Goal: Task Accomplishment & Management: Use online tool/utility

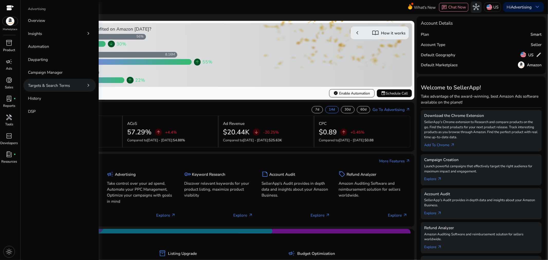
click at [51, 83] on p "Targets & Search Terms" at bounding box center [49, 85] width 42 height 6
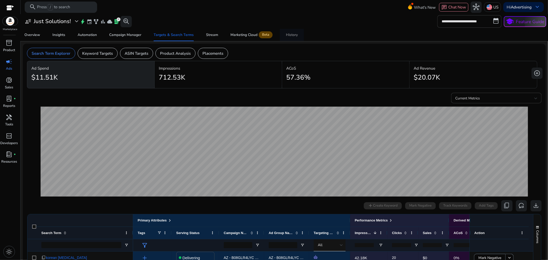
click at [283, 30] on link "History" at bounding box center [292, 35] width 24 height 12
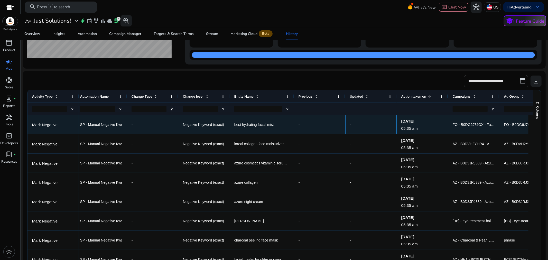
scroll to position [0, 79]
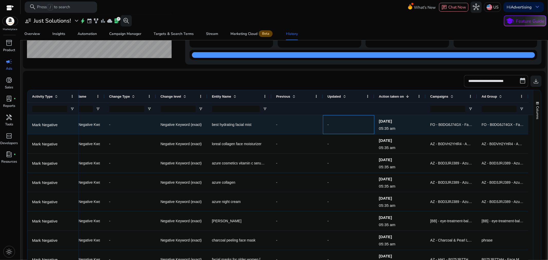
drag, startPoint x: 407, startPoint y: 123, endPoint x: 452, endPoint y: 123, distance: 45.2
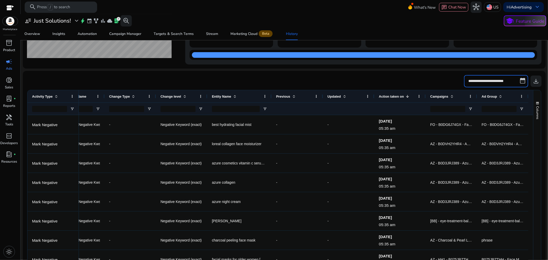
click at [496, 83] on input "**********" at bounding box center [496, 81] width 64 height 12
select select "*"
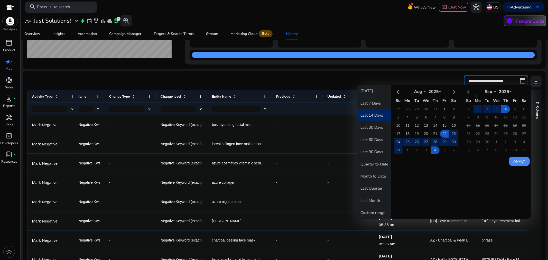
click at [338, 79] on div "**********" at bounding box center [284, 81] width 514 height 12
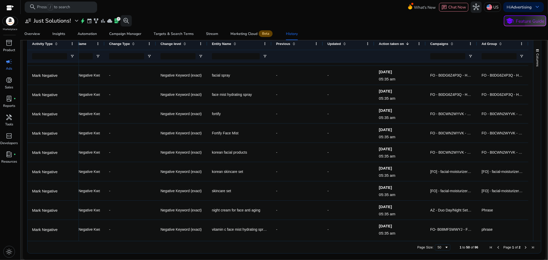
scroll to position [513, 0]
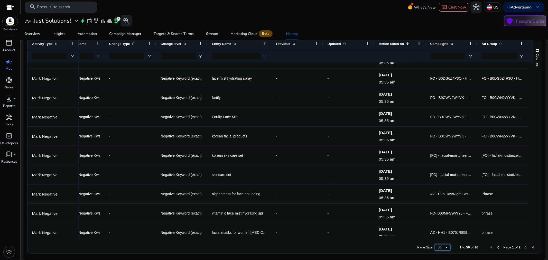
click at [435, 245] on div "50" at bounding box center [442, 247] width 15 height 6
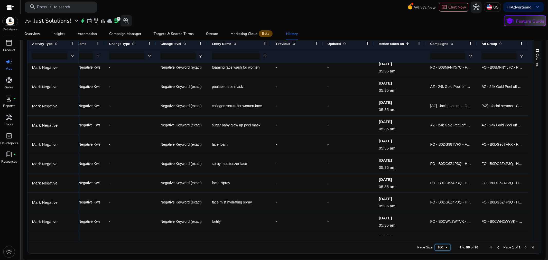
scroll to position [0, 0]
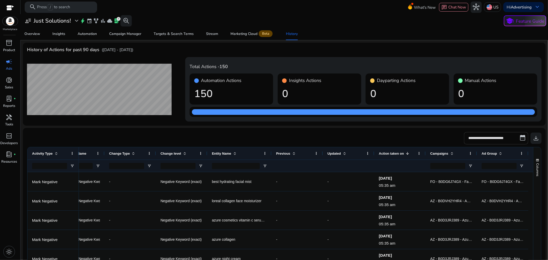
click at [522, 138] on input "**********" at bounding box center [496, 138] width 64 height 12
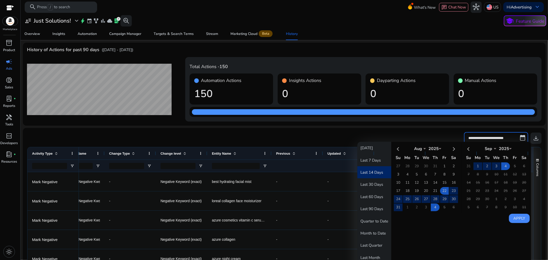
click at [329, 131] on mat-card "**********" at bounding box center [284, 249] width 522 height 242
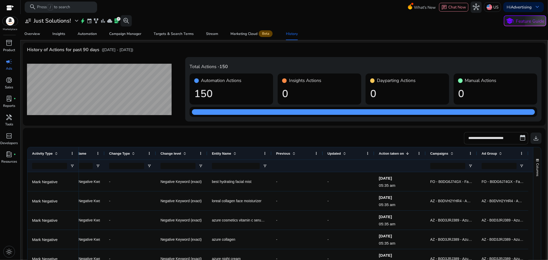
click at [519, 136] on input "**********" at bounding box center [496, 138] width 64 height 12
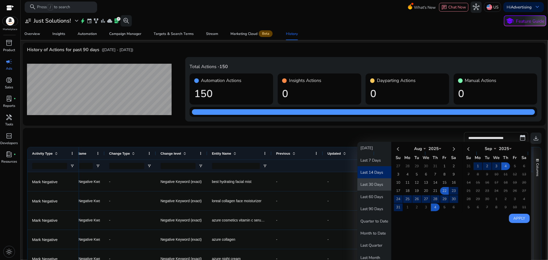
click at [377, 183] on button "Last 30 Days" at bounding box center [374, 184] width 34 height 12
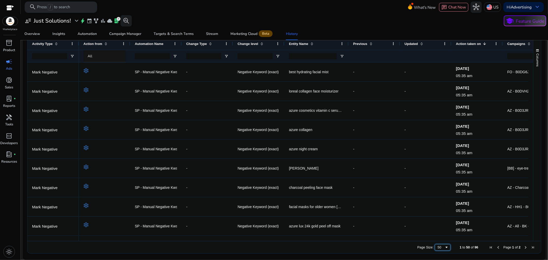
click at [439, 247] on div "50" at bounding box center [440, 247] width 7 height 4
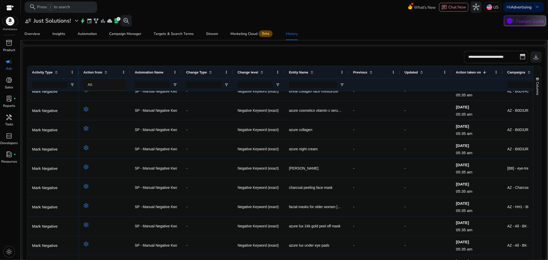
click at [73, 81] on div at bounding box center [52, 84] width 51 height 12
click at [73, 83] on span "Open Filter Menu" at bounding box center [72, 85] width 4 height 4
type input "****"
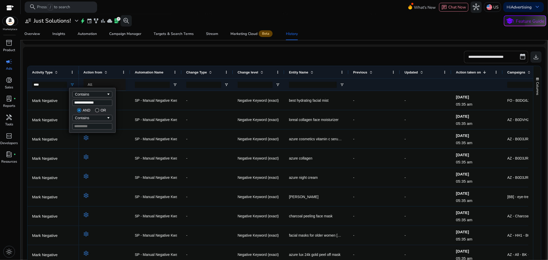
type input "**********"
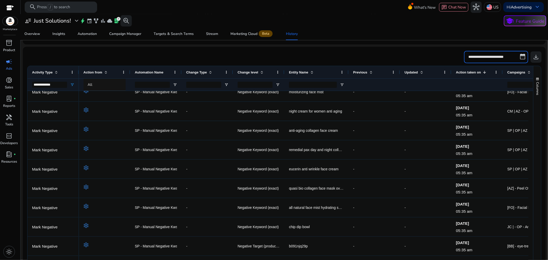
click at [495, 57] on input "**********" at bounding box center [496, 57] width 64 height 12
select select "*"
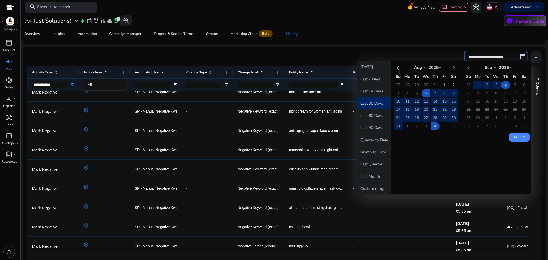
click at [502, 84] on td "4" at bounding box center [505, 85] width 9 height 8
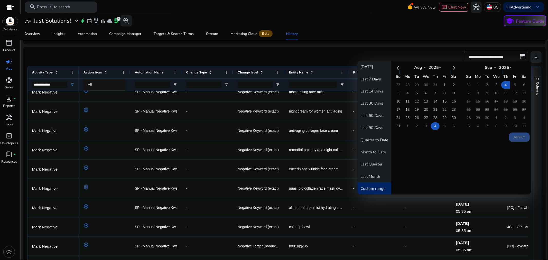
click at [435, 127] on td "4" at bounding box center [434, 126] width 9 height 8
click at [517, 132] on button "Apply" at bounding box center [519, 136] width 21 height 9
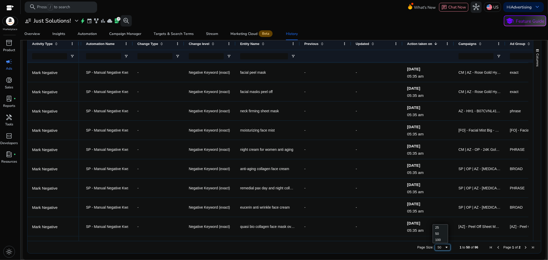
click at [447, 248] on div "50" at bounding box center [442, 247] width 15 height 6
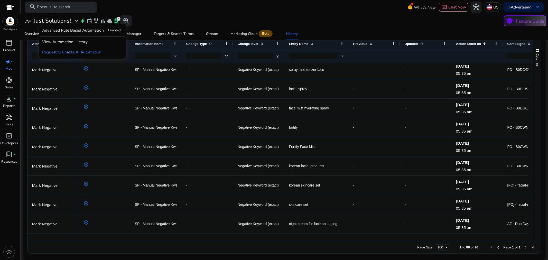
click at [68, 15] on div "user_attributes Just Solutions! expand_more bolt event family_history bar_chart…" at bounding box center [76, 20] width 109 height 11
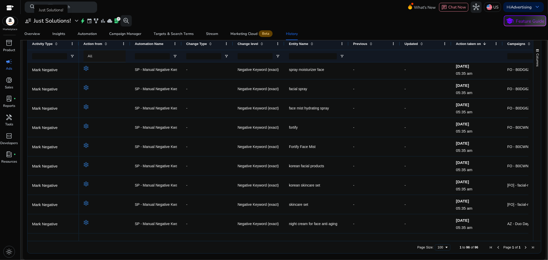
click at [70, 20] on h3 "Just Solutions!" at bounding box center [52, 20] width 37 height 7
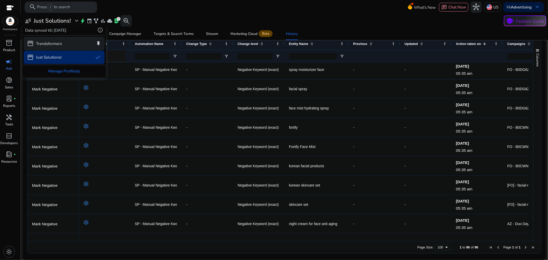
click at [60, 42] on p "Trendsformers" at bounding box center [49, 44] width 26 height 6
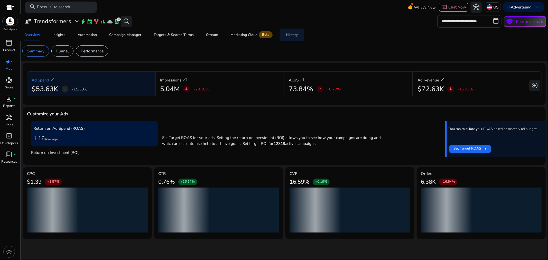
click at [289, 35] on div "History" at bounding box center [292, 35] width 12 height 4
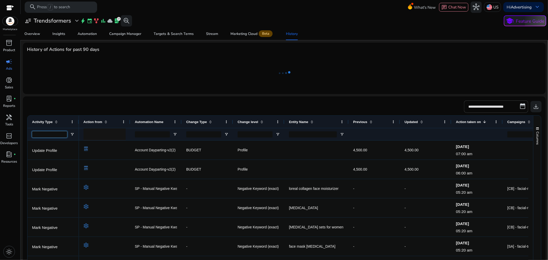
click at [57, 135] on input "Activity Type Filter Input" at bounding box center [49, 134] width 35 height 6
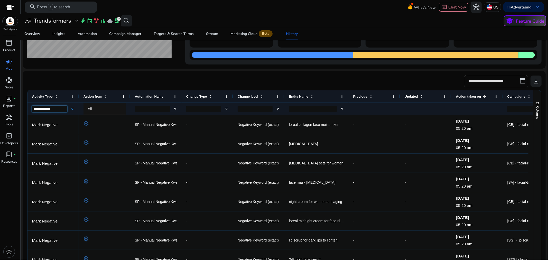
type input "**********"
click at [500, 81] on input "**********" at bounding box center [496, 81] width 64 height 12
select select "*"
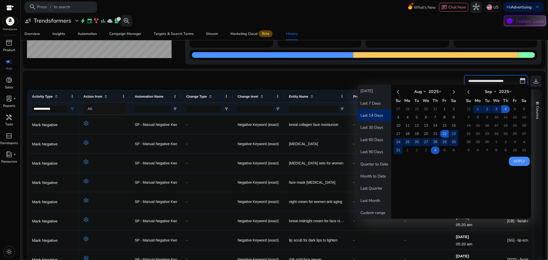
click at [432, 150] on td "4" at bounding box center [434, 150] width 9 height 8
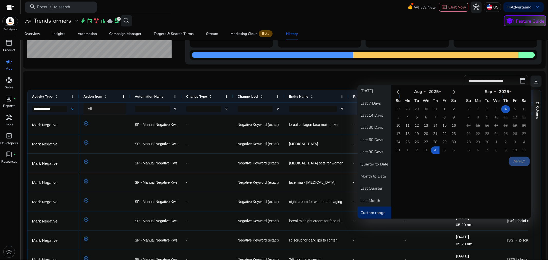
click at [501, 110] on td "4" at bounding box center [505, 109] width 9 height 8
click at [503, 107] on td "4" at bounding box center [505, 109] width 9 height 8
click at [514, 159] on button "Apply" at bounding box center [519, 161] width 21 height 9
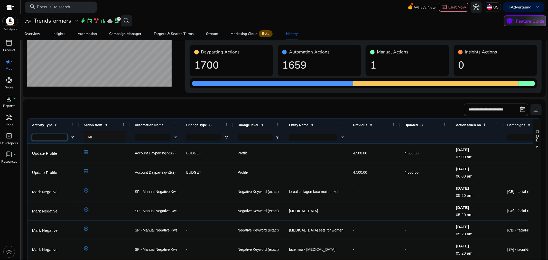
click at [58, 136] on input "Activity Type Filter Input" at bounding box center [49, 137] width 35 height 6
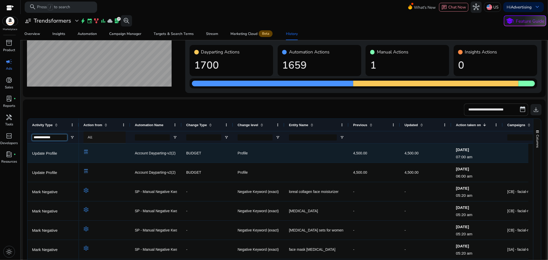
type input "**********"
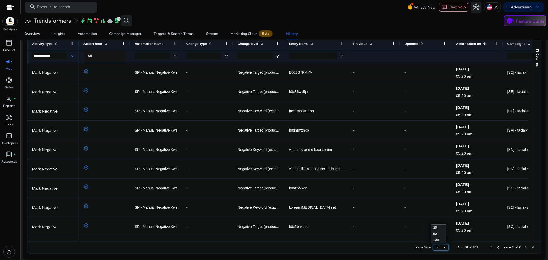
click at [436, 245] on div "50" at bounding box center [438, 247] width 7 height 4
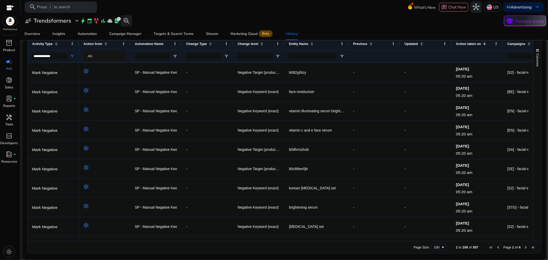
click at [475, 245] on span "307" at bounding box center [475, 247] width 6 height 4
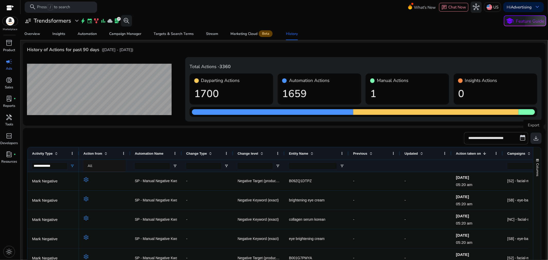
click at [534, 137] on span "download" at bounding box center [535, 138] width 7 height 7
click at [437, 134] on div "**********" at bounding box center [284, 138] width 514 height 12
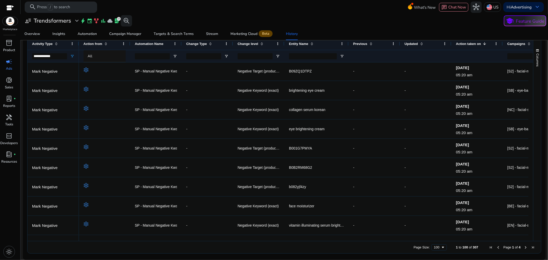
click at [523, 247] on span "Next Page" at bounding box center [525, 247] width 4 height 4
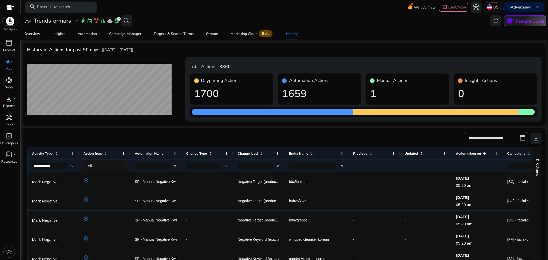
click at [382, 3] on mat-toolbar "search Press / to search What's New chat Chat Now hub US Hi Advertising keyboar…" at bounding box center [284, 7] width 527 height 14
click at [534, 139] on span "download" at bounding box center [535, 138] width 7 height 7
drag, startPoint x: 291, startPoint y: 3, endPoint x: 334, endPoint y: 21, distance: 46.4
click at [291, 3] on mat-toolbar "search Press / to search What's New chat Chat Now hub US Hi Advertising keyboar…" at bounding box center [284, 7] width 527 height 14
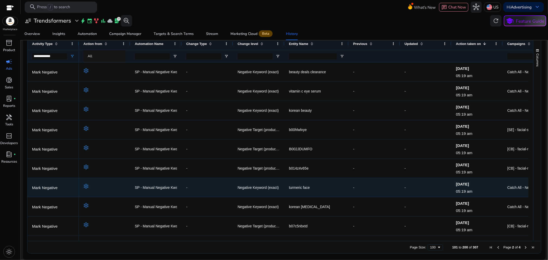
scroll to position [900, 0]
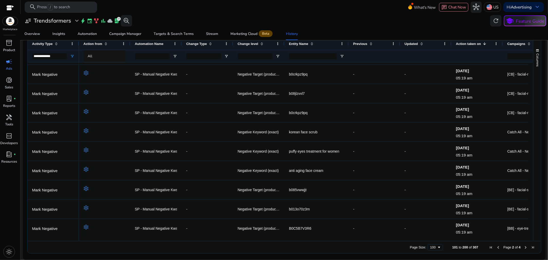
click at [523, 246] on span "Next Page" at bounding box center [525, 247] width 4 height 4
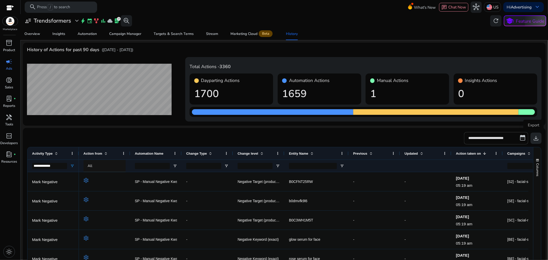
click at [533, 138] on span "download" at bounding box center [535, 138] width 7 height 7
click at [325, 0] on mat-toolbar "search Press / to search What's New chat Chat Now hub US Hi Advertising keyboar…" at bounding box center [284, 7] width 527 height 14
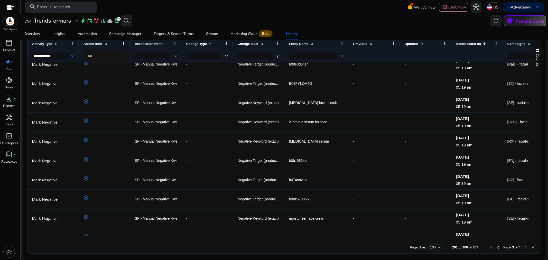
click at [523, 245] on span "Next Page" at bounding box center [525, 247] width 4 height 4
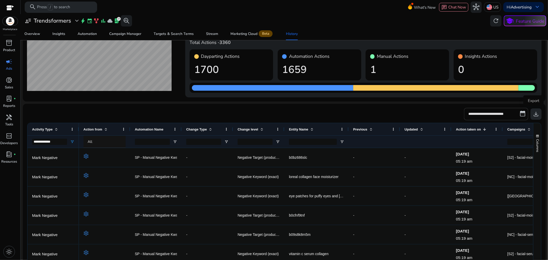
click at [534, 114] on span "download" at bounding box center [535, 114] width 7 height 7
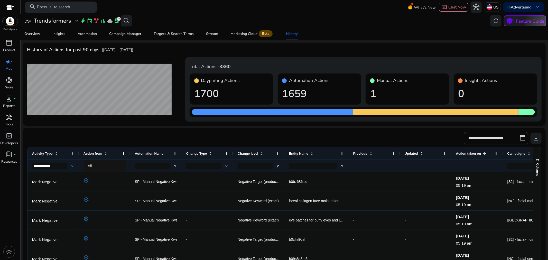
click at [69, 24] on h3 "Trendsformers" at bounding box center [52, 20] width 37 height 7
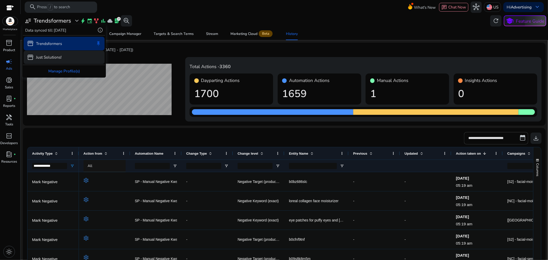
click at [51, 57] on p "Just Solutions!" at bounding box center [49, 57] width 26 height 6
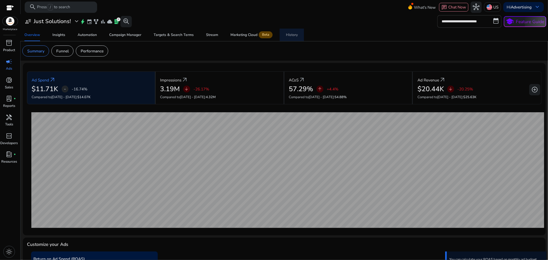
click at [295, 33] on div "History" at bounding box center [292, 35] width 12 height 4
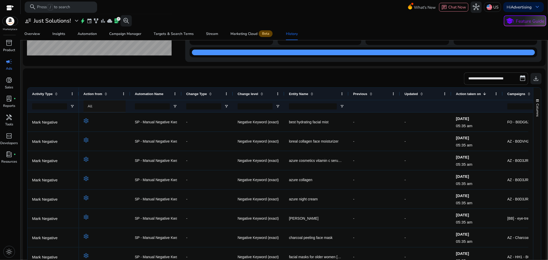
scroll to position [57, 0]
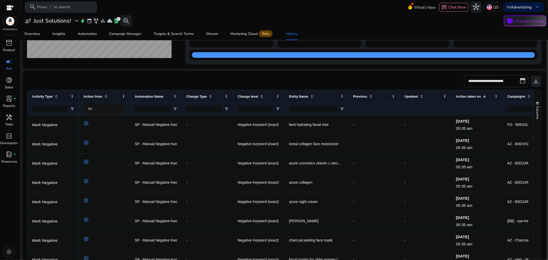
click at [495, 81] on input "**********" at bounding box center [496, 81] width 64 height 12
select select "*"
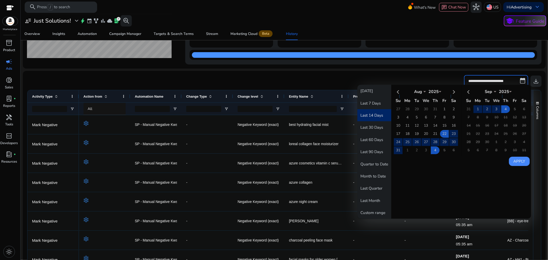
click at [406, 78] on div "**********" at bounding box center [284, 81] width 514 height 12
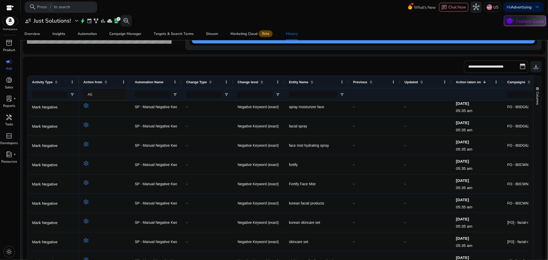
scroll to position [0, 0]
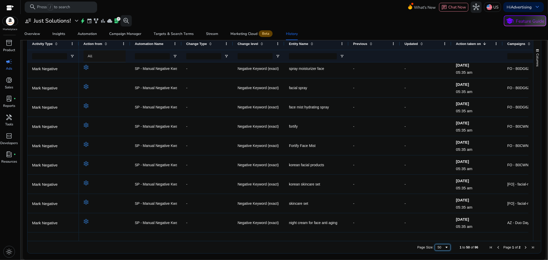
click at [444, 246] on span "Page Size" at bounding box center [446, 247] width 4 height 4
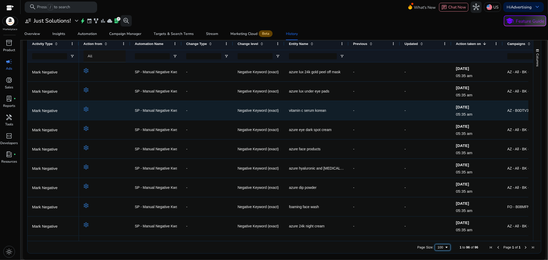
scroll to position [85, 0]
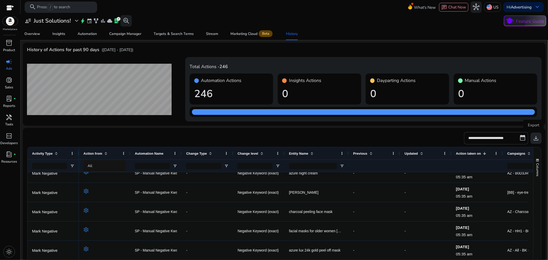
click at [533, 138] on span "download" at bounding box center [535, 138] width 7 height 7
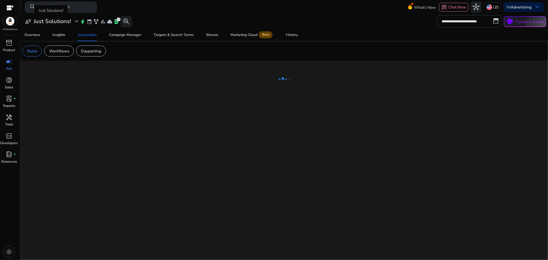
click at [63, 23] on h3 "Just Solutions!" at bounding box center [52, 21] width 37 height 7
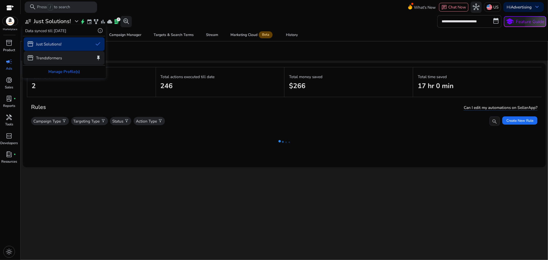
click at [55, 59] on p "Trendsformers" at bounding box center [49, 58] width 26 height 6
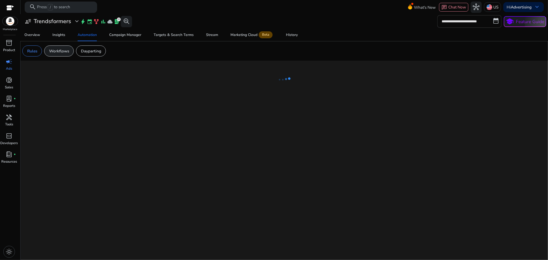
click at [60, 52] on p "Workflows" at bounding box center [59, 51] width 20 height 6
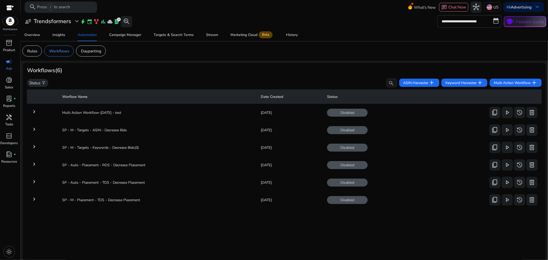
click at [33, 146] on mat-icon "keyboard_arrow_right" at bounding box center [34, 146] width 6 height 6
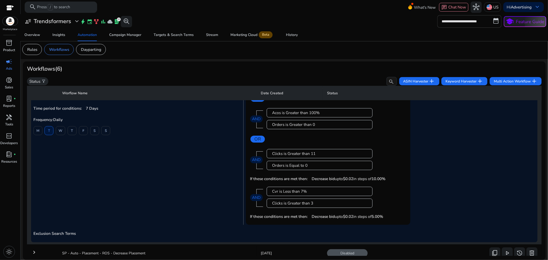
scroll to position [114, 0]
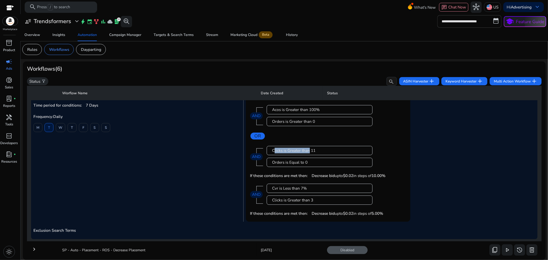
drag, startPoint x: 269, startPoint y: 149, endPoint x: 306, endPoint y: 152, distance: 38.1
click at [306, 152] on div "Clicks is Greater than 11" at bounding box center [319, 150] width 106 height 9
drag, startPoint x: 271, startPoint y: 185, endPoint x: 314, endPoint y: 198, distance: 44.9
click at [314, 198] on div "Cvr is Less than 7% Clicks is Greater than 3 AND" at bounding box center [334, 194] width 143 height 29
click at [314, 198] on div "Clicks is Greater than 3" at bounding box center [319, 200] width 95 height 6
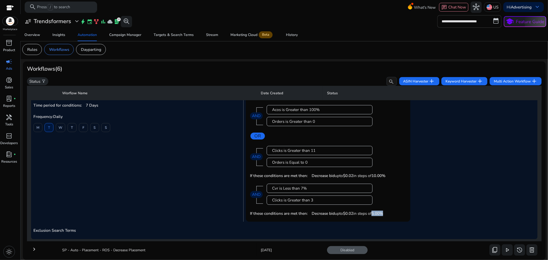
drag, startPoint x: 371, startPoint y: 213, endPoint x: 387, endPoint y: 214, distance: 15.2
click at [387, 214] on div "If these conditions are met then: Decrease bid upto $0.02 in steps of 5.00%" at bounding box center [328, 212] width 156 height 9
drag, startPoint x: 370, startPoint y: 176, endPoint x: 388, endPoint y: 176, distance: 18.7
click at [388, 176] on div "If these conditions are met then: Decrease bid upto $0.02 in steps of 10.00%" at bounding box center [328, 175] width 156 height 9
click at [381, 193] on div "Cvr is Less than 7% Clicks is Greater than 3 AND" at bounding box center [334, 194] width 143 height 29
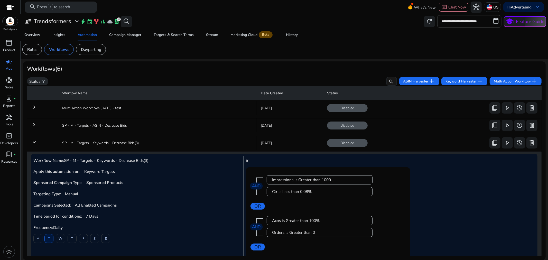
scroll to position [0, 0]
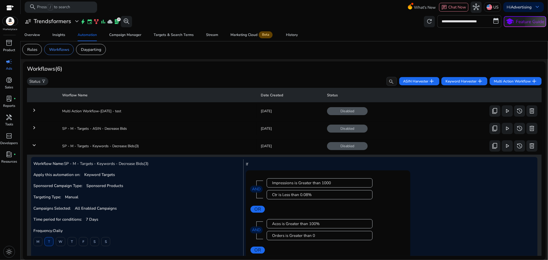
click at [311, 5] on mat-toolbar "search Press / to search What's New chat Chat Now hub US Hi Advertising keyboar…" at bounding box center [284, 7] width 527 height 14
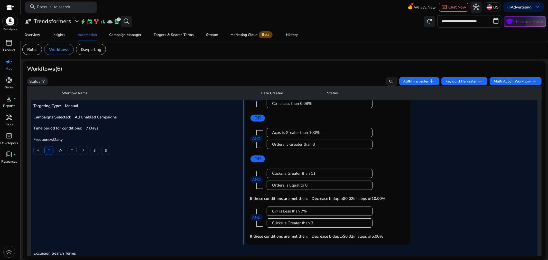
scroll to position [114, 0]
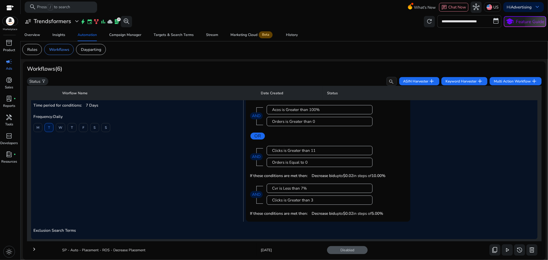
drag, startPoint x: 384, startPoint y: 213, endPoint x: 381, endPoint y: 215, distance: 3.3
click at [381, 215] on b "5.00%" at bounding box center [377, 212] width 12 height 5
drag, startPoint x: 386, startPoint y: 215, endPoint x: 371, endPoint y: 215, distance: 14.9
click at [371, 215] on div "If these conditions are met then: Decrease bid upto $0.02 in steps of 5.00%" at bounding box center [328, 212] width 156 height 9
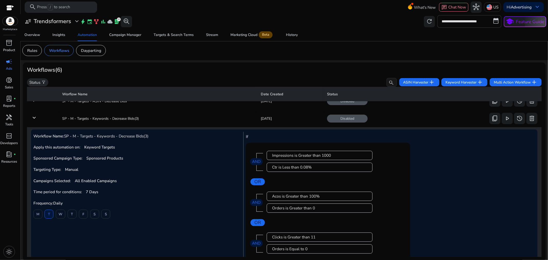
scroll to position [0, 0]
click at [31, 117] on mat-icon "keyboard_arrow_down" at bounding box center [34, 118] width 6 height 6
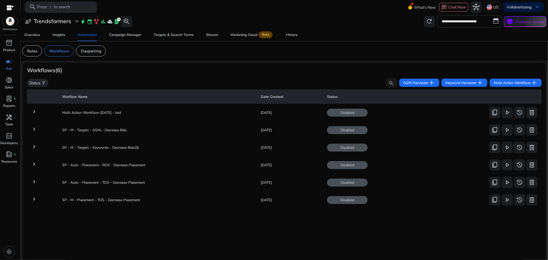
scroll to position [2, 0]
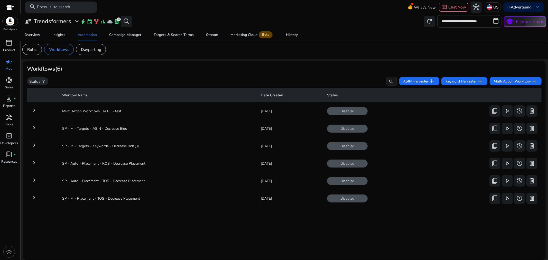
click at [34, 197] on mat-icon "keyboard_arrow_right" at bounding box center [34, 197] width 6 height 6
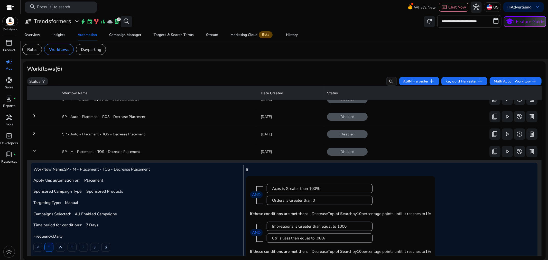
scroll to position [42, 0]
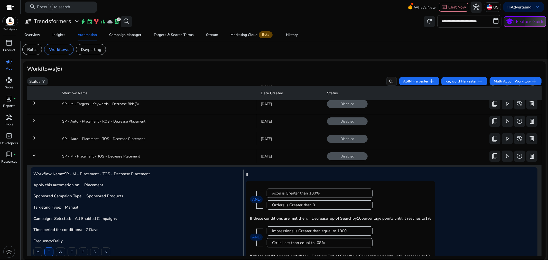
click at [35, 154] on mat-icon "keyboard_arrow_down" at bounding box center [34, 155] width 6 height 6
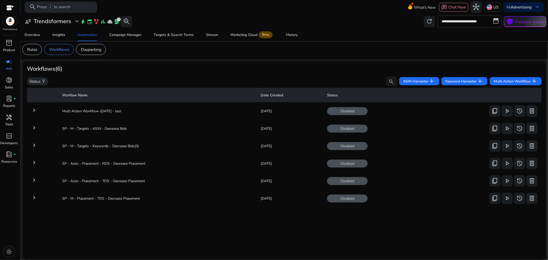
scroll to position [0, 0]
click at [35, 178] on mat-icon "keyboard_arrow_right" at bounding box center [34, 180] width 6 height 6
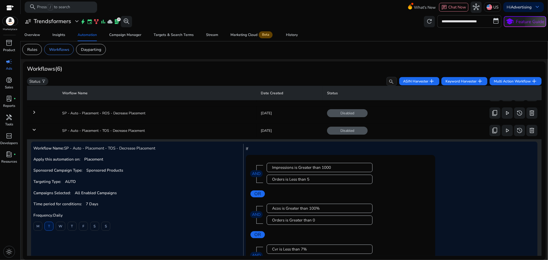
scroll to position [52, 0]
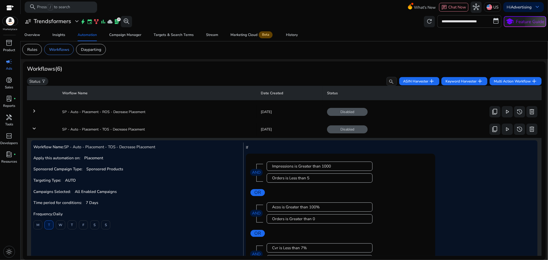
click at [34, 127] on mat-icon "keyboard_arrow_down" at bounding box center [34, 128] width 6 height 6
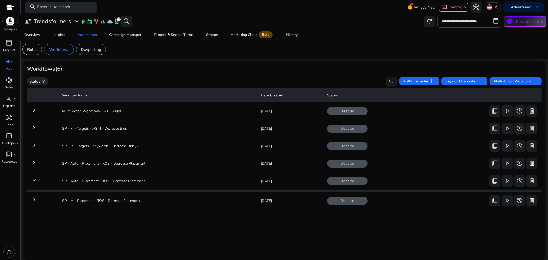
scroll to position [0, 0]
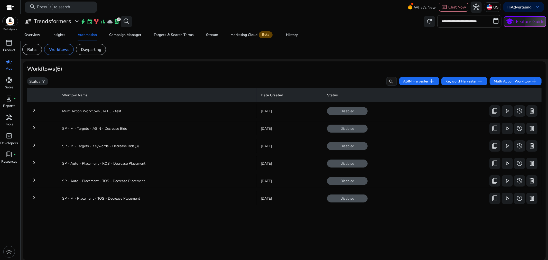
click at [33, 180] on mat-icon "keyboard_arrow_right" at bounding box center [34, 180] width 6 height 6
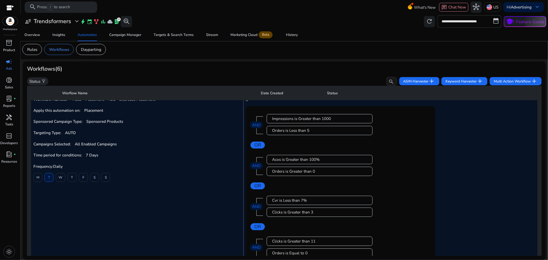
scroll to position [79, 0]
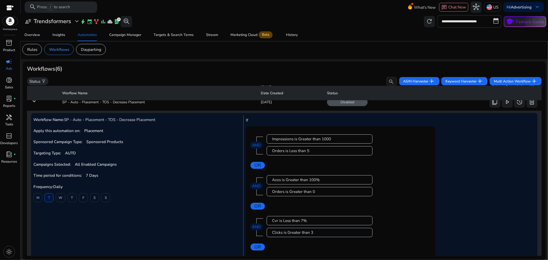
drag, startPoint x: 273, startPoint y: 150, endPoint x: 320, endPoint y: 151, distance: 47.0
click at [321, 151] on div "Orders is Less than 5" at bounding box center [319, 151] width 95 height 6
click at [320, 151] on div "Orders is Less than 5" at bounding box center [319, 151] width 95 height 6
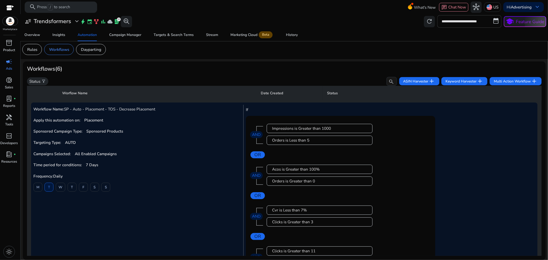
scroll to position [107, 0]
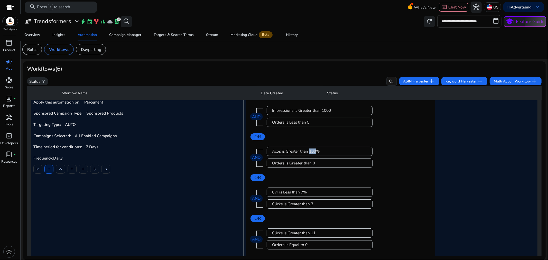
drag, startPoint x: 308, startPoint y: 149, endPoint x: 316, endPoint y: 150, distance: 8.0
click at [316, 150] on span "100%" at bounding box center [314, 151] width 11 height 6
click at [370, 154] on div "Acos is Greater than 100%" at bounding box center [319, 151] width 106 height 9
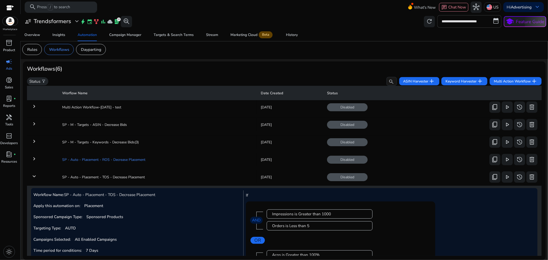
scroll to position [0, 0]
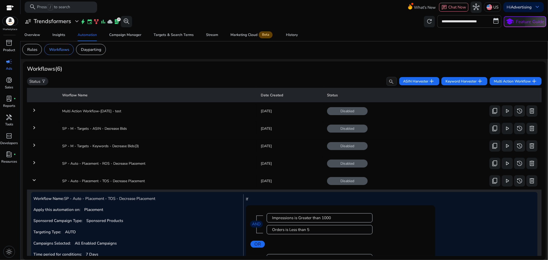
click at [35, 177] on mat-icon "keyboard_arrow_down" at bounding box center [34, 180] width 6 height 6
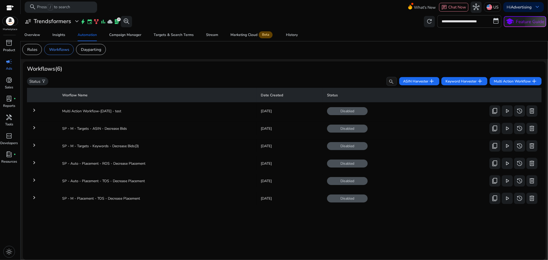
click at [35, 195] on mat-icon "keyboard_arrow_right" at bounding box center [34, 197] width 6 height 6
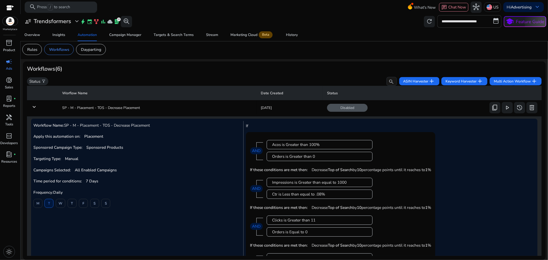
scroll to position [85, 0]
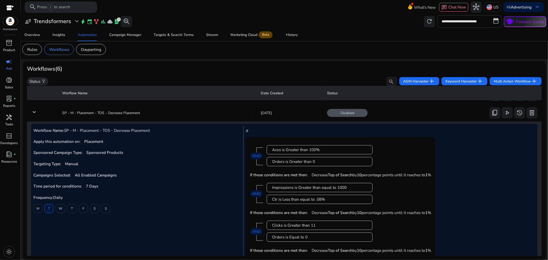
click at [34, 113] on mat-icon "keyboard_arrow_down" at bounding box center [34, 112] width 6 height 6
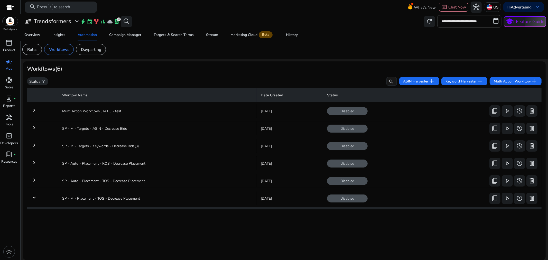
scroll to position [0, 0]
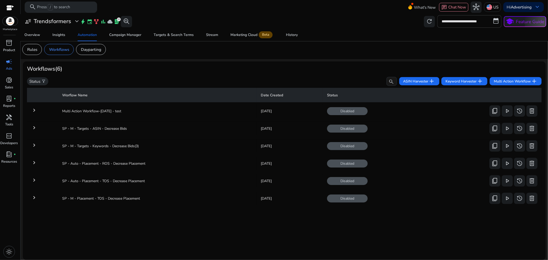
click at [34, 162] on mat-icon "keyboard_arrow_right" at bounding box center [34, 162] width 6 height 6
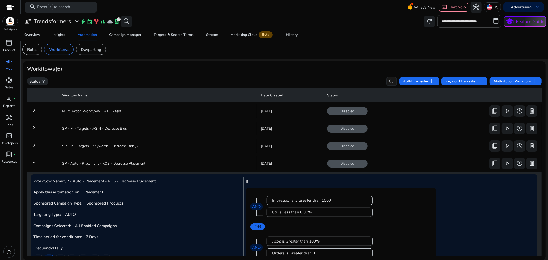
click at [36, 161] on mat-icon "keyboard_arrow_down" at bounding box center [34, 162] width 6 height 6
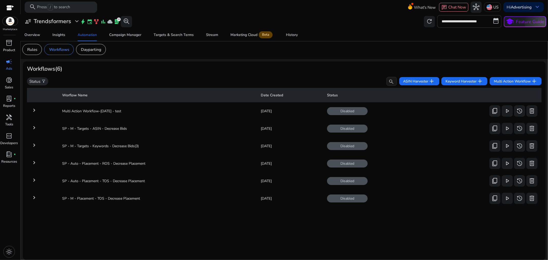
click at [34, 143] on mat-icon "keyboard_arrow_right" at bounding box center [34, 145] width 6 height 6
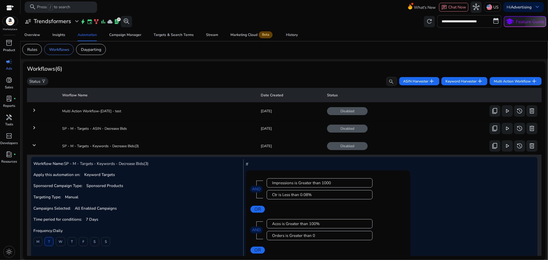
click at [35, 143] on mat-icon "keyboard_arrow_down" at bounding box center [34, 145] width 6 height 6
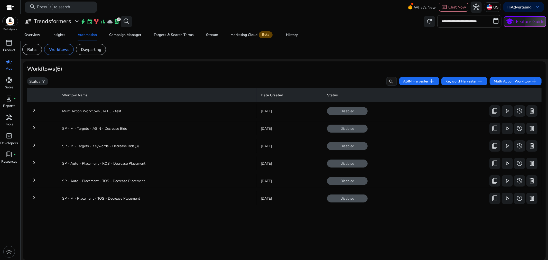
click at [35, 161] on mat-icon "keyboard_arrow_right" at bounding box center [34, 162] width 6 height 6
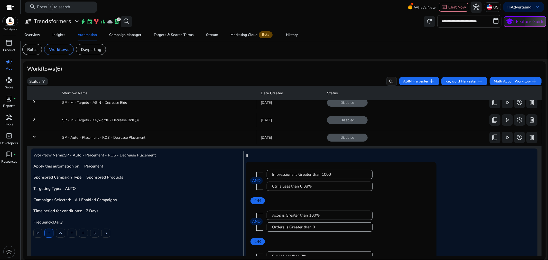
scroll to position [28, 0]
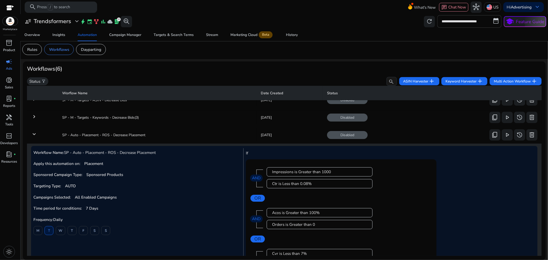
click at [35, 133] on mat-icon "keyboard_arrow_down" at bounding box center [34, 134] width 6 height 6
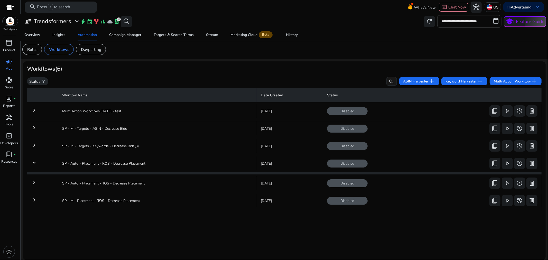
scroll to position [0, 0]
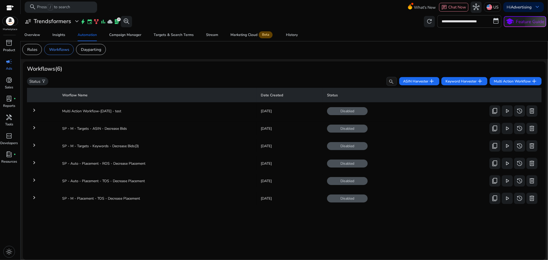
click at [34, 143] on mat-icon "keyboard_arrow_right" at bounding box center [34, 145] width 6 height 6
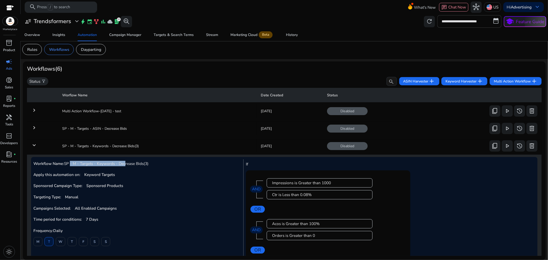
drag, startPoint x: 71, startPoint y: 164, endPoint x: 125, endPoint y: 162, distance: 54.2
click at [125, 162] on span "SP - M - Targets - Keywords - Decrease Bids(3)" at bounding box center [106, 163] width 84 height 5
click at [128, 170] on div "Workflow Name: SP - M - Targets - Keywords - Decrease Bids(3) Apply this automa…" at bounding box center [138, 247] width 210 height 176
click at [34, 127] on mat-icon "keyboard_arrow_right" at bounding box center [34, 127] width 6 height 6
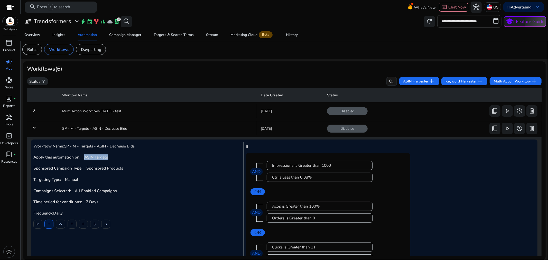
drag, startPoint x: 84, startPoint y: 155, endPoint x: 109, endPoint y: 155, distance: 24.4
click at [109, 155] on p "Apply this automation on: ASIN Targets" at bounding box center [136, 156] width 207 height 5
click at [33, 129] on mat-icon "keyboard_arrow_down" at bounding box center [34, 127] width 6 height 6
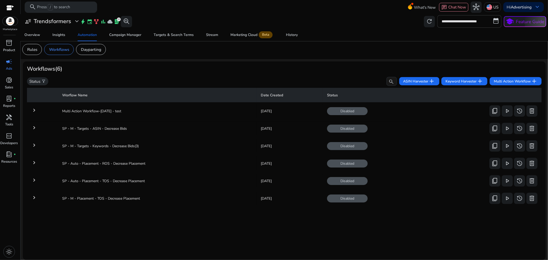
click at [33, 144] on mat-icon "keyboard_arrow_right" at bounding box center [34, 145] width 6 height 6
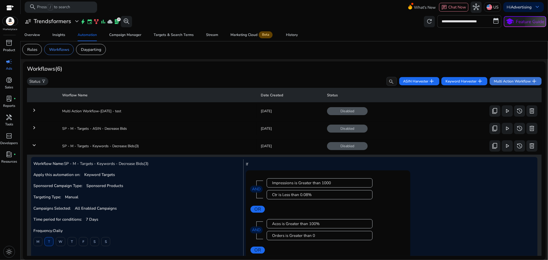
click at [512, 80] on span "Multi Action Workflow add" at bounding box center [515, 81] width 44 height 7
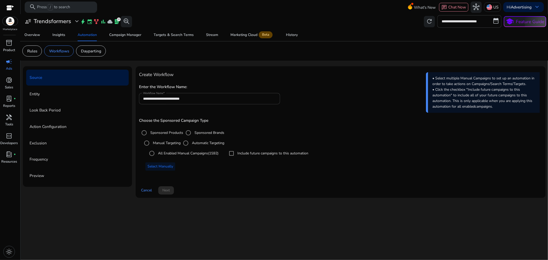
click at [199, 143] on label "Automatic Targeting" at bounding box center [207, 142] width 33 height 5
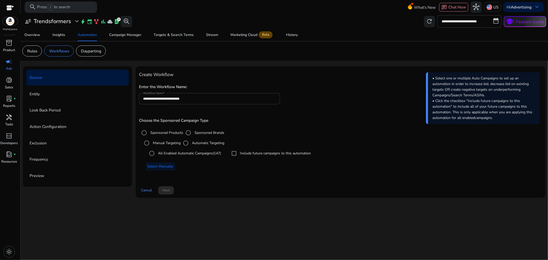
click at [172, 153] on label "All Enabled Automatic Campaigns (147)" at bounding box center [189, 152] width 64 height 5
click at [170, 189] on span at bounding box center [166, 190] width 16 height 12
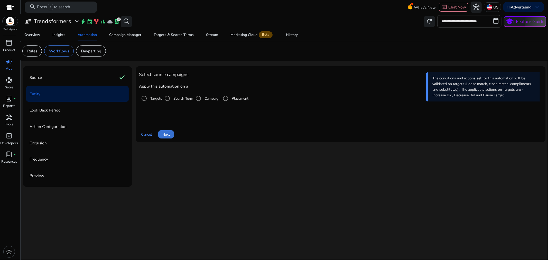
click at [169, 134] on span "Next" at bounding box center [165, 134] width 7 height 5
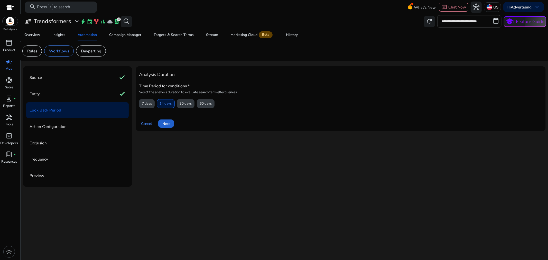
click at [169, 124] on span "Next" at bounding box center [165, 123] width 7 height 5
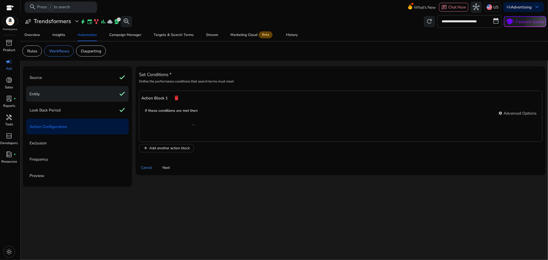
click at [78, 96] on div "Entity check" at bounding box center [77, 94] width 102 height 16
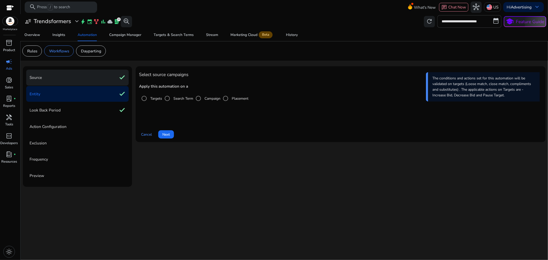
click at [81, 79] on div "Source check" at bounding box center [77, 78] width 102 height 16
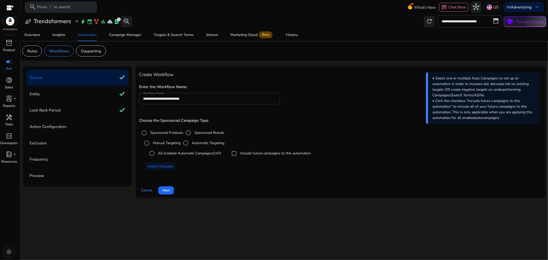
click at [154, 143] on label "Manual Targeting" at bounding box center [166, 142] width 29 height 5
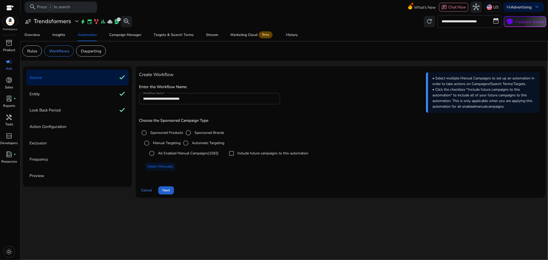
click at [169, 193] on span "Next" at bounding box center [165, 189] width 7 height 5
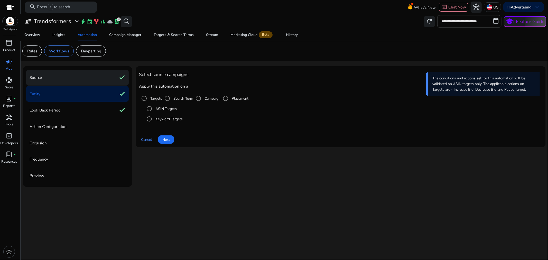
click at [76, 80] on div "Source check" at bounding box center [77, 78] width 102 height 16
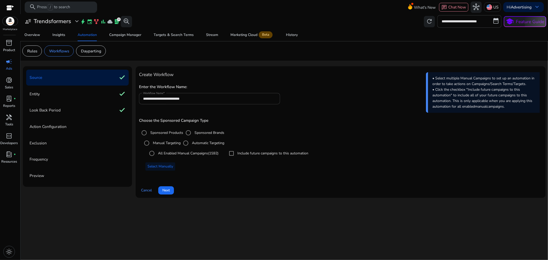
click at [197, 142] on label "Automatic Targeting" at bounding box center [207, 142] width 33 height 5
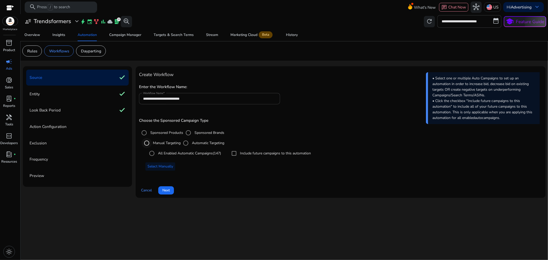
click at [152, 142] on div "Select targeting option" at bounding box center [146, 143] width 12 height 12
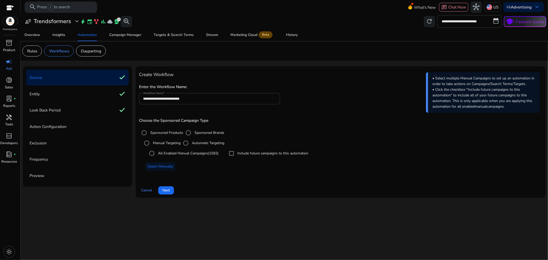
click at [170, 191] on span "Next" at bounding box center [165, 189] width 7 height 5
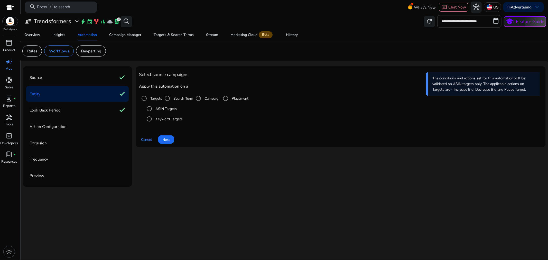
click at [165, 117] on label "Keyword Targets" at bounding box center [168, 118] width 28 height 5
click at [162, 110] on label "ASIN Targets" at bounding box center [165, 108] width 22 height 5
click at [148, 140] on span "Cancel" at bounding box center [146, 139] width 11 height 5
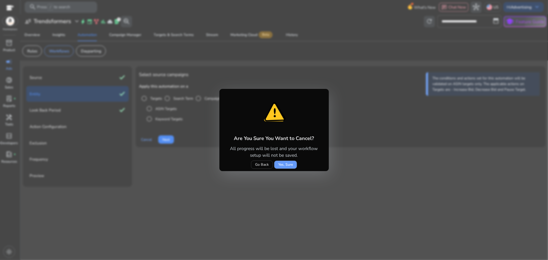
click at [286, 162] on span "Yes, Sure" at bounding box center [285, 164] width 15 height 5
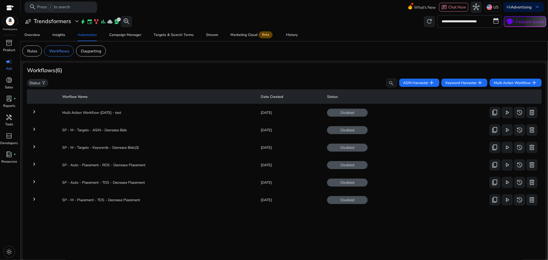
click at [34, 198] on mat-icon "keyboard_arrow_right" at bounding box center [34, 199] width 6 height 6
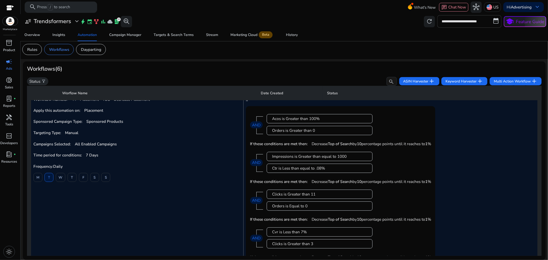
scroll to position [114, 0]
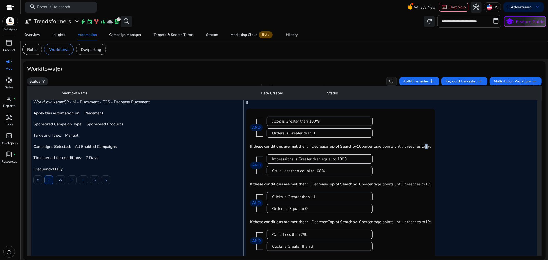
drag, startPoint x: 428, startPoint y: 145, endPoint x: 433, endPoint y: 147, distance: 5.1
click at [431, 146] on p "Decrease Top of Search by 10 percentage points until it reaches to 1 %" at bounding box center [370, 145] width 119 height 5
click at [414, 164] on div "Impressions is Greater than equal to 1000 Ctr is Less than equal to .08% AND" at bounding box center [340, 164] width 181 height 29
click at [207, 61] on div "**********" at bounding box center [284, 136] width 522 height 247
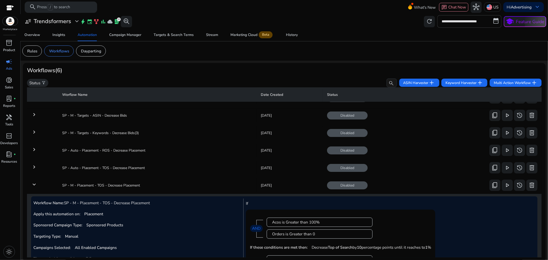
scroll to position [57, 0]
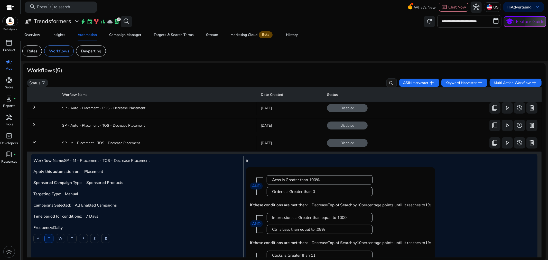
click at [34, 142] on mat-icon "keyboard_arrow_down" at bounding box center [34, 142] width 6 height 6
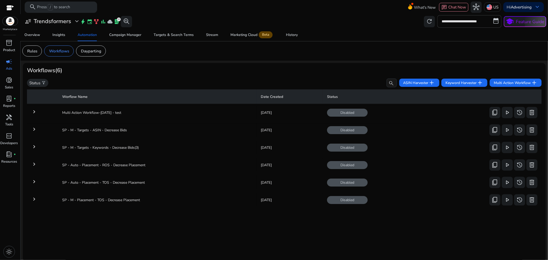
scroll to position [2, 0]
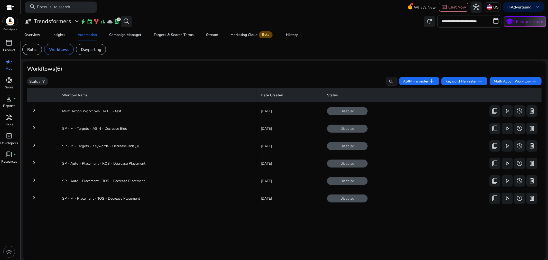
click at [36, 194] on mat-icon "keyboard_arrow_right" at bounding box center [34, 197] width 6 height 6
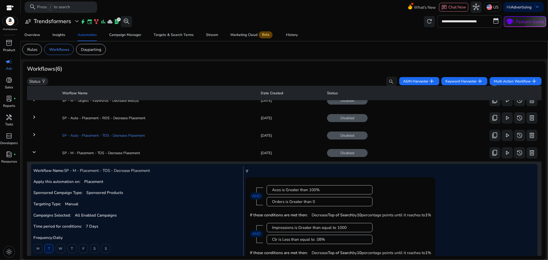
scroll to position [28, 0]
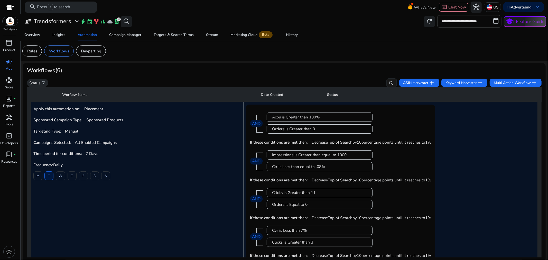
scroll to position [156, 0]
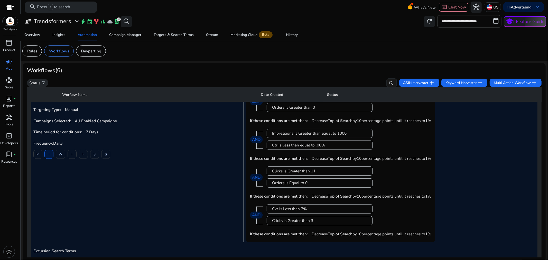
scroll to position [70, 0]
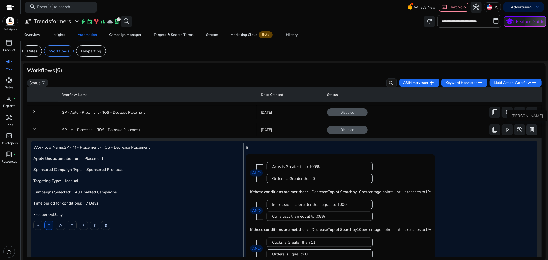
click at [528, 129] on span "delete" at bounding box center [531, 129] width 7 height 7
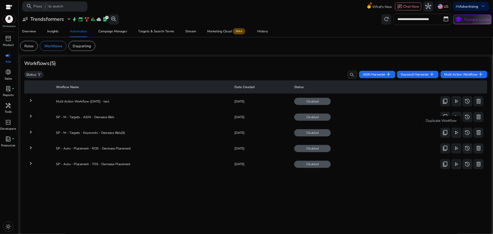
scroll to position [0, 0]
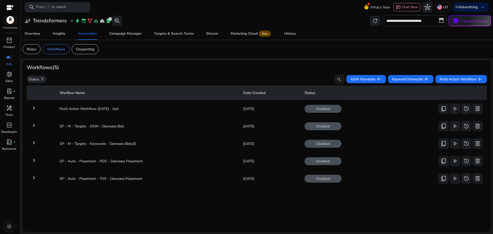
click at [33, 178] on mat-icon "keyboard_arrow_right" at bounding box center [34, 178] width 6 height 6
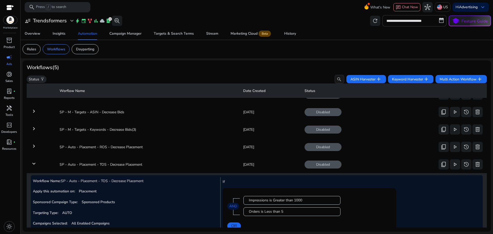
scroll to position [29, 0]
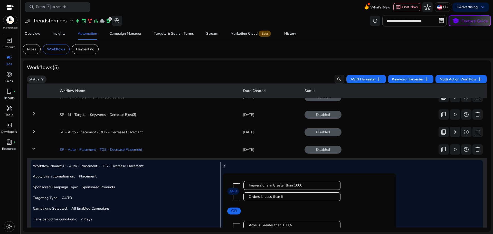
drag, startPoint x: 52, startPoint y: 148, endPoint x: 157, endPoint y: 152, distance: 105.3
click at [157, 152] on tr "keyboard_arrow_down SP - Auto - Placement - TOS - Decrease Placement [DATE] Dis…" at bounding box center [257, 149] width 460 height 13
copy td "SP - Auto - Placement - TOS - Decrease Placement"
click at [33, 132] on mat-icon "keyboard_arrow_right" at bounding box center [34, 131] width 6 height 6
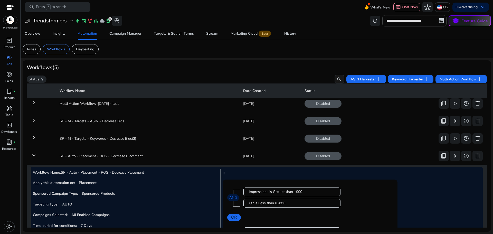
scroll to position [3, 0]
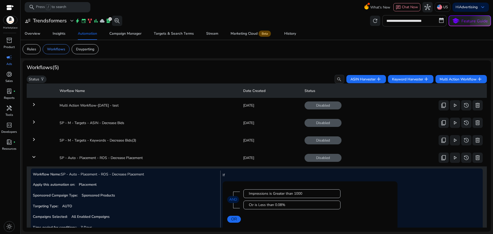
click at [34, 138] on mat-icon "keyboard_arrow_right" at bounding box center [34, 139] width 6 height 6
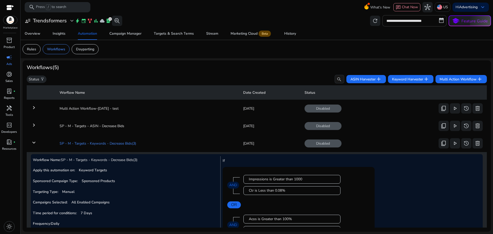
scroll to position [0, 0]
click at [34, 126] on mat-icon "keyboard_arrow_right" at bounding box center [34, 125] width 6 height 6
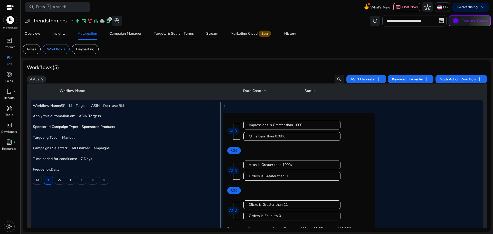
scroll to position [3, 0]
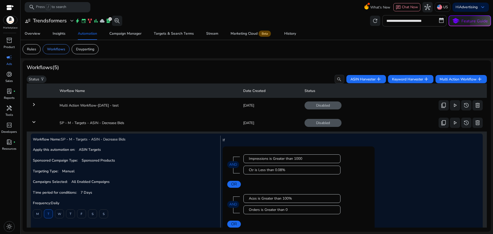
click at [34, 123] on mat-icon "keyboard_arrow_down" at bounding box center [34, 122] width 6 height 6
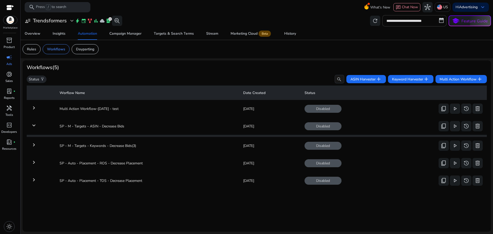
scroll to position [0, 0]
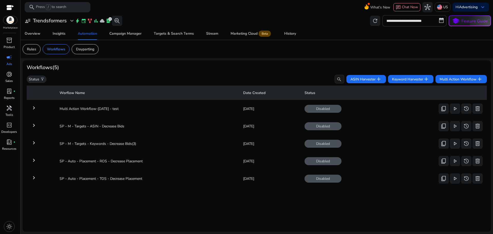
click at [37, 179] on mat-icon "keyboard_arrow_right" at bounding box center [34, 178] width 6 height 6
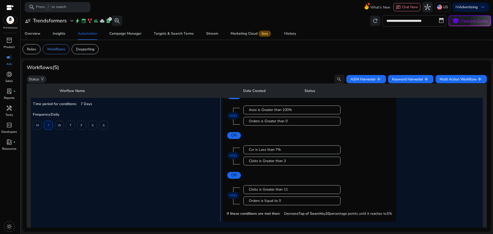
scroll to position [38, 0]
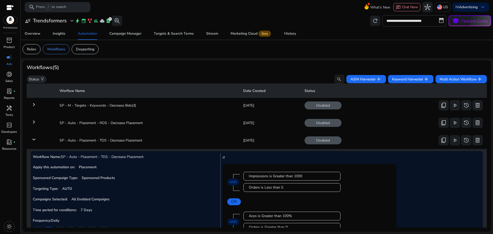
click at [33, 138] on mat-icon "keyboard_arrow_down" at bounding box center [34, 139] width 6 height 6
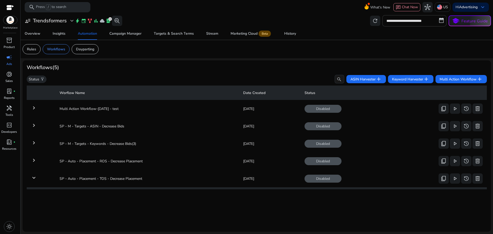
scroll to position [0, 0]
click at [35, 159] on mat-icon "keyboard_arrow_right" at bounding box center [34, 160] width 6 height 6
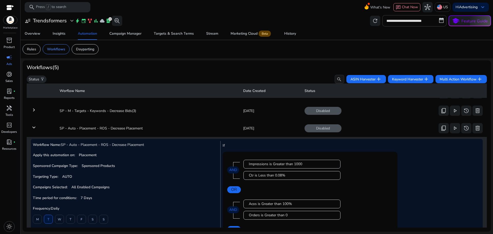
scroll to position [29, 0]
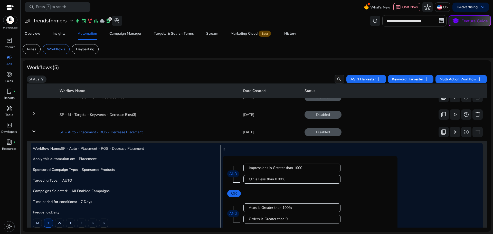
drag, startPoint x: 162, startPoint y: 133, endPoint x: 58, endPoint y: 133, distance: 103.7
click at [58, 133] on td "SP - Auto - Placement - ROS - Decrease Placement" at bounding box center [146, 131] width 183 height 13
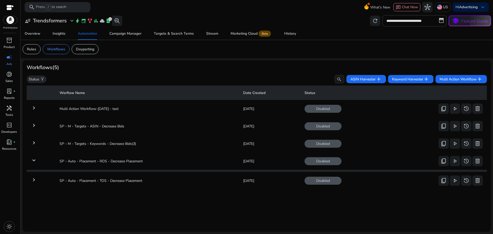
scroll to position [0, 0]
copy td "SP - Auto - Placement - ROS - Decrease Placement"
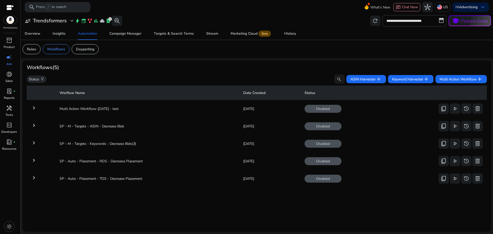
click at [34, 177] on mat-icon "keyboard_arrow_right" at bounding box center [34, 178] width 6 height 6
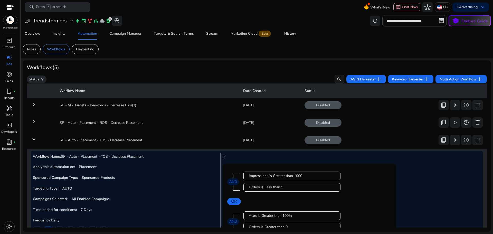
scroll to position [38, 0]
click at [478, 139] on button "delete" at bounding box center [477, 140] width 10 height 10
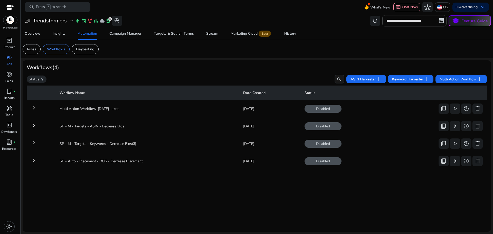
click at [34, 161] on mat-icon "keyboard_arrow_right" at bounding box center [34, 160] width 6 height 6
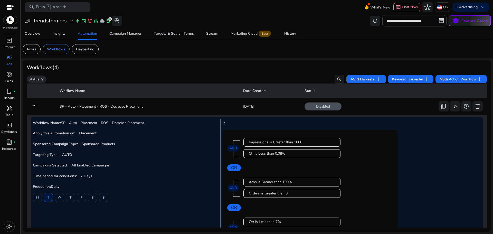
scroll to position [72, 0]
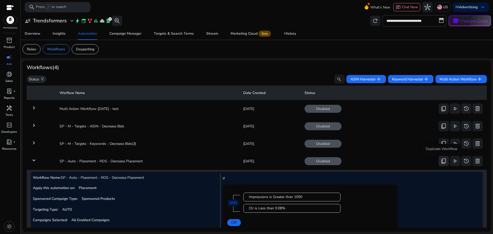
click at [442, 161] on span "content_copy" at bounding box center [443, 161] width 6 height 6
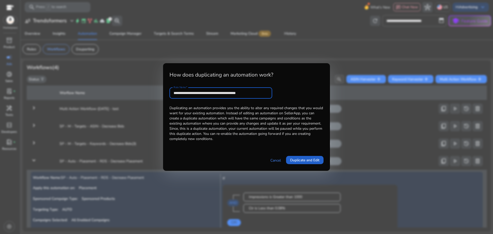
type input "**********"
click at [309, 158] on span "Duplicate and Edit" at bounding box center [304, 159] width 29 height 5
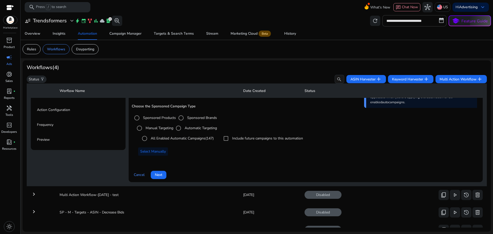
scroll to position [70, 0]
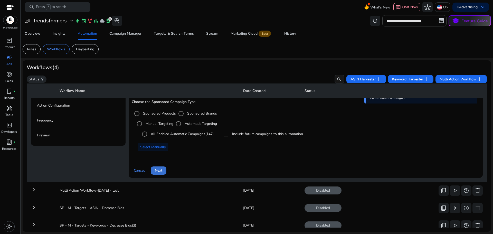
click at [161, 169] on span "Next" at bounding box center [158, 170] width 7 height 5
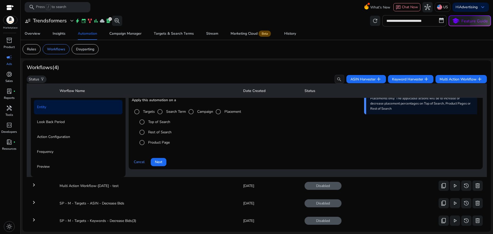
scroll to position [37, 0]
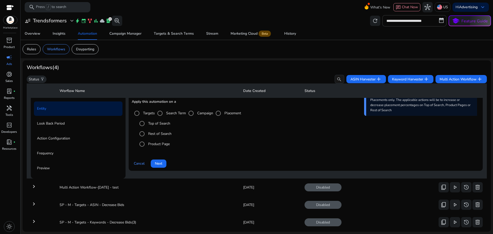
click at [155, 123] on label "Top of Search" at bounding box center [158, 123] width 23 height 5
click at [164, 161] on span at bounding box center [159, 163] width 16 height 12
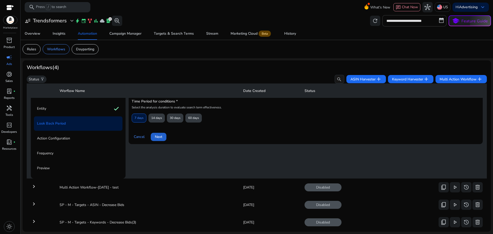
click at [164, 134] on span at bounding box center [159, 137] width 16 height 12
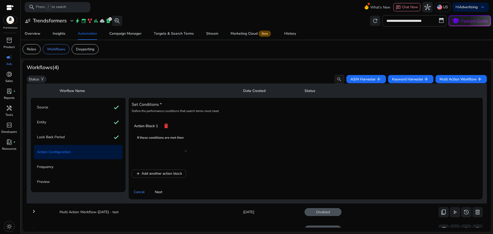
scroll to position [26, 0]
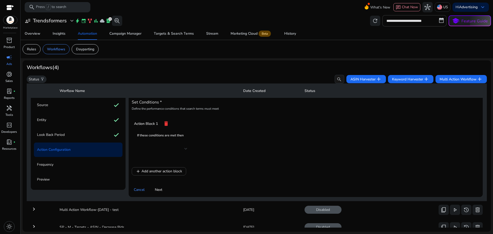
click at [185, 148] on div at bounding box center [185, 149] width 3 height 2
click at [184, 148] on div at bounding box center [185, 149] width 3 height 2
click at [151, 136] on h4 "If these conditions are met then" at bounding box center [160, 137] width 46 height 9
click at [178, 144] on div at bounding box center [164, 148] width 46 height 12
click at [180, 137] on h4 "If these conditions are met then" at bounding box center [160, 137] width 46 height 9
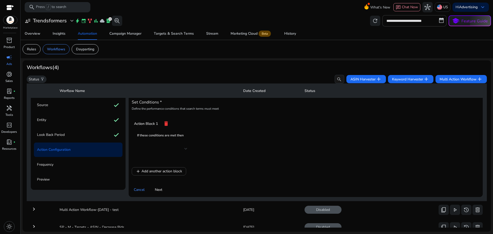
click at [183, 148] on div at bounding box center [164, 149] width 46 height 6
click at [185, 148] on div at bounding box center [185, 149] width 3 height 2
click at [166, 124] on mat-icon "delete" at bounding box center [166, 123] width 6 height 9
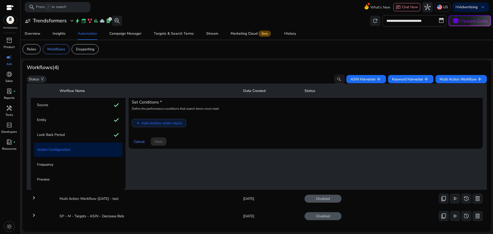
click at [167, 123] on span "Add another action block" at bounding box center [161, 122] width 41 height 5
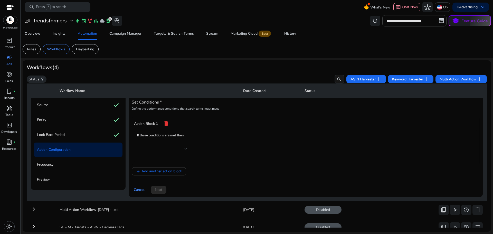
click at [170, 143] on div at bounding box center [164, 148] width 46 height 12
click at [189, 154] on div at bounding box center [164, 148] width 54 height 12
click at [184, 149] on div at bounding box center [164, 149] width 46 height 6
click at [185, 149] on div at bounding box center [185, 149] width 3 height 2
click at [149, 150] on div at bounding box center [164, 149] width 46 height 6
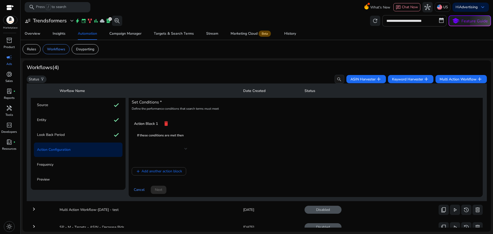
drag, startPoint x: 151, startPoint y: 150, endPoint x: 154, endPoint y: 150, distance: 3.1
click at [151, 150] on div at bounding box center [164, 149] width 46 height 6
click at [154, 149] on div at bounding box center [164, 149] width 46 height 6
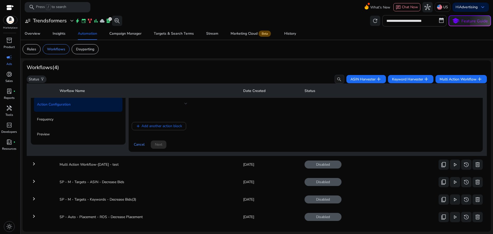
scroll to position [54, 0]
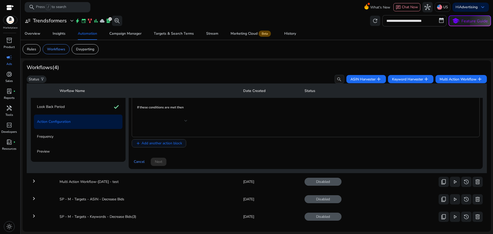
click at [158, 143] on span "Add another action block" at bounding box center [161, 142] width 41 height 5
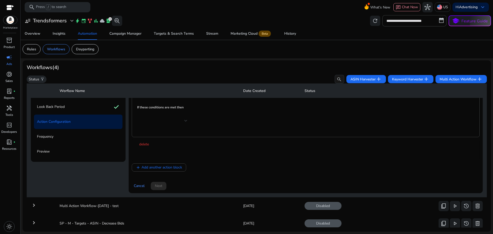
click at [146, 144] on mat-icon "delete" at bounding box center [144, 143] width 10 height 5
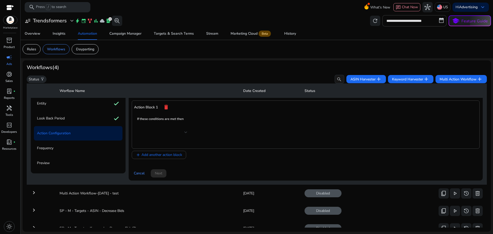
scroll to position [2, 0]
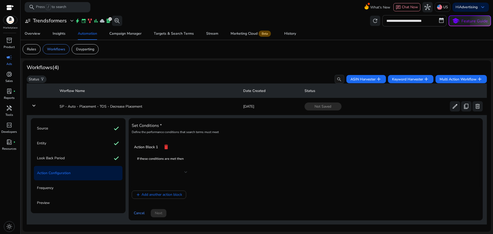
click at [186, 167] on div at bounding box center [164, 171] width 46 height 12
click at [166, 147] on mat-icon "delete" at bounding box center [166, 146] width 6 height 9
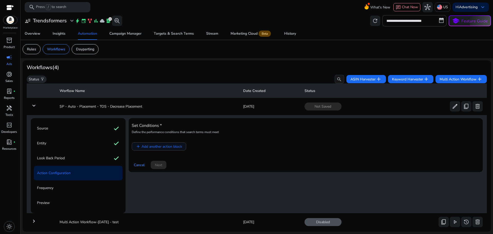
click at [155, 146] on span "Add another action block" at bounding box center [161, 146] width 41 height 5
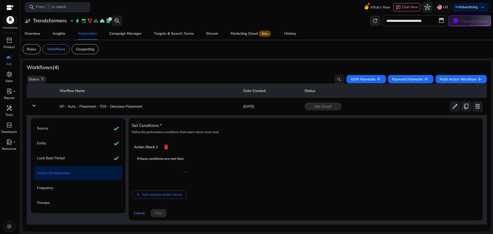
click at [184, 172] on div at bounding box center [164, 172] width 46 height 6
click at [103, 143] on div "Entity check" at bounding box center [78, 143] width 89 height 14
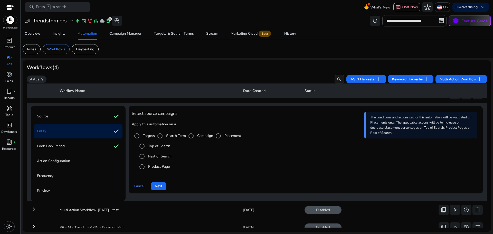
scroll to position [11, 0]
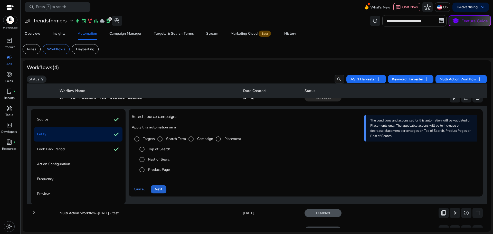
click at [162, 188] on span "Next" at bounding box center [158, 188] width 7 height 5
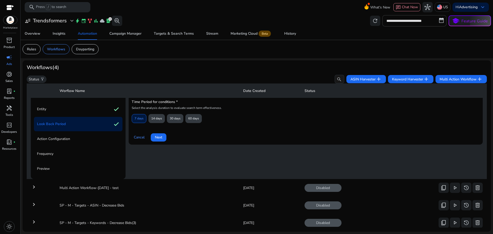
scroll to position [37, 0]
click at [160, 137] on span "Next" at bounding box center [158, 136] width 7 height 5
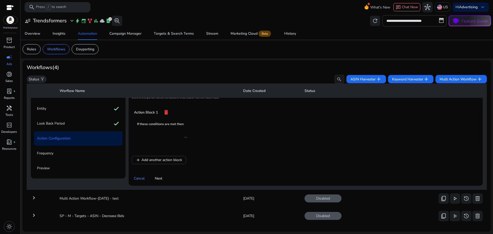
click at [184, 137] on div at bounding box center [185, 137] width 3 height 2
drag, startPoint x: 184, startPoint y: 138, endPoint x: 273, endPoint y: 139, distance: 89.1
click at [184, 138] on div at bounding box center [185, 137] width 3 height 2
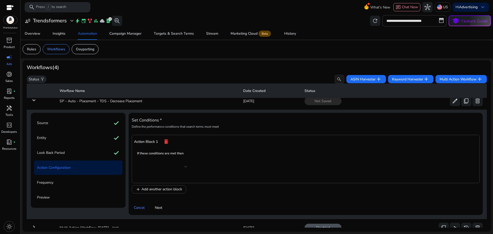
scroll to position [0, 0]
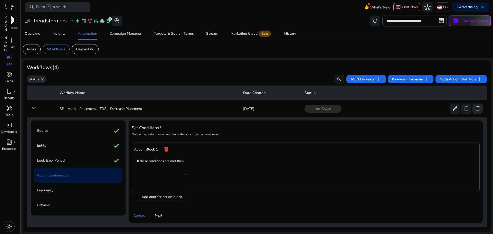
click at [476, 109] on span "delete" at bounding box center [477, 109] width 6 height 6
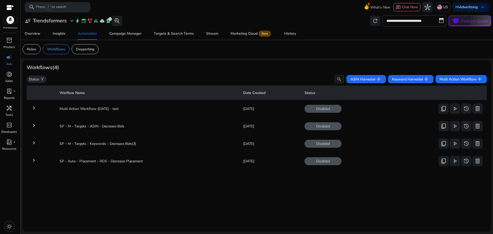
click at [33, 161] on mat-icon "keyboard_arrow_right" at bounding box center [34, 160] width 6 height 6
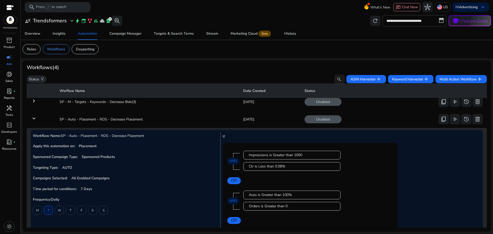
scroll to position [26, 0]
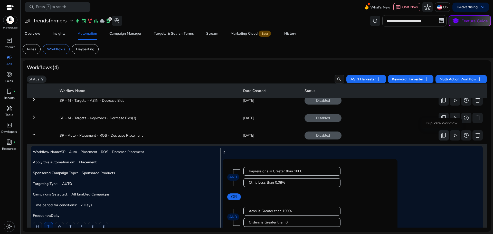
click at [440, 134] on span "content_copy" at bounding box center [443, 135] width 6 height 6
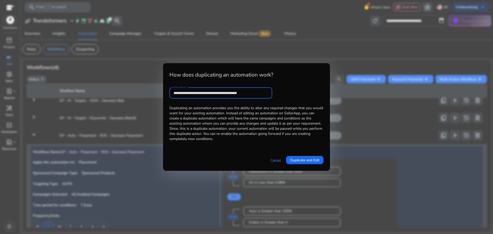
scroll to position [0, 0]
type input "**********"
click at [308, 161] on span "Duplicate and Edit" at bounding box center [304, 159] width 29 height 5
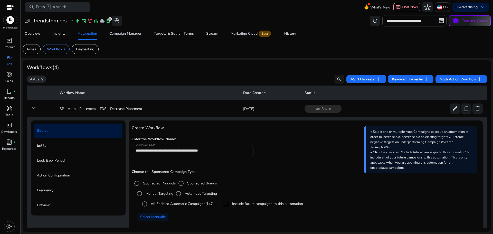
scroll to position [18, 0]
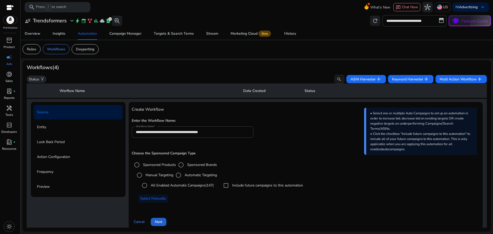
click at [164, 219] on span at bounding box center [159, 222] width 16 height 12
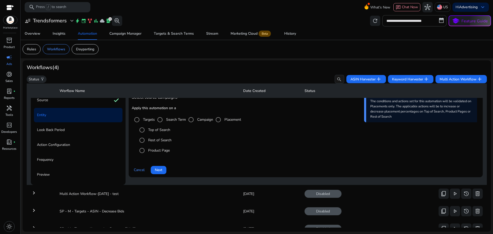
scroll to position [37, 0]
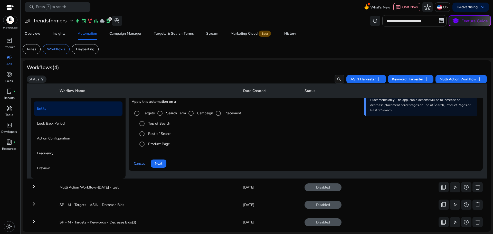
click at [156, 123] on label "Top of Search" at bounding box center [158, 123] width 23 height 5
click at [159, 162] on span "Next" at bounding box center [158, 163] width 7 height 5
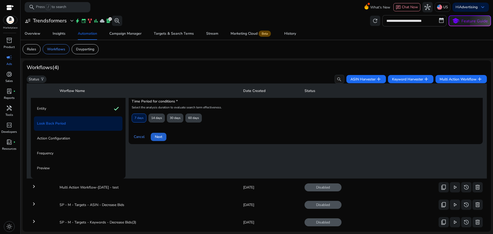
click at [161, 134] on span at bounding box center [159, 137] width 16 height 12
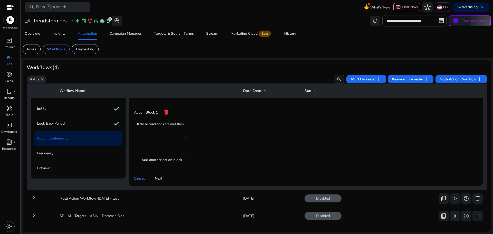
click at [164, 134] on div at bounding box center [164, 137] width 46 height 6
click at [166, 135] on div at bounding box center [164, 137] width 46 height 6
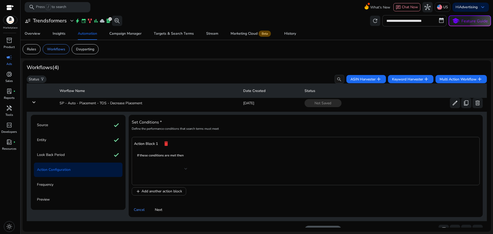
scroll to position [0, 0]
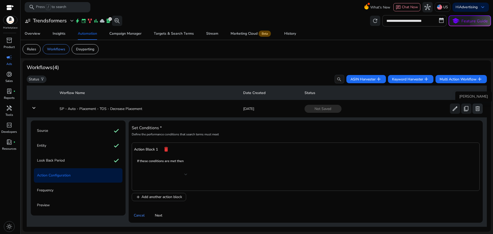
click at [474, 108] on span "delete" at bounding box center [477, 109] width 6 height 6
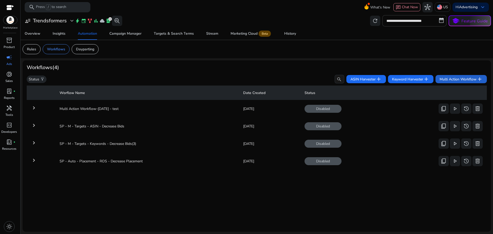
click at [456, 79] on span "Multi Action Workflow add" at bounding box center [460, 79] width 43 height 6
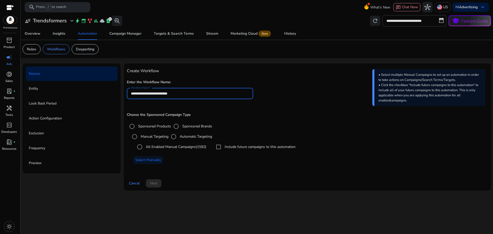
click at [197, 92] on input "**********" at bounding box center [190, 94] width 118 height 6
click at [171, 93] on input "**********" at bounding box center [190, 94] width 118 height 6
paste input "**********"
type input "**********"
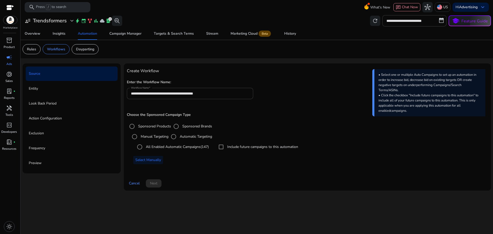
click at [180, 144] on label "All Enabled Automatic Campaigns (147)" at bounding box center [177, 146] width 64 height 5
click at [160, 181] on span at bounding box center [154, 183] width 16 height 12
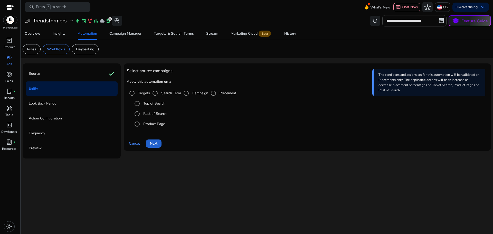
click at [156, 143] on span "Next" at bounding box center [153, 143] width 7 height 5
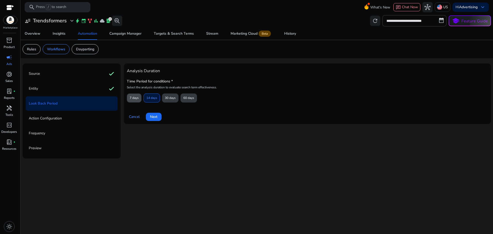
click at [134, 99] on span "7 days" at bounding box center [134, 97] width 9 height 9
click at [157, 116] on span "Next" at bounding box center [153, 116] width 7 height 5
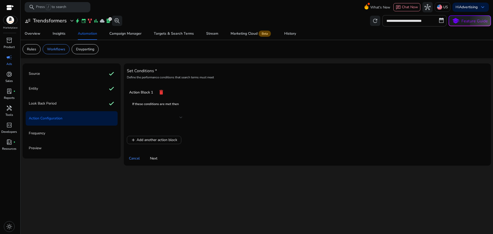
click at [175, 114] on div at bounding box center [159, 117] width 46 height 6
click at [177, 116] on div at bounding box center [159, 117] width 46 height 6
click at [178, 116] on div at bounding box center [159, 117] width 46 height 6
drag, startPoint x: 178, startPoint y: 116, endPoint x: 169, endPoint y: 123, distance: 11.2
click at [177, 116] on div at bounding box center [159, 117] width 46 height 6
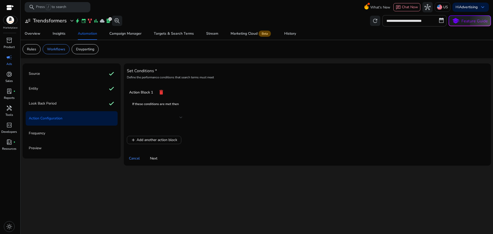
click at [158, 121] on div at bounding box center [159, 117] width 46 height 12
click at [145, 117] on div at bounding box center [159, 117] width 46 height 6
click at [157, 91] on div "Action Block 1 delete" at bounding box center [307, 92] width 356 height 9
click at [161, 92] on mat-icon "delete" at bounding box center [161, 92] width 6 height 9
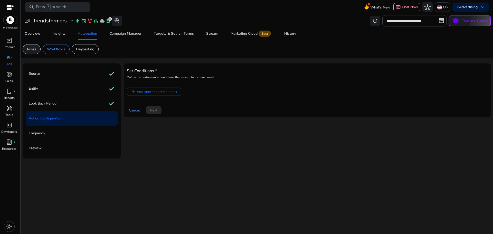
click at [36, 48] on div "Rules" at bounding box center [32, 49] width 18 height 10
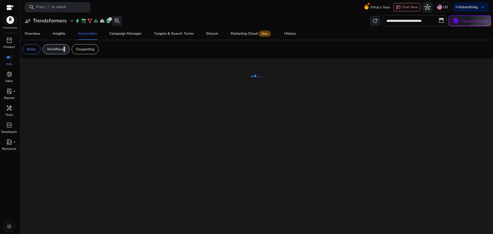
click at [62, 51] on p "Workflows" at bounding box center [56, 48] width 18 height 5
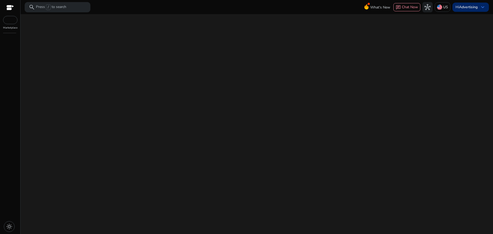
click at [470, 7] on b "Advertising" at bounding box center [468, 7] width 18 height 5
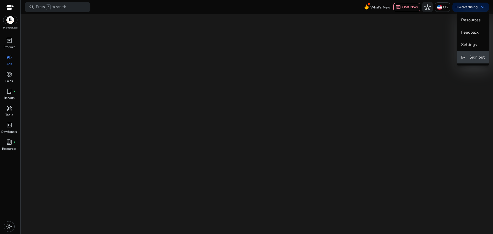
click at [470, 56] on span "Sign out" at bounding box center [476, 57] width 15 height 6
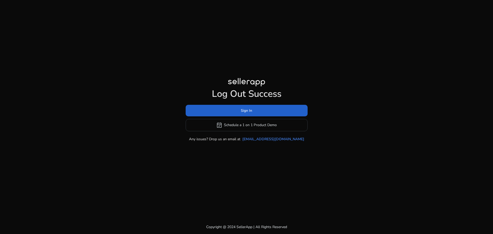
click at [261, 107] on span at bounding box center [247, 110] width 122 height 12
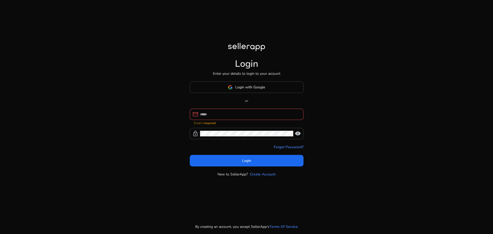
type input "**********"
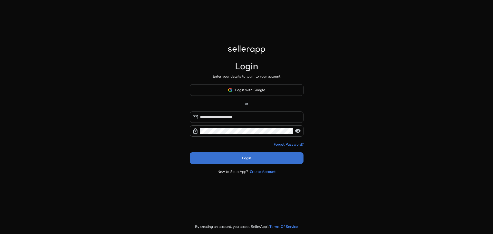
click at [243, 158] on span "Login" at bounding box center [246, 157] width 9 height 5
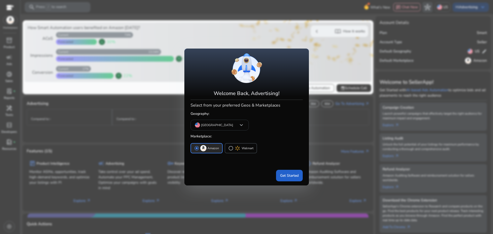
click at [289, 179] on span at bounding box center [289, 175] width 27 height 12
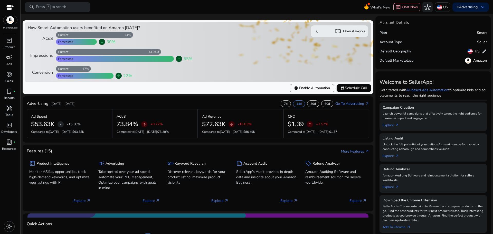
click at [11, 56] on span "campaign" at bounding box center [9, 57] width 6 height 6
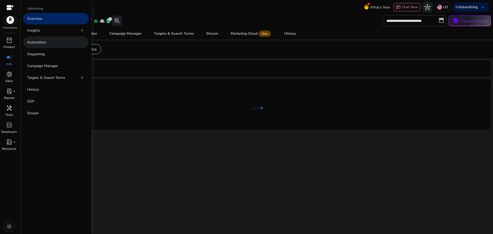
click at [33, 47] on link "Automation" at bounding box center [56, 42] width 66 height 12
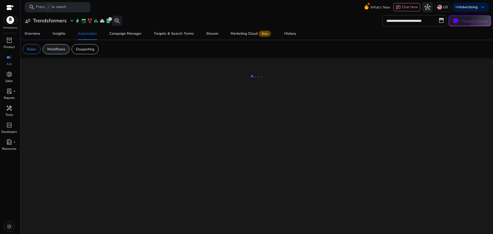
click at [63, 49] on p "Workflows" at bounding box center [56, 48] width 18 height 5
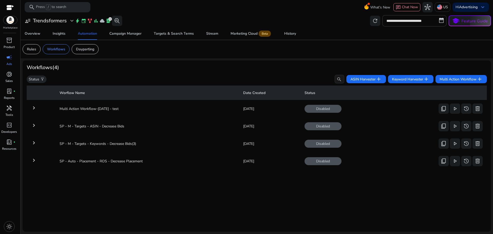
click at [35, 161] on mat-icon "keyboard_arrow_right" at bounding box center [34, 160] width 6 height 6
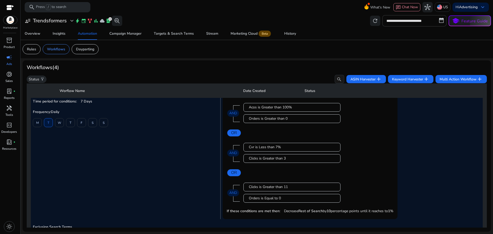
scroll to position [46, 0]
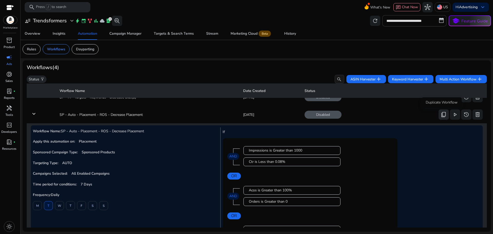
click at [440, 112] on span "content_copy" at bounding box center [443, 114] width 6 height 6
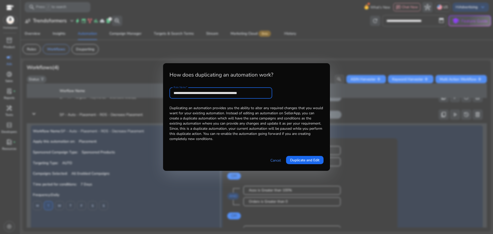
scroll to position [0, 0]
type input "**********"
click at [307, 159] on span "Duplicate and Edit" at bounding box center [304, 159] width 29 height 5
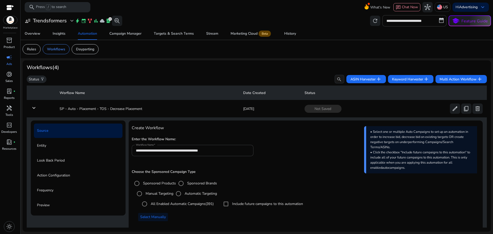
scroll to position [18, 0]
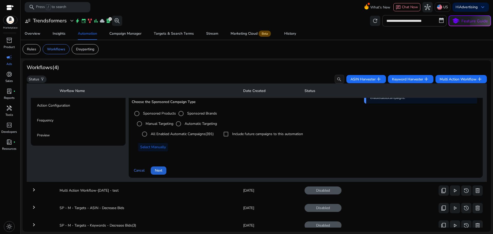
click at [159, 168] on span "Next" at bounding box center [158, 170] width 7 height 5
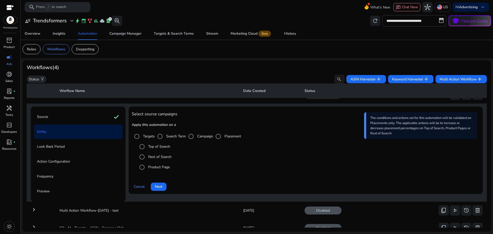
scroll to position [11, 0]
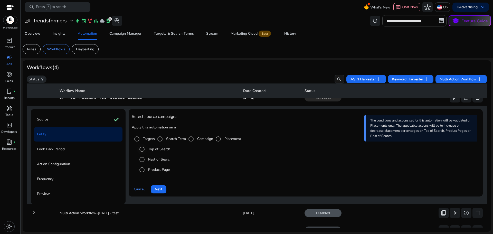
click at [151, 150] on label "Top of Search" at bounding box center [158, 148] width 23 height 5
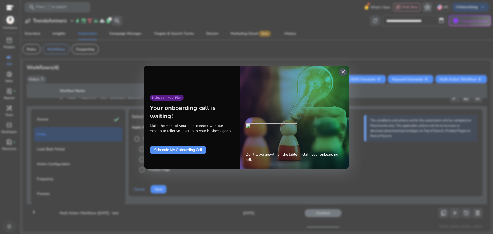
click at [343, 72] on span "close" at bounding box center [343, 72] width 6 height 6
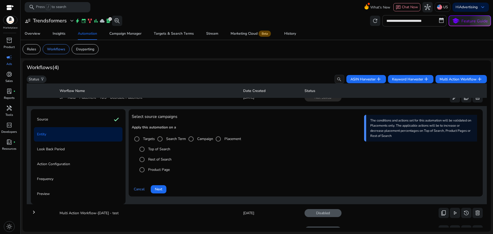
click at [159, 188] on span "Next" at bounding box center [158, 188] width 7 height 5
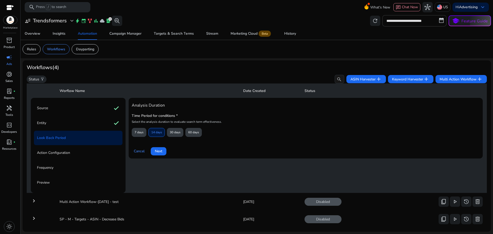
scroll to position [37, 0]
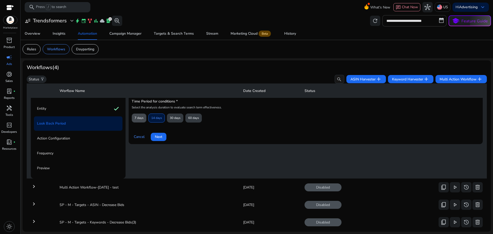
click at [140, 121] on span "7 days" at bounding box center [139, 117] width 9 height 9
click at [162, 137] on span "Next" at bounding box center [158, 136] width 7 height 5
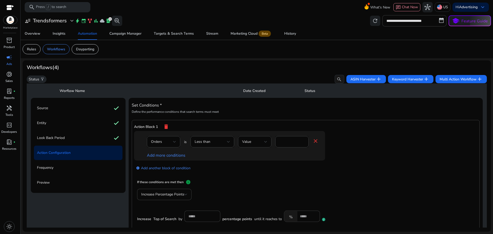
scroll to position [26, 0]
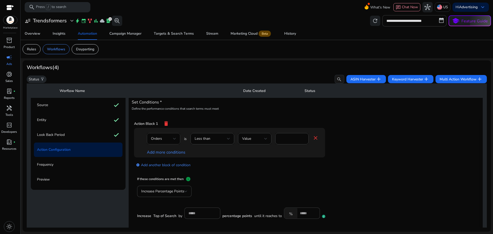
click at [155, 136] on div "Orders" at bounding box center [163, 139] width 25 height 6
click at [161, 149] on mat-option "Impressions" at bounding box center [162, 153] width 33 height 12
click at [213, 140] on div "Less than" at bounding box center [211, 139] width 32 height 6
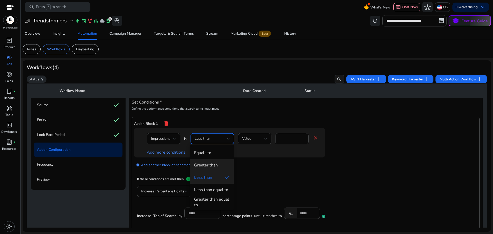
drag, startPoint x: 211, startPoint y: 165, endPoint x: 228, endPoint y: 160, distance: 17.4
click at [211, 165] on div "Greater than" at bounding box center [206, 165] width 24 height 6
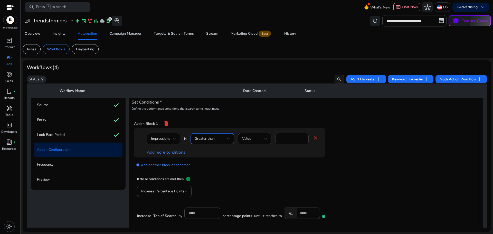
click at [302, 138] on input "*" at bounding box center [291, 139] width 25 height 6
click at [292, 140] on input "*" at bounding box center [291, 139] width 25 height 6
type input "****"
click at [169, 154] on link "Add more conditions" at bounding box center [166, 152] width 39 height 6
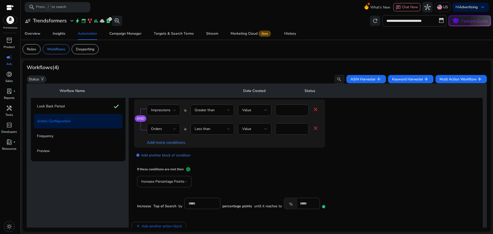
scroll to position [51, 0]
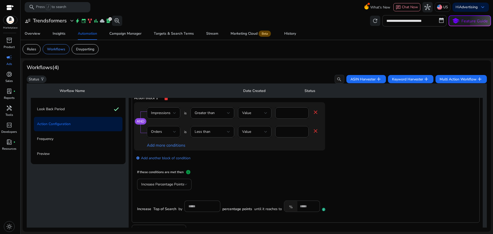
click at [168, 130] on div "Orders" at bounding box center [162, 132] width 22 height 6
click at [164, 178] on span "CTR" at bounding box center [162, 181] width 25 height 6
click at [259, 132] on div "Value" at bounding box center [253, 132] width 22 height 6
click at [216, 132] on div at bounding box center [246, 117] width 493 height 234
click at [216, 132] on div "Less than" at bounding box center [211, 132] width 32 height 6
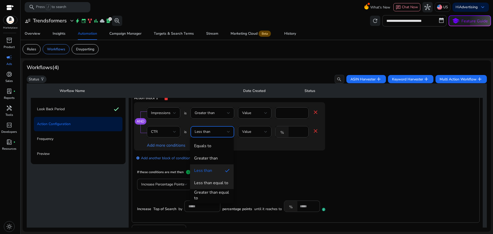
click at [220, 184] on div "Less than equal to" at bounding box center [211, 183] width 34 height 6
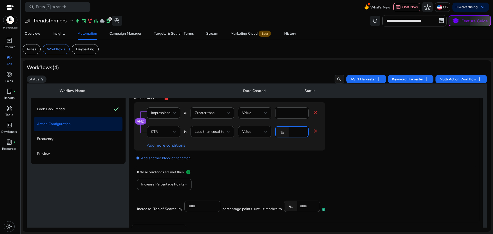
click at [293, 133] on input "*" at bounding box center [297, 132] width 13 height 6
type input "****"
click at [160, 158] on link "add_circle Add another block of condition" at bounding box center [163, 158] width 54 height 6
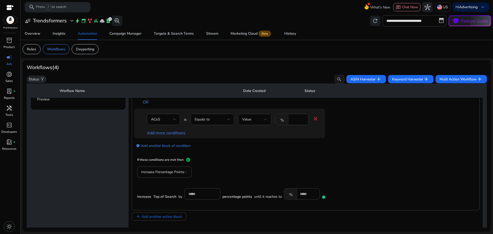
scroll to position [103, 0]
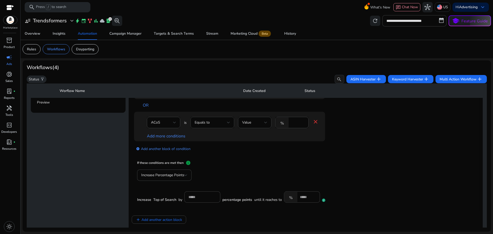
click at [215, 123] on div "Equals to" at bounding box center [211, 123] width 32 height 6
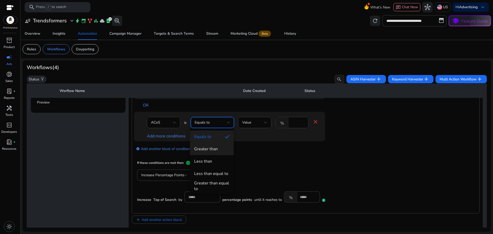
click at [210, 147] on div "Greater than" at bounding box center [206, 149] width 24 height 6
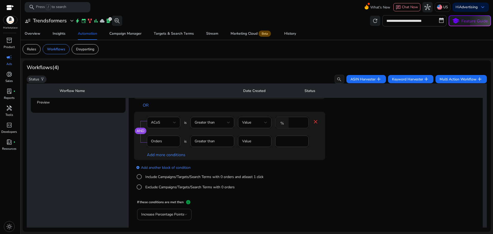
click at [292, 122] on input "****" at bounding box center [297, 123] width 13 height 6
type input "***"
click at [158, 167] on link "add_circle Add another block of condition" at bounding box center [163, 167] width 54 height 6
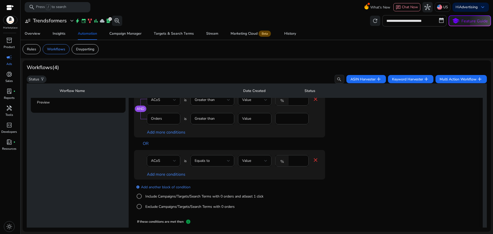
scroll to position [26, 0]
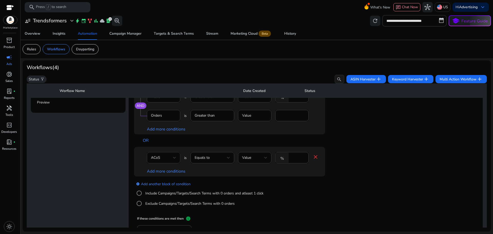
click at [160, 157] on div "ACoS" at bounding box center [162, 158] width 22 height 6
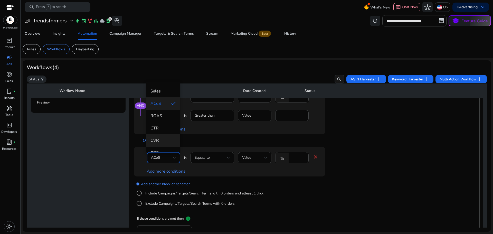
scroll to position [51, 0]
click at [163, 135] on span "CVR" at bounding box center [162, 137] width 25 height 6
click at [219, 160] on div "Equals to" at bounding box center [211, 158] width 32 height 6
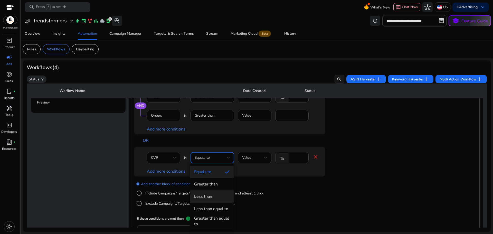
click at [210, 197] on div "Less than" at bounding box center [203, 197] width 18 height 6
click at [295, 158] on input "****" at bounding box center [297, 158] width 13 height 6
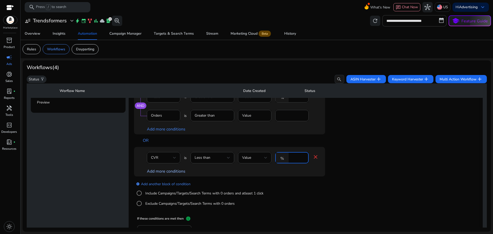
type input "*"
click at [172, 169] on link "Add more conditions" at bounding box center [166, 171] width 39 height 6
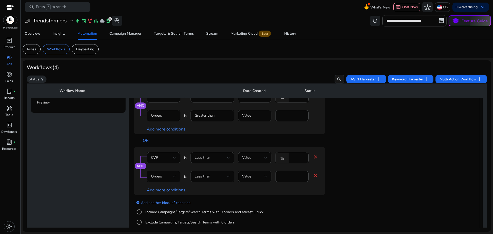
click at [154, 177] on span "Orders" at bounding box center [156, 176] width 11 height 5
drag, startPoint x: 162, startPoint y: 121, endPoint x: 192, endPoint y: 152, distance: 43.0
click at [162, 122] on span "Clicks" at bounding box center [162, 121] width 25 height 6
click at [219, 177] on div "Less than" at bounding box center [211, 177] width 32 height 6
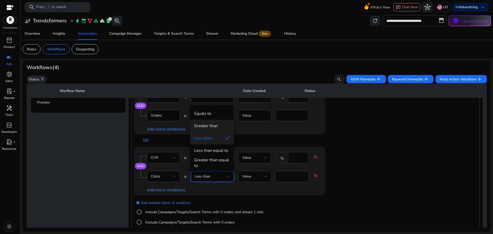
click at [215, 122] on mat-option "Greater than" at bounding box center [212, 126] width 44 height 12
click at [296, 177] on input "*" at bounding box center [291, 177] width 25 height 6
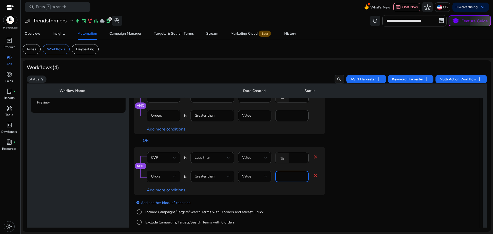
type input "*"
click at [328, 170] on div "AND CVR is Less than Value % * close Clicks is Greater than Value * close Add m…" at bounding box center [240, 171] width 212 height 48
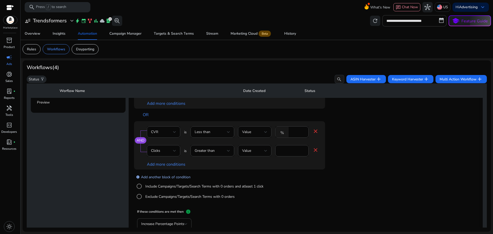
click at [175, 177] on link "add_circle Add another block of condition" at bounding box center [163, 177] width 54 height 6
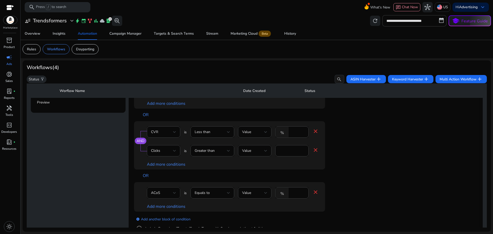
click at [169, 193] on div "ACoS" at bounding box center [162, 193] width 22 height 6
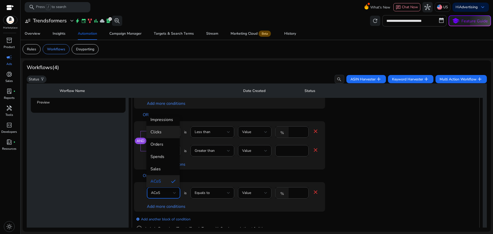
click at [165, 131] on span "Clicks" at bounding box center [162, 132] width 25 height 6
click at [203, 191] on span "Equals to" at bounding box center [202, 192] width 15 height 5
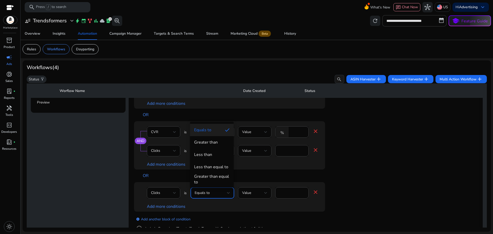
click at [209, 144] on div "Greater than" at bounding box center [206, 142] width 24 height 6
click at [286, 196] on div "****" at bounding box center [291, 192] width 25 height 11
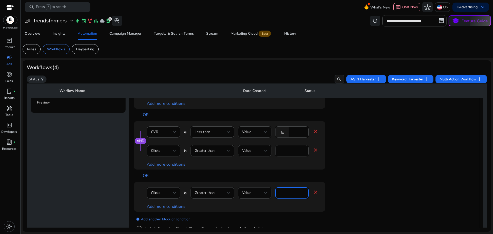
click at [289, 189] on div "****" at bounding box center [291, 192] width 25 height 11
type input "**"
click at [159, 206] on link "Add more conditions" at bounding box center [166, 207] width 39 height 6
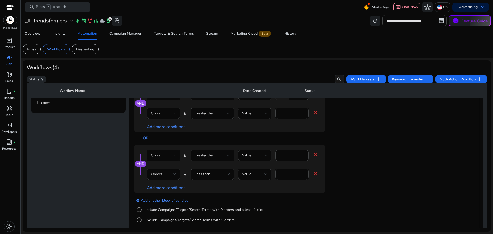
scroll to position [103, 0]
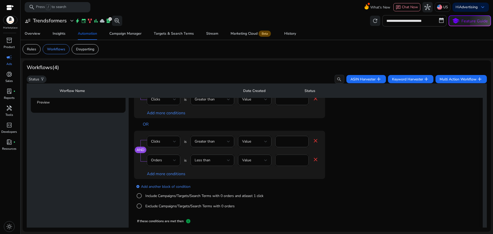
click at [289, 161] on input "*" at bounding box center [291, 160] width 25 height 6
click at [224, 158] on div "Less than" at bounding box center [211, 160] width 32 height 6
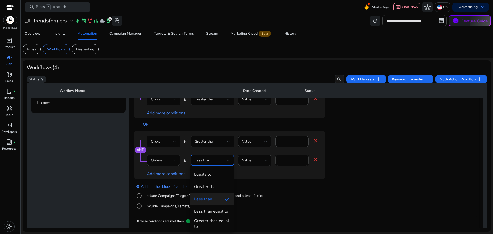
drag, startPoint x: 218, startPoint y: 173, endPoint x: 294, endPoint y: 162, distance: 77.0
click at [218, 173] on span "Equals to" at bounding box center [211, 174] width 35 height 6
click at [294, 161] on input "*" at bounding box center [291, 160] width 25 height 6
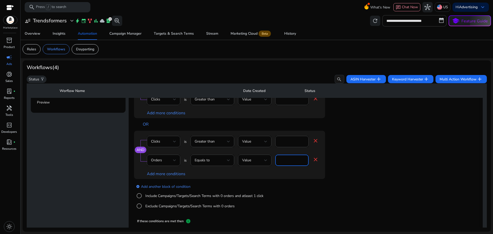
type input "*"
click at [343, 157] on div "AND Clicks is Greater than Value ** close Orders is Equals to Value * close Add…" at bounding box center [240, 155] width 212 height 48
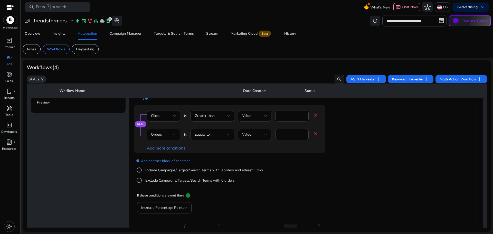
scroll to position [154, 0]
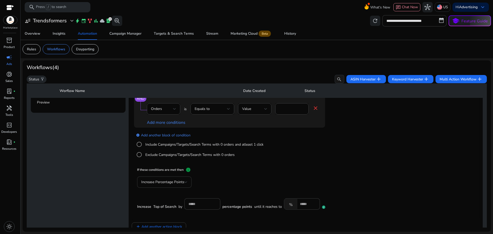
click at [184, 180] on span "Increase Percentage Points" at bounding box center [162, 181] width 43 height 5
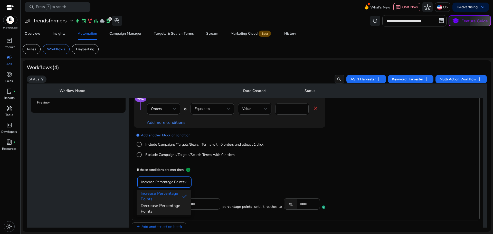
click at [162, 206] on span "Decrease Percentage Points" at bounding box center [164, 208] width 46 height 11
click at [198, 204] on input "*" at bounding box center [204, 204] width 28 height 6
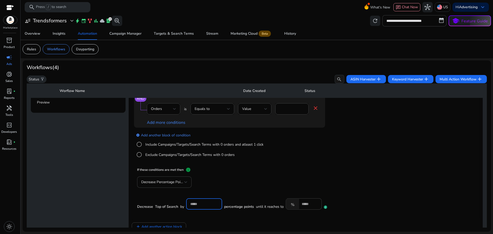
type input "**"
click at [301, 173] on div "If these conditions are met then info" at bounding box center [305, 171] width 337 height 9
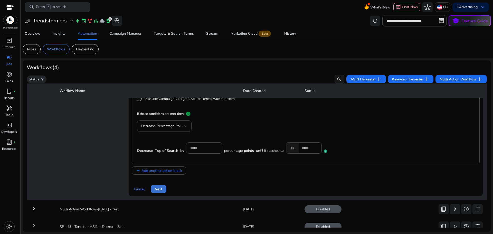
click at [159, 190] on span "Next" at bounding box center [158, 188] width 7 height 5
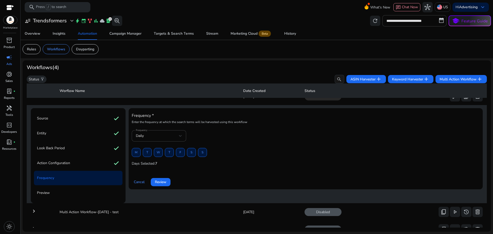
scroll to position [11, 0]
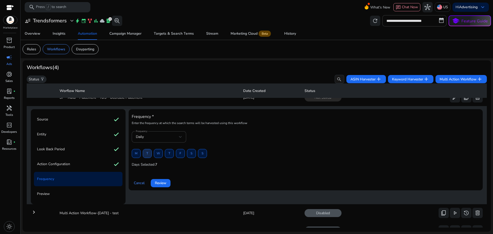
click at [144, 152] on span at bounding box center [147, 153] width 8 height 12
click at [163, 184] on span "Review" at bounding box center [161, 182] width 12 height 5
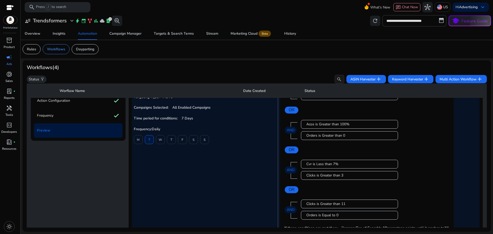
scroll to position [154, 0]
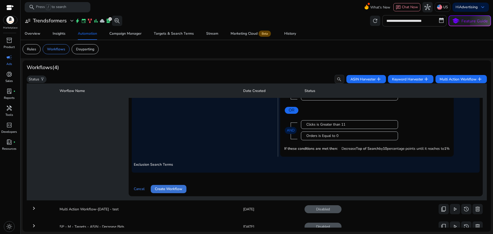
click at [177, 191] on span "Create Workflow" at bounding box center [168, 188] width 27 height 5
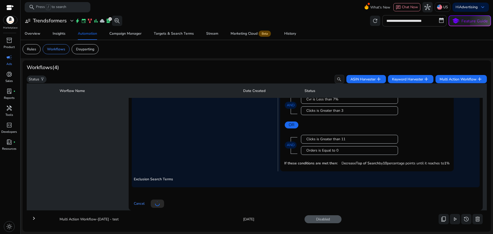
scroll to position [0, 0]
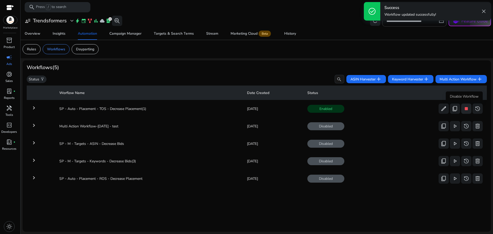
click at [465, 108] on span "stop" at bounding box center [466, 109] width 6 height 6
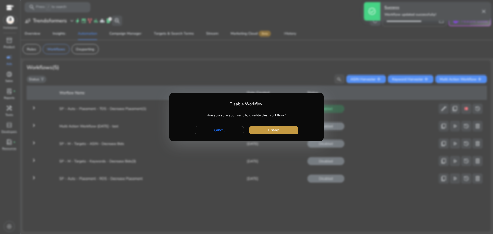
click at [277, 128] on span "Disable" at bounding box center [274, 129] width 12 height 5
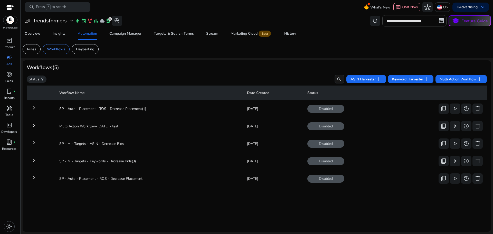
click at [37, 107] on td "keyboard_arrow_right" at bounding box center [41, 108] width 28 height 13
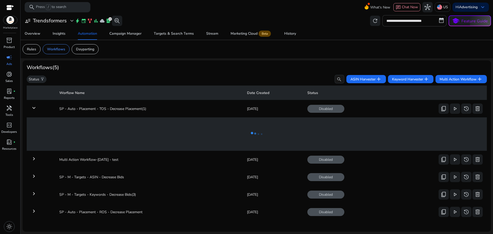
scroll to position [3, 0]
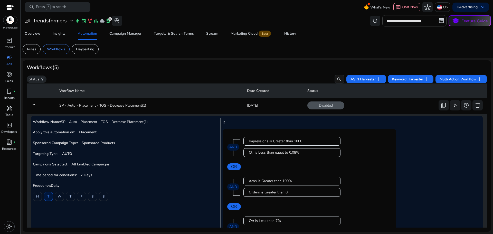
click at [145, 119] on div "Workflow Name: SP - Auto - Placement - TOS - Decrease Placement(1) Apply this a…" at bounding box center [127, 205] width 188 height 175
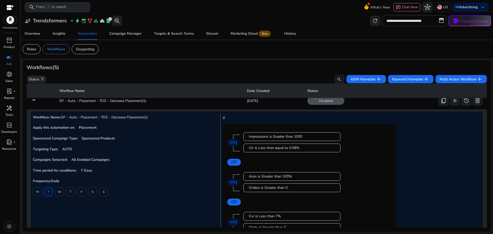
scroll to position [0, 0]
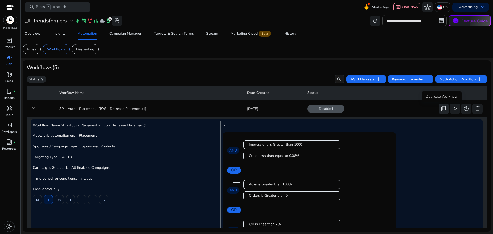
click at [440, 109] on span "content_copy" at bounding box center [443, 109] width 6 height 6
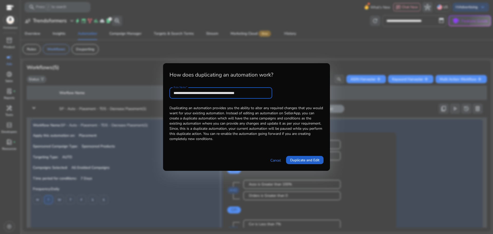
type input "**********"
click at [311, 159] on span "Duplicate and Edit" at bounding box center [304, 159] width 29 height 5
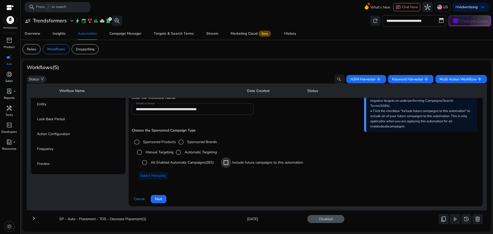
scroll to position [44, 0]
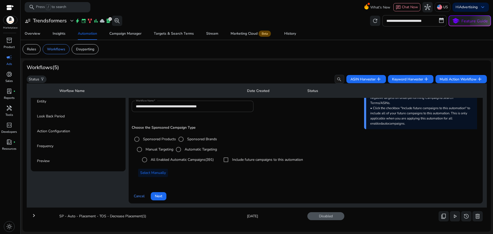
click at [158, 196] on span "Next" at bounding box center [158, 195] width 7 height 5
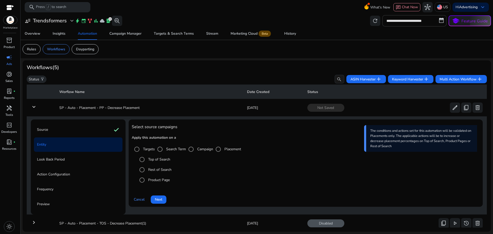
scroll to position [0, 0]
click at [156, 181] on label "Product Page" at bounding box center [158, 180] width 23 height 5
click at [163, 204] on span at bounding box center [159, 200] width 16 height 12
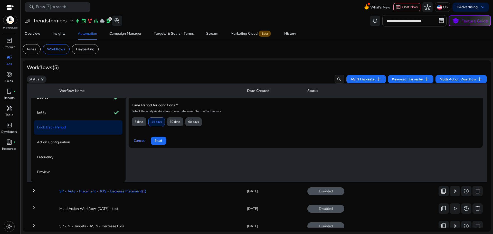
scroll to position [37, 0]
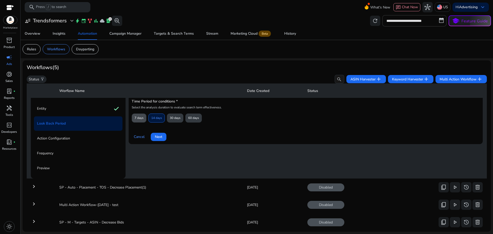
click at [139, 121] on span "7 days" at bounding box center [139, 117] width 9 height 9
click at [157, 138] on span "Next" at bounding box center [158, 136] width 7 height 5
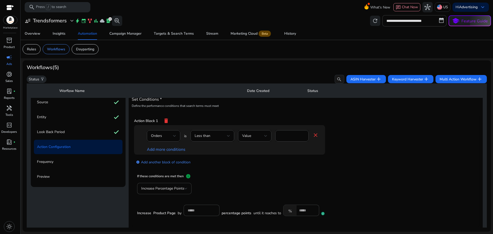
scroll to position [11, 0]
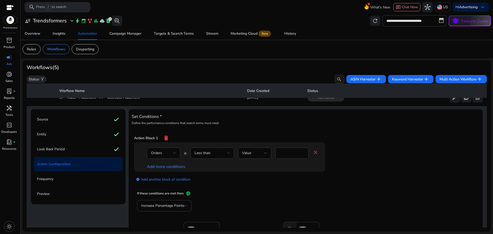
click at [166, 137] on mat-icon "delete" at bounding box center [166, 137] width 6 height 9
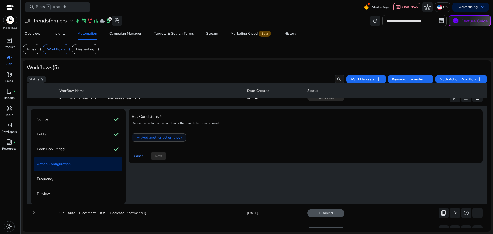
click at [165, 138] on span "Add another action block" at bounding box center [161, 137] width 41 height 5
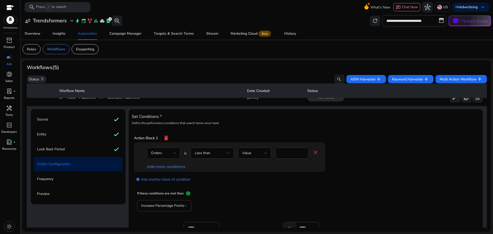
click at [165, 155] on div "Orders" at bounding box center [162, 153] width 22 height 6
click at [167, 167] on span "Impressions" at bounding box center [162, 167] width 25 height 6
click at [216, 151] on div "Less than" at bounding box center [211, 153] width 32 height 6
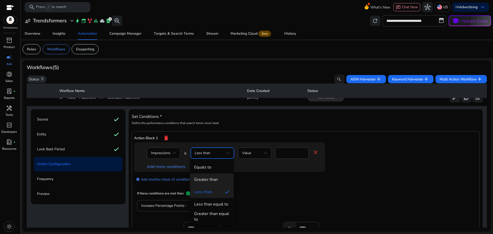
click at [218, 180] on span "Greater than" at bounding box center [211, 180] width 35 height 6
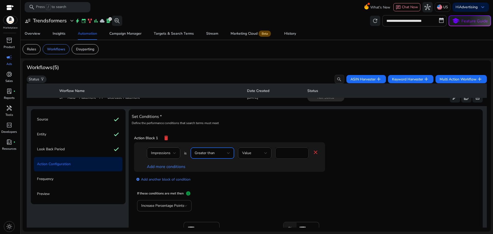
click at [291, 151] on input "*" at bounding box center [291, 153] width 25 height 6
type input "****"
click at [169, 166] on link "Add more conditions" at bounding box center [166, 167] width 39 height 6
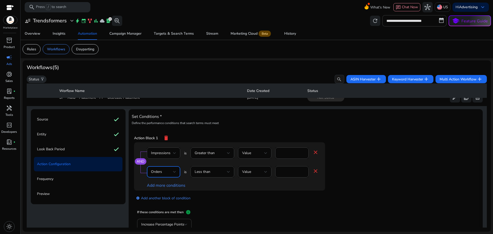
click at [167, 171] on div "Orders" at bounding box center [162, 172] width 22 height 6
click at [164, 142] on mat-option "CTR" at bounding box center [162, 139] width 33 height 12
click at [211, 172] on div "Less than" at bounding box center [211, 172] width 32 height 6
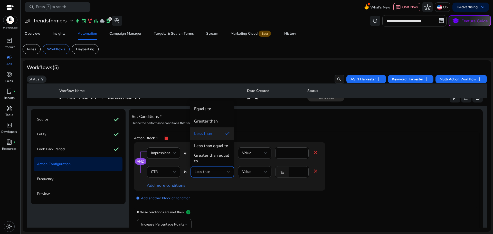
click at [220, 148] on div "Less than equal to" at bounding box center [211, 146] width 34 height 6
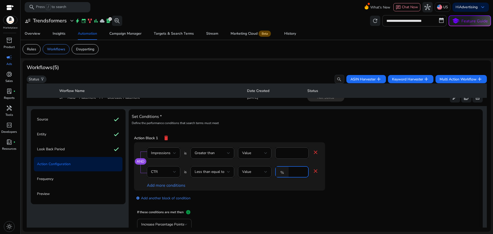
click at [298, 172] on input "*" at bounding box center [297, 172] width 13 height 6
type input "****"
click at [172, 198] on link "add_circle Add another block of condition" at bounding box center [163, 198] width 54 height 6
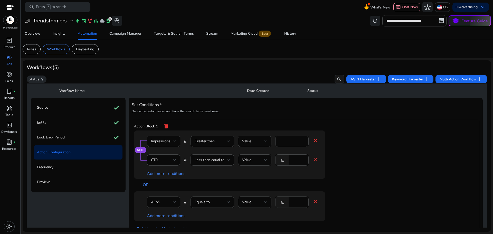
scroll to position [63, 0]
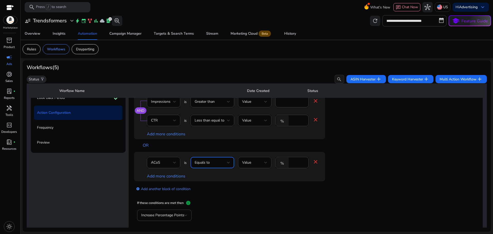
click at [216, 160] on div "Equals to" at bounding box center [211, 163] width 32 height 6
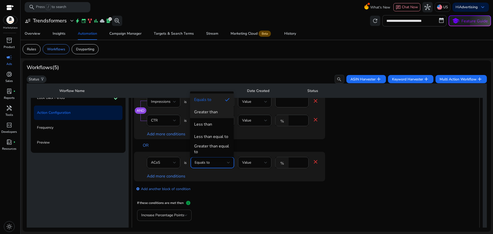
click at [209, 110] on div "Greater than" at bounding box center [206, 112] width 24 height 6
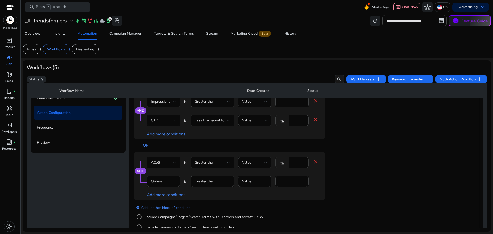
click at [294, 164] on input "****" at bounding box center [297, 163] width 13 height 6
type input "***"
click at [323, 181] on div "AND ACoS is Greater than Value % *** close Orders is Greater than Value * Add m…" at bounding box center [229, 176] width 191 height 48
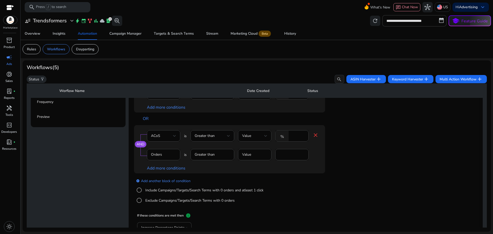
scroll to position [0, 0]
click at [157, 182] on link "add_circle Add another block of condition" at bounding box center [163, 182] width 54 height 6
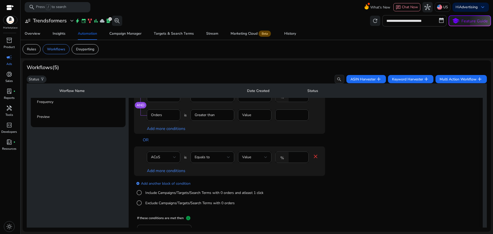
scroll to position [51, 0]
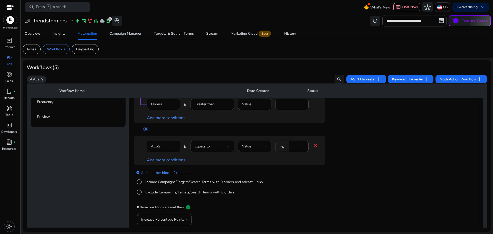
click at [162, 147] on div "ACoS" at bounding box center [162, 146] width 22 height 6
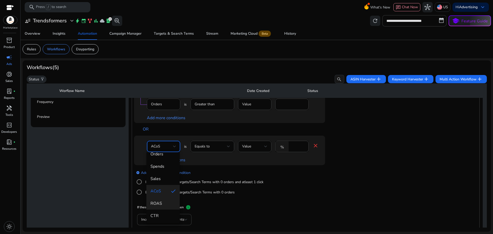
scroll to position [57, 0]
click at [163, 200] on span "CVR" at bounding box center [162, 202] width 25 height 6
click at [205, 147] on span "Equals to" at bounding box center [202, 146] width 15 height 5
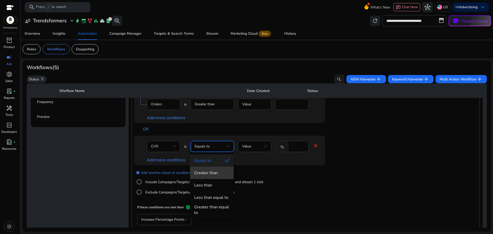
click at [213, 171] on div "Greater than" at bounding box center [206, 173] width 24 height 6
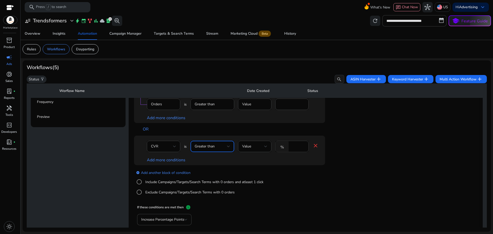
click at [291, 147] on input "****" at bounding box center [297, 146] width 13 height 6
type input "*"
click at [172, 158] on link "Add more conditions" at bounding box center [166, 160] width 39 height 6
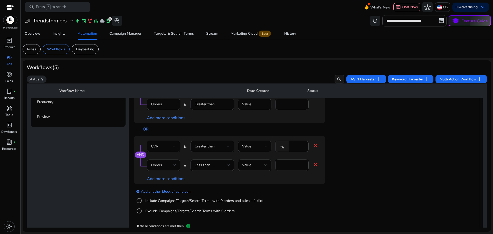
click at [168, 166] on div "Orders" at bounding box center [162, 165] width 22 height 6
click at [211, 144] on div at bounding box center [246, 117] width 493 height 234
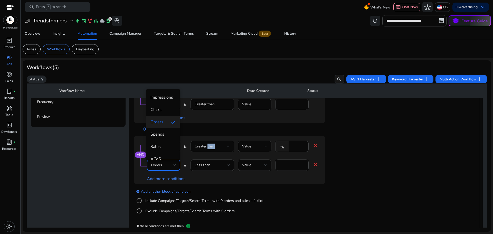
click at [211, 144] on span "Greater than" at bounding box center [205, 146] width 20 height 5
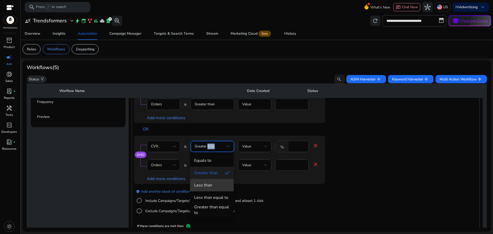
click at [211, 183] on div "Less than" at bounding box center [203, 185] width 18 height 6
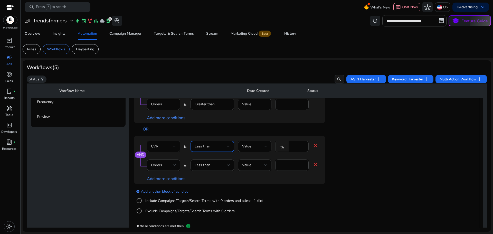
click at [295, 147] on input "*" at bounding box center [297, 146] width 13 height 6
type input "*"
click at [199, 167] on span "Less than" at bounding box center [203, 164] width 16 height 5
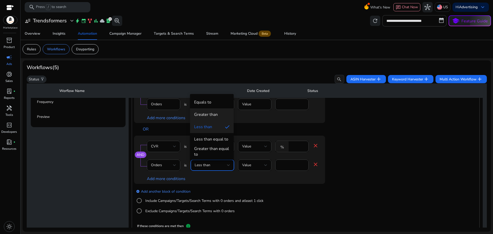
click at [204, 112] on div "Greater than" at bounding box center [206, 115] width 24 height 6
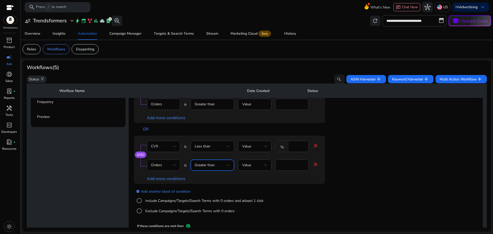
click at [166, 166] on div "Orders" at bounding box center [162, 165] width 22 height 6
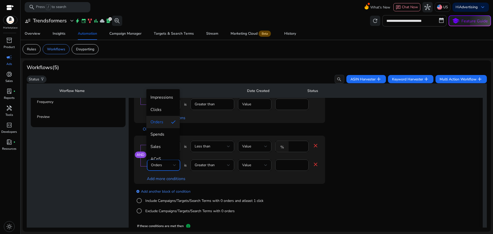
click at [164, 111] on span "Clicks" at bounding box center [162, 110] width 25 height 6
click at [291, 163] on input "*" at bounding box center [291, 165] width 25 height 6
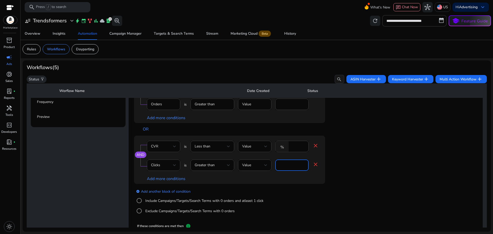
type input "*"
click at [293, 179] on div "Add more conditions" at bounding box center [233, 178] width 172 height 5
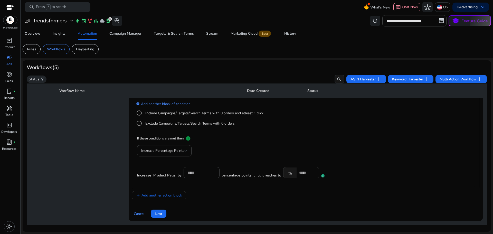
scroll to position [140, 0]
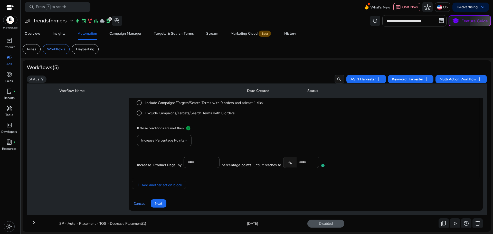
click at [162, 143] on div "Increase Percentage Points" at bounding box center [164, 140] width 46 height 6
click at [158, 167] on span "Decrease Percentage Points" at bounding box center [164, 166] width 46 height 11
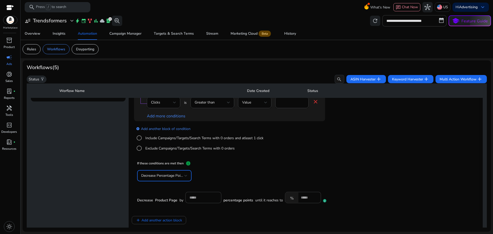
scroll to position [72, 0]
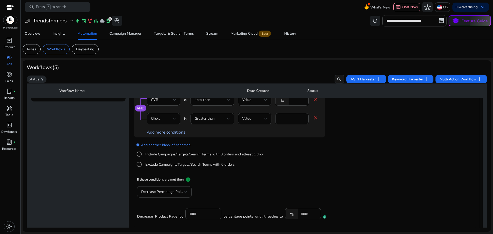
click at [168, 133] on link "Add more conditions" at bounding box center [166, 132] width 39 height 6
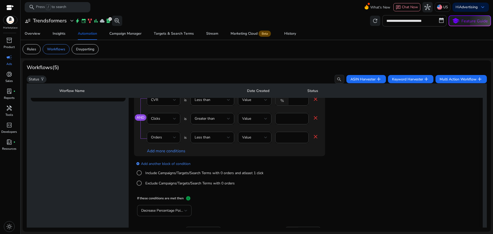
click at [316, 136] on mat-icon "close" at bounding box center [315, 136] width 6 height 6
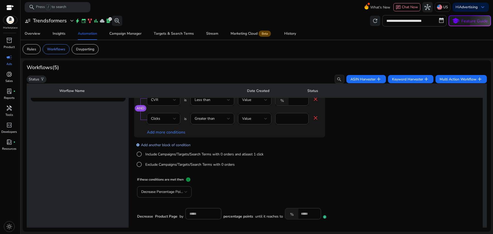
click at [155, 144] on link "add_circle Add another block of condition" at bounding box center [163, 145] width 54 height 6
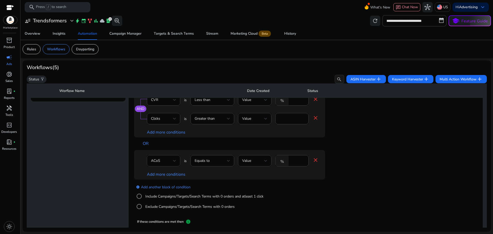
click at [160, 161] on div "ACoS" at bounding box center [162, 161] width 22 height 6
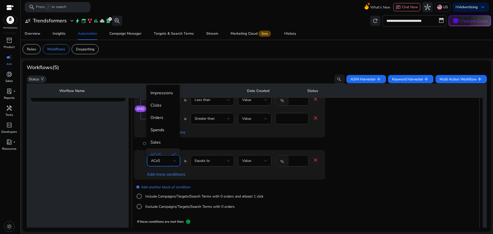
scroll to position [5, 0]
click at [160, 100] on span "Clicks" at bounding box center [162, 100] width 25 height 6
click at [210, 161] on div "Equals to" at bounding box center [211, 161] width 32 height 6
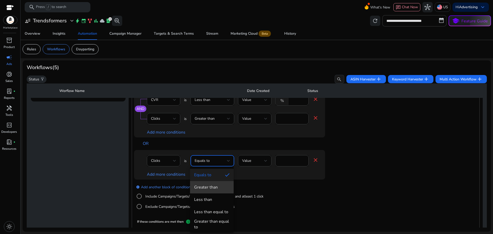
click at [211, 185] on div "Greater than" at bounding box center [206, 187] width 24 height 6
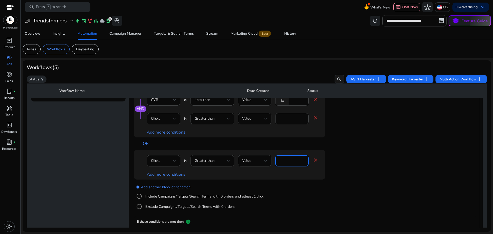
click at [283, 160] on input "****" at bounding box center [291, 161] width 25 height 6
type input "**"
click at [175, 174] on link "Add more conditions" at bounding box center [166, 174] width 39 height 6
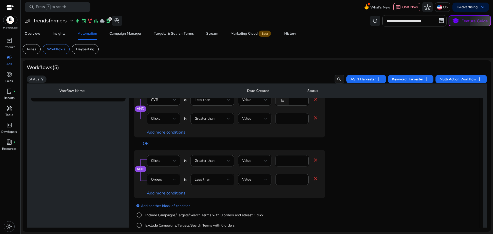
click at [214, 181] on div "Less than" at bounding box center [211, 180] width 32 height 6
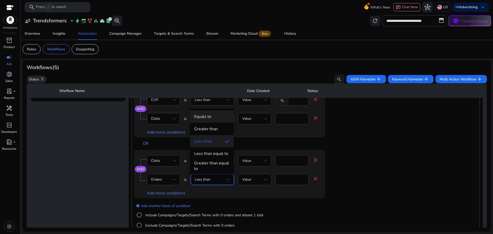
click at [207, 119] on div "Equals to" at bounding box center [202, 117] width 17 height 6
click at [290, 178] on input "*" at bounding box center [291, 180] width 25 height 6
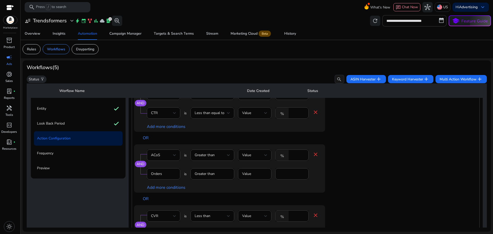
scroll to position [51, 0]
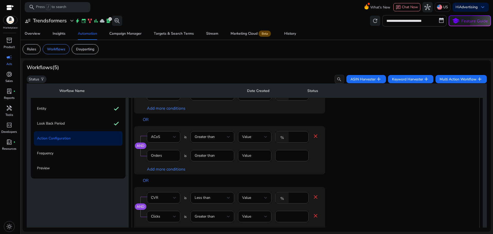
type input "*"
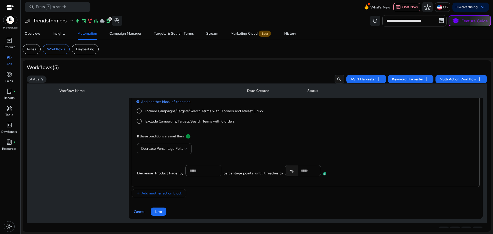
scroll to position [154, 0]
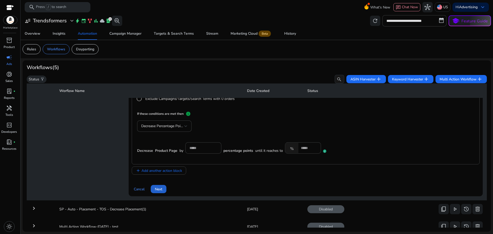
click at [160, 187] on span "Next" at bounding box center [158, 188] width 7 height 5
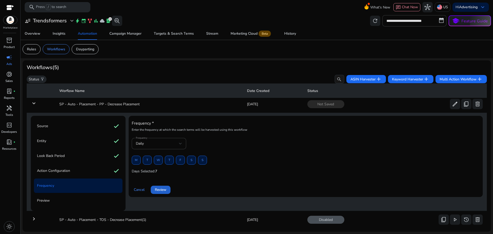
scroll to position [0, 0]
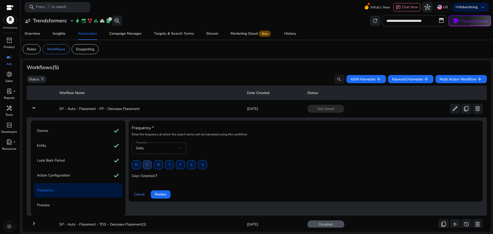
click at [146, 165] on span "T" at bounding box center [147, 164] width 2 height 9
click at [160, 195] on span "Review" at bounding box center [161, 193] width 12 height 5
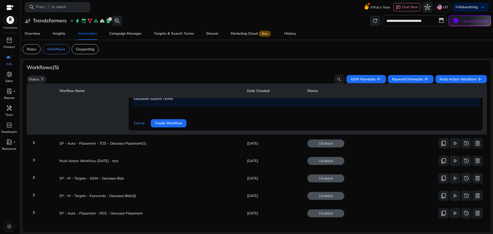
scroll to position [224, 0]
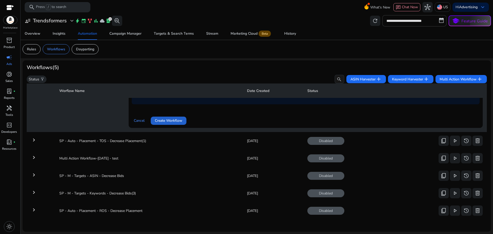
click at [176, 118] on span "Create Workflow" at bounding box center [168, 120] width 27 height 5
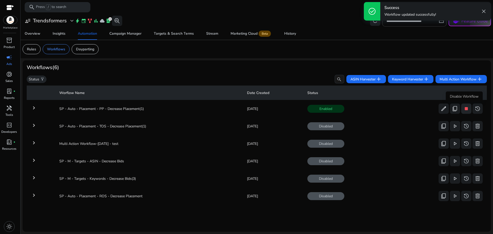
click at [465, 109] on span "stop" at bounding box center [466, 109] width 6 height 6
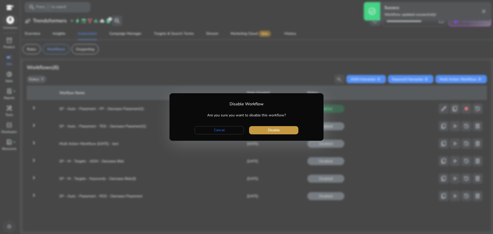
click at [272, 129] on span "Disable" at bounding box center [274, 129] width 12 height 5
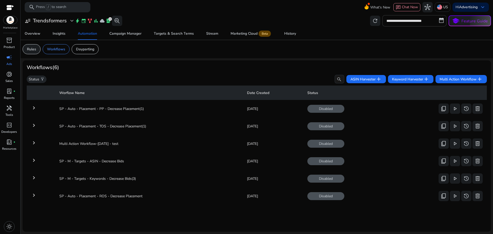
click at [28, 48] on p "Rules" at bounding box center [31, 48] width 9 height 5
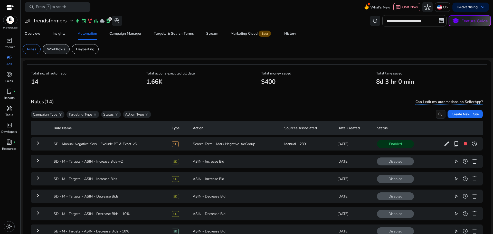
click at [61, 51] on p "Workflows" at bounding box center [56, 48] width 18 height 5
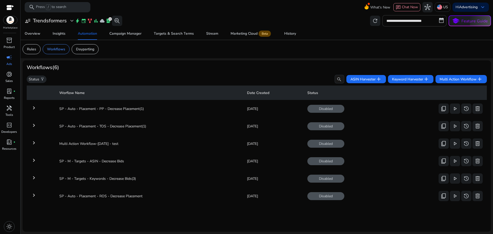
click at [36, 193] on mat-icon "keyboard_arrow_right" at bounding box center [34, 195] width 6 height 6
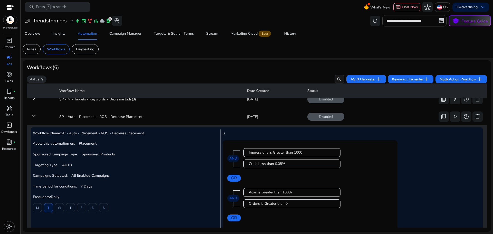
scroll to position [81, 0]
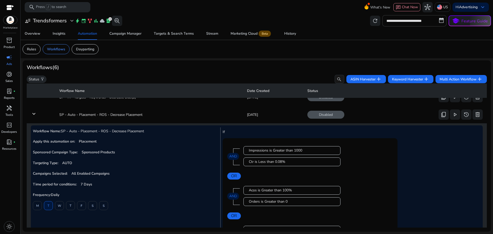
click at [35, 114] on mat-icon "keyboard_arrow_down" at bounding box center [34, 114] width 6 height 6
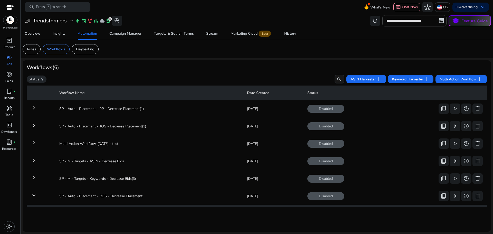
scroll to position [0, 0]
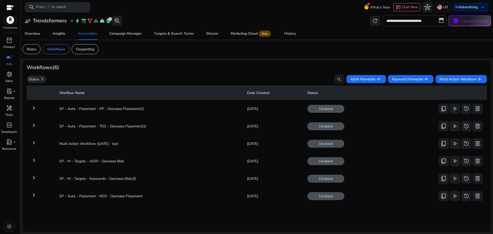
click at [33, 108] on mat-icon "keyboard_arrow_right" at bounding box center [34, 108] width 6 height 6
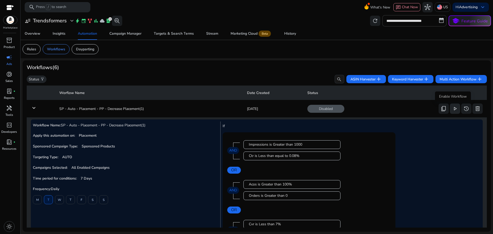
click at [454, 109] on span "play_arrow" at bounding box center [455, 109] width 6 height 6
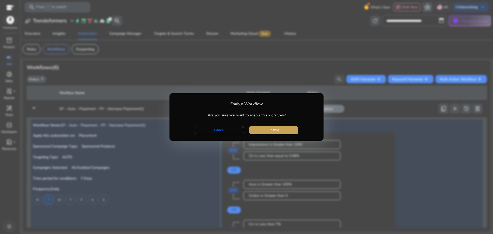
click at [270, 132] on span "Enable" at bounding box center [273, 129] width 11 height 5
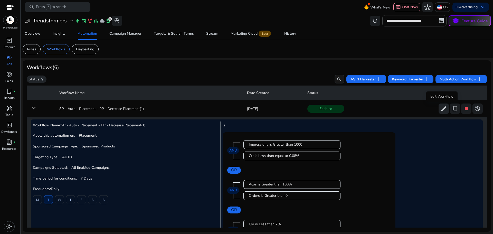
click at [440, 107] on span "edit" at bounding box center [443, 109] width 6 height 6
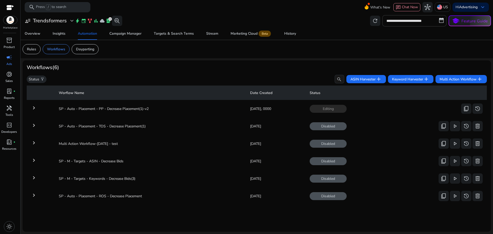
click at [33, 108] on mat-icon "keyboard_arrow_right" at bounding box center [34, 108] width 6 height 6
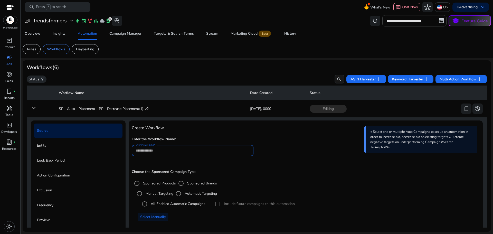
click at [181, 151] on input "Workflow Name" at bounding box center [192, 151] width 113 height 6
drag, startPoint x: 147, startPoint y: 109, endPoint x: 54, endPoint y: 105, distance: 93.5
click at [54, 105] on tr "keyboard_arrow_down SP - Auto - Placement - PP - Decrease Placement(1)-v2 [DATE…" at bounding box center [257, 108] width 460 height 13
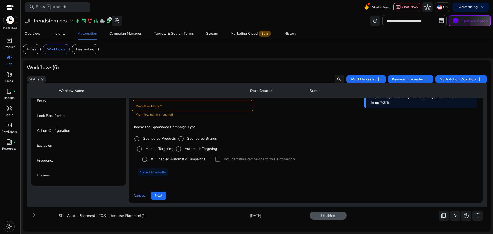
scroll to position [19, 0]
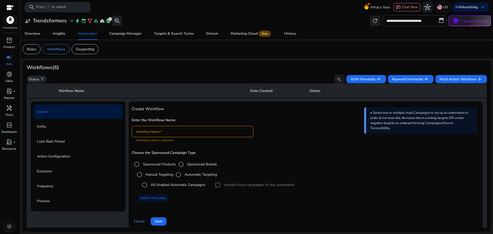
click at [190, 131] on input "Workflow Name" at bounding box center [192, 132] width 113 height 6
paste input "**********"
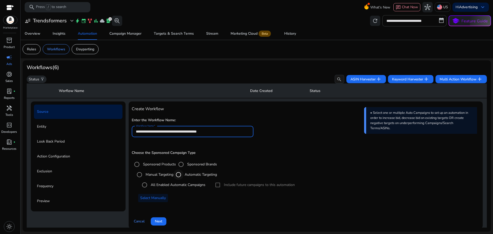
type input "**********"
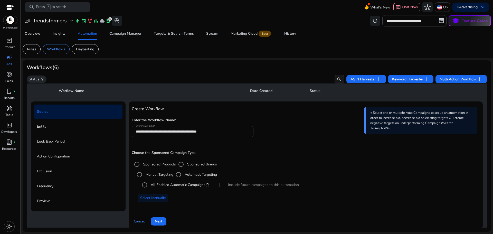
click at [173, 184] on label "All Enabled Automatic Campaigns (0)" at bounding box center [180, 184] width 60 height 5
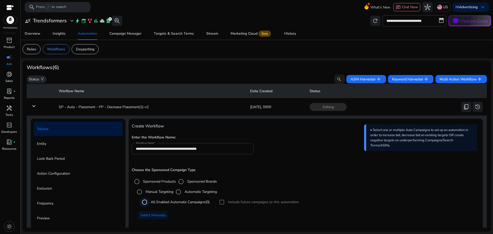
scroll to position [0, 0]
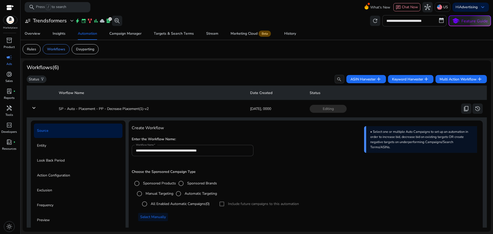
click at [35, 107] on mat-icon "keyboard_arrow_down" at bounding box center [34, 108] width 6 height 6
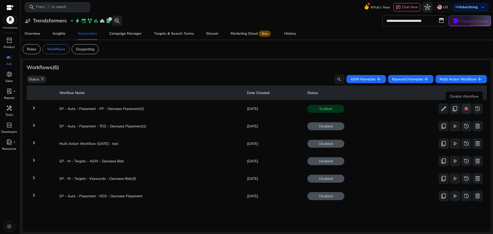
click at [465, 107] on span "stop" at bounding box center [466, 109] width 6 height 6
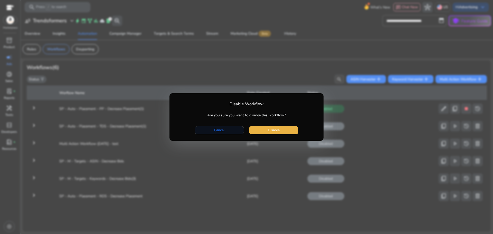
click at [222, 128] on span "Cancel" at bounding box center [219, 129] width 11 height 5
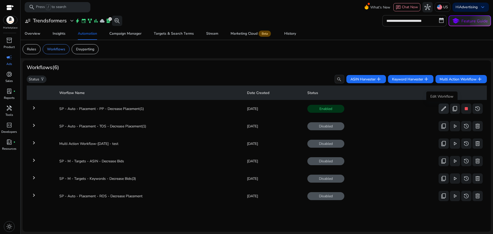
click at [442, 109] on span "edit" at bounding box center [443, 109] width 6 height 6
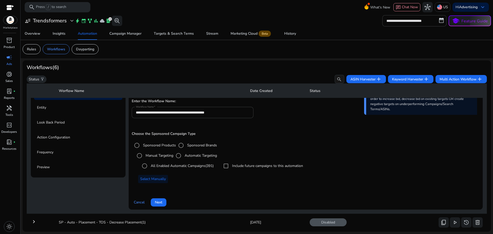
scroll to position [51, 0]
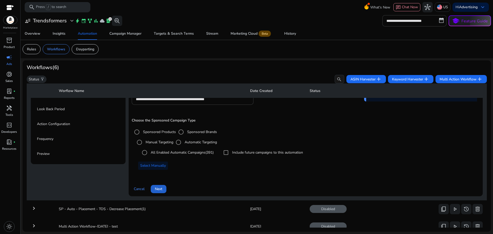
click at [161, 188] on span "Next" at bounding box center [158, 188] width 7 height 5
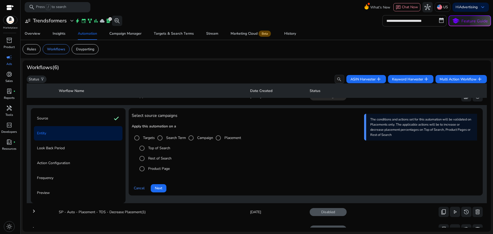
scroll to position [11, 0]
click at [141, 188] on span "Cancel" at bounding box center [139, 188] width 11 height 5
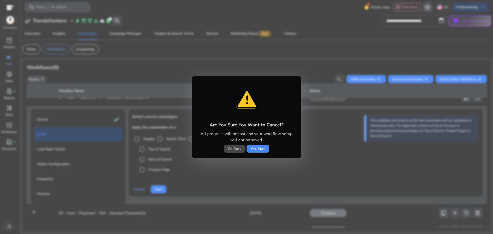
click at [238, 147] on span "Go Back" at bounding box center [235, 148] width 14 height 5
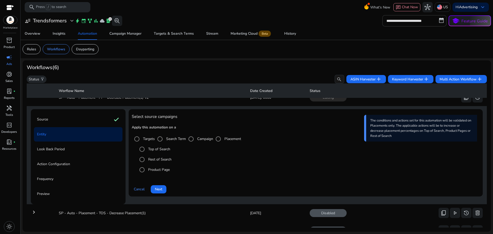
scroll to position [0, 0]
click at [91, 121] on div "Source check" at bounding box center [78, 119] width 89 height 14
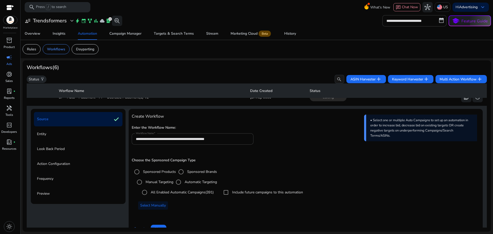
scroll to position [51, 0]
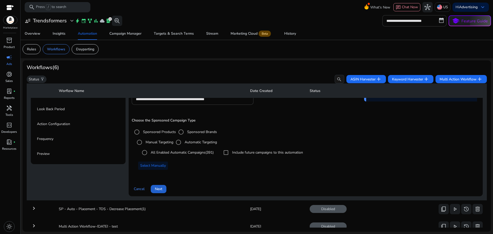
click at [162, 188] on span "Next" at bounding box center [158, 188] width 7 height 5
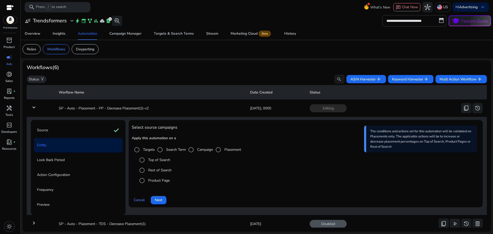
scroll to position [0, 0]
click at [138, 201] on span "Cancel" at bounding box center [139, 200] width 11 height 5
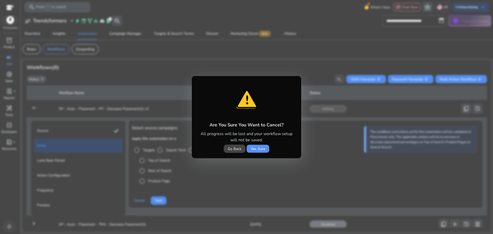
click at [259, 149] on span "Yes, Sure" at bounding box center [258, 148] width 15 height 5
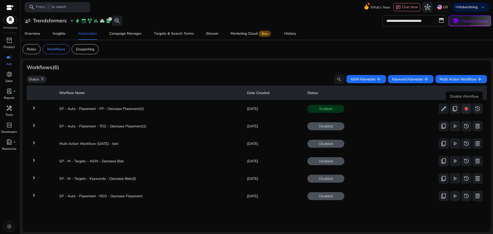
click at [463, 109] on span "stop" at bounding box center [466, 109] width 6 height 6
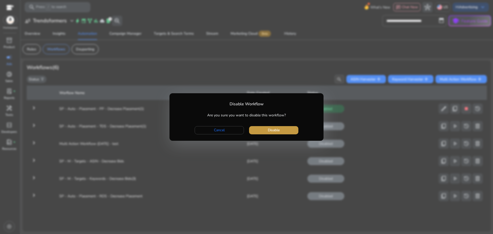
click at [284, 132] on span "button" at bounding box center [273, 130] width 49 height 12
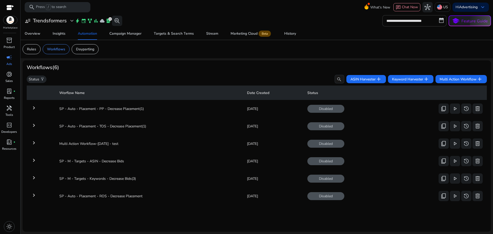
click at [32, 124] on mat-icon "keyboard_arrow_right" at bounding box center [34, 125] width 6 height 6
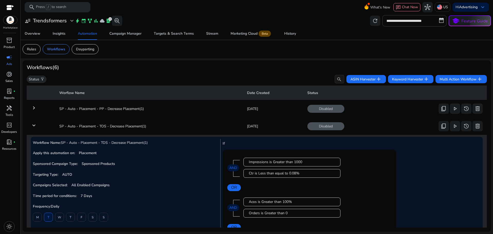
click at [34, 125] on mat-icon "keyboard_arrow_down" at bounding box center [34, 125] width 6 height 6
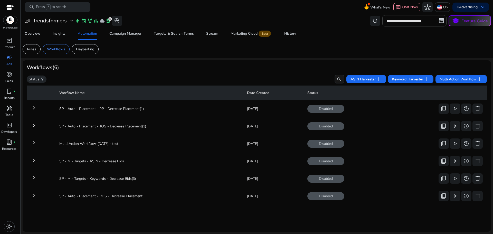
click at [36, 194] on mat-icon "keyboard_arrow_right" at bounding box center [34, 195] width 6 height 6
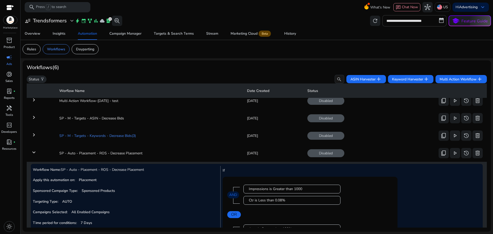
scroll to position [21, 0]
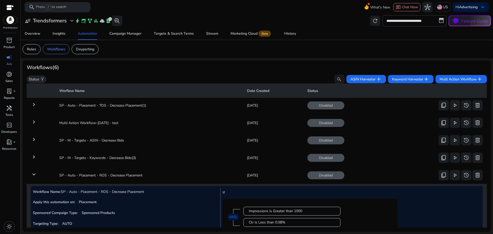
click at [34, 174] on mat-icon "keyboard_arrow_down" at bounding box center [34, 174] width 6 height 6
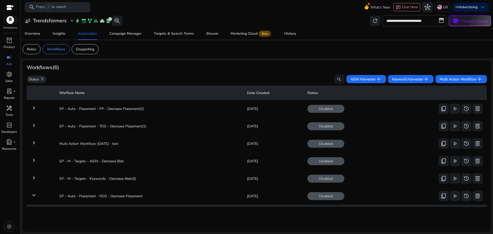
scroll to position [0, 0]
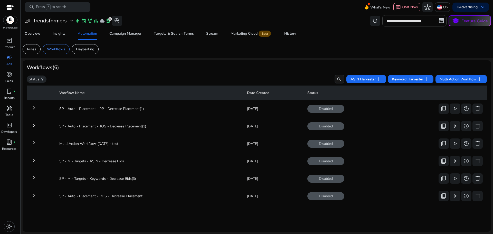
click at [34, 123] on mat-icon "keyboard_arrow_right" at bounding box center [34, 125] width 6 height 6
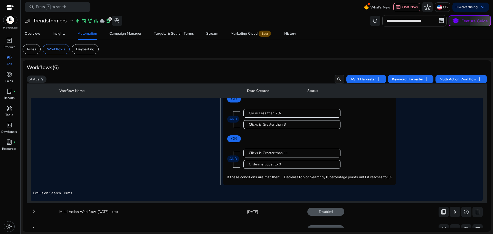
scroll to position [184, 0]
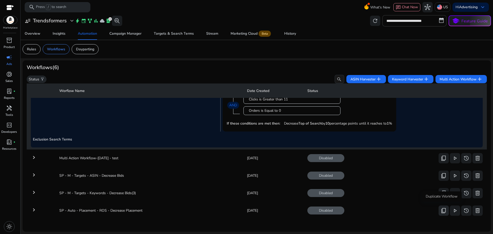
click at [444, 209] on span "content_copy" at bounding box center [443, 210] width 6 height 6
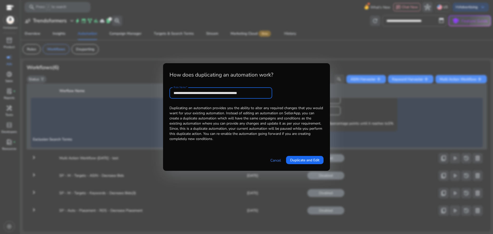
scroll to position [0, 0]
click at [258, 94] on input "**********" at bounding box center [221, 93] width 94 height 6
type input "**********"
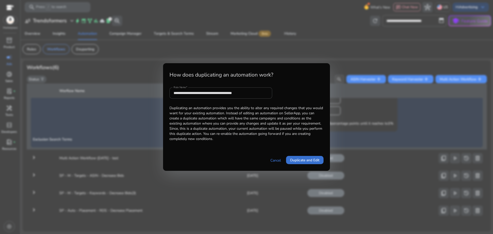
click at [310, 159] on span "Duplicate and Edit" at bounding box center [304, 159] width 29 height 5
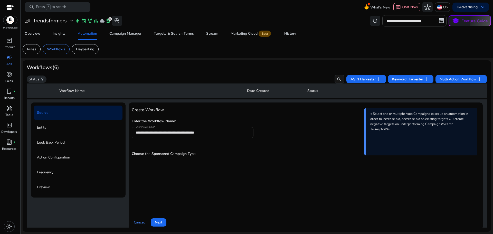
scroll to position [18, 0]
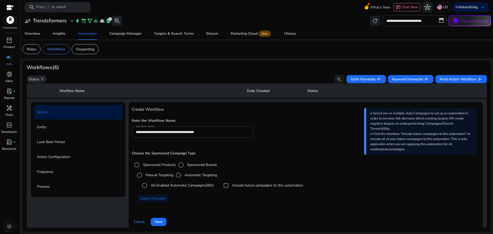
click at [224, 131] on input "**********" at bounding box center [192, 132] width 113 height 6
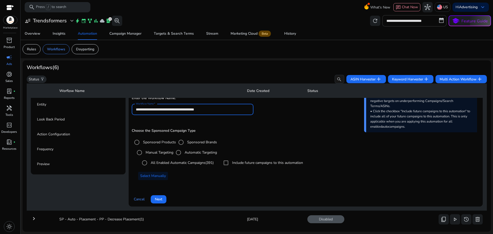
scroll to position [44, 0]
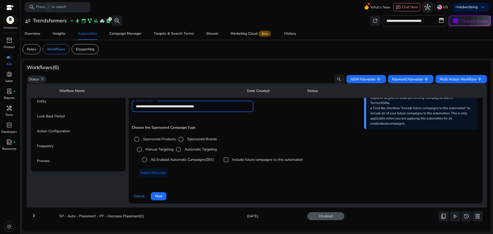
click at [164, 150] on label "Manual Targeting" at bounding box center [159, 149] width 29 height 5
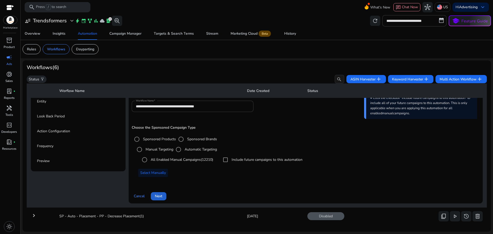
click at [162, 194] on span "Next" at bounding box center [158, 195] width 7 height 5
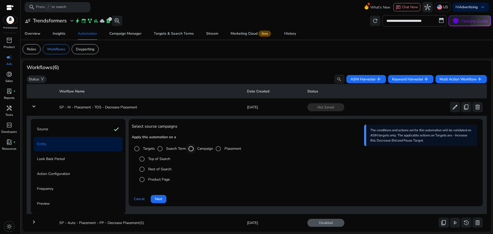
scroll to position [0, 0]
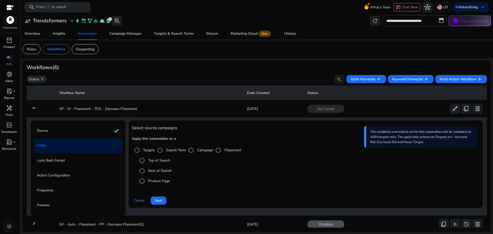
click at [160, 160] on label "Top of Search" at bounding box center [158, 160] width 23 height 5
click at [162, 199] on span at bounding box center [159, 200] width 16 height 12
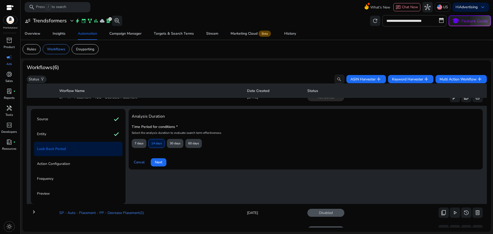
scroll to position [37, 0]
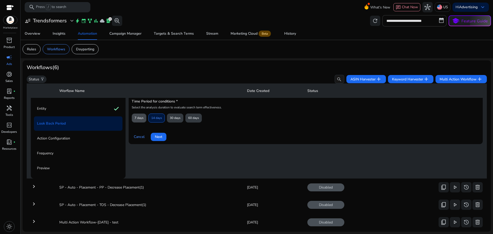
click at [141, 119] on span "7 days" at bounding box center [139, 117] width 9 height 9
click at [157, 136] on span "Next" at bounding box center [158, 136] width 7 height 5
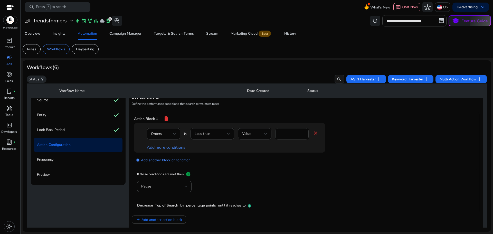
scroll to position [11, 0]
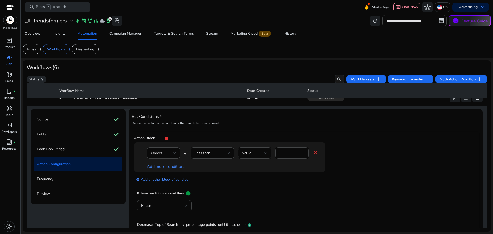
click at [314, 152] on mat-icon "close" at bounding box center [315, 152] width 6 height 6
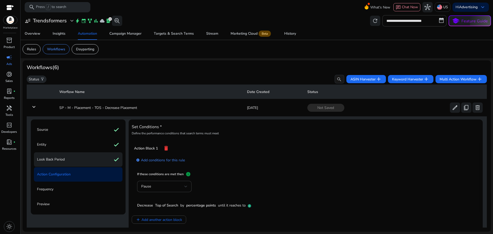
scroll to position [0, 0]
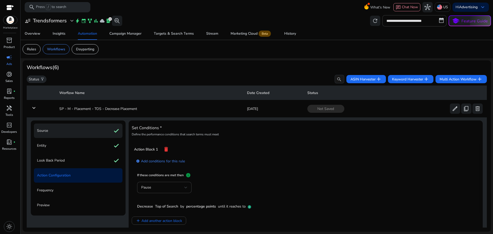
click at [90, 131] on div "Source check" at bounding box center [78, 130] width 89 height 14
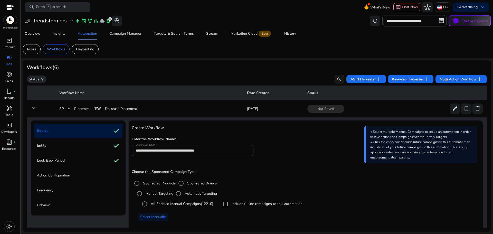
scroll to position [37, 0]
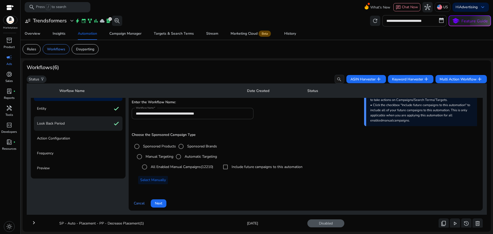
click at [89, 122] on div "Look Back Period check" at bounding box center [78, 123] width 89 height 14
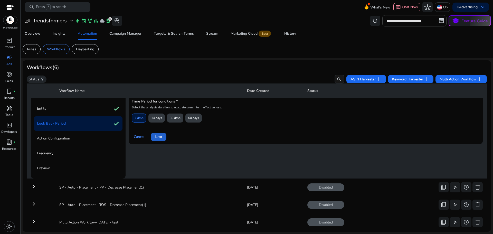
click at [163, 139] on span at bounding box center [159, 137] width 16 height 12
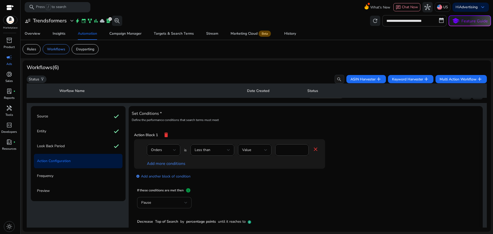
scroll to position [51, 0]
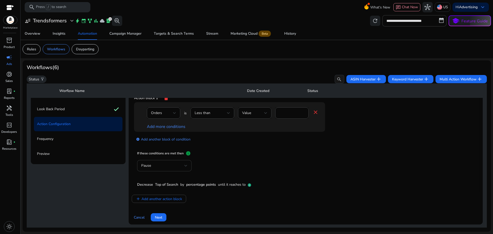
click at [167, 161] on div "Pause" at bounding box center [164, 165] width 46 height 11
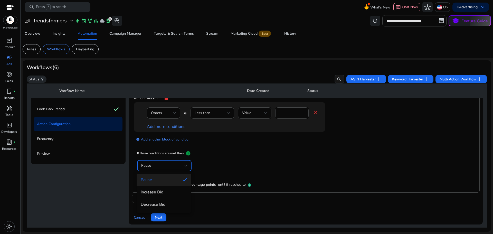
click at [486, 121] on div at bounding box center [246, 117] width 493 height 234
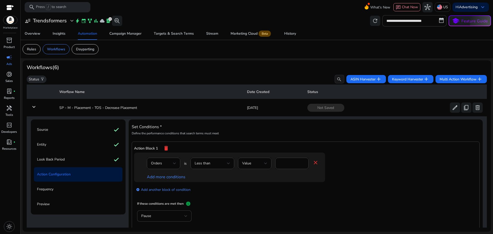
scroll to position [0, 0]
click at [63, 141] on div "Entity check" at bounding box center [78, 145] width 89 height 14
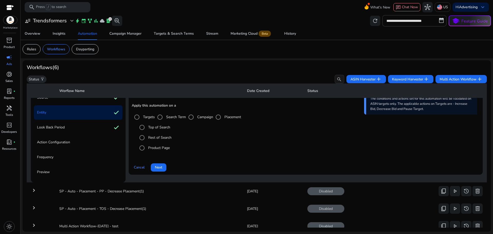
scroll to position [37, 0]
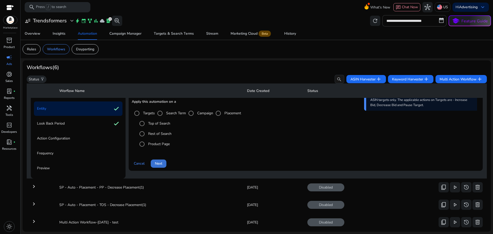
click at [161, 164] on span "Next" at bounding box center [158, 163] width 7 height 5
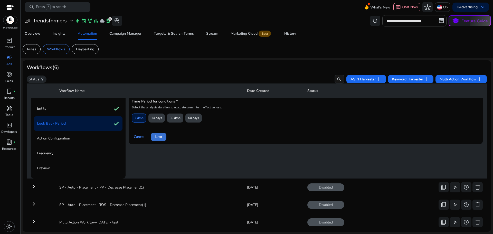
click at [162, 135] on span "Next" at bounding box center [158, 136] width 7 height 5
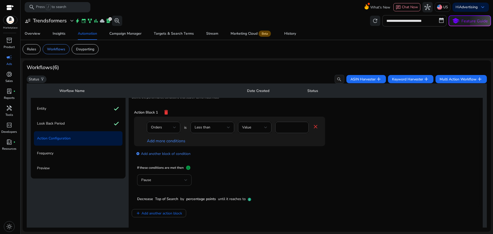
click at [179, 180] on div "Pause" at bounding box center [162, 180] width 43 height 6
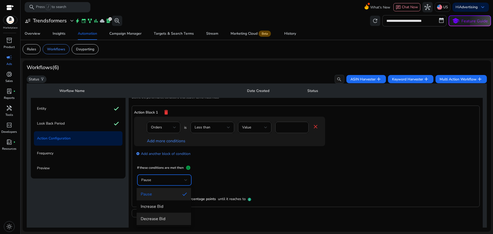
click at [164, 218] on span "Decrease Bid" at bounding box center [164, 219] width 46 height 6
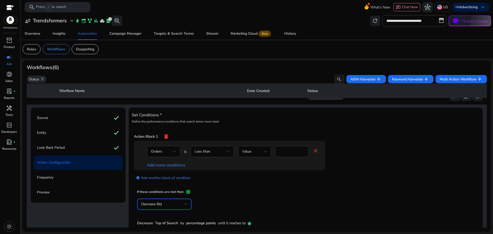
scroll to position [0, 0]
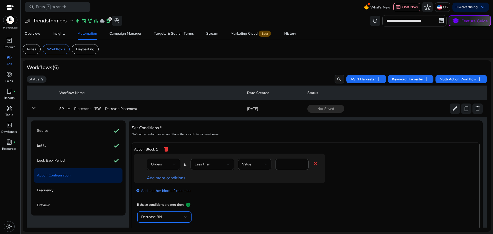
click at [166, 149] on mat-icon "delete" at bounding box center [166, 149] width 6 height 9
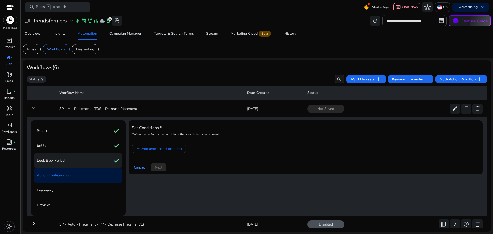
click at [80, 160] on div "Look Back Period check" at bounding box center [78, 160] width 89 height 14
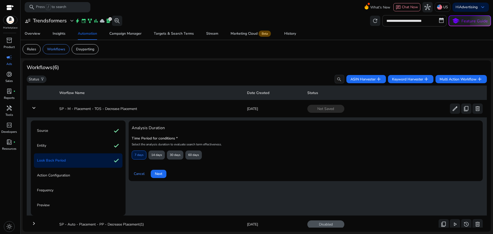
scroll to position [37, 0]
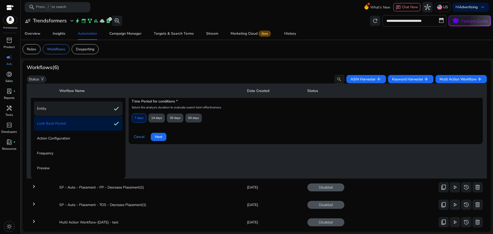
click at [72, 110] on div "Entity check" at bounding box center [78, 108] width 89 height 14
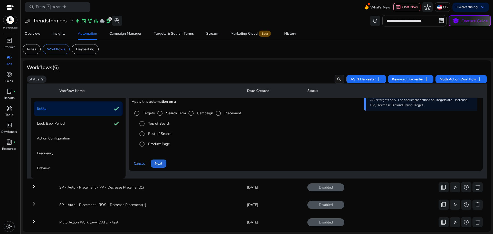
click at [159, 163] on span "Next" at bounding box center [158, 163] width 7 height 5
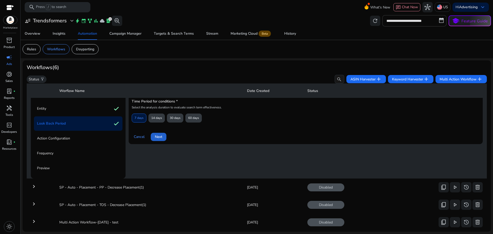
click at [159, 139] on span "Next" at bounding box center [158, 136] width 7 height 5
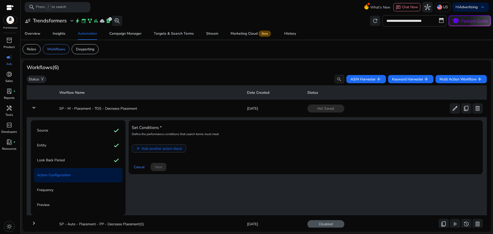
scroll to position [0, 0]
click at [166, 151] on span "Add another action block" at bounding box center [161, 148] width 41 height 5
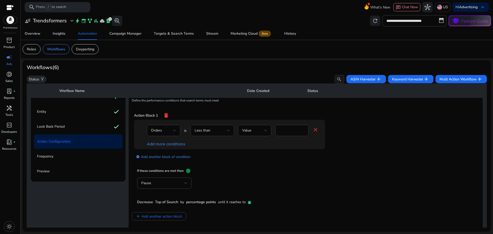
scroll to position [51, 0]
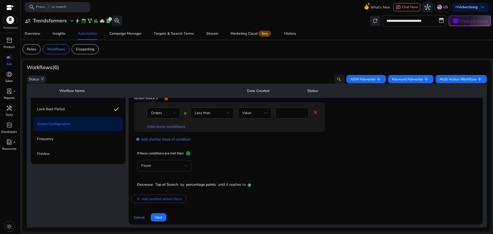
click at [169, 164] on div "Pause" at bounding box center [162, 166] width 43 height 6
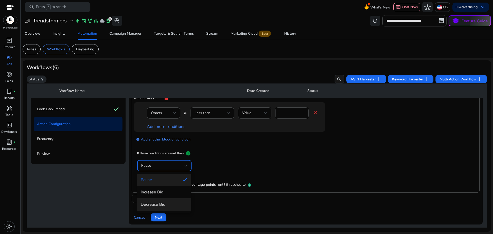
click at [164, 200] on mat-option "Decrease Bid" at bounding box center [164, 204] width 54 height 12
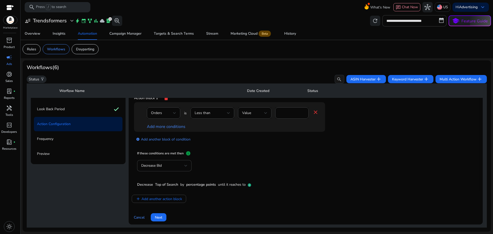
click at [172, 182] on div "Decrease Bid Decrease Top of Search by percentage points until it reaches to" at bounding box center [195, 173] width 116 height 27
click at [165, 187] on span "Top of Search" at bounding box center [166, 184] width 23 height 5
click at [164, 185] on span "Top of Search" at bounding box center [166, 184] width 23 height 5
click at [191, 183] on span "percentage points" at bounding box center [201, 184] width 30 height 5
click at [164, 177] on div "Decrease Bid Decrease Top of Search by percentage points until it reaches to" at bounding box center [195, 173] width 116 height 27
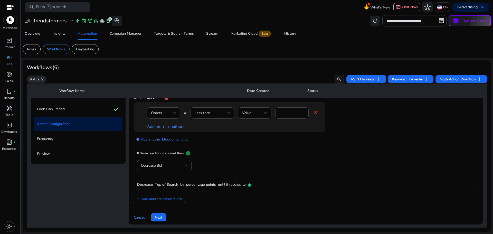
click at [164, 177] on div "Decrease Bid Decrease Top of Search by percentage points until it reaches to" at bounding box center [195, 173] width 116 height 27
click at [156, 182] on span "Top of Search" at bounding box center [166, 184] width 23 height 5
click at [157, 183] on span "Top of Search" at bounding box center [166, 184] width 23 height 5
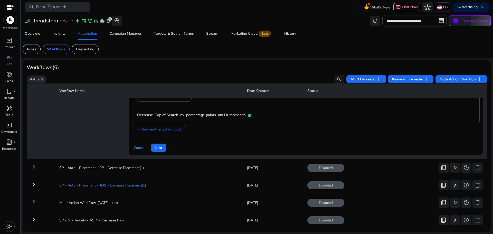
scroll to position [128, 0]
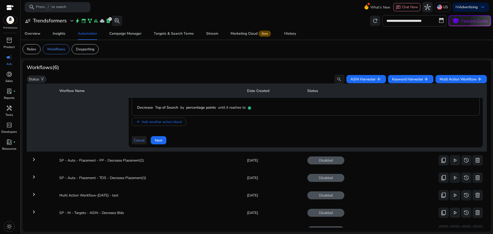
click at [139, 142] on span "Cancel" at bounding box center [139, 140] width 11 height 5
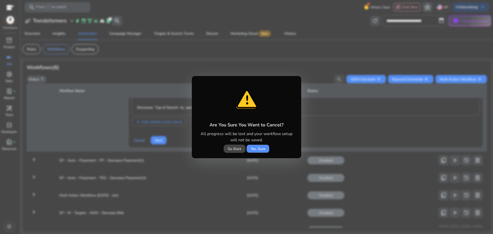
click at [258, 150] on span "Yes, Sure" at bounding box center [258, 148] width 15 height 5
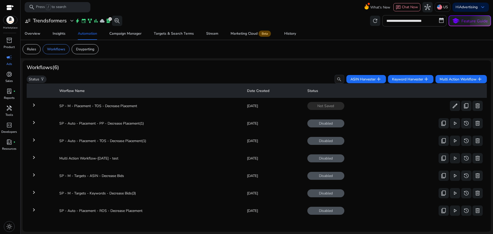
scroll to position [0, 0]
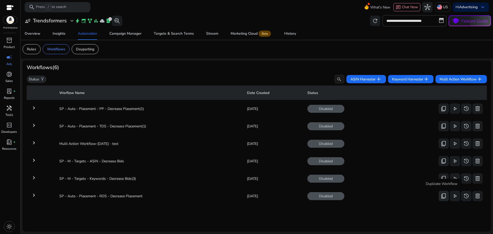
click at [443, 195] on span "content_copy" at bounding box center [443, 196] width 6 height 6
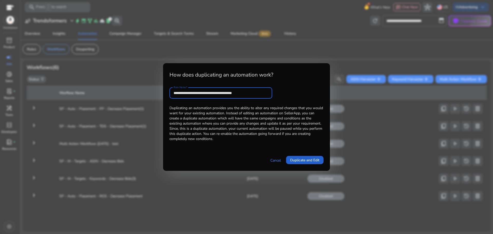
type input "**********"
click at [310, 160] on span "Duplicate and Edit" at bounding box center [304, 159] width 29 height 5
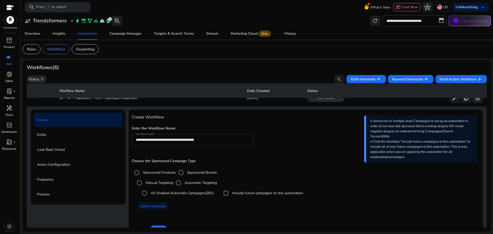
scroll to position [18, 0]
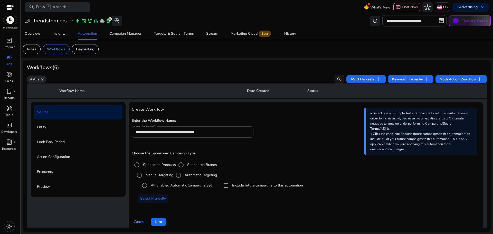
click at [157, 174] on label "Manual Targeting" at bounding box center [159, 174] width 29 height 5
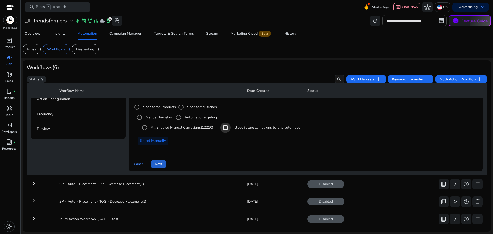
scroll to position [95, 0]
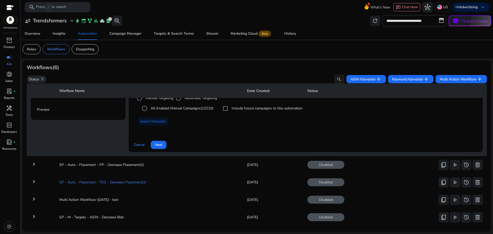
click at [159, 146] on span "Next" at bounding box center [158, 144] width 7 height 5
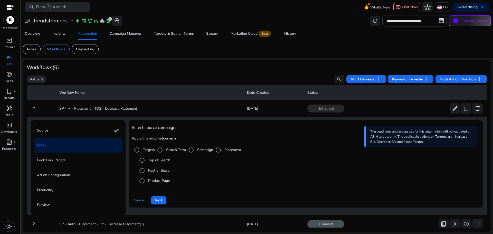
scroll to position [0, 0]
click at [158, 160] on label "Top of Search" at bounding box center [158, 160] width 23 height 5
click at [161, 198] on span "Next" at bounding box center [158, 200] width 7 height 5
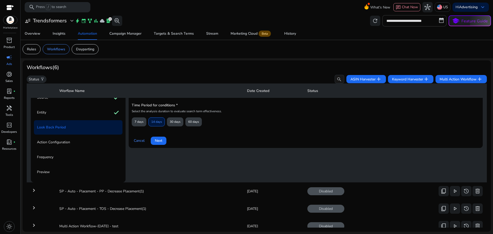
scroll to position [37, 0]
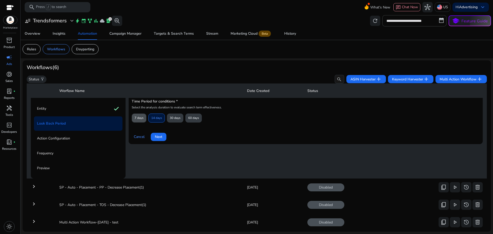
drag, startPoint x: 142, startPoint y: 117, endPoint x: 150, endPoint y: 127, distance: 13.1
click at [142, 117] on span "7 days" at bounding box center [139, 117] width 9 height 9
click at [155, 135] on span "Next" at bounding box center [158, 136] width 7 height 5
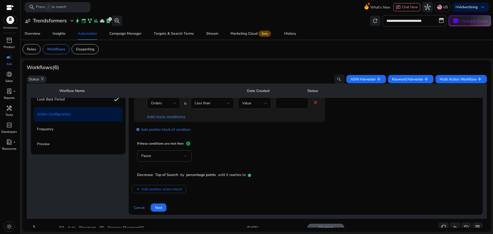
scroll to position [63, 0]
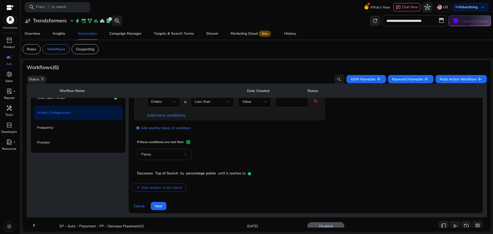
click at [170, 154] on div "Pause" at bounding box center [162, 154] width 43 height 6
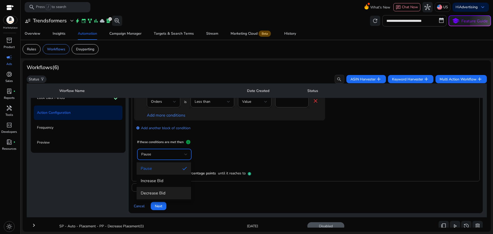
click at [161, 190] on span "Decrease Bid" at bounding box center [164, 193] width 46 height 6
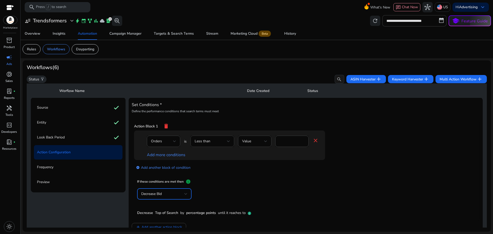
scroll to position [11, 0]
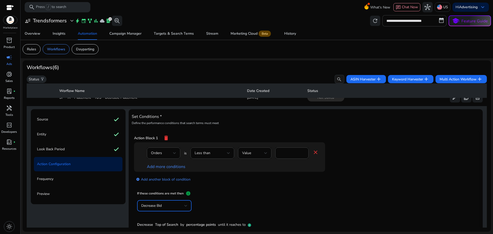
click at [166, 138] on mat-icon "delete" at bounding box center [166, 137] width 6 height 9
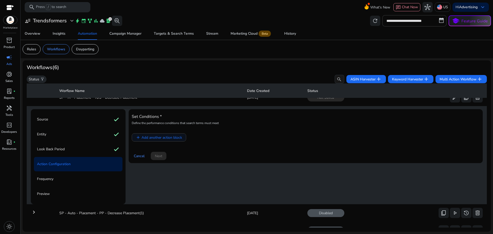
click at [159, 136] on span "Add another action block" at bounding box center [161, 137] width 41 height 5
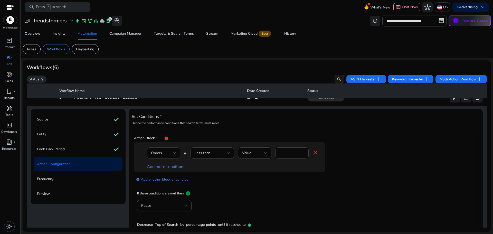
click at [170, 158] on div "Orders" at bounding box center [163, 152] width 25 height 11
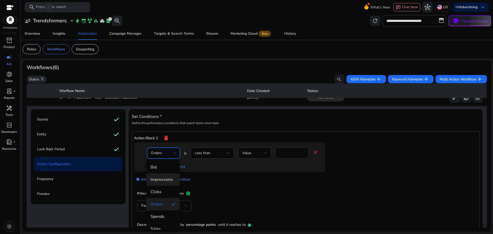
click at [166, 178] on span "Impressions" at bounding box center [162, 180] width 25 height 6
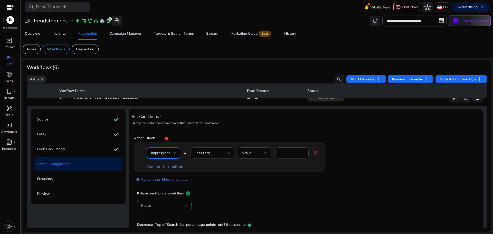
click at [219, 150] on div "Less than" at bounding box center [211, 153] width 32 height 6
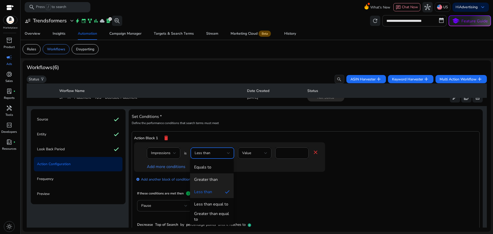
click at [216, 178] on div "Greater than" at bounding box center [206, 180] width 24 height 6
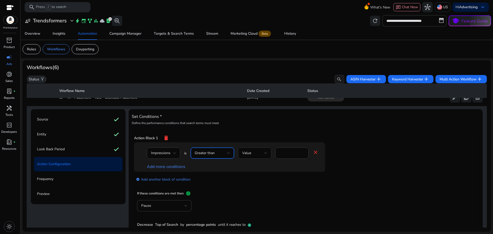
click at [258, 154] on div "Value" at bounding box center [253, 153] width 22 height 6
click at [291, 152] on div at bounding box center [246, 117] width 493 height 234
click at [291, 152] on input "*" at bounding box center [291, 153] width 25 height 6
type input "****"
click at [163, 167] on link "Add more conditions" at bounding box center [166, 167] width 39 height 6
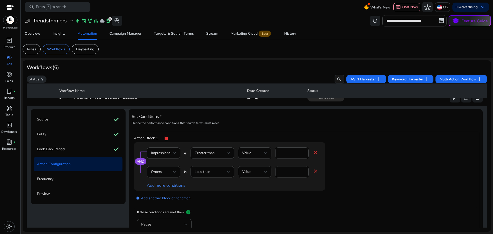
click at [167, 173] on div "Orders" at bounding box center [162, 172] width 22 height 6
click at [160, 123] on span "CTR" at bounding box center [162, 126] width 25 height 6
click at [215, 170] on div "Less than" at bounding box center [211, 172] width 32 height 6
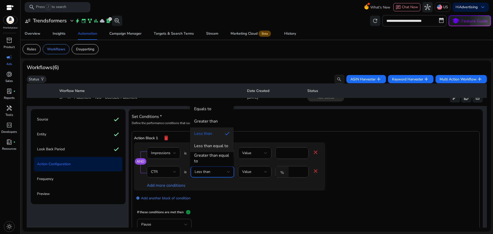
click at [216, 146] on div "Less than equal to" at bounding box center [211, 146] width 34 height 6
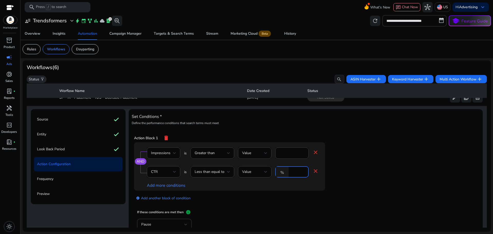
click at [294, 171] on input "*" at bounding box center [297, 172] width 13 height 6
type input "****"
click at [175, 200] on link "add_circle Add another block of condition" at bounding box center [163, 198] width 54 height 6
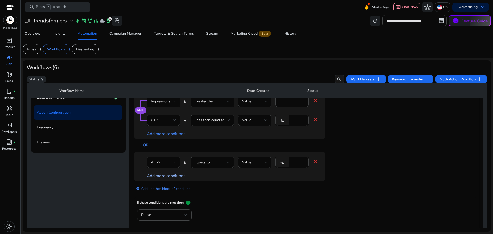
scroll to position [88, 0]
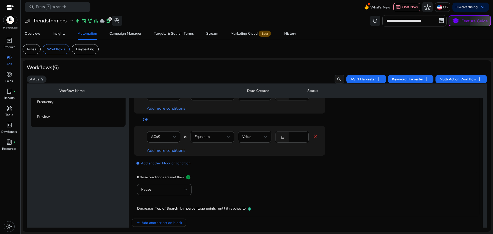
click at [206, 135] on span "Equals to" at bounding box center [202, 136] width 15 height 5
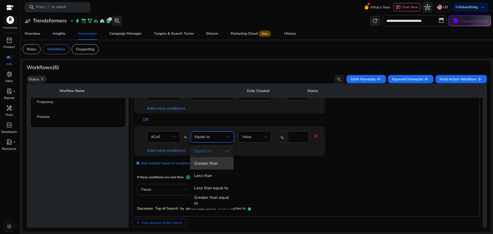
click at [214, 162] on div "Greater than" at bounding box center [206, 163] width 24 height 6
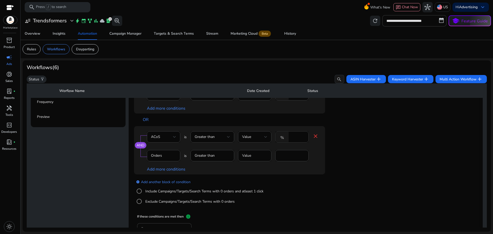
click at [296, 136] on input "****" at bounding box center [297, 137] width 13 height 6
type input "***"
click at [163, 181] on link "add_circle Add another block of condition" at bounding box center [163, 182] width 54 height 6
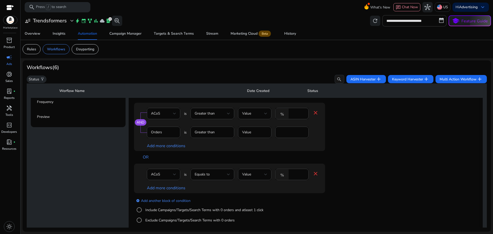
scroll to position [26, 0]
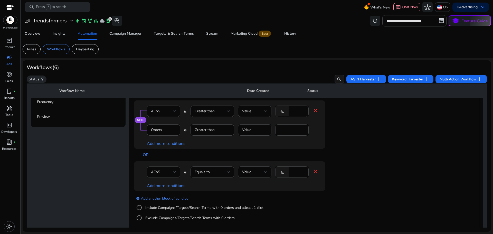
click at [162, 173] on div "ACoS" at bounding box center [162, 172] width 22 height 6
click at [162, 147] on span "CVR" at bounding box center [162, 146] width 25 height 6
click at [222, 174] on div "Equals to" at bounding box center [211, 172] width 32 height 6
click at [213, 132] on span "Less than" at bounding box center [211, 134] width 35 height 6
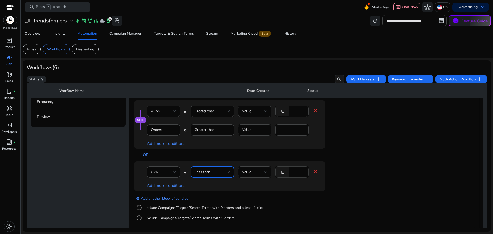
click at [297, 173] on input "****" at bounding box center [297, 172] width 13 height 6
type input "*"
click at [181, 187] on link "Add more conditions" at bounding box center [166, 186] width 39 height 6
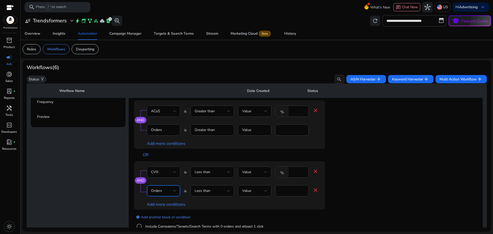
click at [168, 188] on div "Orders" at bounding box center [162, 191] width 22 height 6
click at [162, 148] on span "Clicks" at bounding box center [162, 148] width 25 height 6
click at [215, 191] on div "Less than" at bounding box center [211, 191] width 32 height 6
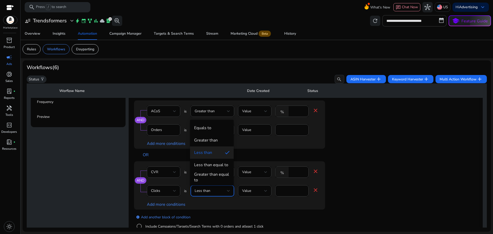
click at [214, 137] on mat-option "Greater than" at bounding box center [212, 140] width 44 height 12
click at [285, 191] on input "*" at bounding box center [291, 191] width 25 height 6
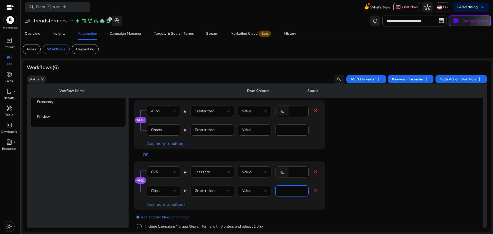
type input "*"
click at [276, 203] on div "Add more conditions" at bounding box center [233, 204] width 172 height 5
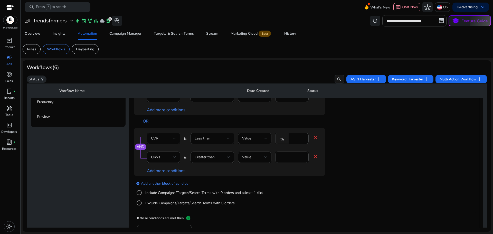
scroll to position [87, 0]
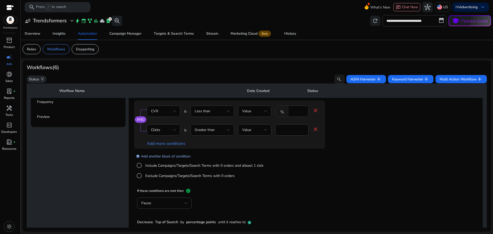
click at [162, 156] on link "add_circle Add another block of condition" at bounding box center [163, 156] width 54 height 6
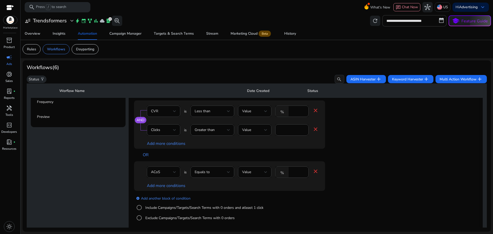
click at [169, 172] on div "ACoS" at bounding box center [162, 172] width 22 height 6
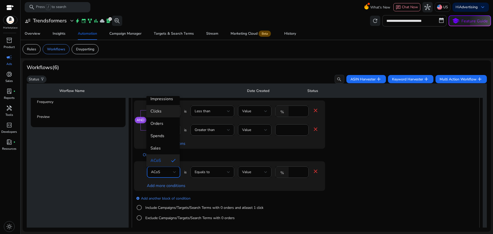
click at [161, 113] on span "Clicks" at bounding box center [162, 111] width 25 height 6
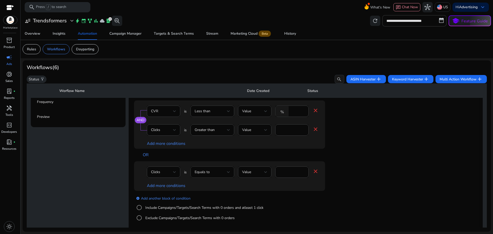
click at [211, 175] on div "Equals to" at bounding box center [212, 171] width 35 height 11
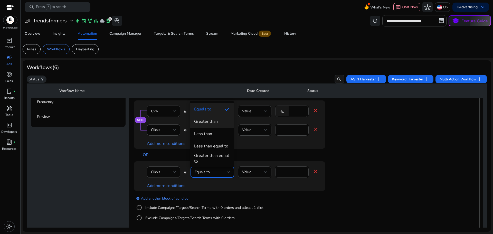
click at [207, 124] on div "Greater than" at bounding box center [206, 122] width 24 height 6
click at [289, 173] on input "****" at bounding box center [291, 172] width 25 height 6
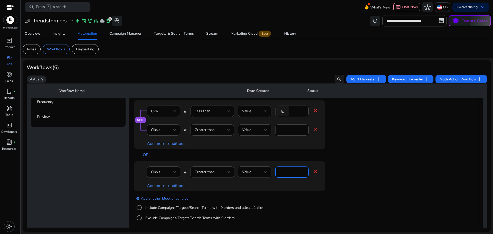
type input "**"
click at [169, 186] on link "Add more conditions" at bounding box center [166, 186] width 39 height 6
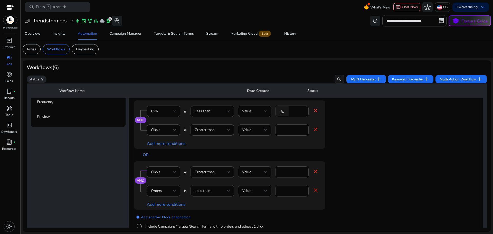
click at [163, 191] on div "Orders" at bounding box center [162, 191] width 22 height 6
click at [280, 190] on div at bounding box center [246, 117] width 493 height 234
click at [284, 190] on input "*" at bounding box center [291, 191] width 25 height 6
type input "*"
click at [339, 159] on div "OR" at bounding box center [242, 155] width 206 height 13
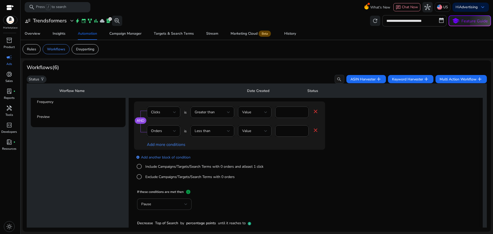
scroll to position [147, 0]
click at [163, 204] on div "Pause" at bounding box center [162, 203] width 43 height 6
click at [163, 192] on span "Decrease Bid" at bounding box center [164, 190] width 46 height 6
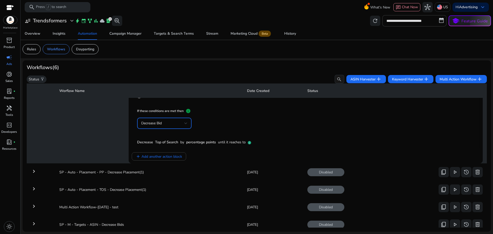
scroll to position [122, 0]
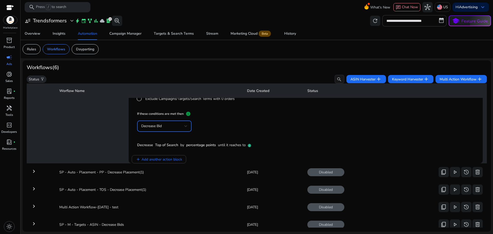
click at [227, 147] on div "Decrease Top of Search by percentage points until it reaches to" at bounding box center [195, 144] width 116 height 5
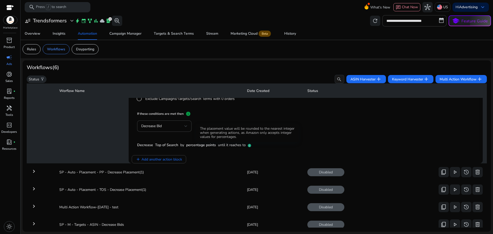
click at [248, 147] on icon at bounding box center [249, 145] width 3 height 3
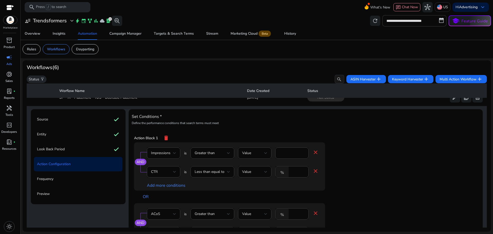
scroll to position [8, 0]
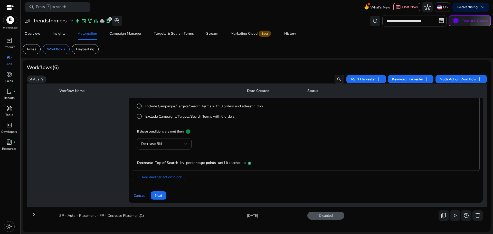
scroll to position [154, 0]
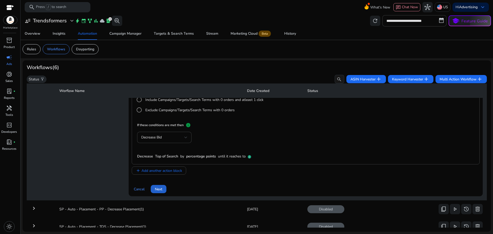
click at [159, 189] on span "Next" at bounding box center [158, 188] width 7 height 5
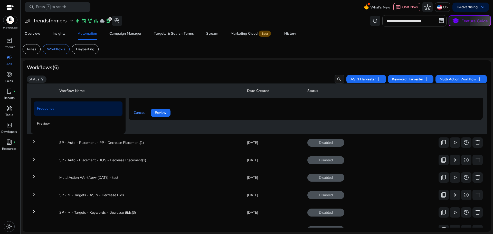
scroll to position [37, 0]
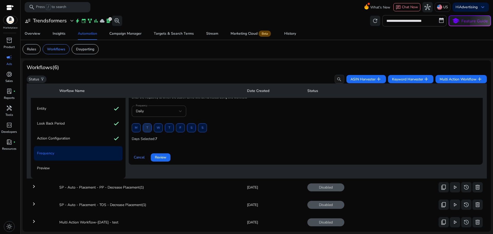
click at [147, 127] on span "T" at bounding box center [147, 127] width 2 height 9
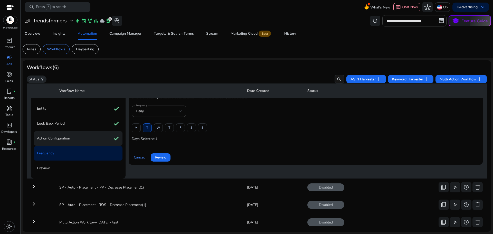
click at [76, 136] on div "Action Configuration check" at bounding box center [78, 138] width 89 height 14
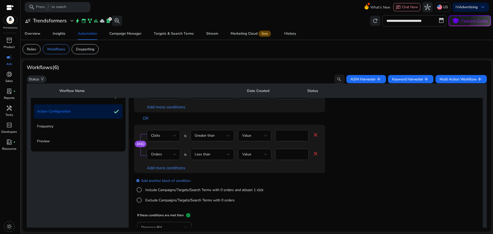
scroll to position [114, 0]
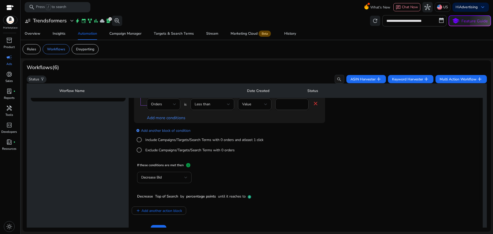
click at [171, 180] on div "Decrease Bid" at bounding box center [162, 178] width 43 height 6
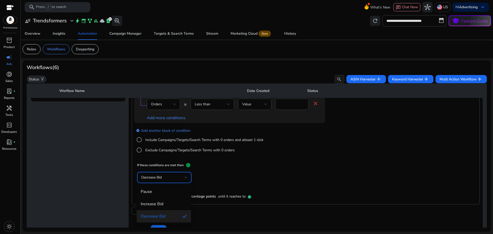
click at [440, 126] on div at bounding box center [246, 117] width 493 height 234
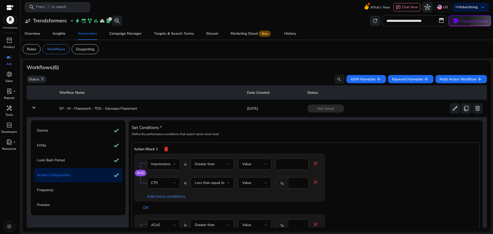
scroll to position [0, 0]
click at [476, 110] on span "delete" at bounding box center [477, 109] width 6 height 6
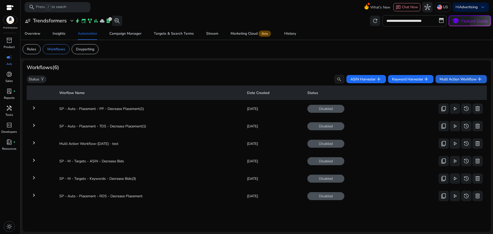
click at [459, 79] on span "Multi Action Workflow add" at bounding box center [460, 79] width 43 height 6
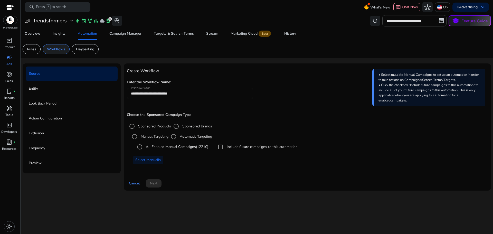
click at [57, 50] on p "Workflows" at bounding box center [56, 48] width 18 height 5
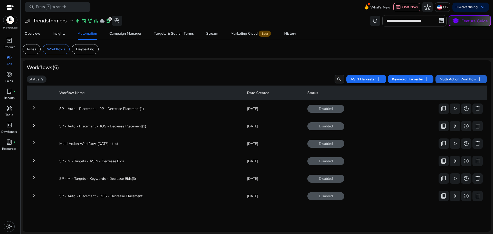
click at [470, 78] on span "Multi Action Workflow add" at bounding box center [460, 79] width 43 height 6
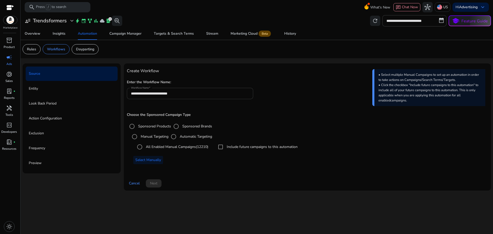
click at [210, 91] on input "**********" at bounding box center [190, 94] width 118 height 6
paste input "**********"
type input "**********"
click at [237, 110] on div "Choose the Sponsored Campaign Type Sponsored Products Sponsored Brands Manual T…" at bounding box center [307, 140] width 361 height 65
click at [167, 147] on label "All Enabled Manual Campaigns (12210)" at bounding box center [176, 146] width 63 height 5
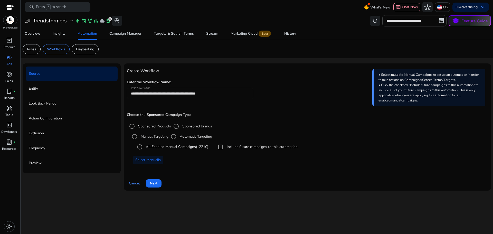
click at [193, 145] on label "All Enabled Manual Campaigns (12210)" at bounding box center [176, 146] width 63 height 5
click at [158, 183] on span at bounding box center [154, 183] width 16 height 12
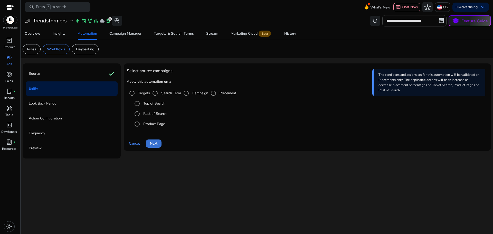
click at [154, 139] on span at bounding box center [154, 143] width 16 height 12
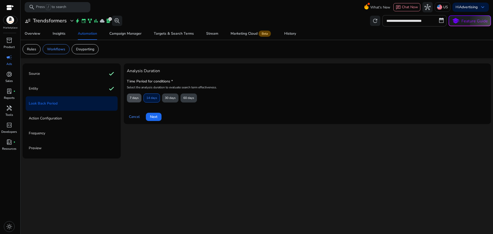
click at [136, 97] on span "7 days" at bounding box center [134, 97] width 9 height 9
click at [156, 117] on span "Next" at bounding box center [153, 116] width 7 height 5
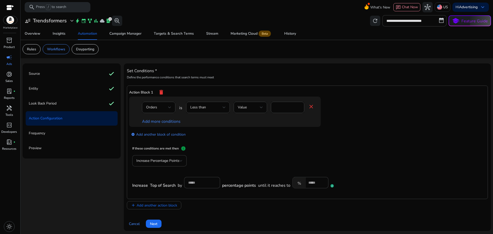
scroll to position [1, 0]
click at [173, 159] on span "Increase Percentage Points" at bounding box center [157, 159] width 43 height 5
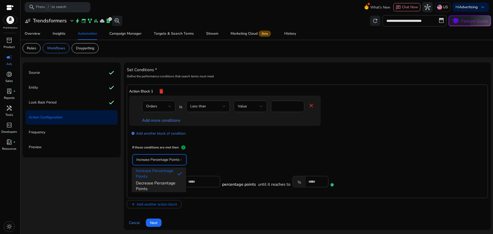
click at [161, 186] on span "Decrease Percentage Points" at bounding box center [159, 185] width 46 height 11
click at [160, 92] on mat-icon "delete" at bounding box center [161, 91] width 6 height 9
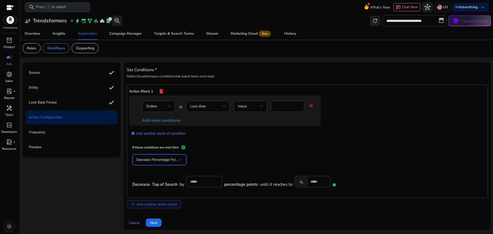
scroll to position [0, 0]
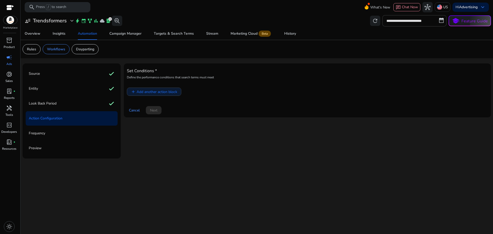
click at [160, 92] on span "Add another action block" at bounding box center [157, 91] width 41 height 5
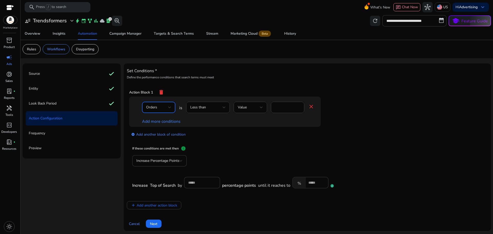
click at [162, 107] on div "Orders" at bounding box center [157, 107] width 22 height 6
click at [156, 122] on span "Impressions" at bounding box center [158, 121] width 25 height 6
click at [213, 107] on div "Less than" at bounding box center [206, 107] width 32 height 6
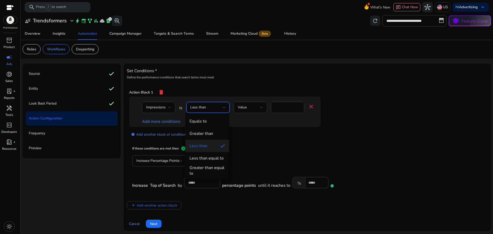
click at [213, 131] on span "Greater than" at bounding box center [206, 134] width 35 height 6
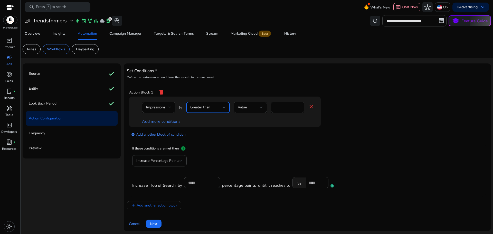
click at [281, 107] on input "*" at bounding box center [287, 107] width 25 height 6
type input "****"
click at [165, 120] on link "Add more conditions" at bounding box center [161, 122] width 39 height 6
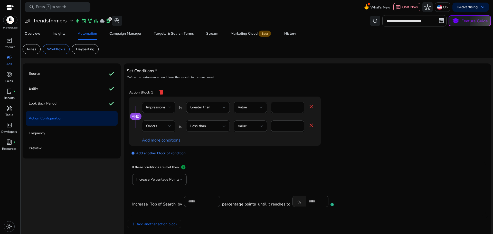
click at [160, 126] on div "Orders" at bounding box center [157, 126] width 22 height 6
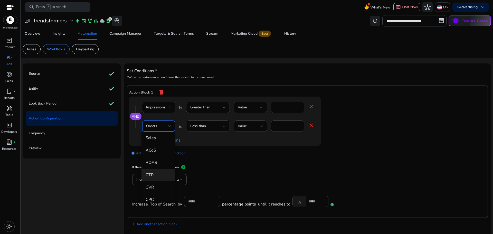
click at [158, 171] on mat-option "CTR" at bounding box center [157, 175] width 33 height 12
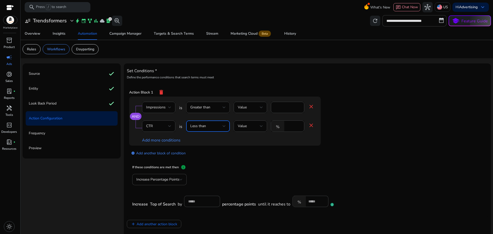
click at [210, 127] on div "Less than" at bounding box center [206, 126] width 32 height 6
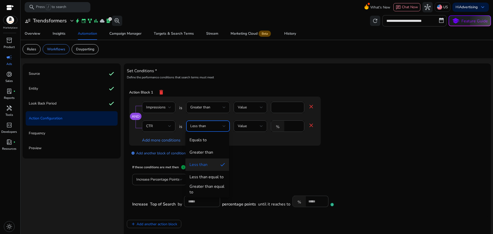
click at [210, 175] on div "Less than equal to" at bounding box center [206, 177] width 34 height 6
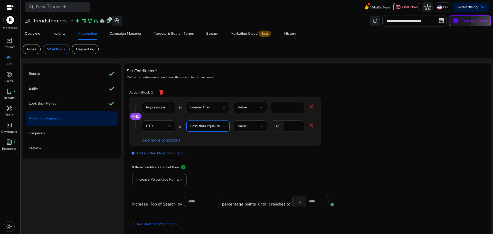
click at [283, 126] on mat-icon "%" at bounding box center [277, 126] width 13 height 10
type input "****"
click at [165, 154] on link "add_circle Add another block of condition" at bounding box center [158, 153] width 54 height 6
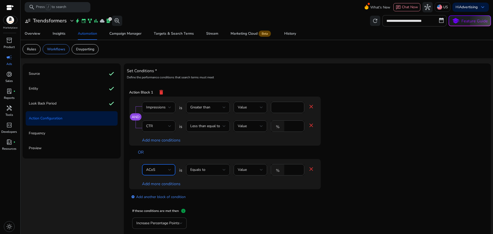
click at [148, 169] on span "ACoS" at bounding box center [150, 169] width 9 height 5
click at [218, 169] on div at bounding box center [246, 117] width 493 height 234
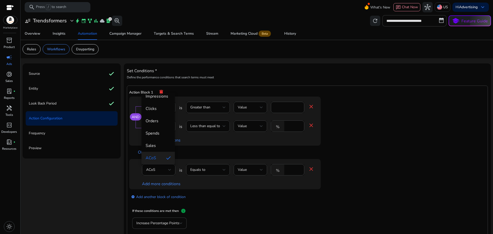
click at [218, 169] on div "Equals to" at bounding box center [206, 170] width 32 height 6
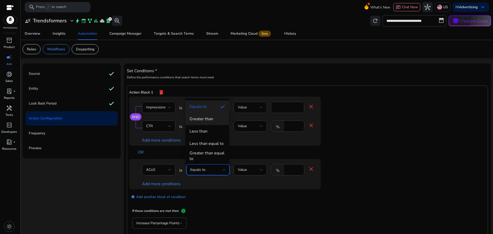
click at [213, 122] on mat-option "Greater than" at bounding box center [207, 119] width 44 height 12
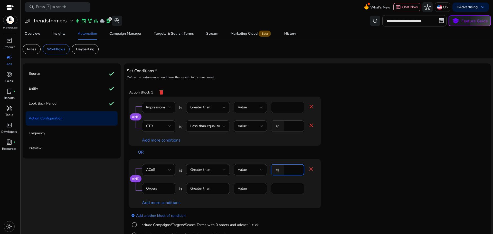
click at [293, 171] on input "****" at bounding box center [293, 170] width 13 height 6
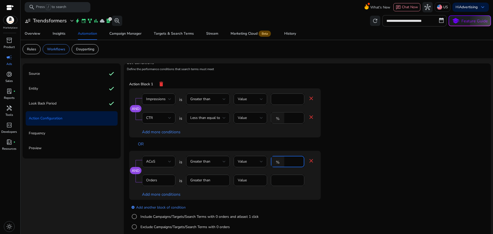
scroll to position [39, 0]
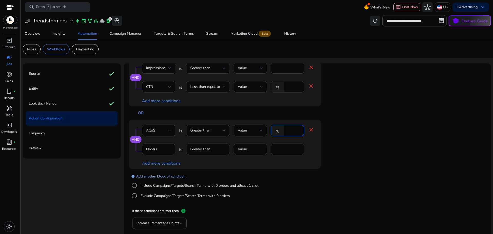
type input "***"
click at [152, 175] on link "add_circle Add another block of condition" at bounding box center [158, 176] width 54 height 6
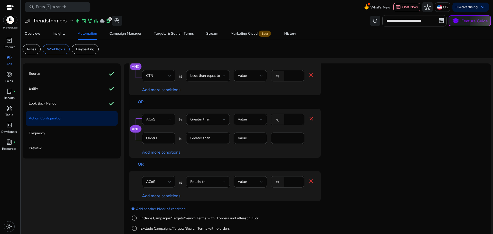
scroll to position [83, 0]
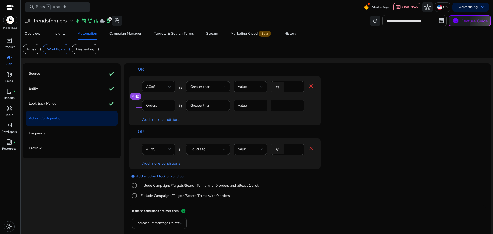
click at [165, 149] on div "ACoS" at bounding box center [157, 149] width 22 height 6
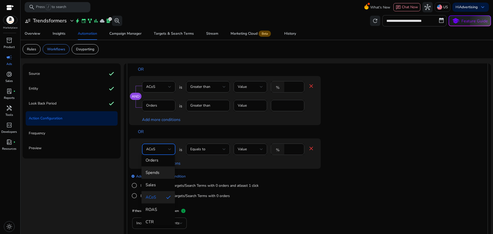
scroll to position [57, 0]
click at [159, 206] on span "CVR" at bounding box center [158, 205] width 25 height 6
click at [210, 150] on div "Equals to" at bounding box center [206, 149] width 32 height 6
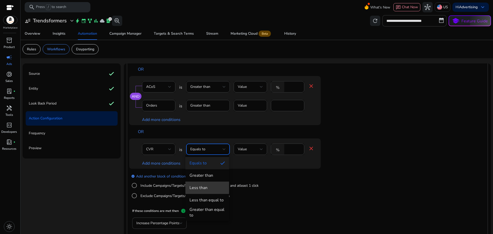
click at [209, 185] on span "Less than" at bounding box center [206, 188] width 35 height 6
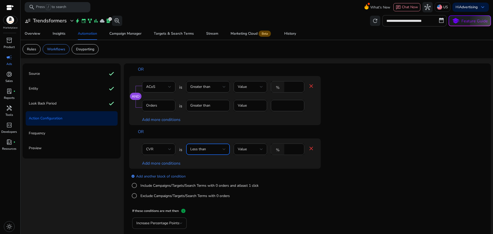
click at [287, 148] on input "****" at bounding box center [293, 149] width 13 height 6
type input "*"
drag, startPoint x: 285, startPoint y: 172, endPoint x: 277, endPoint y: 171, distance: 8.3
click at [285, 172] on div "add_circle Add another block of condition Include Campaigns/Targets/Search Term…" at bounding box center [235, 186] width 212 height 35
click at [165, 162] on link "Add more conditions" at bounding box center [161, 163] width 39 height 6
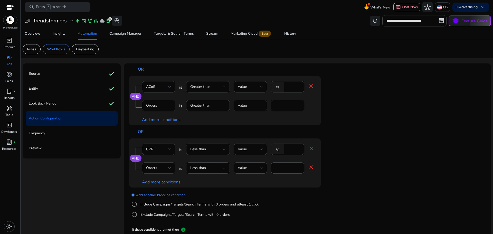
click at [165, 169] on div "Orders" at bounding box center [157, 168] width 22 height 6
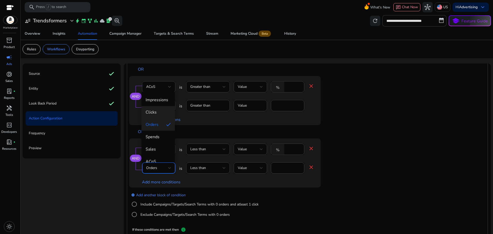
click at [159, 110] on span "Clicks" at bounding box center [158, 112] width 25 height 6
click at [209, 168] on div "Less than" at bounding box center [206, 168] width 32 height 6
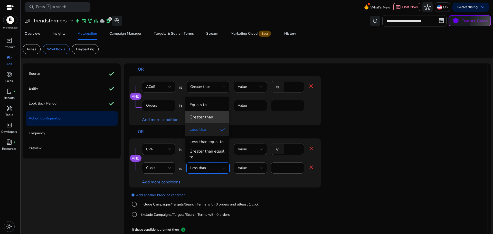
click at [208, 118] on div "Greater than" at bounding box center [201, 117] width 24 height 6
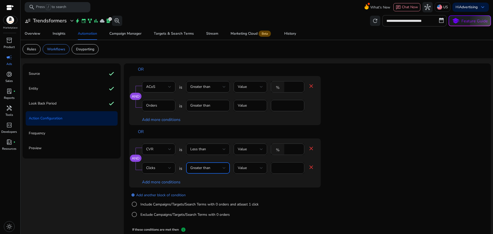
click at [281, 169] on input "*" at bounding box center [287, 168] width 25 height 6
type input "*"
click at [274, 182] on div "Add more conditions" at bounding box center [228, 182] width 172 height 6
click at [218, 182] on div "Add more conditions" at bounding box center [228, 182] width 172 height 6
click at [164, 194] on link "add_circle Add another block of condition" at bounding box center [158, 195] width 54 height 6
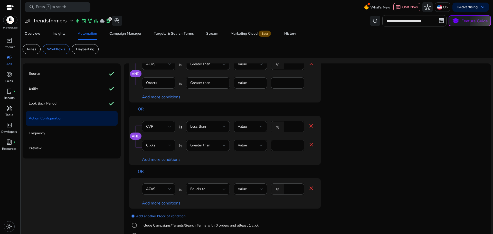
scroll to position [109, 0]
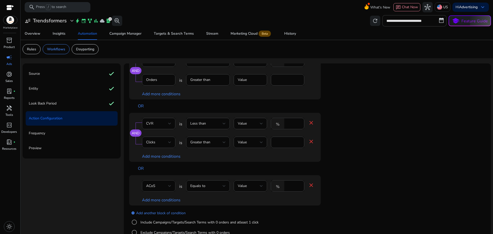
click at [161, 186] on div "ACoS" at bounding box center [157, 186] width 22 height 6
click at [158, 127] on span "Clicks" at bounding box center [158, 125] width 25 height 6
click at [216, 186] on div "Equals to" at bounding box center [206, 186] width 32 height 6
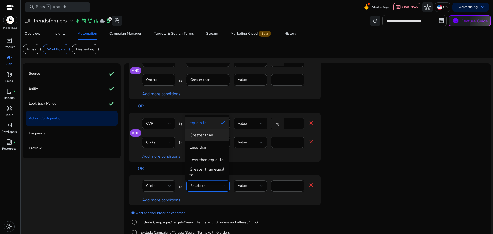
drag, startPoint x: 208, startPoint y: 136, endPoint x: 211, endPoint y: 139, distance: 3.6
click at [208, 136] on div "Greater than" at bounding box center [201, 135] width 24 height 6
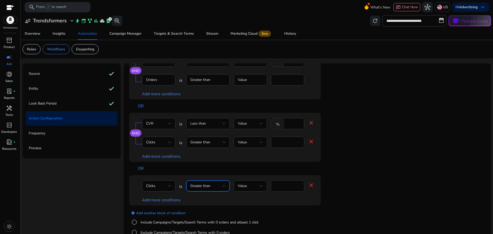
click at [282, 183] on input "****" at bounding box center [287, 186] width 25 height 6
type input "**"
click at [163, 199] on link "Add more conditions" at bounding box center [161, 200] width 39 height 6
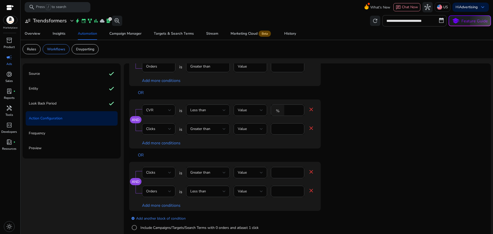
scroll to position [160, 0]
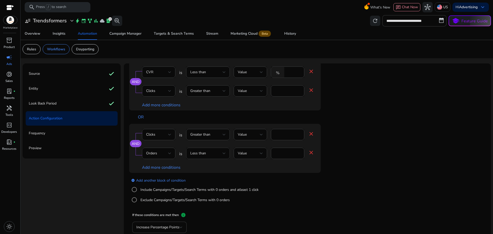
click at [197, 153] on span "Less than" at bounding box center [198, 153] width 16 height 5
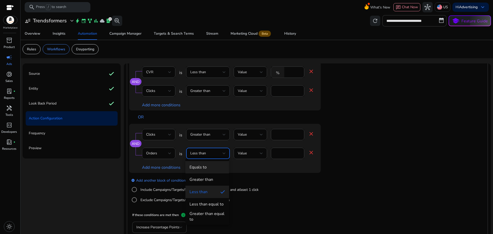
click at [203, 165] on div "Equals to" at bounding box center [197, 167] width 17 height 6
click at [280, 153] on input "*" at bounding box center [287, 153] width 25 height 6
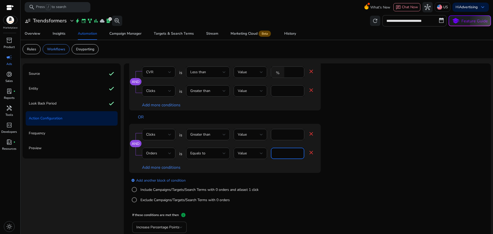
type input "*"
click at [277, 169] on div "Add more conditions" at bounding box center [228, 167] width 172 height 6
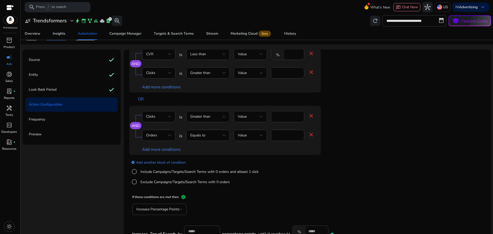
scroll to position [51, 0]
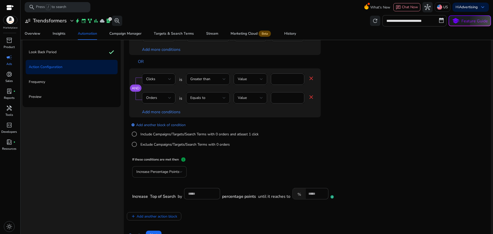
click at [170, 169] on div "Increase Percentage Points" at bounding box center [157, 172] width 43 height 6
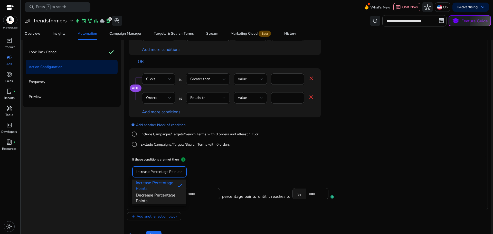
click at [159, 200] on span "Decrease Percentage Points" at bounding box center [159, 197] width 46 height 11
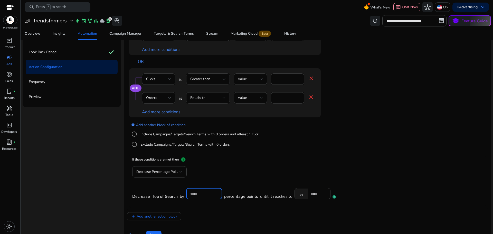
click at [197, 194] on input "*" at bounding box center [204, 194] width 28 height 6
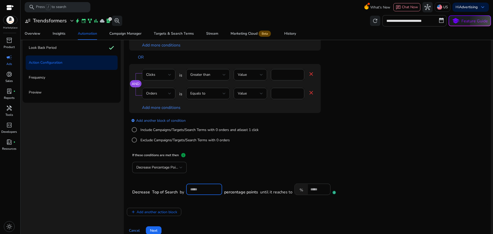
scroll to position [63, 0]
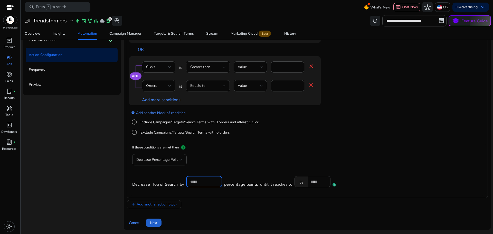
type input "**"
click at [156, 221] on span "Next" at bounding box center [153, 222] width 7 height 5
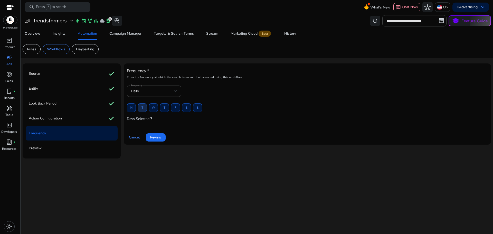
click at [142, 108] on span "T" at bounding box center [142, 107] width 2 height 9
click at [154, 136] on span "Review" at bounding box center [156, 137] width 12 height 5
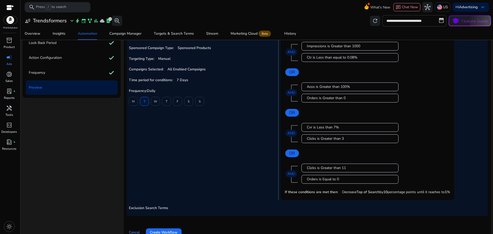
scroll to position [63, 0]
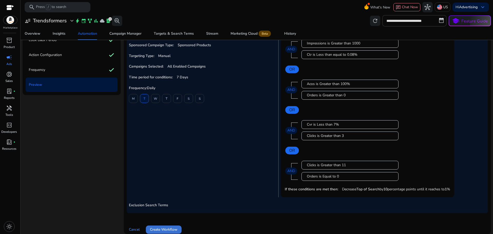
click at [168, 228] on span "Create Workflow" at bounding box center [163, 229] width 27 height 5
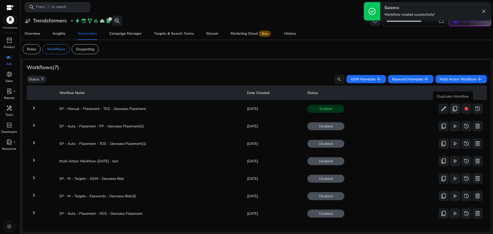
click at [454, 109] on span "content_copy" at bounding box center [455, 109] width 6 height 6
click at [463, 109] on span "stop" at bounding box center [466, 109] width 6 height 6
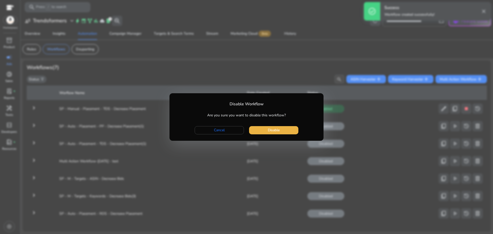
drag, startPoint x: 231, startPoint y: 129, endPoint x: 341, endPoint y: 124, distance: 109.5
click at [231, 129] on span "button" at bounding box center [219, 130] width 49 height 12
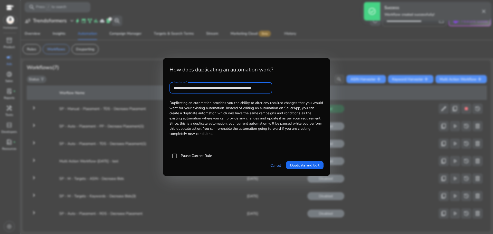
scroll to position [0, 9]
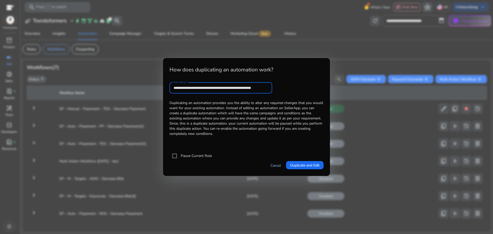
click at [277, 165] on link "Cancel" at bounding box center [275, 165] width 11 height 5
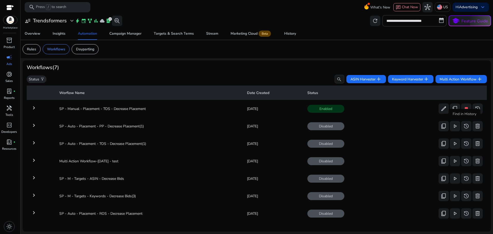
click at [466, 109] on div "Find in History" at bounding box center [464, 114] width 32 height 10
click at [465, 105] on button "stop" at bounding box center [466, 108] width 10 height 10
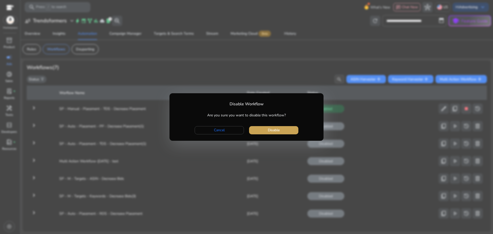
click at [284, 130] on span "button" at bounding box center [273, 130] width 49 height 12
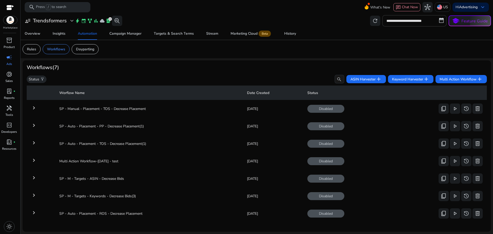
click at [31, 126] on mat-icon "keyboard_arrow_right" at bounding box center [34, 125] width 6 height 6
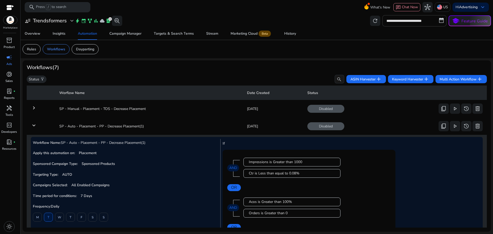
click at [35, 107] on mat-icon "keyboard_arrow_right" at bounding box center [34, 108] width 6 height 6
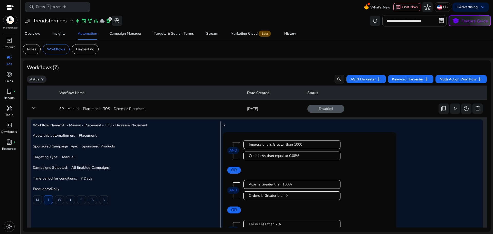
click at [31, 104] on td "keyboard_arrow_down" at bounding box center [41, 108] width 28 height 13
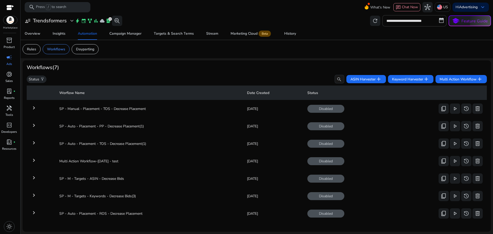
scroll to position [5, 0]
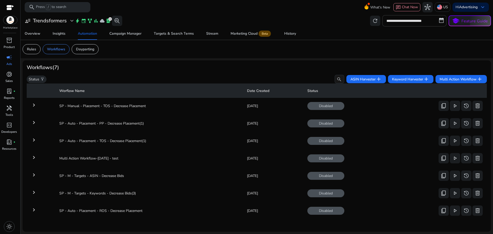
click at [31, 121] on td "keyboard_arrow_right" at bounding box center [41, 123] width 28 height 13
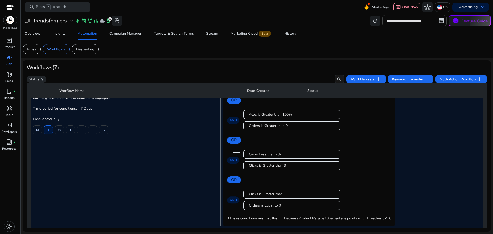
scroll to position [139, 0]
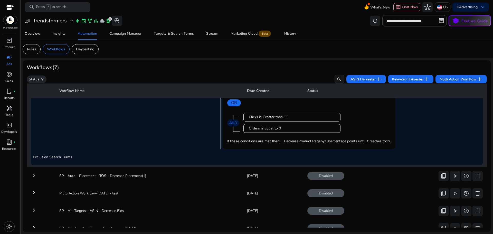
click at [33, 176] on mat-icon "keyboard_arrow_right" at bounding box center [34, 175] width 6 height 6
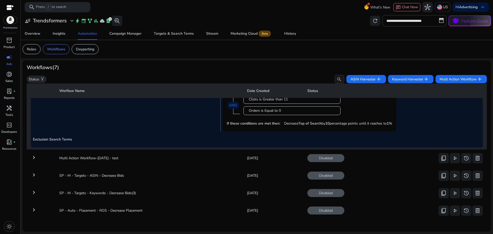
scroll to position [202, 0]
click at [34, 207] on mat-icon "keyboard_arrow_right" at bounding box center [34, 210] width 6 height 6
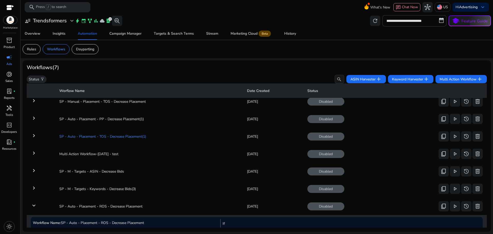
scroll to position [0, 0]
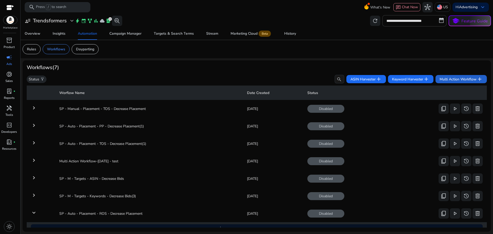
click at [460, 79] on span "Multi Action Workflow add" at bounding box center [460, 79] width 43 height 6
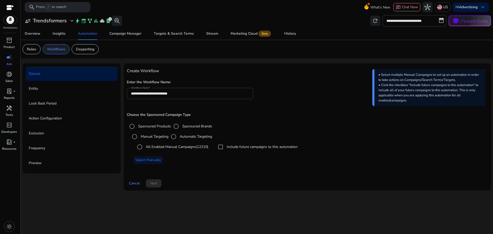
click at [58, 50] on p "Workflows" at bounding box center [56, 48] width 18 height 5
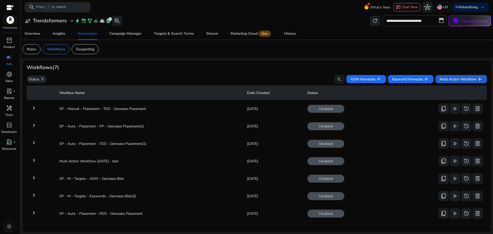
click at [474, 77] on span "Multi Action Workflow add" at bounding box center [460, 79] width 43 height 6
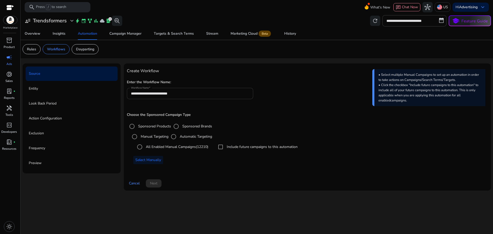
click at [200, 93] on input "**********" at bounding box center [190, 94] width 118 height 6
paste input "**********"
type input "**********"
click at [166, 146] on label "All Enabled Manual Campaigns (12210)" at bounding box center [176, 146] width 63 height 5
click at [155, 183] on span "Next" at bounding box center [153, 182] width 7 height 5
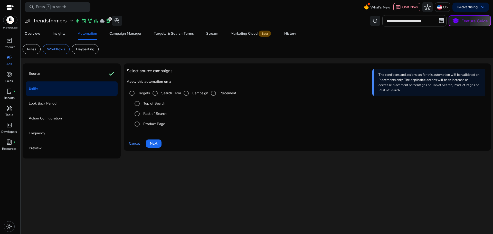
click at [154, 117] on div "Rest of Search" at bounding box center [149, 114] width 35 height 10
click at [158, 114] on label "Rest of Search" at bounding box center [154, 113] width 24 height 5
click at [161, 146] on span at bounding box center [154, 143] width 16 height 12
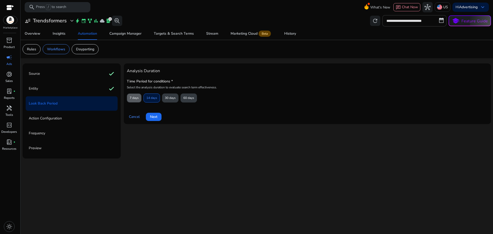
click at [135, 97] on span "7 days" at bounding box center [134, 97] width 9 height 9
click at [153, 116] on span "Next" at bounding box center [153, 116] width 7 height 5
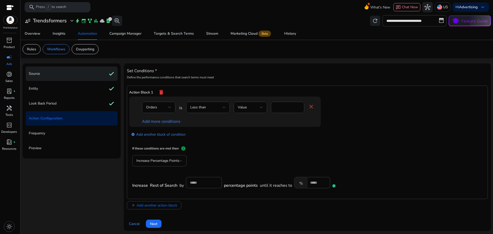
scroll to position [1, 0]
click at [93, 72] on div "Source check" at bounding box center [72, 72] width 92 height 14
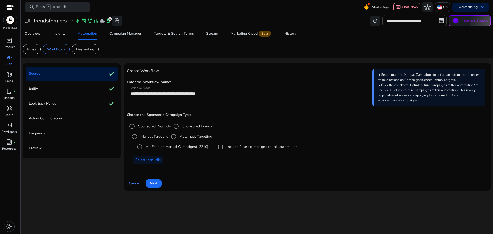
scroll to position [0, 0]
click at [71, 105] on div "Look Back Period check" at bounding box center [72, 103] width 92 height 14
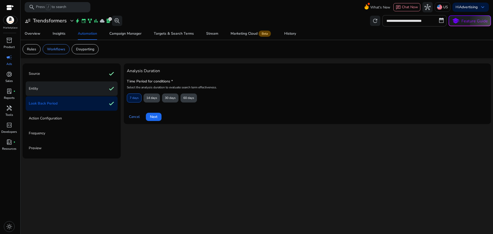
click at [83, 86] on div "Entity check" at bounding box center [72, 88] width 92 height 14
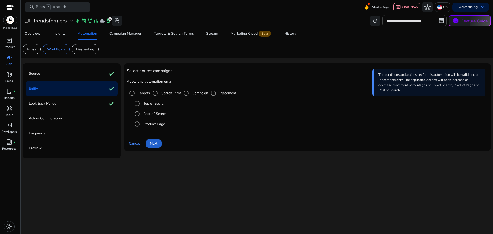
click at [153, 141] on span "Next" at bounding box center [153, 143] width 7 height 5
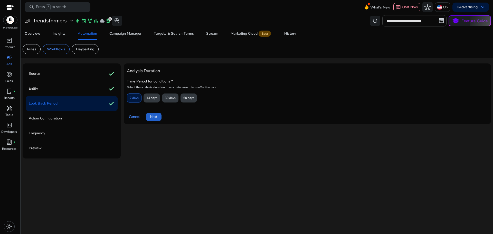
click at [157, 118] on span "Next" at bounding box center [153, 116] width 7 height 5
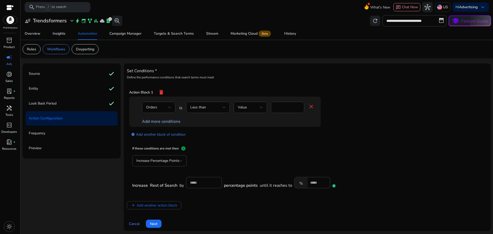
scroll to position [1, 0]
click at [161, 91] on mat-icon "delete" at bounding box center [161, 91] width 6 height 9
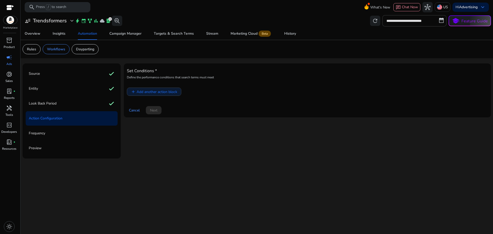
click at [156, 94] on span "Add another action block" at bounding box center [157, 91] width 41 height 5
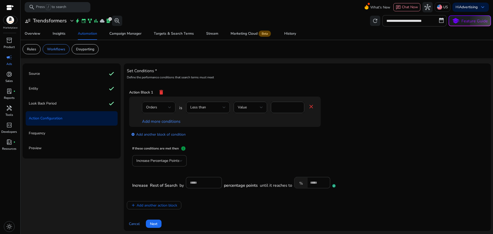
click at [154, 109] on span "Orders" at bounding box center [151, 107] width 11 height 5
click at [158, 123] on span "Impressions" at bounding box center [158, 121] width 25 height 6
click at [214, 108] on div "Less than" at bounding box center [206, 107] width 32 height 6
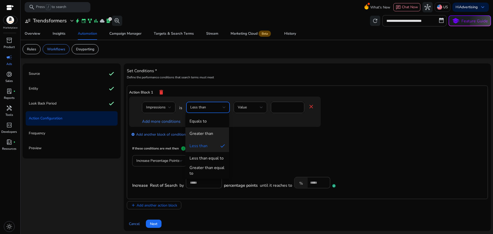
click at [208, 129] on mat-option "Greater than" at bounding box center [207, 133] width 44 height 12
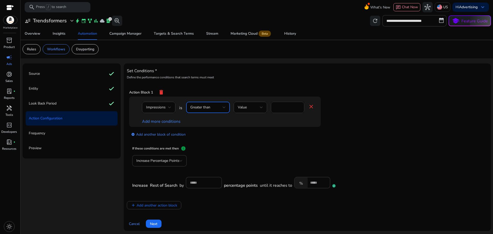
click at [286, 108] on input "*" at bounding box center [287, 107] width 25 height 6
type input "****"
click at [161, 122] on link "Add more conditions" at bounding box center [161, 122] width 39 height 6
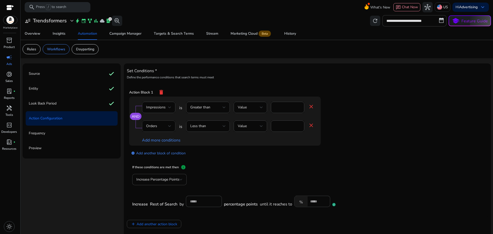
click at [160, 129] on div "Orders" at bounding box center [158, 126] width 25 height 6
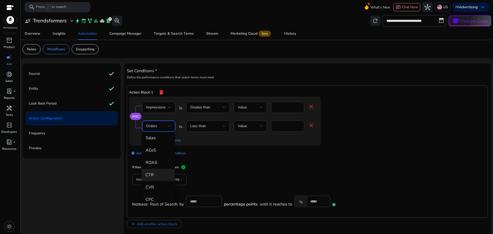
click at [154, 175] on span "CTR" at bounding box center [158, 175] width 25 height 6
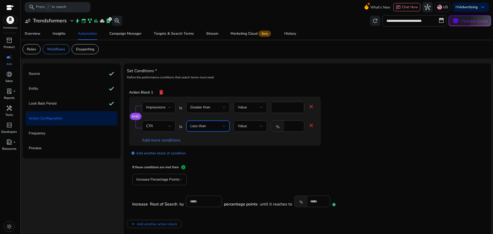
click at [209, 126] on div "Less than" at bounding box center [206, 126] width 32 height 6
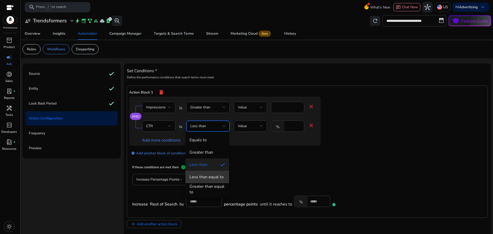
click at [213, 177] on div "Less than equal to" at bounding box center [206, 177] width 34 height 6
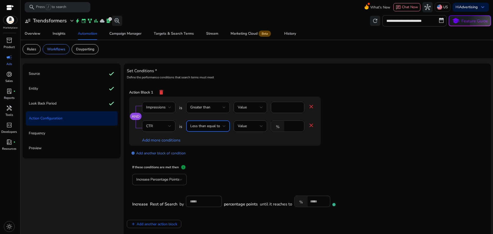
click at [287, 128] on input "*" at bounding box center [293, 126] width 13 height 6
type input "****"
click at [169, 152] on link "add_circle Add another block of condition" at bounding box center [158, 153] width 54 height 6
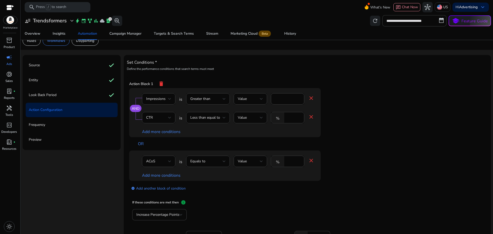
scroll to position [26, 0]
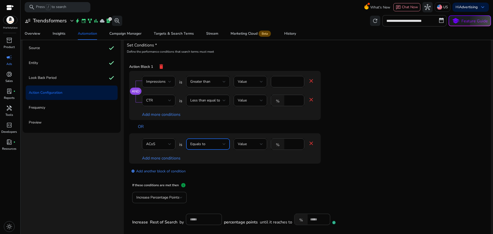
click at [218, 144] on div "Equals to" at bounding box center [206, 144] width 32 height 6
click at [203, 168] on div "Greater than" at bounding box center [201, 170] width 24 height 6
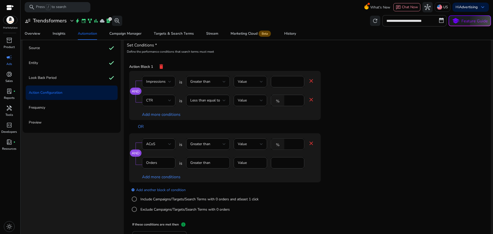
click at [286, 145] on div "%" at bounding box center [279, 144] width 16 height 10
type input "***"
click at [161, 189] on link "add_circle Add another block of condition" at bounding box center [158, 190] width 54 height 6
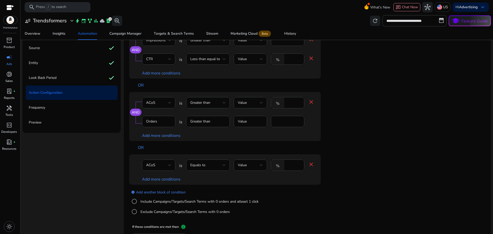
scroll to position [51, 0]
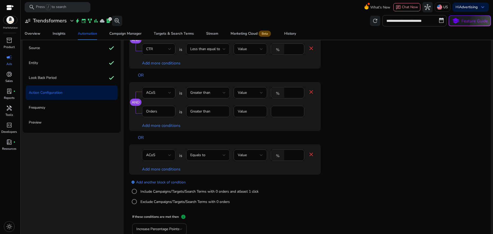
click at [156, 156] on div "ACoS" at bounding box center [157, 155] width 22 height 6
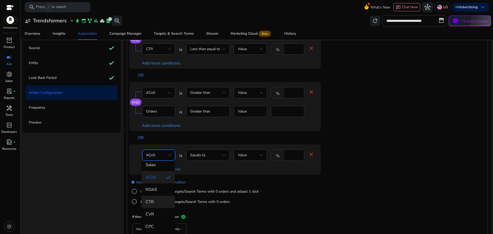
scroll to position [57, 0]
click at [157, 209] on span "CVR" at bounding box center [158, 211] width 25 height 6
click at [214, 152] on div "Equals to" at bounding box center [206, 155] width 32 height 6
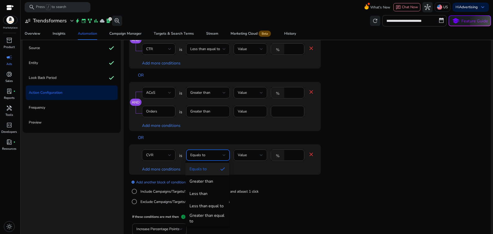
click at [207, 191] on span "Less than" at bounding box center [206, 194] width 35 height 6
click at [294, 153] on input "****" at bounding box center [293, 155] width 13 height 6
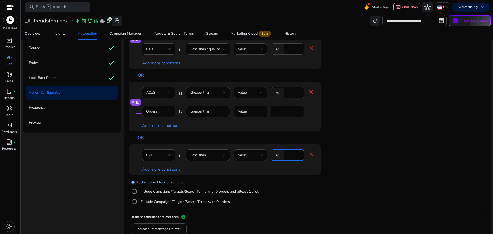
type input "*"
click at [167, 183] on link "add_circle Add another block of condition" at bounding box center [158, 182] width 54 height 6
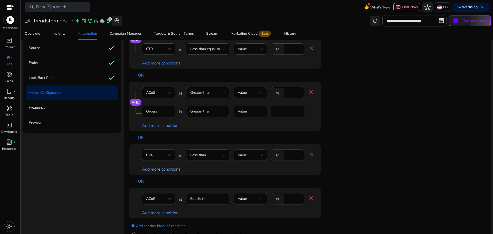
click at [166, 169] on link "Add more conditions" at bounding box center [161, 169] width 39 height 6
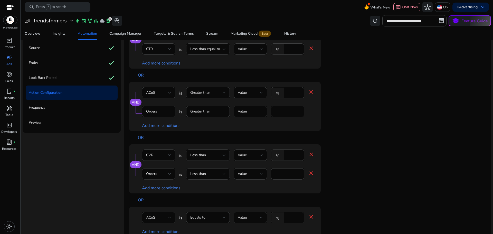
click at [162, 175] on div "Orders" at bounding box center [157, 174] width 22 height 6
click at [154, 120] on span "Clicks" at bounding box center [158, 118] width 25 height 6
click at [218, 173] on div "Less than" at bounding box center [206, 174] width 32 height 6
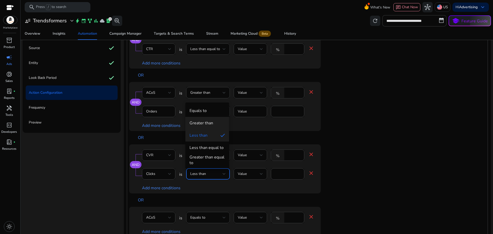
click at [205, 123] on div "Greater than" at bounding box center [201, 123] width 24 height 6
click at [293, 176] on input "*" at bounding box center [287, 174] width 25 height 6
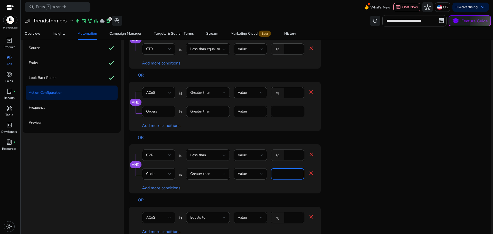
type input "*"
click at [337, 169] on div "AND CVR is Less than Value % * close Clicks is Greater than Value * close Add m…" at bounding box center [235, 175] width 212 height 62
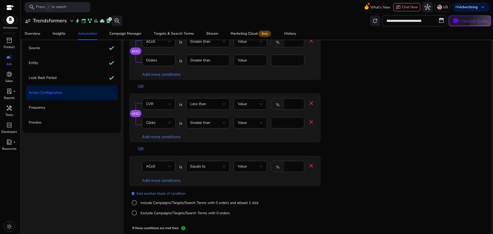
scroll to position [103, 0]
click at [155, 165] on div "ACoS" at bounding box center [157, 166] width 22 height 6
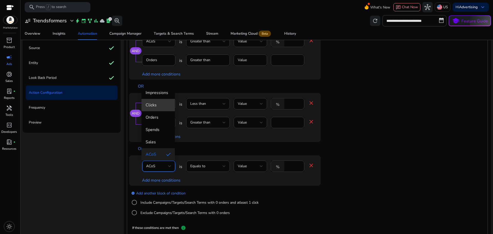
click at [160, 107] on span "Clicks" at bounding box center [158, 105] width 25 height 6
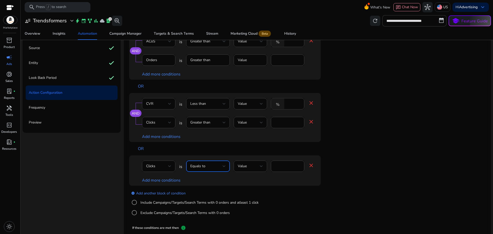
click at [206, 165] on div "Equals to" at bounding box center [206, 166] width 32 height 6
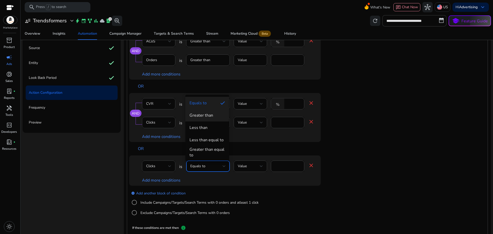
click at [204, 116] on div "Greater than" at bounding box center [201, 115] width 24 height 6
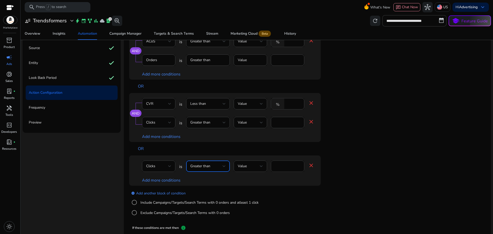
click at [277, 165] on input "****" at bounding box center [287, 166] width 25 height 6
type input "**"
click at [162, 179] on link "Add more conditions" at bounding box center [161, 180] width 39 height 6
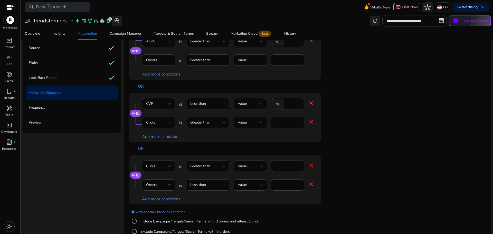
click at [213, 184] on div "Less than" at bounding box center [206, 185] width 32 height 6
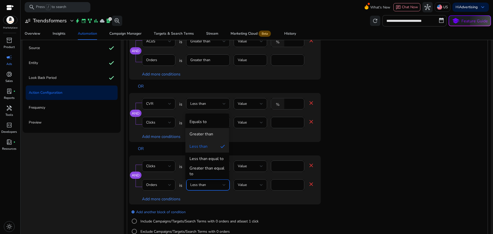
click at [207, 132] on div "Greater than" at bounding box center [201, 134] width 24 height 6
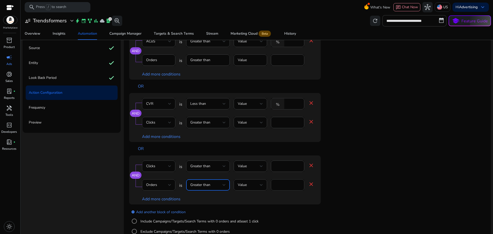
click at [280, 187] on input "*" at bounding box center [287, 185] width 25 height 6
type input "*"
click at [356, 169] on app-ppc-editable-conditions "AND Impressions is Greater than Value **** close CTR is Less than equal to Valu…" at bounding box center [307, 104] width 356 height 273
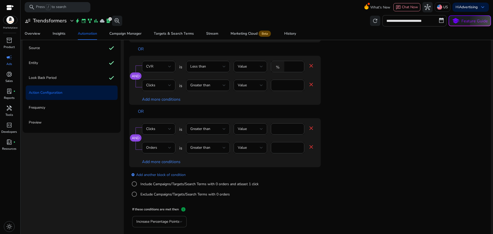
scroll to position [164, 0]
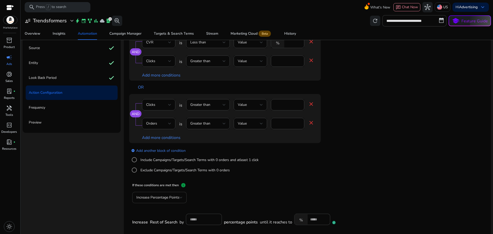
click at [170, 197] on span "Increase Percentage Points" at bounding box center [157, 197] width 43 height 5
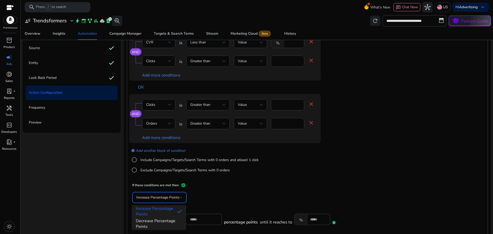
click at [159, 223] on span "Decrease Percentage Points" at bounding box center [159, 223] width 46 height 11
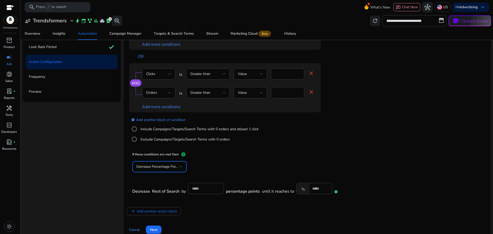
scroll to position [63, 0]
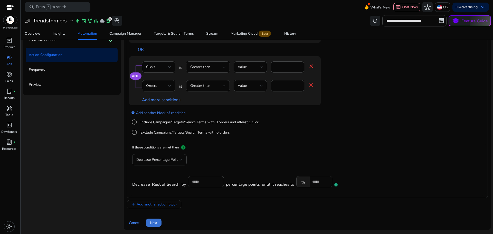
click at [153, 219] on span at bounding box center [154, 222] width 16 height 12
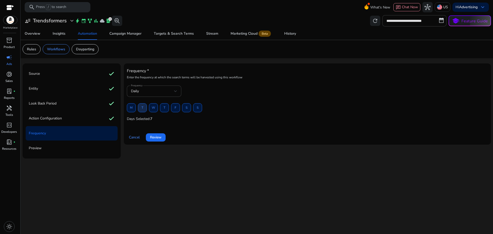
click at [141, 108] on span at bounding box center [142, 108] width 8 height 12
click at [156, 137] on span "Review" at bounding box center [156, 137] width 12 height 5
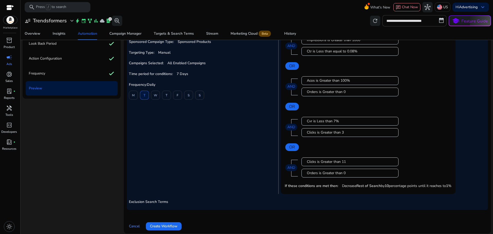
scroll to position [63, 0]
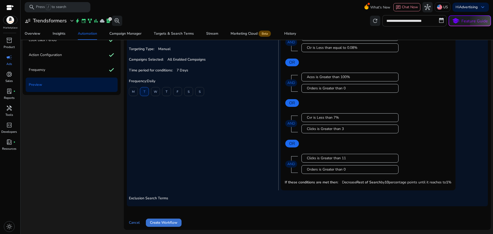
click at [168, 220] on span "Create Workflow" at bounding box center [163, 222] width 27 height 5
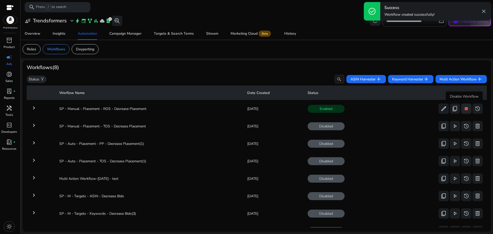
click at [465, 109] on span "stop" at bounding box center [466, 109] width 6 height 6
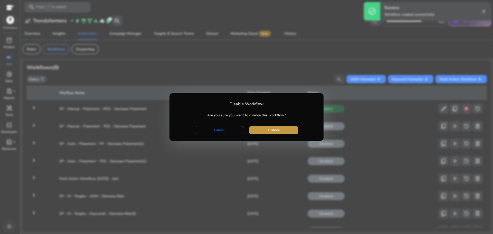
click at [288, 130] on span "button" at bounding box center [273, 130] width 49 height 12
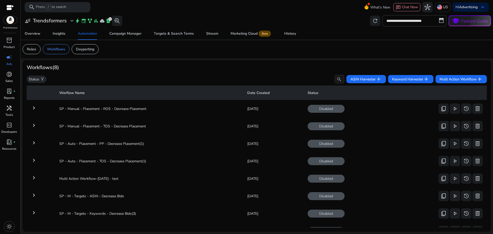
click at [327, 67] on div "Workflows (8)" at bounding box center [257, 67] width 460 height 6
click at [466, 81] on span "Multi Action Workflow add" at bounding box center [460, 79] width 43 height 6
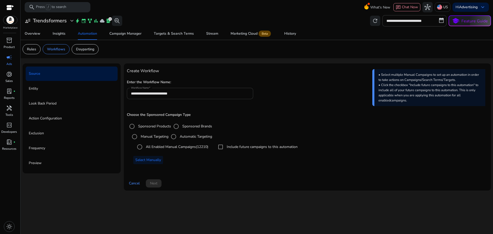
click at [199, 92] on input "**********" at bounding box center [190, 94] width 118 height 6
paste input "**********"
type input "**********"
click at [270, 78] on div "**********" at bounding box center [307, 119] width 361 height 107
click at [221, 94] on input "**********" at bounding box center [190, 94] width 118 height 6
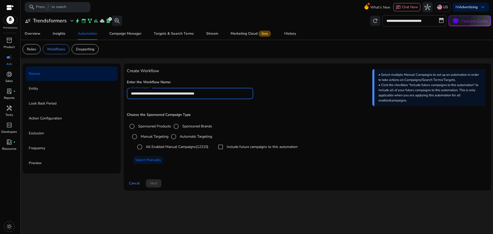
click at [173, 146] on label "All Enabled Manual Campaigns (12210)" at bounding box center [176, 146] width 63 height 5
click at [159, 179] on span at bounding box center [154, 183] width 16 height 12
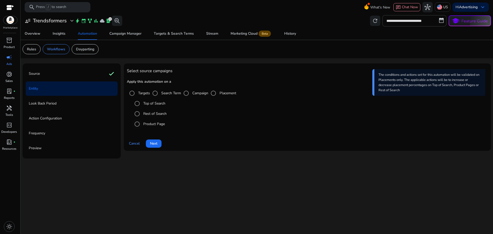
click at [154, 124] on label "Product Page" at bounding box center [153, 123] width 23 height 5
click at [157, 142] on span "Next" at bounding box center [153, 143] width 7 height 5
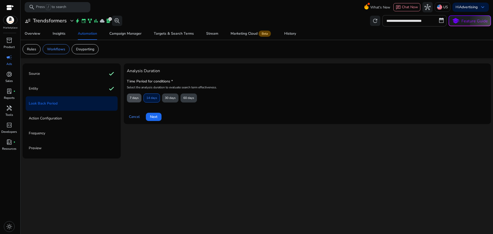
click at [135, 98] on span "7 days" at bounding box center [134, 97] width 9 height 9
click at [157, 117] on span "Next" at bounding box center [153, 116] width 7 height 5
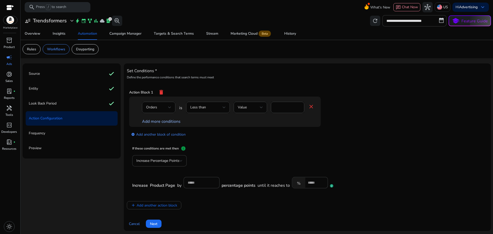
scroll to position [1, 0]
click at [163, 91] on mat-icon "delete" at bounding box center [161, 91] width 6 height 9
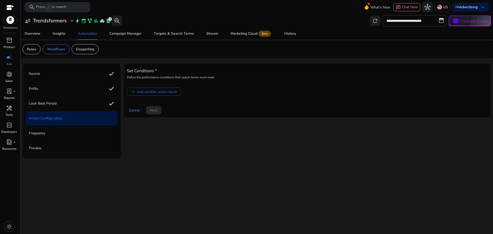
scroll to position [0, 0]
click at [164, 92] on span "Add another action block" at bounding box center [157, 91] width 41 height 5
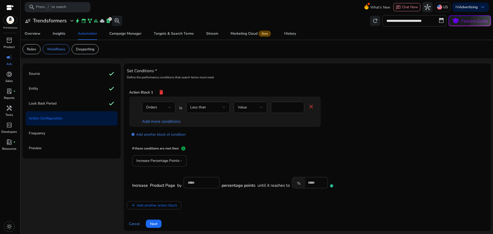
click at [158, 107] on div "Orders" at bounding box center [157, 107] width 22 height 6
click at [159, 118] on span "Impressions" at bounding box center [158, 121] width 25 height 6
click at [201, 106] on span "Less than" at bounding box center [198, 107] width 16 height 5
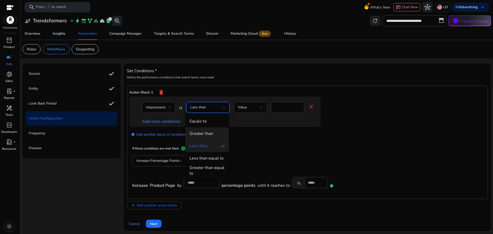
click at [207, 134] on div "Greater than" at bounding box center [201, 134] width 24 height 6
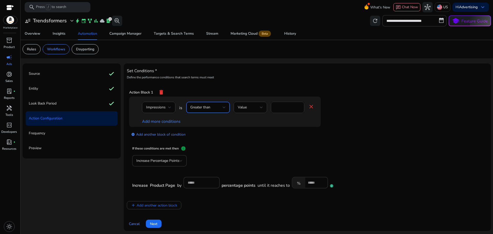
click at [284, 108] on input "*" at bounding box center [287, 107] width 25 height 6
type input "****"
click at [155, 122] on link "Add more conditions" at bounding box center [161, 122] width 39 height 6
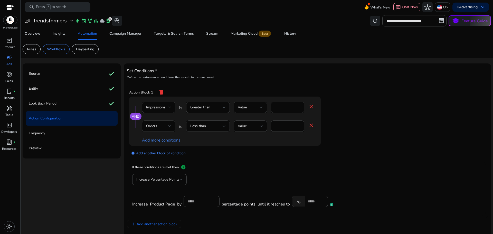
click at [157, 124] on div "Orders" at bounding box center [157, 126] width 22 height 6
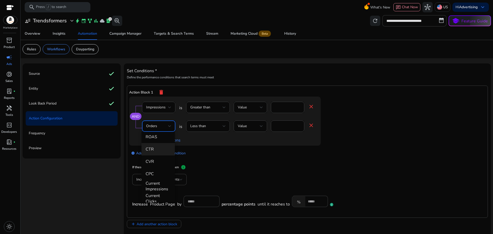
click at [158, 149] on span "CTR" at bounding box center [158, 149] width 25 height 6
click at [206, 127] on div "Less than" at bounding box center [206, 126] width 32 height 6
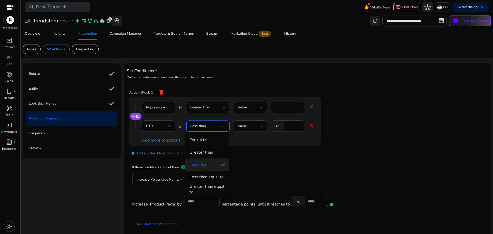
click at [213, 179] on div "Less than equal to" at bounding box center [206, 177] width 34 height 6
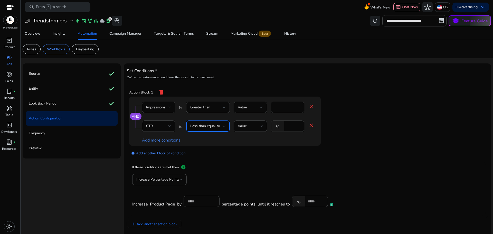
click at [292, 123] on input "*" at bounding box center [293, 126] width 13 height 6
type input "****"
click at [160, 155] on link "add_circle Add another block of condition" at bounding box center [158, 153] width 54 height 6
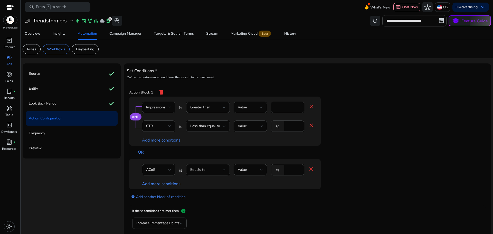
click at [213, 168] on div "Equals to" at bounding box center [206, 170] width 32 height 6
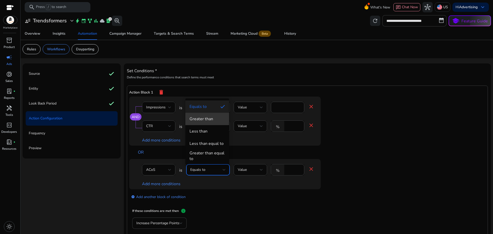
click at [201, 118] on div "Greater than" at bounding box center [201, 119] width 24 height 6
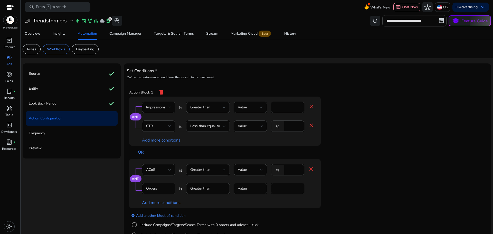
click at [286, 168] on div "%" at bounding box center [279, 170] width 16 height 10
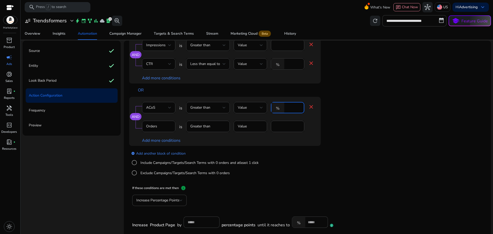
scroll to position [26, 0]
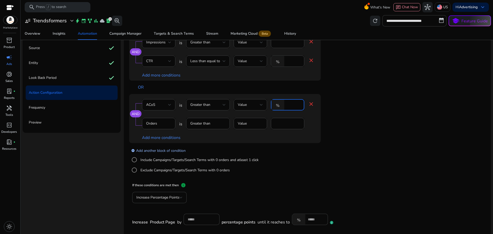
type input "***"
click at [165, 152] on link "add_circle Add another block of condition" at bounding box center [158, 150] width 54 height 6
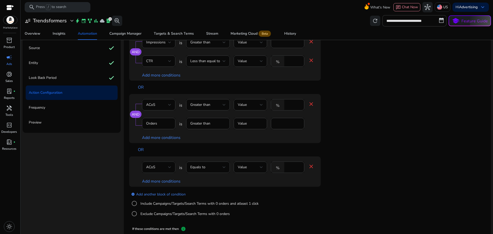
click at [152, 167] on span "ACoS" at bounding box center [150, 167] width 9 height 5
click at [159, 140] on span "CVR" at bounding box center [158, 141] width 25 height 6
click at [210, 166] on div "Equals to" at bounding box center [206, 167] width 32 height 6
click at [209, 132] on mat-option "Less than" at bounding box center [207, 128] width 44 height 12
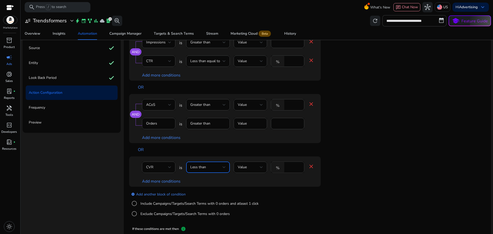
click at [289, 166] on input "****" at bounding box center [293, 167] width 13 height 6
type input "*"
click at [157, 183] on link "Add more conditions" at bounding box center [161, 181] width 39 height 6
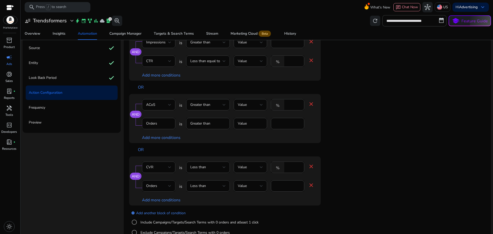
click at [157, 186] on div "Orders" at bounding box center [157, 186] width 22 height 6
click at [154, 131] on span "Clicks" at bounding box center [158, 130] width 25 height 6
click at [212, 187] on div "Less than" at bounding box center [206, 186] width 32 height 6
click at [211, 132] on div "Greater than" at bounding box center [201, 135] width 24 height 6
click at [285, 187] on input "*" at bounding box center [287, 186] width 25 height 6
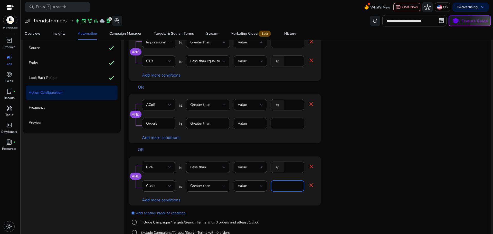
type input "*"
click at [343, 182] on app-ppc-editable-conditions "AND Impressions is Greater than Value **** close CTR is Less than equal to Valu…" at bounding box center [307, 137] width 356 height 210
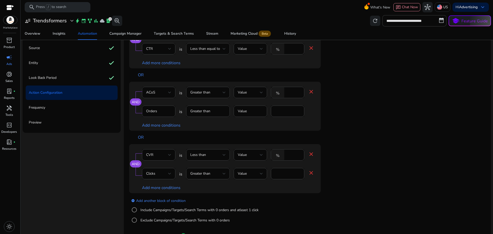
scroll to position [102, 0]
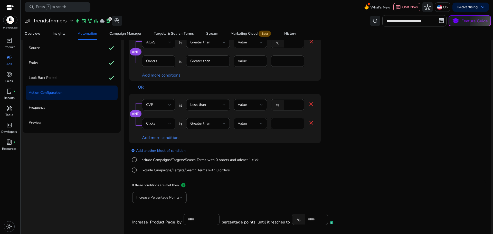
click at [307, 165] on div "add_circle Add another block of condition Include Campaigns/Targets/Search Term…" at bounding box center [235, 160] width 212 height 35
click at [166, 148] on link "add_circle Add another block of condition" at bounding box center [158, 150] width 54 height 6
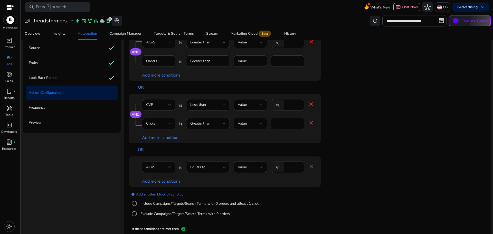
click at [161, 167] on div "ACoS" at bounding box center [157, 167] width 22 height 6
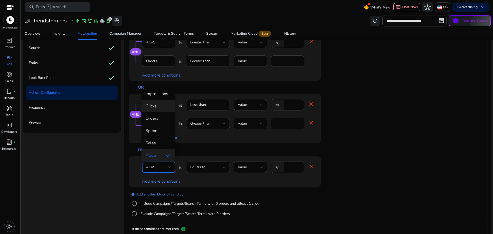
click at [163, 106] on span "Clicks" at bounding box center [158, 106] width 25 height 6
click at [204, 165] on span "Equals to" at bounding box center [197, 167] width 15 height 5
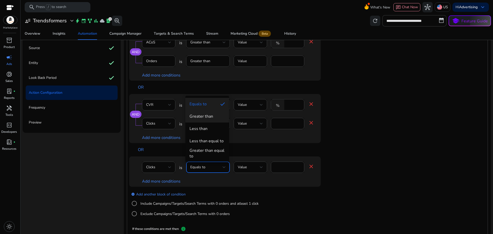
click at [211, 118] on div "Greater than" at bounding box center [201, 116] width 24 height 6
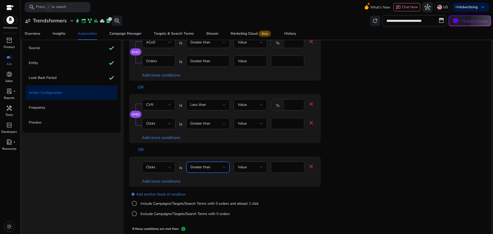
click at [277, 166] on input "****" at bounding box center [287, 167] width 25 height 6
type input "**"
click at [161, 179] on link "Add more conditions" at bounding box center [161, 181] width 39 height 6
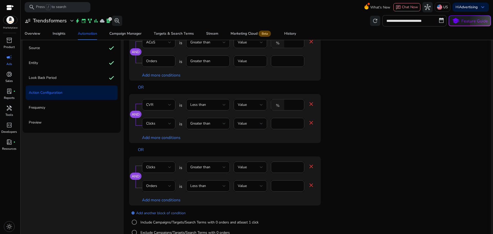
click at [161, 184] on div "Orders" at bounding box center [157, 186] width 22 height 6
click at [209, 187] on div at bounding box center [246, 117] width 493 height 234
click at [209, 187] on div "Less than" at bounding box center [206, 186] width 32 height 6
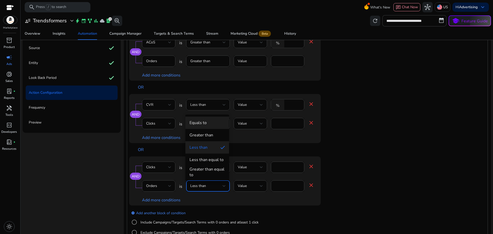
click at [208, 126] on mat-option "Equals to" at bounding box center [207, 123] width 44 height 12
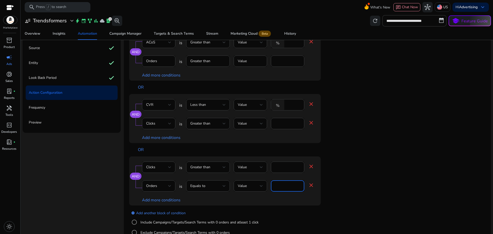
click at [280, 188] on input "*" at bounding box center [287, 186] width 25 height 6
type input "*"
click at [356, 174] on app-ppc-editable-conditions "AND Impressions is Greater than Value **** close CTR is Less than equal to Valu…" at bounding box center [307, 105] width 356 height 273
click at [334, 173] on div "AND Clicks is Greater than Value ** close Orders is Equals to Value * close Add…" at bounding box center [235, 180] width 212 height 49
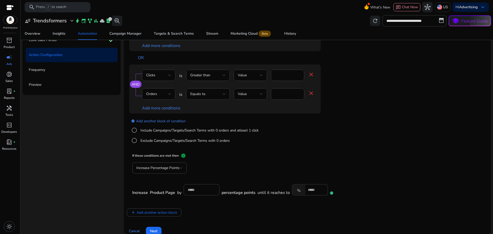
scroll to position [164, 0]
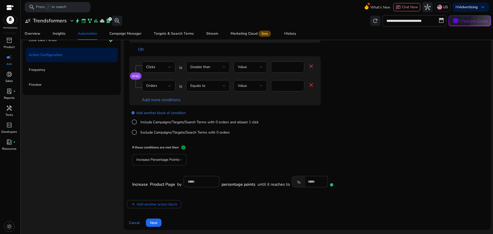
click at [174, 159] on span "Increase Percentage Points" at bounding box center [157, 159] width 43 height 5
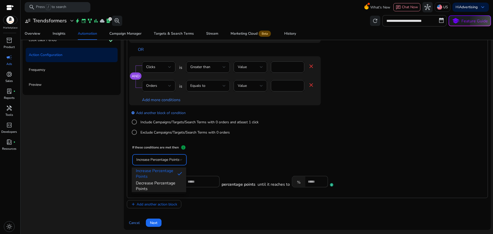
click at [157, 186] on span "Decrease Percentage Points" at bounding box center [159, 185] width 46 height 11
click at [193, 180] on input "**" at bounding box center [204, 182] width 28 height 6
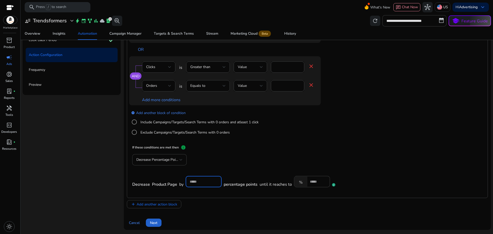
click at [154, 221] on span "Next" at bounding box center [153, 222] width 7 height 5
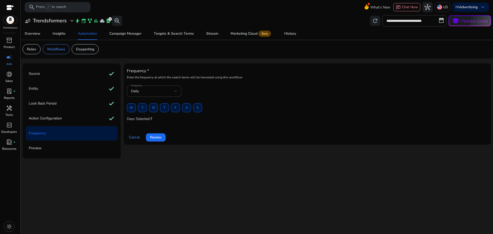
scroll to position [0, 0]
click at [142, 107] on span "T" at bounding box center [142, 107] width 2 height 9
click at [159, 138] on span "Review" at bounding box center [156, 137] width 12 height 5
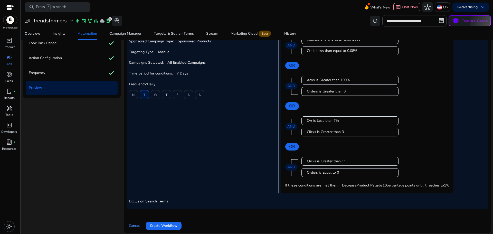
scroll to position [63, 0]
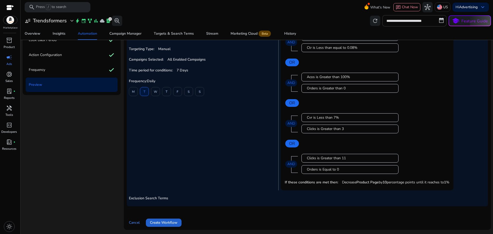
click at [171, 221] on span "Create Workflow" at bounding box center [163, 222] width 27 height 5
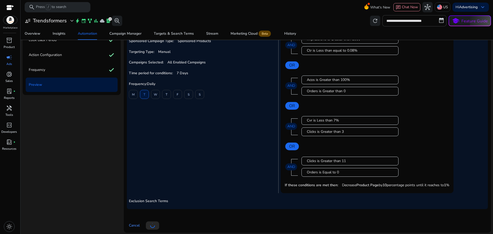
scroll to position [0, 0]
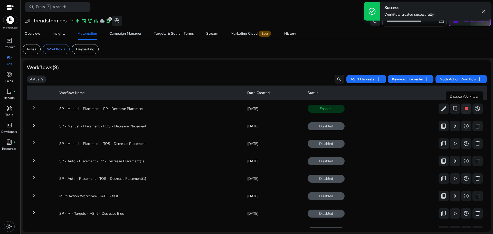
click at [463, 109] on span "stop" at bounding box center [466, 109] width 6 height 6
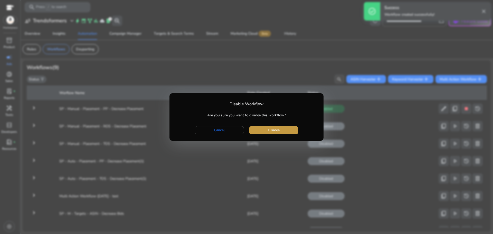
click at [293, 131] on span "button" at bounding box center [273, 130] width 49 height 12
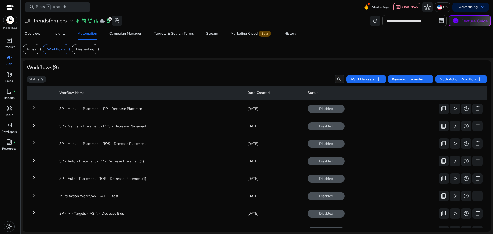
click at [130, 69] on div "Workflows (9)" at bounding box center [257, 67] width 460 height 6
click at [458, 79] on span "Multi Action Workflow add" at bounding box center [460, 79] width 43 height 6
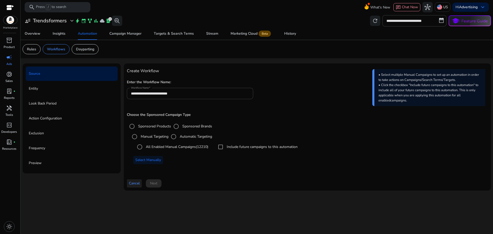
click at [136, 183] on span "Cancel" at bounding box center [134, 182] width 11 height 5
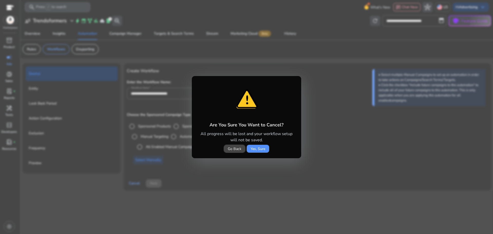
click at [255, 149] on span "Yes, Sure" at bounding box center [258, 148] width 15 height 5
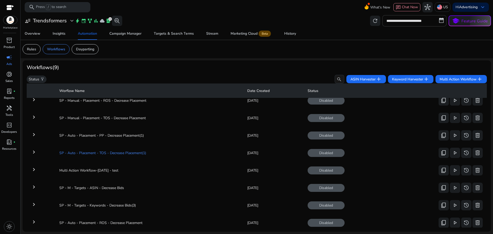
scroll to position [40, 0]
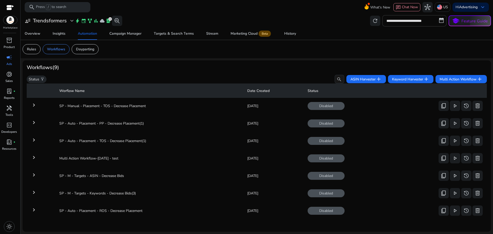
click at [34, 190] on mat-icon "keyboard_arrow_right" at bounding box center [34, 192] width 6 height 6
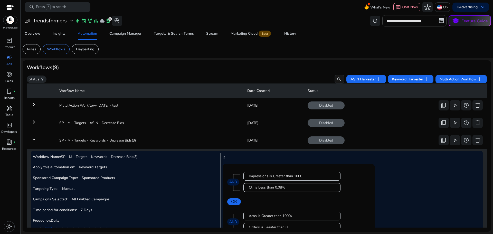
scroll to position [73, 0]
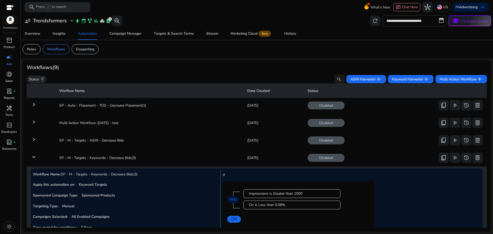
click at [35, 140] on mat-icon "keyboard_arrow_right" at bounding box center [34, 139] width 6 height 6
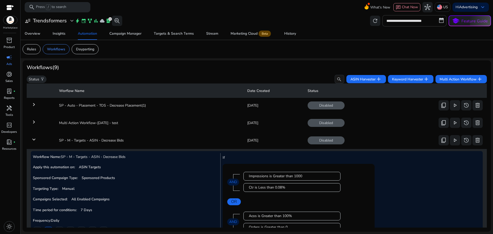
click at [33, 139] on mat-icon "keyboard_arrow_down" at bounding box center [34, 139] width 6 height 6
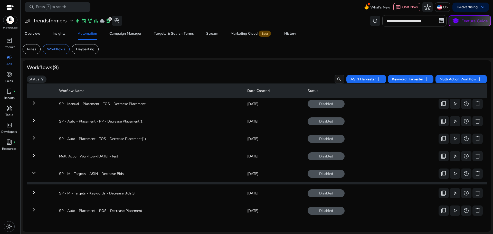
scroll to position [40, 0]
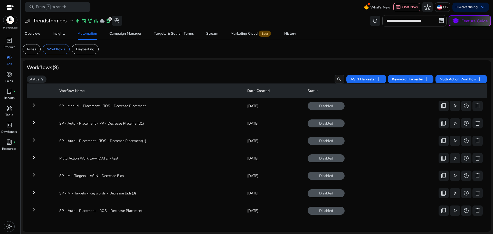
click at [34, 189] on mat-icon "keyboard_arrow_right" at bounding box center [34, 192] width 6 height 6
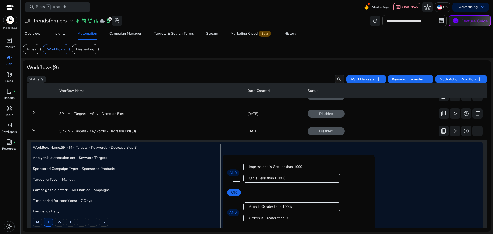
scroll to position [99, 0]
click at [474, 132] on span "delete" at bounding box center [477, 132] width 6 height 6
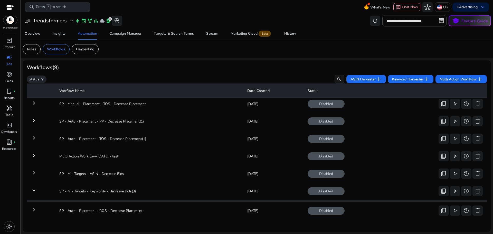
scroll to position [22, 0]
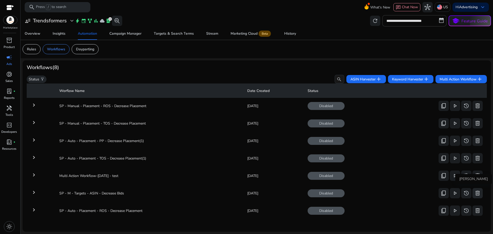
click at [475, 190] on span "delete" at bounding box center [477, 193] width 6 height 6
click at [33, 190] on mat-icon "keyboard_arrow_right" at bounding box center [34, 192] width 6 height 6
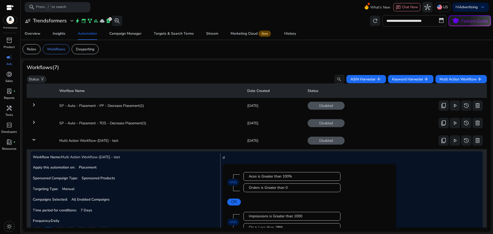
scroll to position [64, 0]
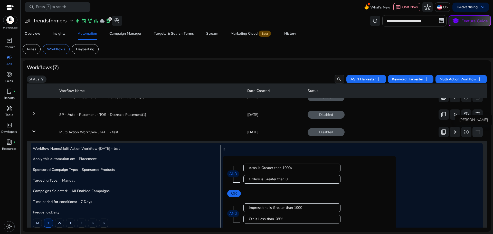
click at [476, 132] on span "delete" at bounding box center [477, 132] width 6 height 6
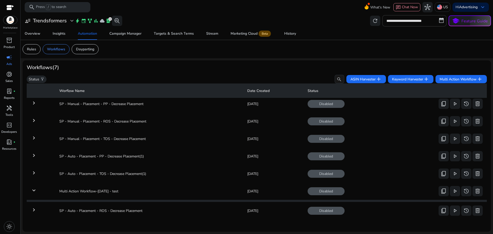
scroll to position [0, 0]
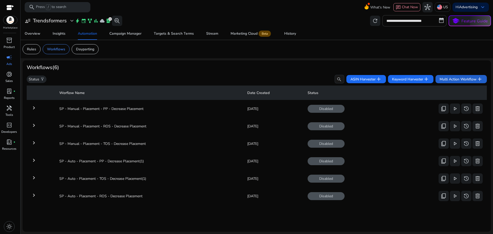
click at [463, 79] on span "Multi Action Workflow add" at bounding box center [460, 79] width 43 height 6
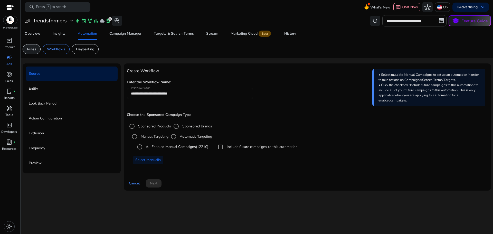
click at [40, 47] on div "Rules" at bounding box center [32, 49] width 18 height 10
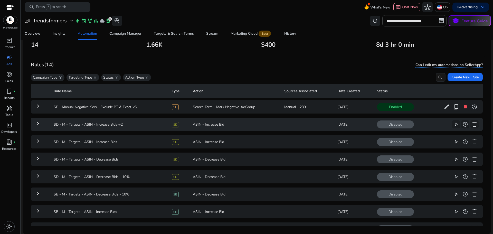
click at [37, 123] on mat-icon "keyboard_arrow_right" at bounding box center [38, 123] width 6 height 6
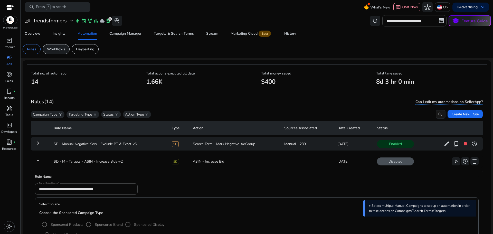
click at [66, 49] on div "Workflows" at bounding box center [56, 49] width 27 height 10
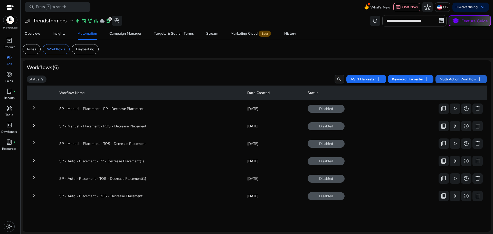
click at [468, 80] on span "Multi Action Workflow add" at bounding box center [460, 79] width 43 height 6
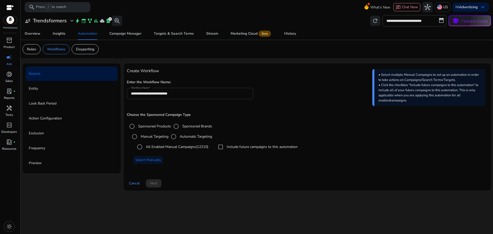
click at [185, 92] on input "**********" at bounding box center [190, 94] width 118 height 6
paste input "**********"
type input "**********"
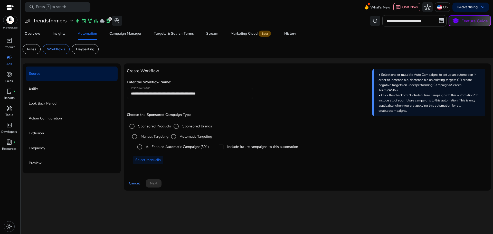
click at [196, 146] on label "All Enabled Automatic Campaigns (391)" at bounding box center [177, 146] width 64 height 5
click at [155, 181] on span "Next" at bounding box center [153, 182] width 7 height 5
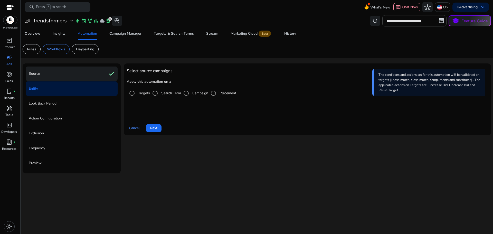
click at [87, 78] on div "Source check" at bounding box center [72, 73] width 92 height 14
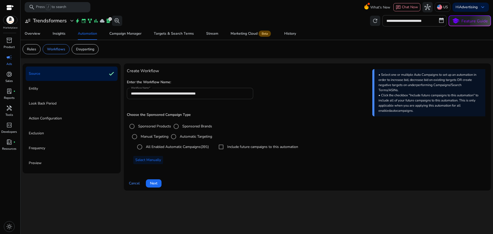
click at [187, 89] on div "**********" at bounding box center [190, 93] width 118 height 11
click at [186, 97] on div "**********" at bounding box center [190, 93] width 118 height 11
paste input
click at [208, 97] on div "**********" at bounding box center [190, 93] width 118 height 11
type input "**********"
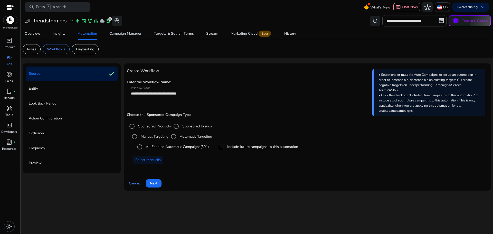
click at [190, 96] on div "**********" at bounding box center [190, 93] width 118 height 11
click at [193, 93] on input "**********" at bounding box center [190, 94] width 118 height 6
click at [191, 95] on input "**********" at bounding box center [190, 94] width 118 height 6
click at [233, 113] on h5 "Choose the Sponsored Campaign Type" at bounding box center [307, 115] width 361 height 4
click at [157, 182] on span "Next" at bounding box center [153, 182] width 7 height 5
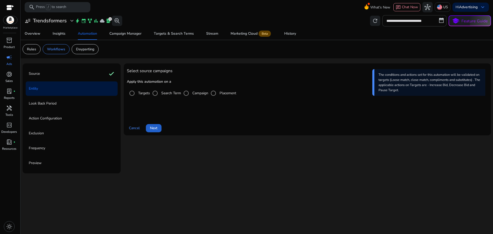
click at [157, 128] on span "Next" at bounding box center [153, 127] width 7 height 5
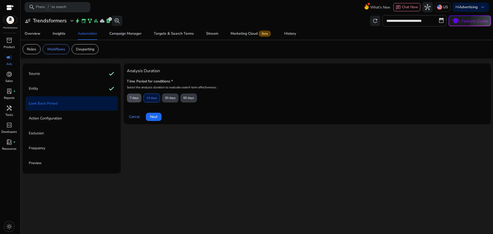
click at [131, 96] on span "7 days" at bounding box center [134, 97] width 9 height 9
click at [154, 118] on span "Next" at bounding box center [153, 116] width 7 height 5
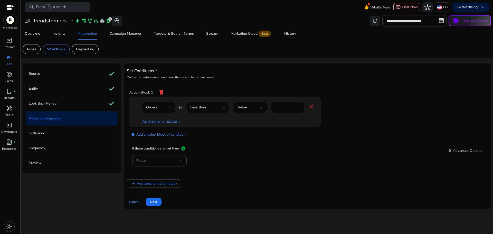
click at [313, 106] on mat-icon "close" at bounding box center [311, 106] width 6 height 6
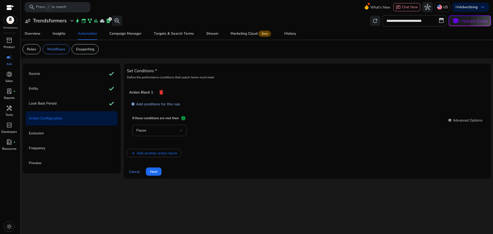
click at [158, 103] on link "add_circle Add conditions for this rule" at bounding box center [155, 104] width 49 height 6
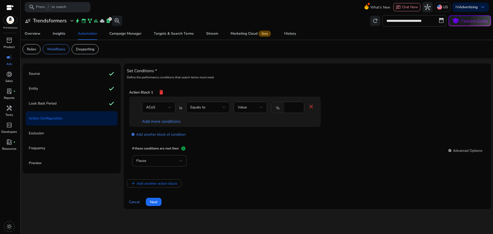
click at [159, 105] on div "ACoS" at bounding box center [157, 107] width 22 height 6
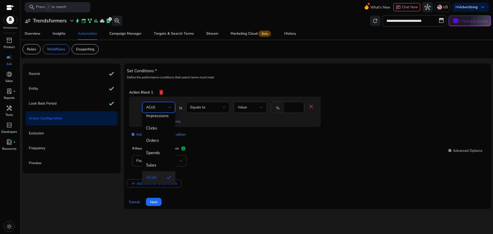
click at [161, 116] on span "Impressions" at bounding box center [158, 116] width 25 height 6
click at [201, 109] on span "Equals to" at bounding box center [197, 107] width 15 height 5
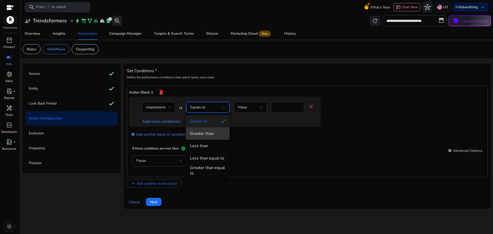
click at [209, 133] on div "Greater than" at bounding box center [202, 134] width 24 height 6
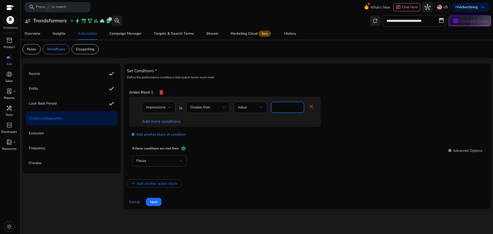
click at [283, 106] on input "****" at bounding box center [287, 107] width 25 height 6
type input "****"
click at [162, 119] on link "Add more conditions" at bounding box center [161, 122] width 39 height 6
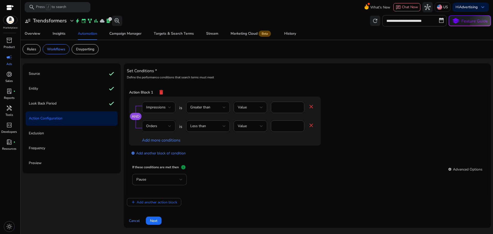
click at [169, 125] on div at bounding box center [169, 126] width 3 height 2
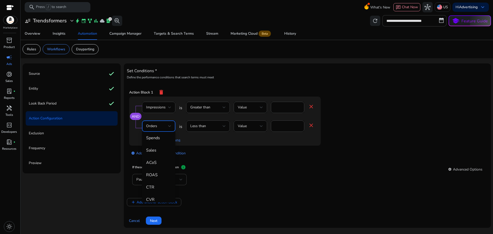
click at [155, 188] on span "CTR" at bounding box center [158, 187] width 25 height 6
click at [209, 129] on div "Less than" at bounding box center [206, 126] width 32 height 6
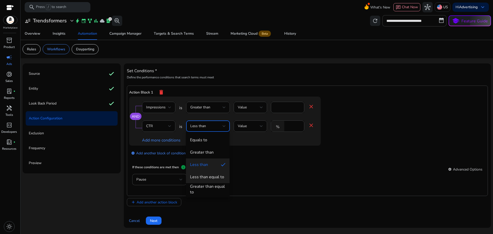
click at [212, 176] on div "Less than equal to" at bounding box center [207, 177] width 34 height 6
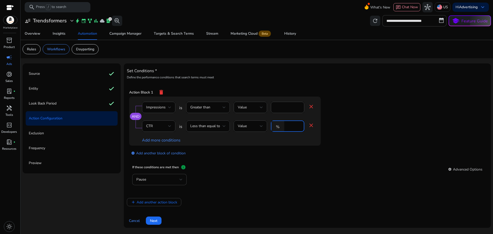
click at [289, 124] on input "*" at bounding box center [293, 126] width 13 height 6
type input "****"
click at [165, 151] on link "add_circle Add another block of condition" at bounding box center [158, 153] width 54 height 6
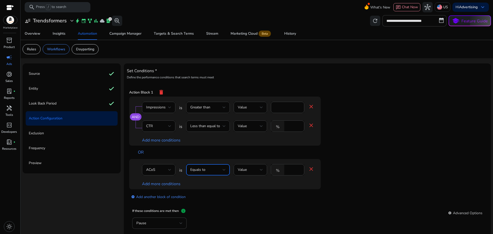
click at [208, 168] on div "Equals to" at bounding box center [206, 170] width 32 height 6
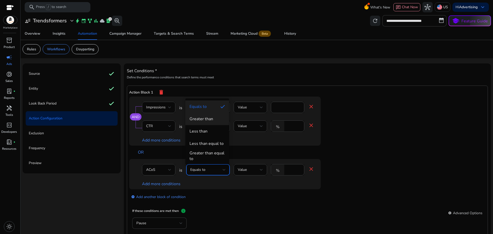
click at [205, 121] on div "Greater than" at bounding box center [201, 119] width 24 height 6
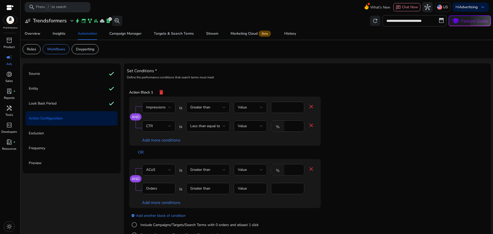
click at [295, 169] on input "****" at bounding box center [293, 170] width 13 height 6
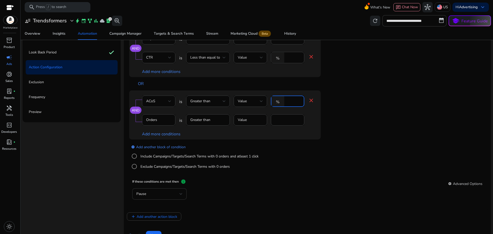
scroll to position [63, 0]
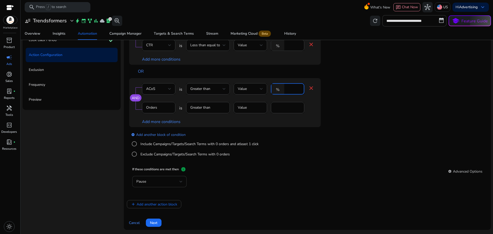
type input "***"
click at [160, 184] on div "Pause" at bounding box center [157, 182] width 43 height 6
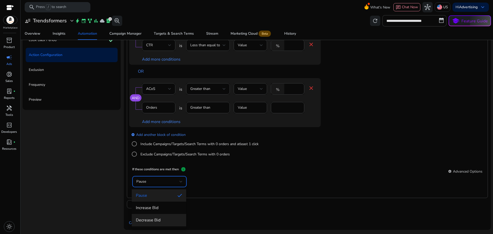
click at [158, 219] on span "Decrease Bid" at bounding box center [159, 220] width 46 height 6
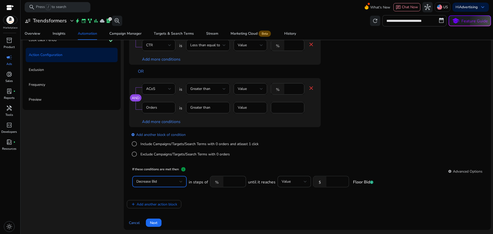
click at [330, 181] on input "number" at bounding box center [337, 182] width 16 height 6
type input "****"
click at [318, 161] on div "add_circle Add another block of condition Include Campaigns/Targets/Search Term…" at bounding box center [235, 144] width 212 height 35
click at [233, 180] on input "****" at bounding box center [234, 182] width 16 height 6
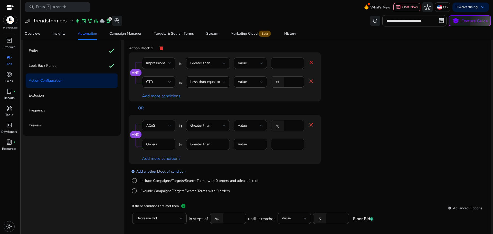
scroll to position [17, 0]
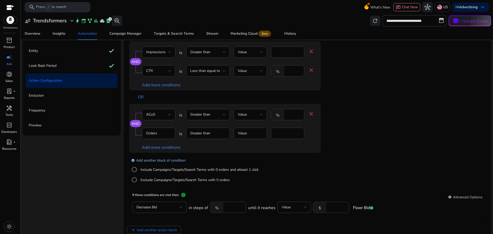
click at [164, 159] on link "add_circle Add another block of condition" at bounding box center [158, 160] width 54 height 6
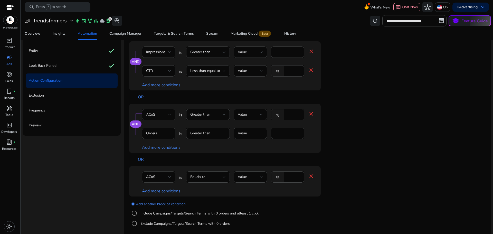
click at [156, 175] on div "ACoS" at bounding box center [157, 177] width 22 height 6
click at [156, 116] on span "Clicks" at bounding box center [158, 116] width 25 height 6
click at [225, 178] on div at bounding box center [224, 177] width 3 height 6
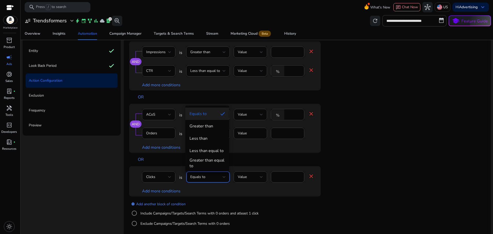
click at [210, 128] on div "Greater than" at bounding box center [201, 126] width 24 height 6
click at [284, 177] on input "****" at bounding box center [287, 177] width 25 height 6
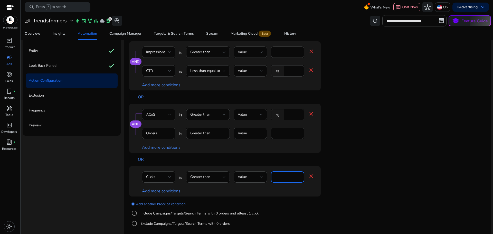
type input "**"
click at [255, 164] on div "OR" at bounding box center [237, 159] width 207 height 13
click at [157, 191] on link "Add more conditions" at bounding box center [161, 191] width 39 height 6
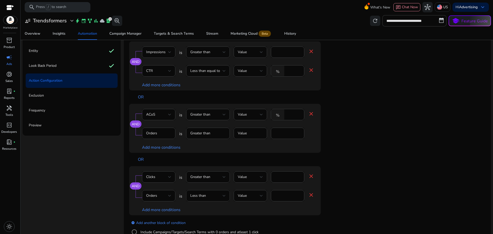
click at [210, 196] on div "Less than" at bounding box center [206, 196] width 32 height 6
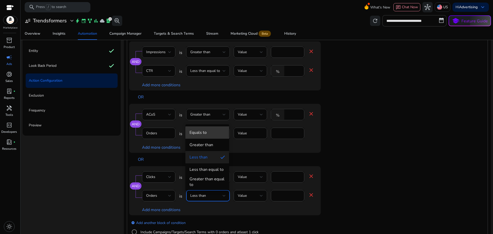
click at [209, 133] on span "Equals to" at bounding box center [206, 133] width 35 height 6
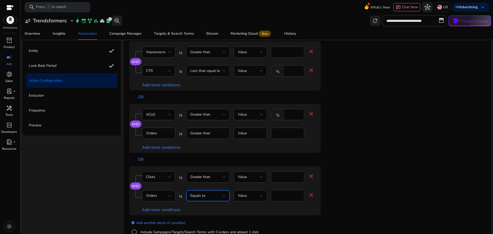
click at [279, 194] on input "*" at bounding box center [287, 196] width 25 height 6
type input "*"
click at [352, 186] on app-ppc-editable-conditions "AND Impressions is Greater than Value **** close CTR is Less than equal to Valu…" at bounding box center [307, 146] width 356 height 210
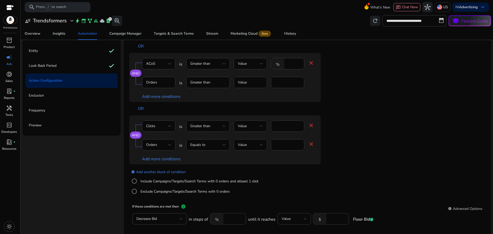
scroll to position [69, 0]
click at [233, 218] on input "****" at bounding box center [234, 218] width 16 height 6
type input "**"
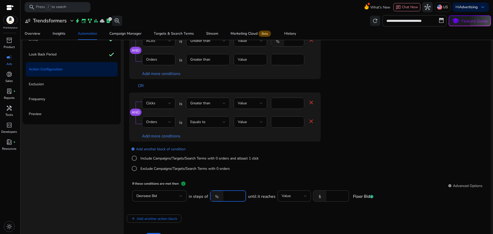
scroll to position [63, 0]
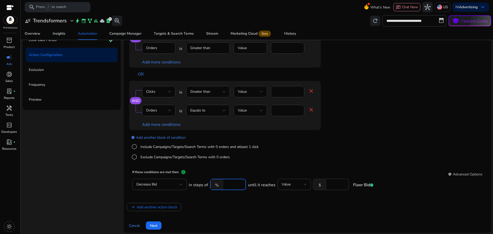
scroll to position [80, 0]
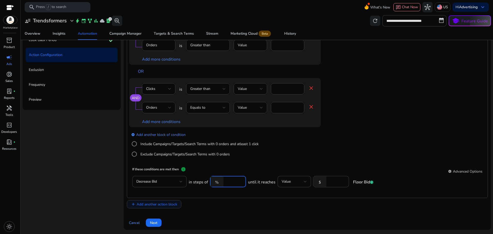
type input "**"
click at [147, 205] on span "Add another action block" at bounding box center [157, 204] width 41 height 5
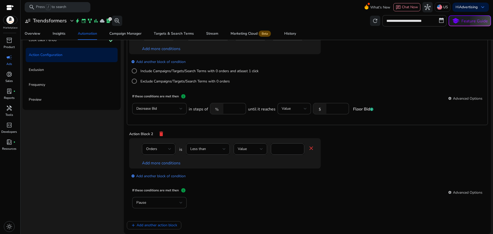
scroll to position [174, 0]
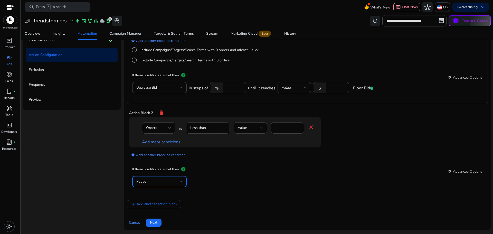
click at [151, 180] on div "Pause" at bounding box center [157, 182] width 43 height 6
click at [155, 217] on span "Decrease Bid" at bounding box center [159, 220] width 46 height 6
click at [227, 177] on div "**" at bounding box center [234, 181] width 16 height 11
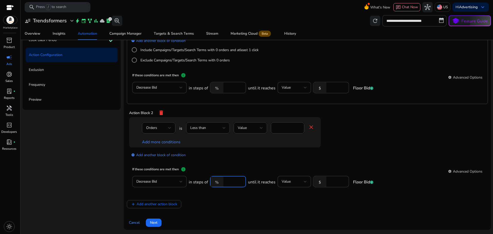
click at [232, 181] on input "**" at bounding box center [234, 182] width 16 height 6
type input "*"
click at [266, 163] on app-ppc-editable-conditions "Orders is Less than Value * close Add more conditions add_circle Add another bl…" at bounding box center [307, 140] width 356 height 46
click at [161, 129] on div "Orders" at bounding box center [157, 128] width 22 height 6
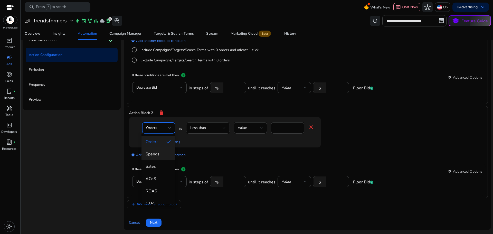
scroll to position [51, 0]
click at [156, 196] on mat-option "CVR" at bounding box center [157, 201] width 33 height 12
click at [289, 127] on input "*" at bounding box center [293, 128] width 13 height 6
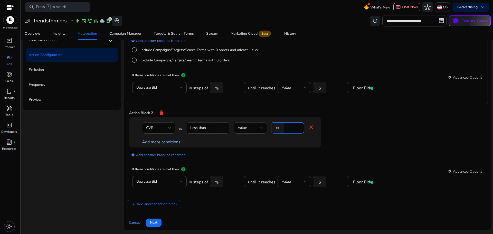
type input "*"
click at [163, 142] on link "Add more conditions" at bounding box center [161, 142] width 39 height 6
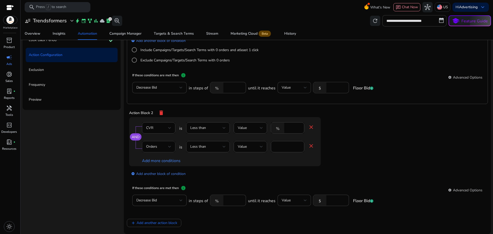
click at [156, 146] on span "Orders" at bounding box center [151, 146] width 11 height 5
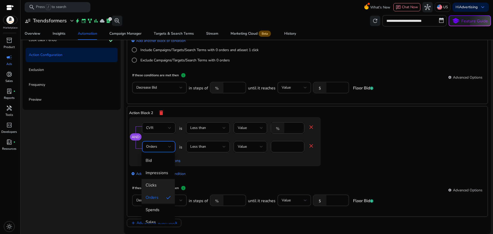
click at [157, 184] on span "Clicks" at bounding box center [158, 185] width 25 height 6
click at [206, 147] on div "Less than" at bounding box center [206, 147] width 32 height 6
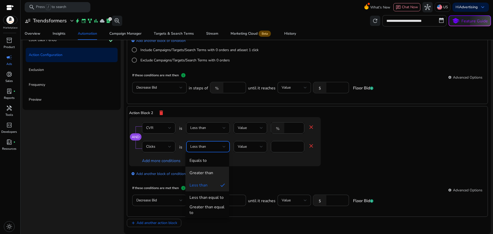
click at [207, 171] on div "Greater than" at bounding box center [201, 173] width 24 height 6
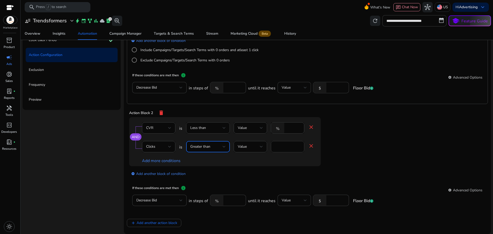
click at [287, 147] on input "*" at bounding box center [287, 147] width 25 height 6
type input "*"
click at [256, 160] on div "Add more conditions" at bounding box center [228, 161] width 172 height 6
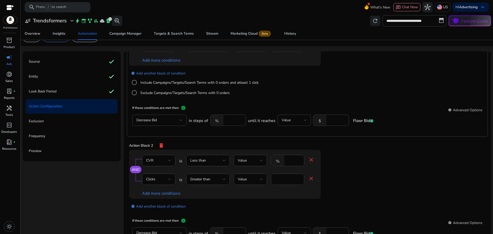
scroll to position [63, 0]
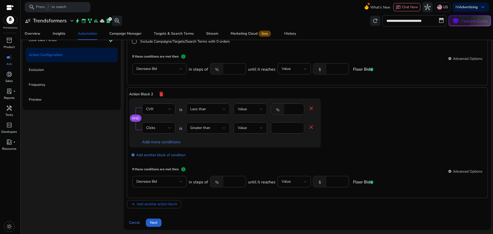
click at [153, 221] on span "Next" at bounding box center [153, 222] width 7 height 5
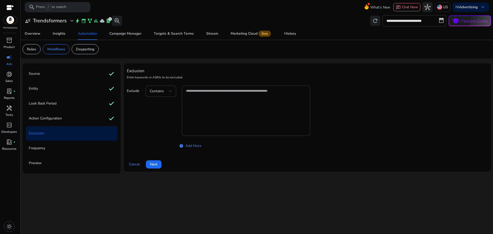
scroll to position [0, 0]
click at [69, 116] on div "Action Configuration check" at bounding box center [72, 118] width 92 height 14
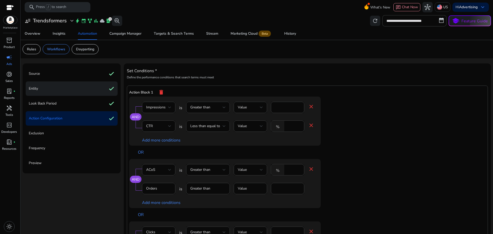
click at [49, 87] on div "Entity check" at bounding box center [72, 88] width 92 height 14
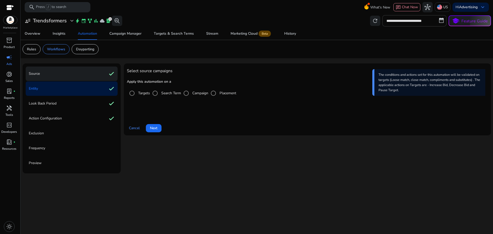
click at [56, 76] on div "Source check" at bounding box center [72, 73] width 92 height 14
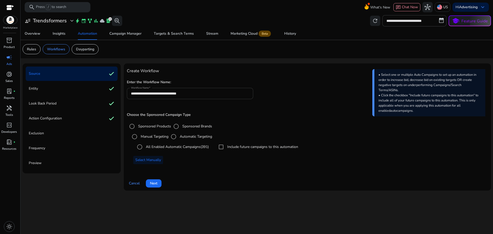
click at [194, 92] on input "**********" at bounding box center [190, 94] width 118 height 6
click at [152, 181] on span "Next" at bounding box center [153, 182] width 7 height 5
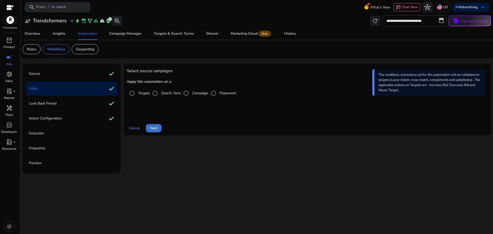
click at [151, 126] on span "Next" at bounding box center [153, 127] width 7 height 5
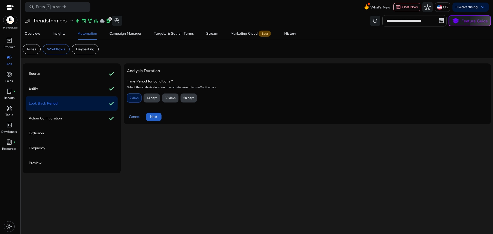
click at [153, 119] on span "Next" at bounding box center [153, 116] width 7 height 5
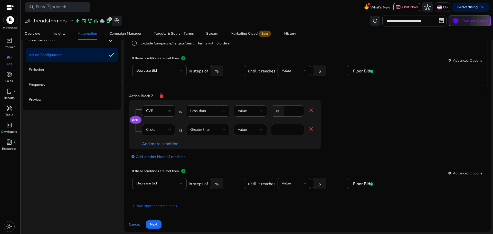
scroll to position [193, 0]
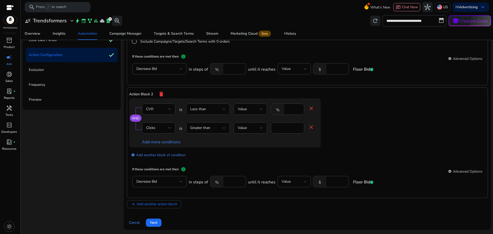
click at [156, 223] on span "Next" at bounding box center [153, 222] width 7 height 5
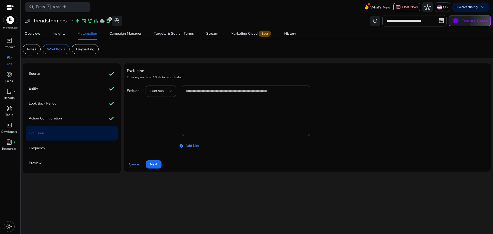
scroll to position [0, 0]
click at [160, 163] on span at bounding box center [154, 164] width 16 height 12
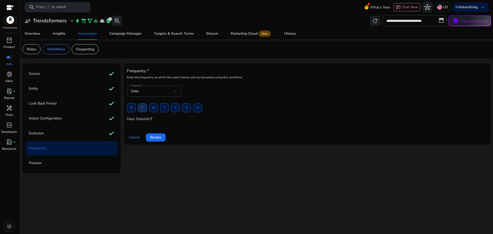
click at [141, 110] on span "T" at bounding box center [142, 107] width 2 height 9
click at [158, 139] on span "Review" at bounding box center [156, 137] width 12 height 5
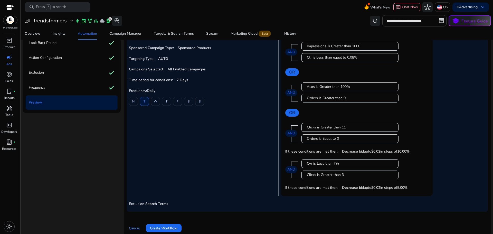
scroll to position [63, 0]
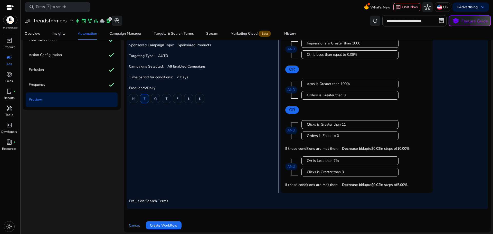
click at [168, 227] on span "Create Workflow" at bounding box center [163, 225] width 27 height 5
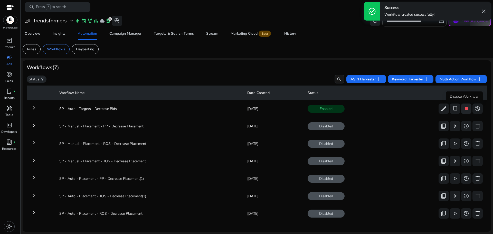
click at [464, 110] on span "stop" at bounding box center [466, 109] width 6 height 6
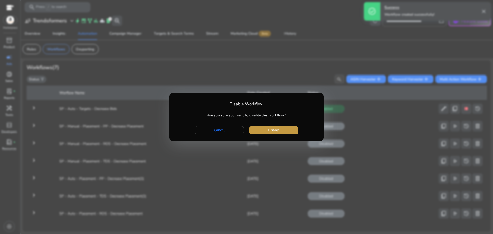
click at [295, 130] on span "button" at bounding box center [273, 130] width 49 height 12
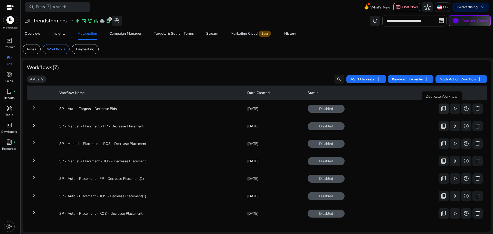
click at [443, 108] on span "content_copy" at bounding box center [443, 109] width 6 height 6
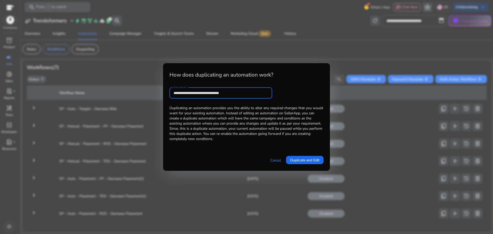
click at [189, 92] on input "**********" at bounding box center [221, 93] width 94 height 6
type input "**********"
click at [275, 160] on link "Cancel" at bounding box center [275, 160] width 11 height 5
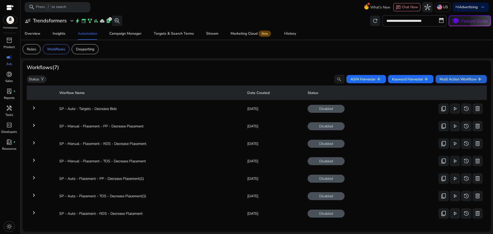
click at [453, 81] on span "Multi Action Workflow add" at bounding box center [460, 79] width 43 height 6
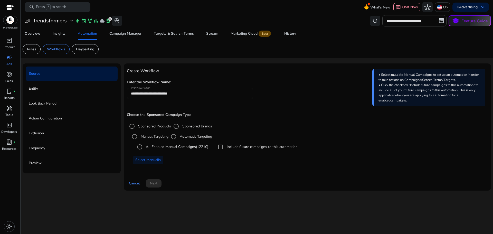
click at [155, 146] on label "All Enabled Manual Campaigns (12210)" at bounding box center [176, 146] width 63 height 5
click at [157, 181] on span "Next" at bounding box center [153, 182] width 7 height 5
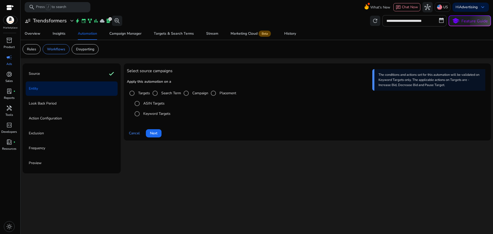
click at [155, 104] on label "ASIN Targets" at bounding box center [153, 103] width 22 height 5
click at [59, 71] on div "Source check" at bounding box center [72, 73] width 92 height 14
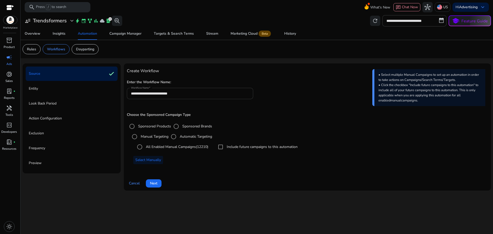
click at [187, 92] on input "**********" at bounding box center [190, 94] width 118 height 6
paste input "**********"
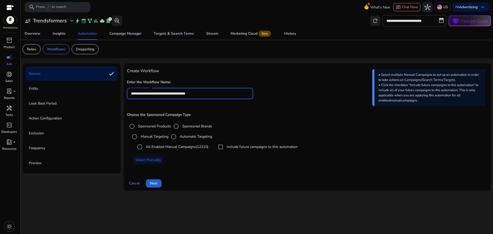
type input "**********"
click at [157, 183] on span "Next" at bounding box center [153, 182] width 7 height 5
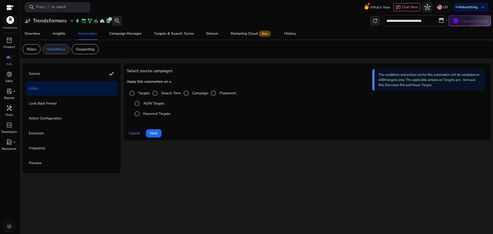
click at [60, 49] on p "Workflows" at bounding box center [56, 48] width 18 height 5
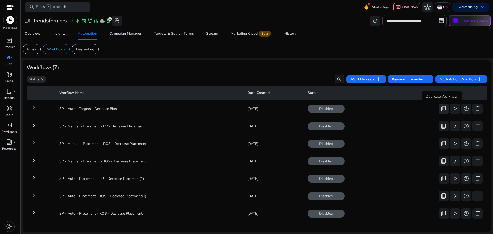
click at [441, 108] on span "content_copy" at bounding box center [443, 109] width 6 height 6
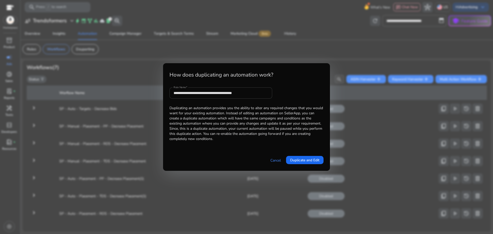
click at [232, 96] on input "**********" at bounding box center [221, 93] width 94 height 6
paste input "text"
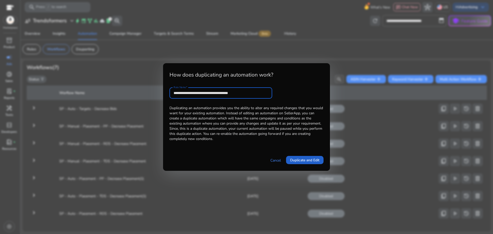
type input "**********"
click at [299, 162] on span "Duplicate and Edit" at bounding box center [304, 159] width 29 height 5
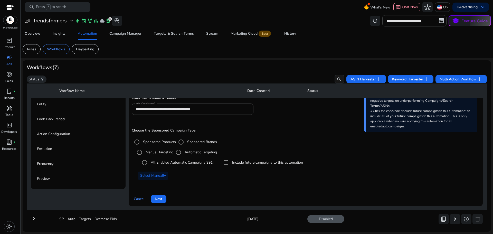
scroll to position [44, 0]
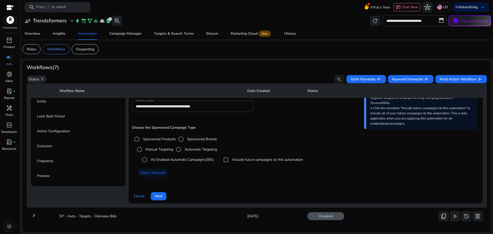
click at [157, 150] on label "Manual Targeting" at bounding box center [159, 149] width 29 height 5
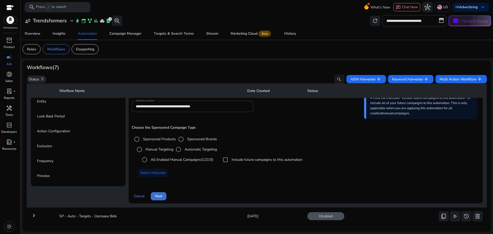
click at [162, 195] on span "Next" at bounding box center [158, 195] width 7 height 5
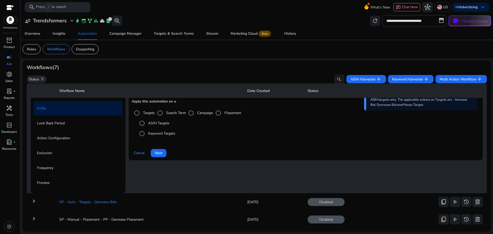
scroll to position [37, 0]
click at [156, 152] on span "Next" at bounding box center [158, 152] width 7 height 5
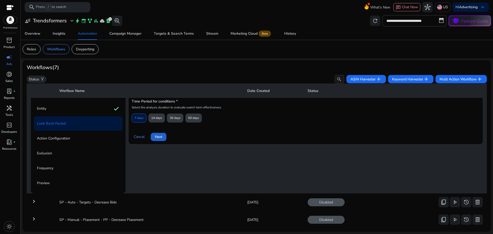
click at [157, 137] on span "Next" at bounding box center [158, 136] width 7 height 5
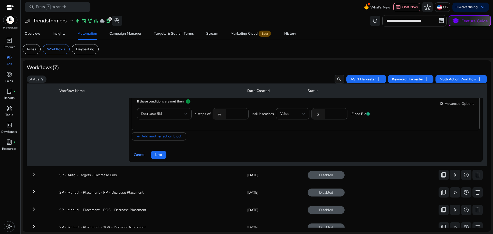
scroll to position [191, 0]
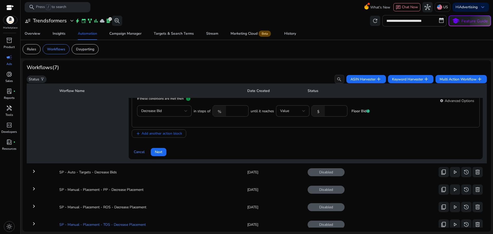
click at [156, 154] on span "Next" at bounding box center [158, 151] width 7 height 5
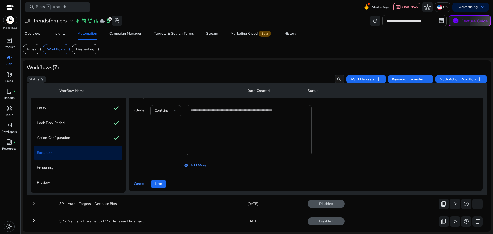
scroll to position [0, 0]
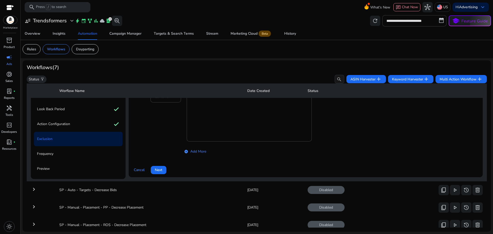
click at [162, 171] on span "Next" at bounding box center [158, 169] width 7 height 5
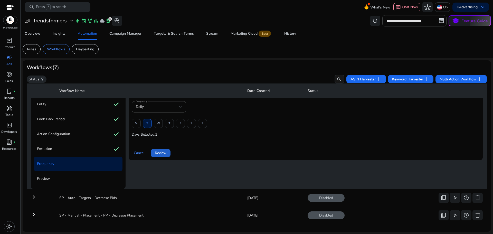
scroll to position [37, 0]
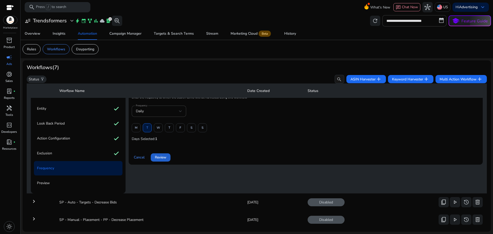
click at [162, 156] on span "Review" at bounding box center [161, 157] width 12 height 5
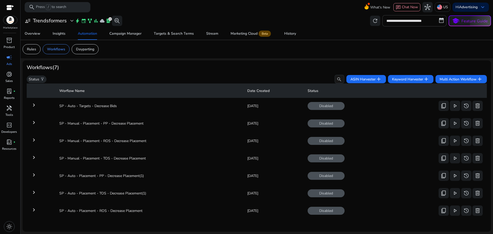
scroll to position [182, 0]
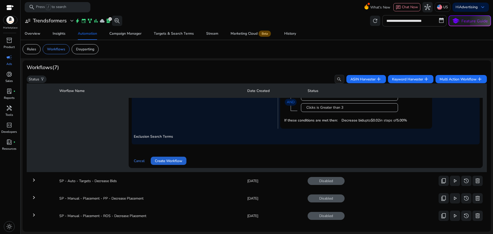
click at [178, 161] on span "Create Workflow" at bounding box center [168, 160] width 27 height 5
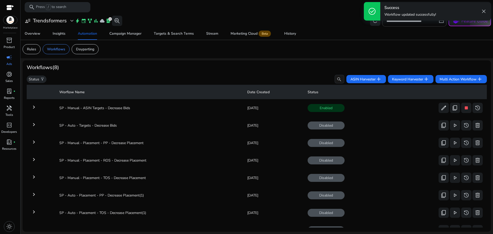
scroll to position [0, 0]
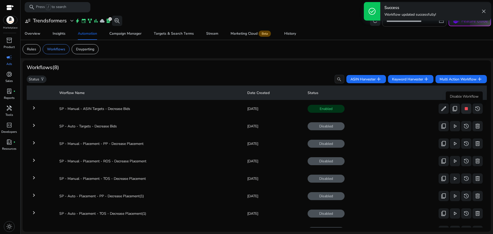
click at [463, 110] on span "stop" at bounding box center [466, 109] width 6 height 6
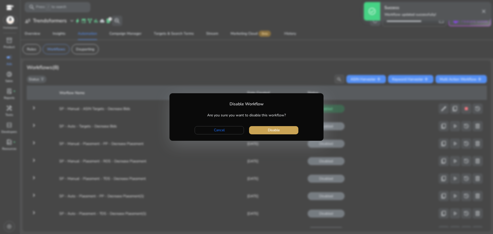
click at [291, 131] on span "button" at bounding box center [273, 130] width 49 height 12
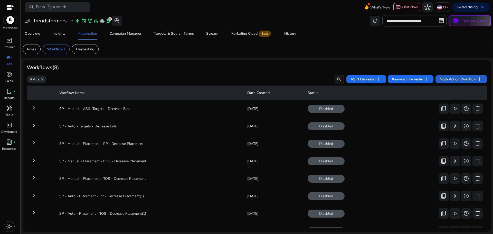
click at [458, 79] on span "Multi Action Workflow add" at bounding box center [460, 79] width 43 height 6
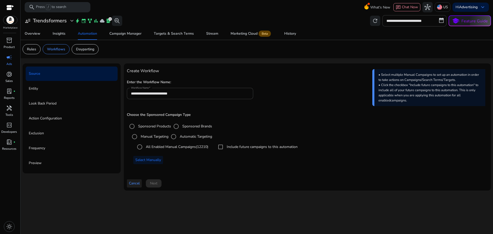
click at [135, 181] on span "Cancel" at bounding box center [134, 182] width 11 height 5
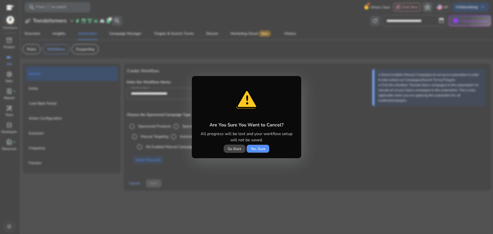
click at [260, 149] on span "Yes, Sure" at bounding box center [258, 148] width 15 height 5
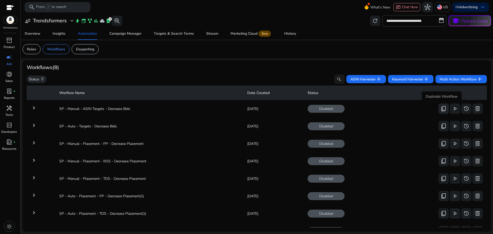
click at [442, 108] on span "content_copy" at bounding box center [443, 109] width 6 height 6
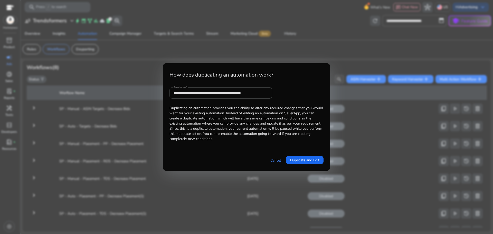
click at [252, 94] on input "**********" at bounding box center [221, 93] width 94 height 6
paste input "text"
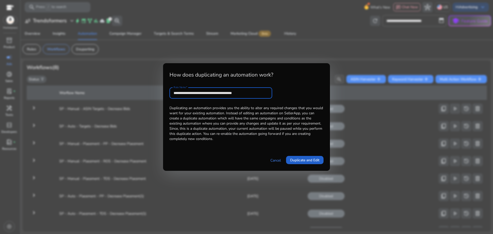
type input "**********"
click at [301, 158] on span "Duplicate and Edit" at bounding box center [304, 159] width 29 height 5
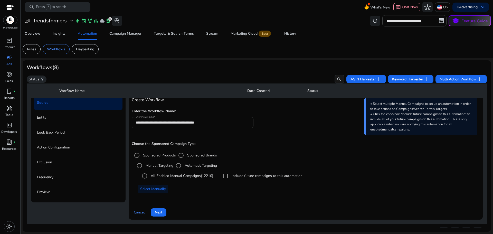
scroll to position [70, 0]
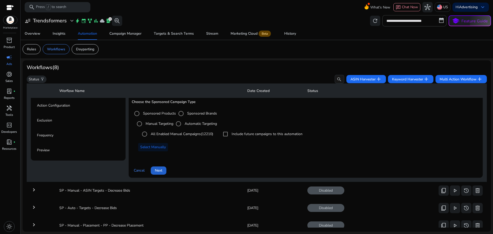
click at [165, 171] on span at bounding box center [159, 170] width 16 height 12
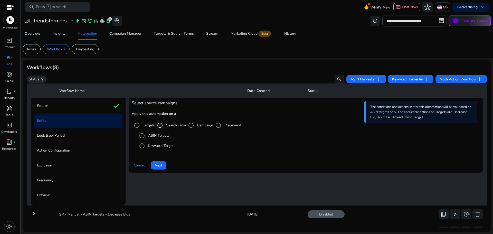
scroll to position [11, 0]
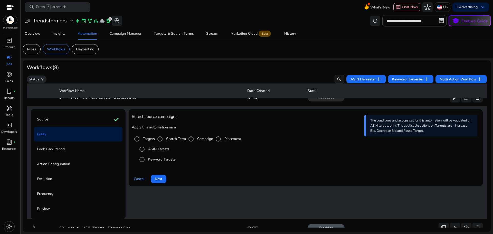
click at [156, 160] on label "Keyword Targets" at bounding box center [161, 159] width 28 height 5
click at [160, 178] on span "Next" at bounding box center [158, 178] width 7 height 5
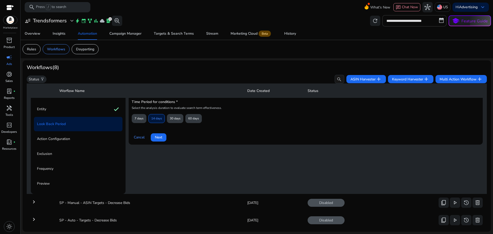
scroll to position [37, 0]
click at [142, 119] on span "7 days" at bounding box center [139, 117] width 9 height 9
click at [159, 135] on span "Next" at bounding box center [158, 136] width 7 height 5
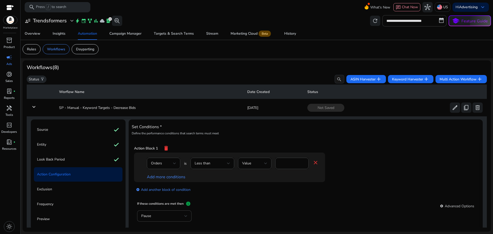
scroll to position [0, 0]
click at [165, 150] on mat-icon "delete" at bounding box center [166, 149] width 6 height 9
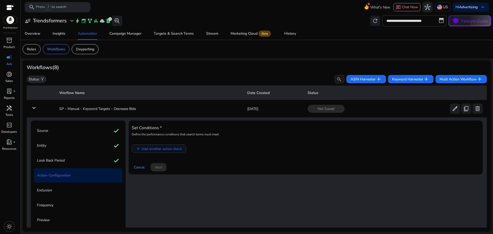
click at [160, 151] on span "Add another action block" at bounding box center [161, 148] width 41 height 5
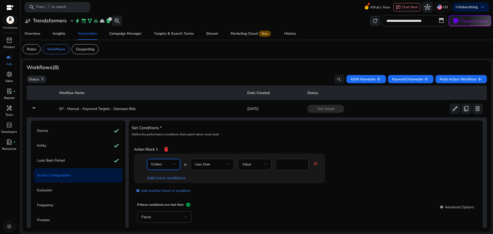
click at [167, 163] on div "Orders" at bounding box center [162, 164] width 22 height 6
drag, startPoint x: 166, startPoint y: 107, endPoint x: 177, endPoint y: 118, distance: 15.8
click at [166, 107] on span "Impressions" at bounding box center [162, 109] width 25 height 6
click at [208, 164] on span "Less than" at bounding box center [203, 164] width 16 height 5
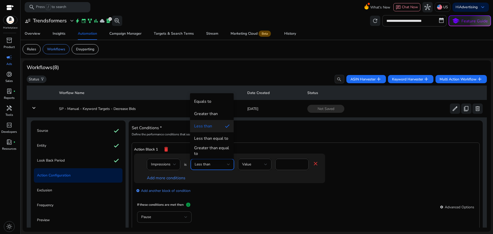
click at [211, 114] on div "Greater than" at bounding box center [206, 114] width 24 height 6
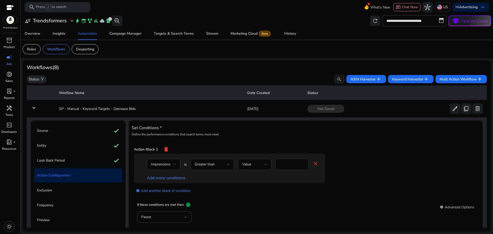
click at [283, 161] on div "*" at bounding box center [291, 164] width 25 height 11
type input "****"
click at [164, 177] on link "Add more conditions" at bounding box center [166, 178] width 39 height 6
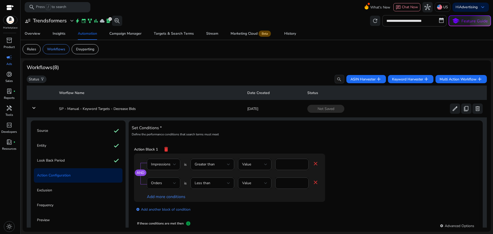
click at [165, 184] on div "Orders" at bounding box center [162, 183] width 22 height 6
click at [189, 176] on div at bounding box center [246, 117] width 493 height 234
click at [168, 184] on div "Orders" at bounding box center [162, 183] width 22 height 6
click at [160, 160] on span "CTR" at bounding box center [162, 163] width 25 height 6
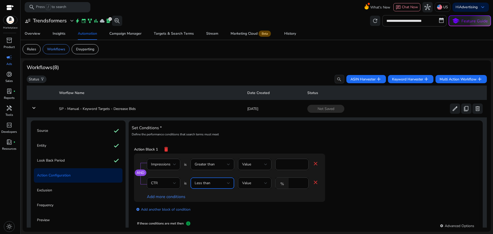
click at [215, 181] on div "Less than" at bounding box center [211, 183] width 32 height 6
click at [215, 157] on div "Less than equal to" at bounding box center [211, 157] width 34 height 6
click at [296, 186] on div "*" at bounding box center [297, 182] width 13 height 11
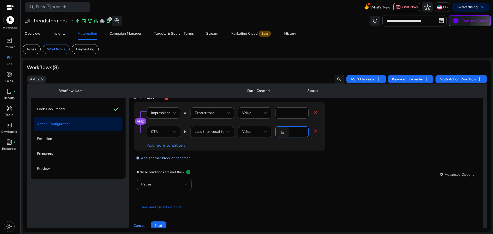
type input "****"
click at [173, 157] on link "add_circle Add another block of condition" at bounding box center [163, 158] width 54 height 6
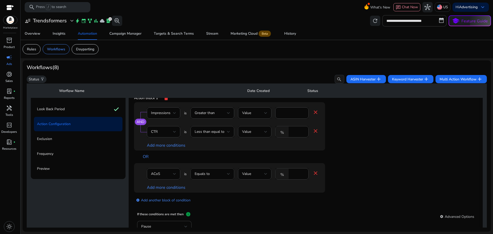
click at [217, 174] on div "Equals to" at bounding box center [211, 174] width 32 height 6
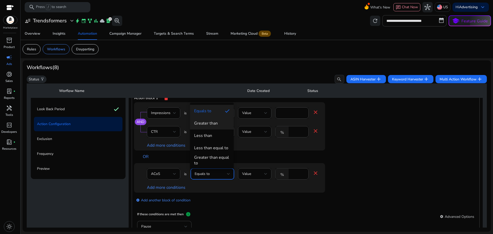
click at [208, 128] on mat-option "Greater than" at bounding box center [212, 123] width 44 height 12
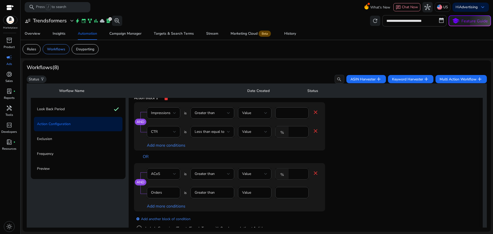
click at [292, 175] on input "****" at bounding box center [297, 174] width 13 height 6
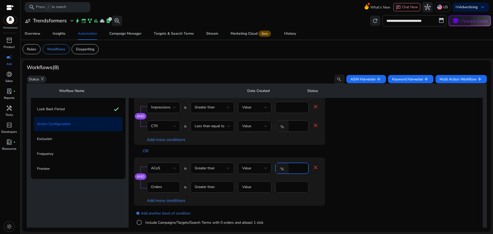
scroll to position [15, 0]
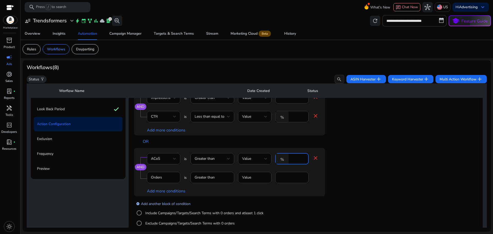
type input "***"
click at [177, 203] on link "add_circle Add another block of condition" at bounding box center [163, 203] width 54 height 6
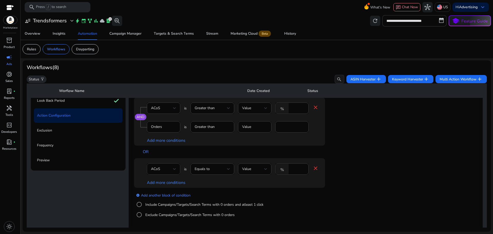
scroll to position [77, 0]
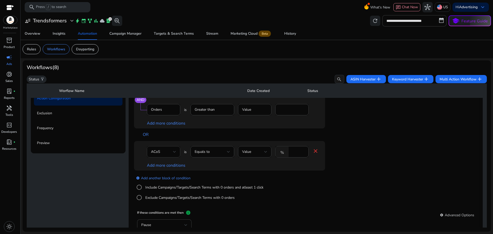
click at [167, 153] on div "ACoS" at bounding box center [162, 152] width 22 height 6
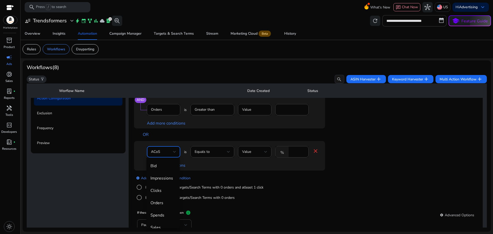
scroll to position [18, 0]
click at [163, 173] on span "Clicks" at bounding box center [162, 173] width 25 height 6
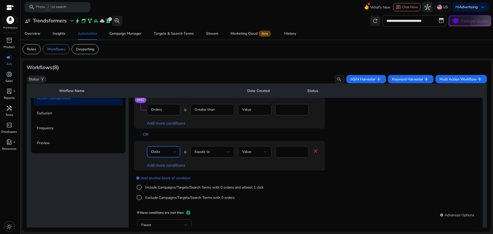
click at [216, 151] on div "Equals to" at bounding box center [211, 152] width 32 height 6
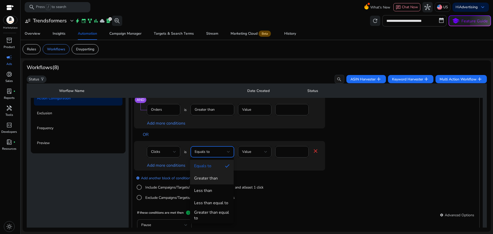
click at [211, 178] on div "Greater than" at bounding box center [206, 178] width 24 height 6
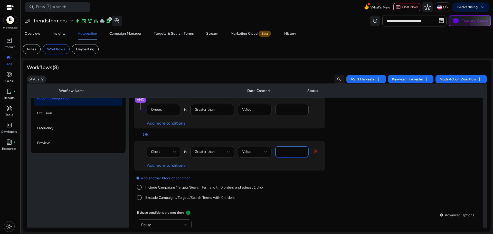
click at [289, 151] on input "****" at bounding box center [291, 152] width 25 height 6
type input "**"
click at [171, 166] on link "Add more conditions" at bounding box center [166, 165] width 39 height 6
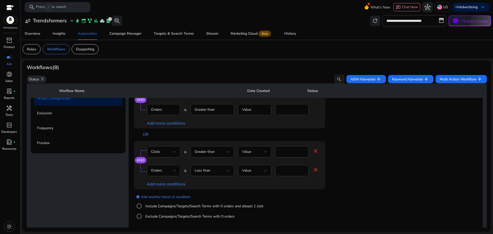
click at [173, 171] on div at bounding box center [174, 170] width 3 height 2
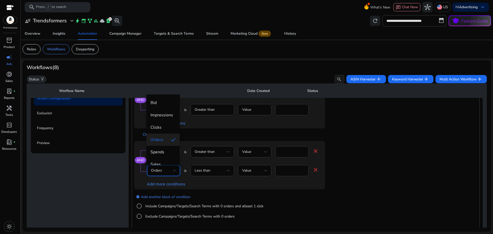
click at [281, 170] on div at bounding box center [246, 117] width 493 height 234
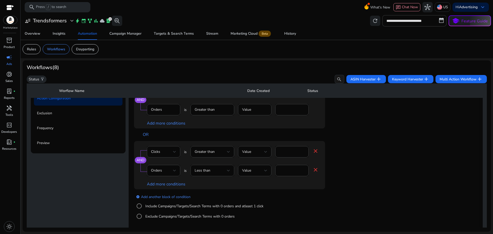
click at [223, 170] on div "Less than" at bounding box center [211, 171] width 32 height 6
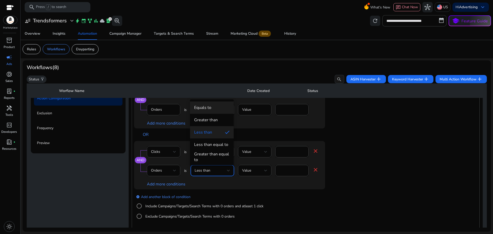
click at [215, 109] on span "Equals to" at bounding box center [211, 108] width 35 height 6
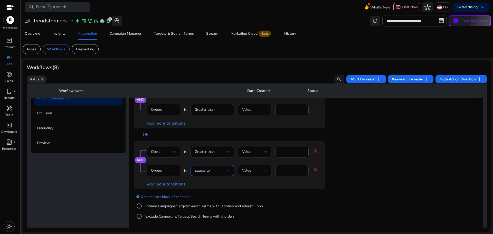
click at [286, 170] on input "*" at bounding box center [291, 171] width 25 height 6
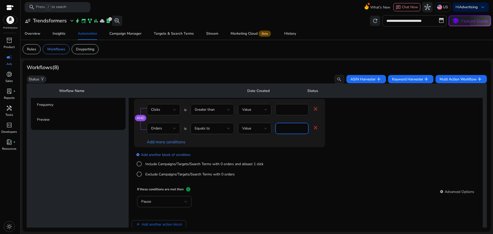
scroll to position [103, 0]
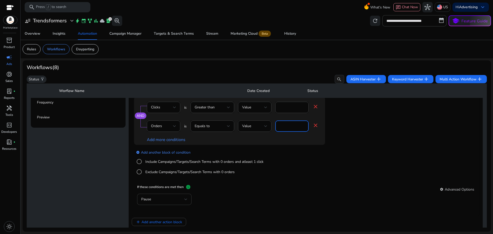
type input "*"
click at [158, 200] on div "Pause" at bounding box center [162, 199] width 43 height 6
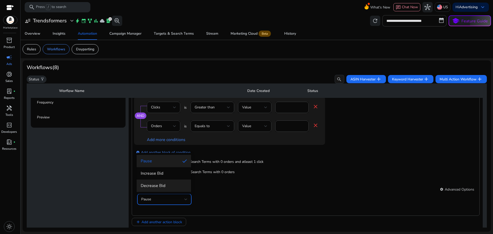
click at [161, 186] on span "Decrease Bid" at bounding box center [164, 186] width 46 height 6
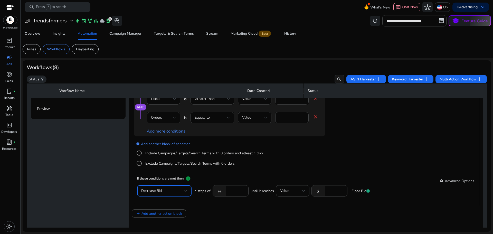
scroll to position [128, 0]
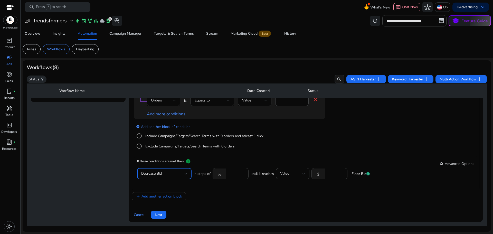
click at [233, 174] on input "****" at bounding box center [236, 174] width 16 height 6
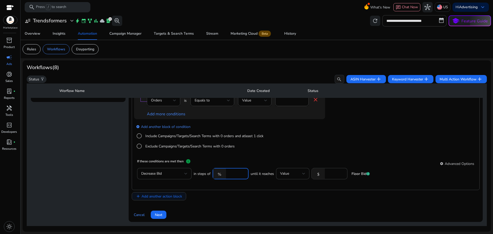
type input "**"
click at [174, 196] on span "Add another action block" at bounding box center [161, 196] width 41 height 5
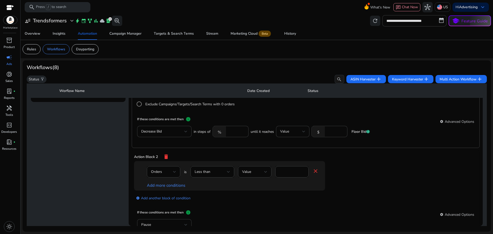
scroll to position [127, 0]
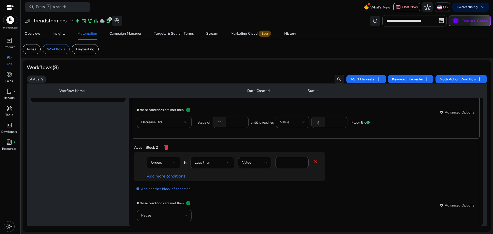
click at [168, 163] on div "Orders" at bounding box center [162, 163] width 22 height 6
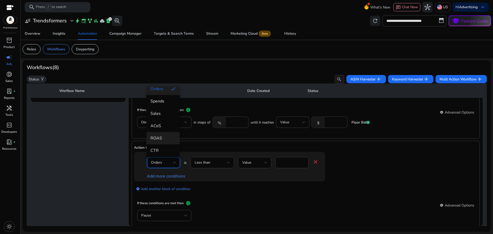
scroll to position [51, 0]
click at [162, 149] on mat-option "CVR" at bounding box center [162, 154] width 33 height 12
click at [251, 164] on div "Value" at bounding box center [253, 163] width 22 height 6
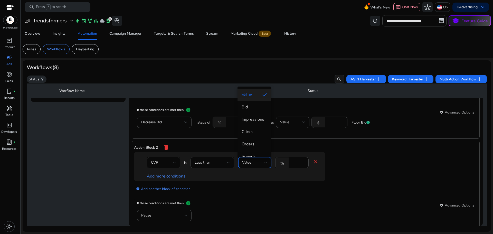
click at [294, 161] on div at bounding box center [246, 117] width 493 height 234
click at [294, 161] on input "*" at bounding box center [297, 163] width 13 height 6
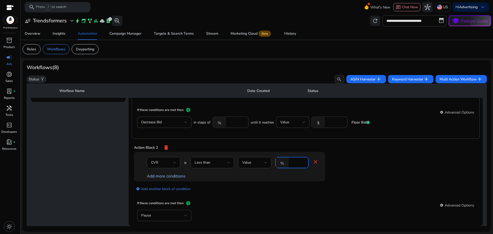
type input "*"
click at [173, 176] on link "Add more conditions" at bounding box center [166, 176] width 39 height 6
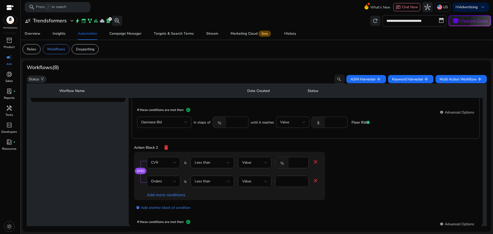
click at [163, 180] on div "Orders" at bounding box center [162, 181] width 22 height 6
click at [161, 136] on span "Clicks" at bounding box center [162, 138] width 25 height 6
click at [213, 179] on div "Less than" at bounding box center [211, 181] width 32 height 6
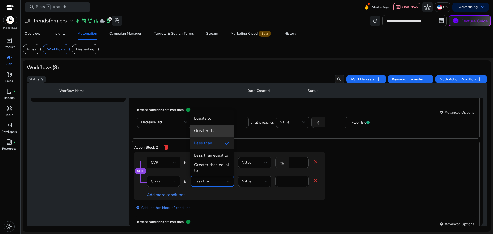
click at [209, 131] on div "Greater than" at bounding box center [206, 131] width 24 height 6
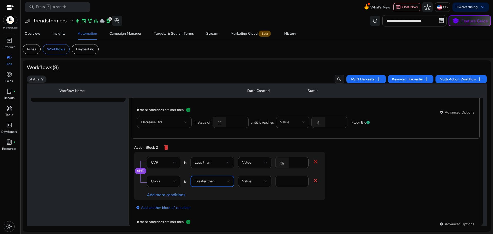
click at [294, 182] on input "*" at bounding box center [291, 181] width 25 height 6
type input "*"
click at [280, 205] on div "add_circle Add another block of condition" at bounding box center [240, 207] width 212 height 14
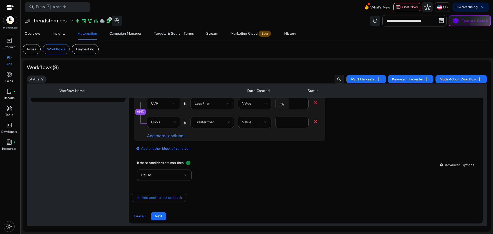
scroll to position [188, 0]
click at [170, 171] on div "Pause" at bounding box center [162, 174] width 43 height 6
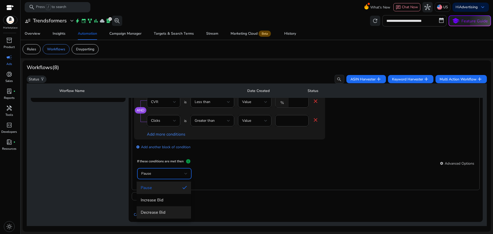
click at [163, 213] on span "Decrease Bid" at bounding box center [164, 212] width 46 height 6
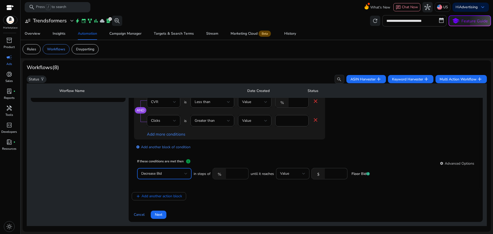
click at [234, 174] on input "**" at bounding box center [236, 174] width 16 height 6
type input "*"
click at [228, 192] on div "add Add another action block" at bounding box center [306, 196] width 348 height 8
click at [163, 214] on span at bounding box center [159, 214] width 16 height 12
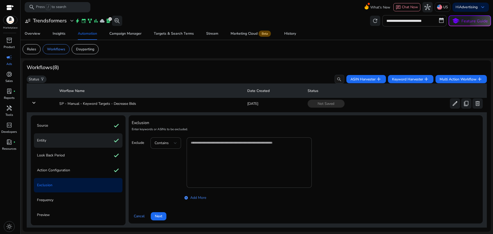
scroll to position [0, 0]
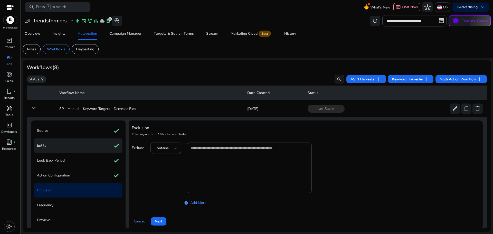
click at [91, 143] on div "Entity check" at bounding box center [78, 145] width 89 height 14
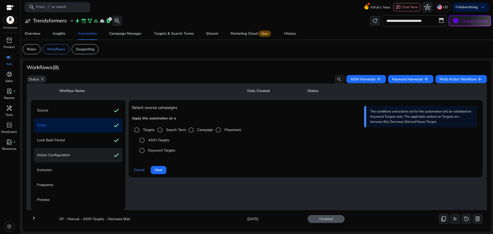
scroll to position [37, 0]
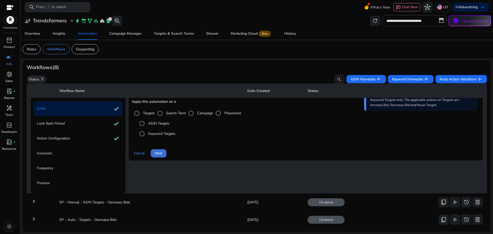
click at [157, 154] on span "Next" at bounding box center [158, 152] width 7 height 5
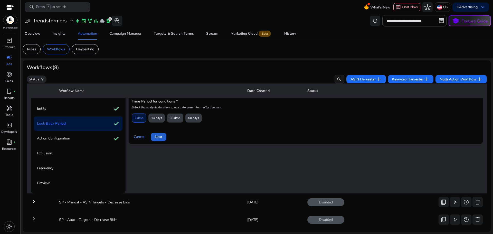
click at [157, 138] on span "Next" at bounding box center [158, 136] width 7 height 5
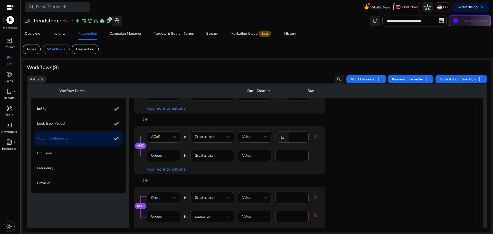
scroll to position [77, 0]
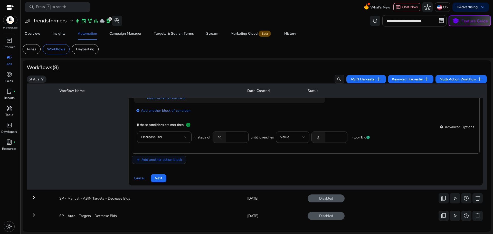
scroll to position [165, 0]
click at [158, 175] on span at bounding box center [159, 177] width 16 height 12
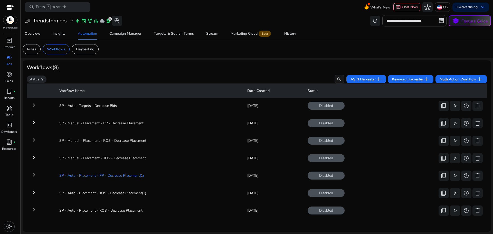
scroll to position [0, 0]
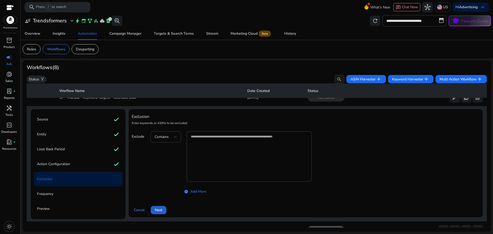
click at [159, 212] on span "Next" at bounding box center [158, 209] width 7 height 5
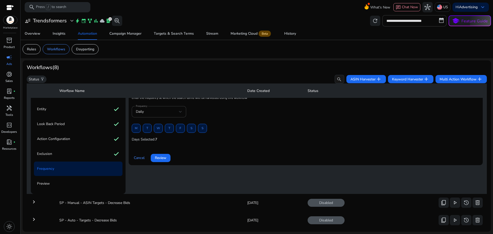
scroll to position [37, 0]
click at [144, 129] on span at bounding box center [147, 128] width 8 height 12
click at [166, 158] on span "Review" at bounding box center [161, 157] width 12 height 5
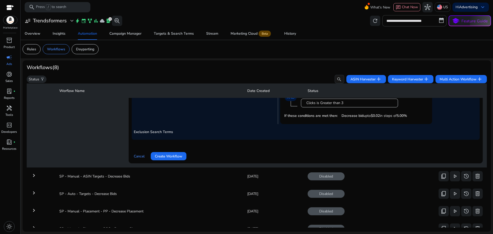
scroll to position [191, 0]
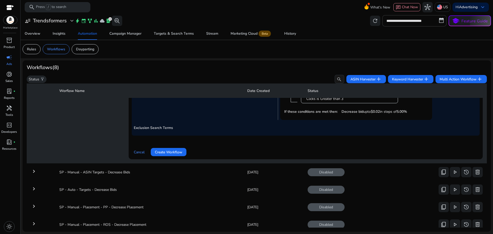
click at [182, 154] on span "Create Workflow" at bounding box center [168, 151] width 27 height 5
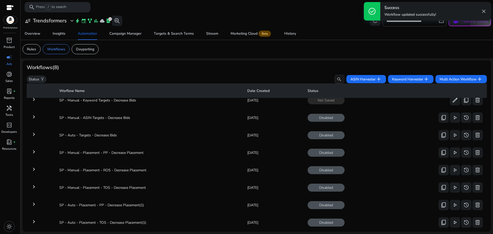
scroll to position [0, 0]
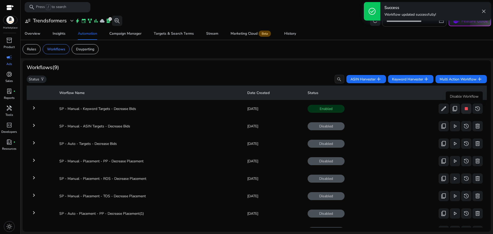
click at [463, 110] on span "stop" at bounding box center [466, 109] width 6 height 6
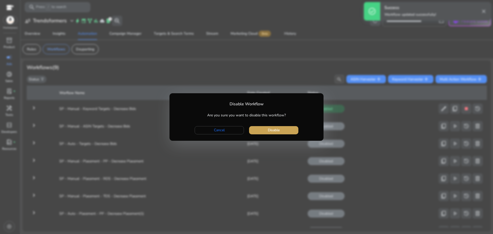
click at [286, 131] on span "button" at bounding box center [273, 130] width 49 height 12
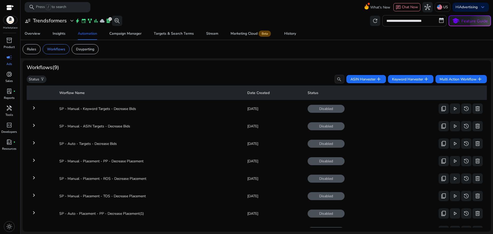
click at [34, 124] on mat-icon "keyboard_arrow_right" at bounding box center [34, 125] width 6 height 6
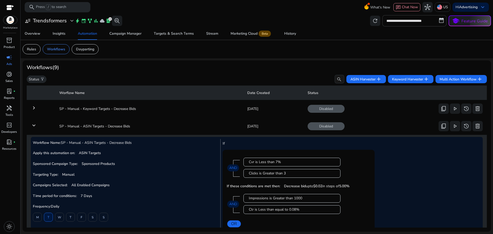
click at [33, 124] on mat-icon "keyboard_arrow_down" at bounding box center [34, 125] width 6 height 6
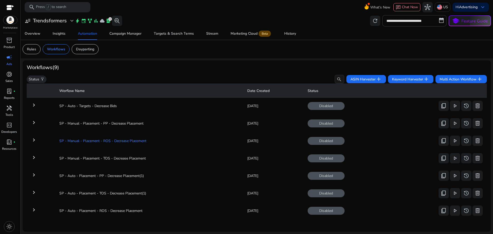
scroll to position [40, 0]
click at [140, 73] on div "Workflows (9) Status filter_alt search ASIN Harvester add Keyword Harvester add…" at bounding box center [257, 73] width 460 height 19
click at [88, 50] on p "Dayparting" at bounding box center [85, 48] width 18 height 5
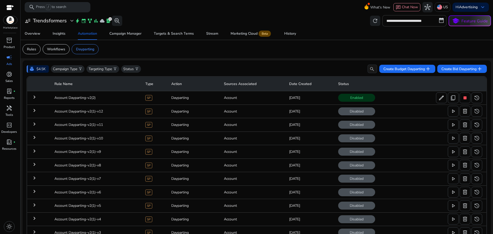
click at [35, 97] on mat-icon "keyboard_arrow_right" at bounding box center [34, 97] width 6 height 6
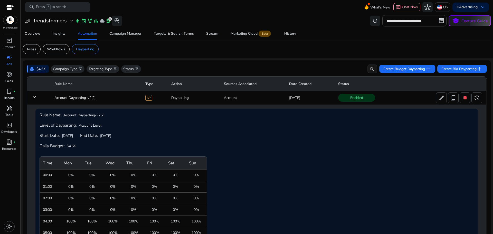
click at [33, 98] on mat-icon "keyboard_arrow_down" at bounding box center [34, 97] width 6 height 6
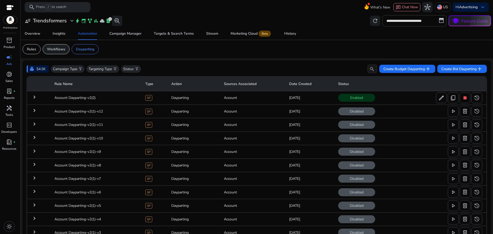
click at [52, 48] on p "Workflows" at bounding box center [56, 48] width 18 height 5
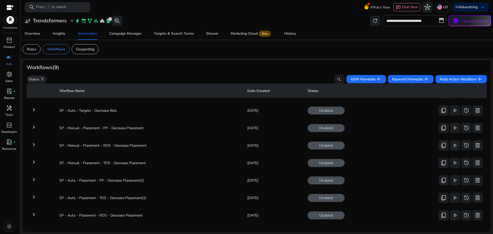
scroll to position [40, 0]
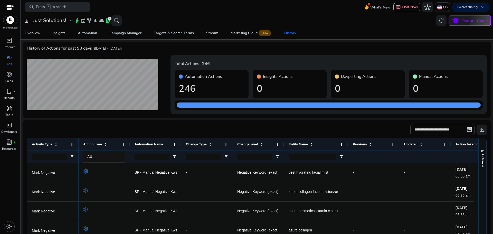
scroll to position [85, 0]
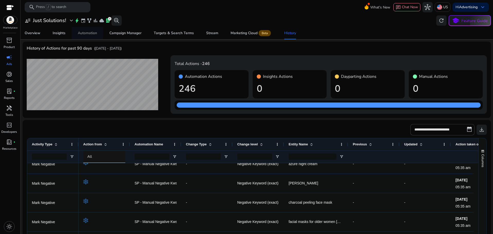
click at [90, 32] on div "Automation" at bounding box center [87, 33] width 19 height 4
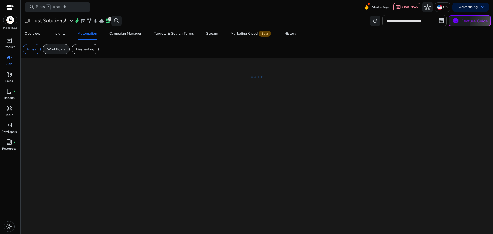
click at [59, 48] on p "Workflows" at bounding box center [56, 48] width 18 height 5
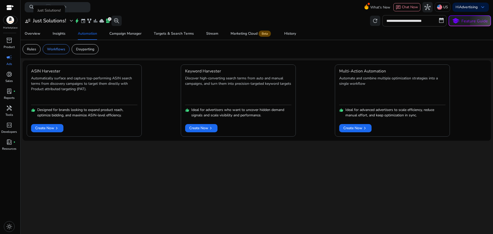
click at [52, 20] on h3 "Just Solutions!" at bounding box center [49, 21] width 33 height 6
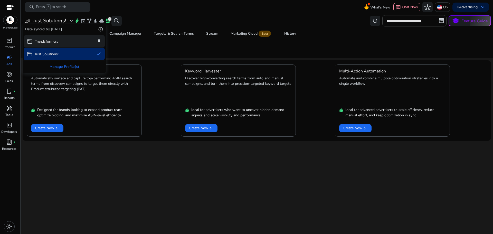
click at [53, 41] on p "Trendsformers" at bounding box center [46, 41] width 23 height 5
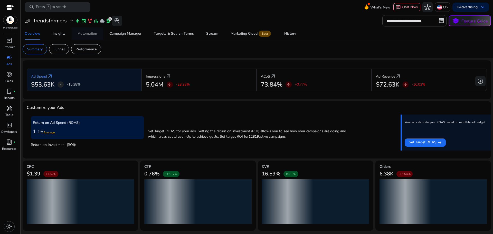
click at [84, 34] on div "Automation" at bounding box center [87, 34] width 19 height 4
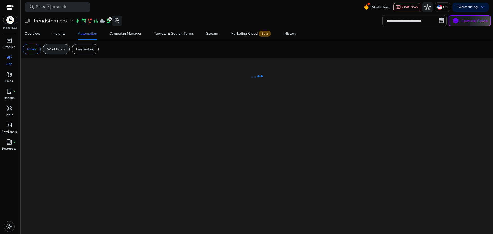
click at [60, 51] on p "Workflows" at bounding box center [56, 48] width 18 height 5
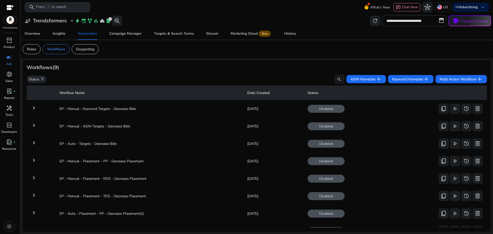
scroll to position [40, 0]
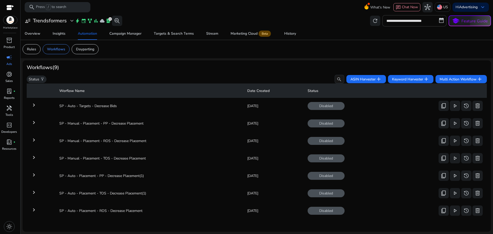
click at [34, 120] on mat-icon "keyboard_arrow_right" at bounding box center [34, 122] width 6 height 6
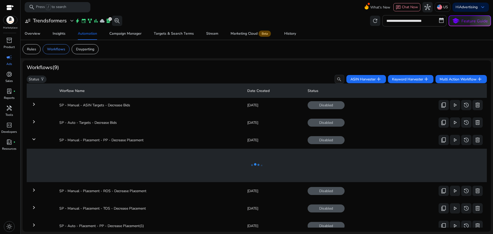
scroll to position [20, 0]
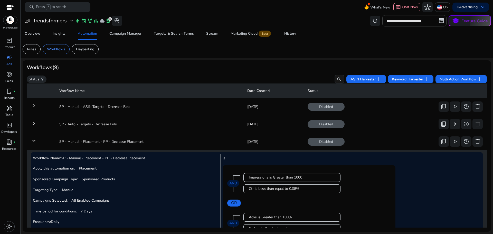
click at [35, 140] on mat-icon "keyboard_arrow_down" at bounding box center [34, 141] width 6 height 6
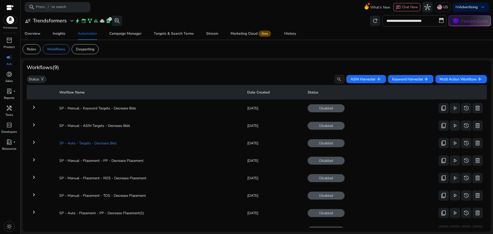
scroll to position [0, 0]
drag, startPoint x: 153, startPoint y: 109, endPoint x: 56, endPoint y: 110, distance: 96.8
click at [56, 110] on td "SP - Manual - Keyword Targets - Decrease Bids" at bounding box center [149, 108] width 188 height 13
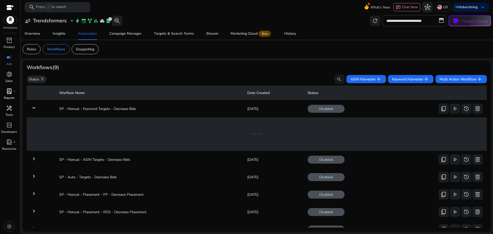
copy td "SP - Manual - Keyword Targets - Decrease Bids"
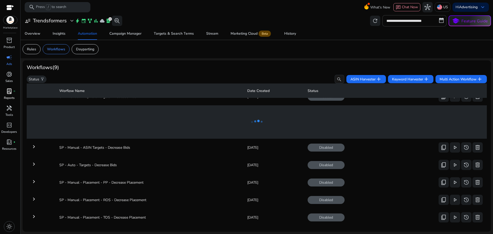
scroll to position [18, 0]
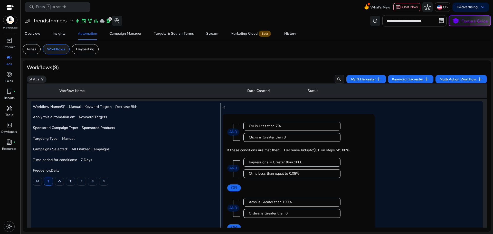
click at [53, 52] on p "Workflows" at bounding box center [56, 48] width 18 height 5
click at [51, 43] on mat-card "Rules Workflows Dayparting" at bounding box center [256, 49] width 476 height 18
drag, startPoint x: 33, startPoint y: 47, endPoint x: 41, endPoint y: 48, distance: 8.3
click at [33, 47] on p "Rules" at bounding box center [31, 48] width 9 height 5
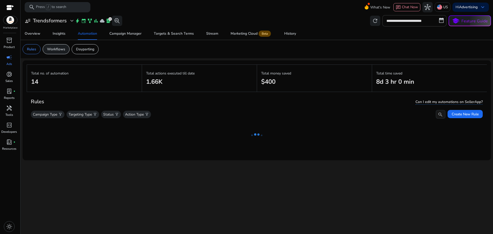
click at [54, 50] on p "Workflows" at bounding box center [56, 48] width 18 height 5
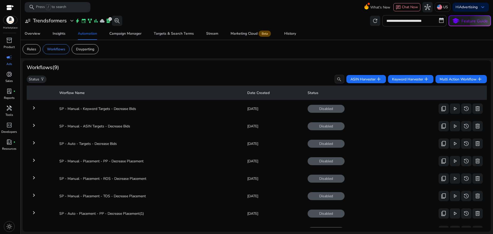
drag, startPoint x: 155, startPoint y: 127, endPoint x: 40, endPoint y: 128, distance: 114.7
click at [40, 128] on tr "keyboard_arrow_right SP - Manual - ASIN Targets - Decrease Bids [DATE] Disabled…" at bounding box center [257, 125] width 460 height 13
copy td "SP - Manual - ASIN Targets - Decrease Bids"
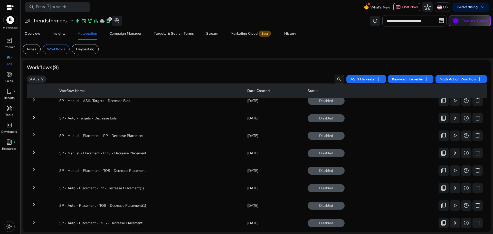
scroll to position [26, 0]
drag, startPoint x: 136, startPoint y: 121, endPoint x: 55, endPoint y: 120, distance: 81.1
click at [55, 120] on td "SP - Auto - Targets - Decrease Bids" at bounding box center [149, 117] width 188 height 13
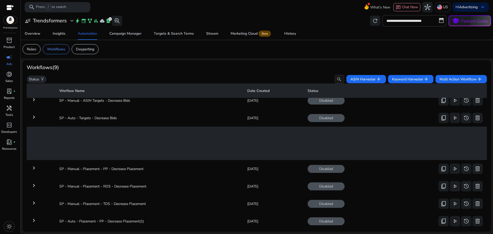
copy td "SP - Auto - Targets - Decrease Bids"
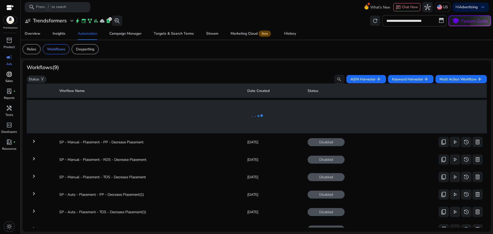
scroll to position [53, 0]
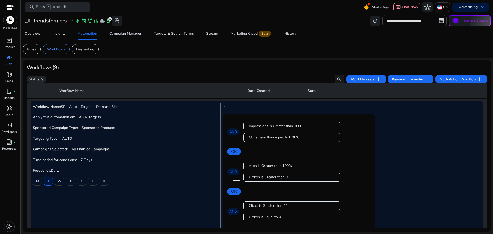
click at [247, 72] on div "Workflows (9) Status filter_alt search ASIN Harvester add Keyword Harvester add…" at bounding box center [257, 73] width 460 height 19
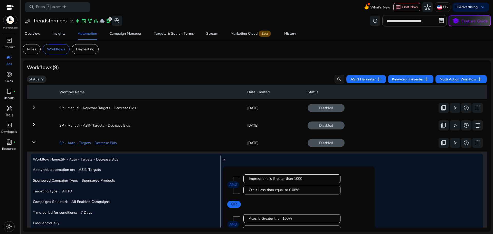
scroll to position [0, 0]
click at [443, 144] on span "content_copy" at bounding box center [443, 143] width 6 height 6
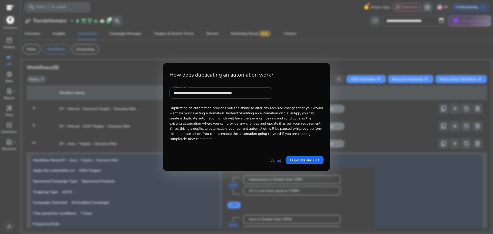
click at [244, 93] on input "**********" at bounding box center [221, 93] width 94 height 6
click at [253, 94] on input "**********" at bounding box center [221, 93] width 94 height 6
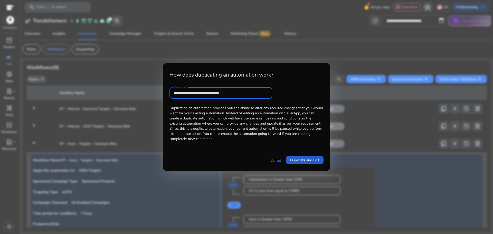
type input "**********"
click at [304, 163] on span at bounding box center [304, 160] width 37 height 12
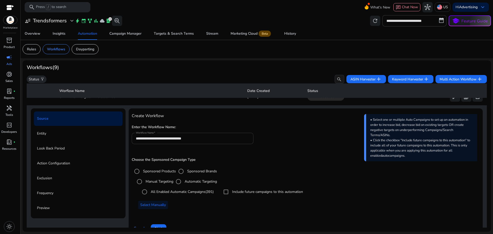
scroll to position [18, 0]
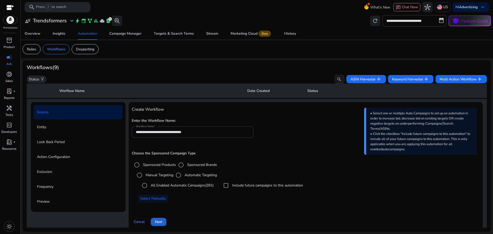
click at [160, 220] on span "Next" at bounding box center [158, 221] width 7 height 5
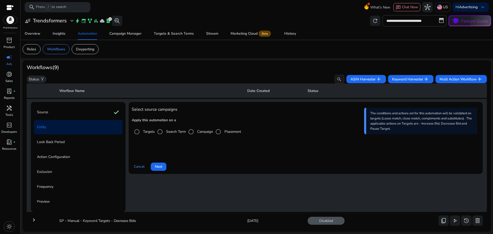
scroll to position [37, 0]
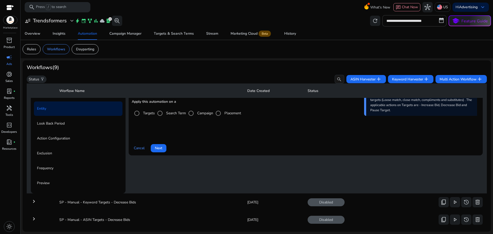
click at [157, 146] on span "Next" at bounding box center [158, 147] width 7 height 5
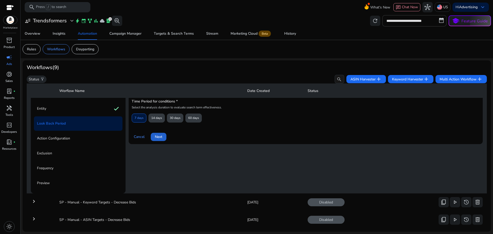
click at [161, 135] on span "Next" at bounding box center [158, 136] width 7 height 5
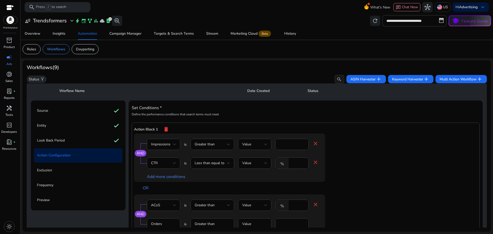
scroll to position [11, 0]
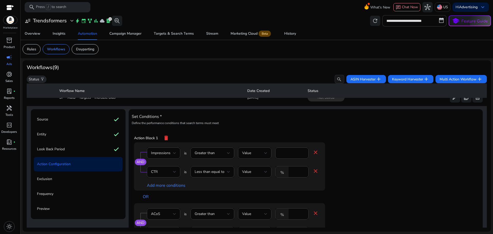
click at [164, 137] on mat-icon "delete" at bounding box center [166, 137] width 6 height 9
type input "****"
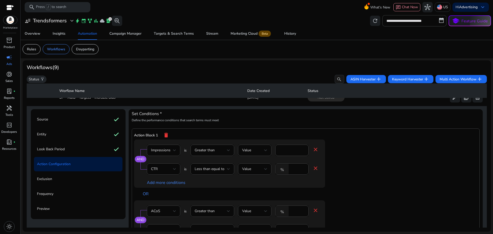
scroll to position [0, 0]
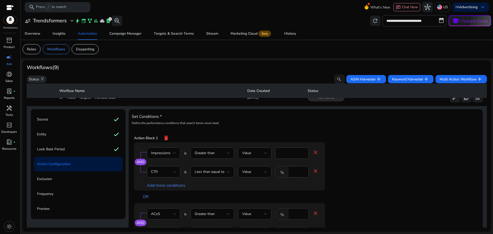
click at [166, 138] on mat-icon "delete" at bounding box center [166, 137] width 6 height 9
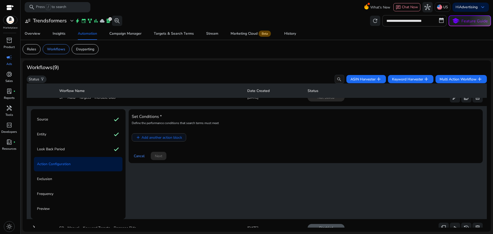
click at [168, 137] on span "Add another action block" at bounding box center [161, 137] width 41 height 5
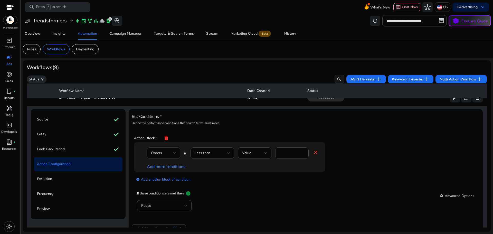
click at [160, 151] on span "Orders" at bounding box center [156, 152] width 11 height 5
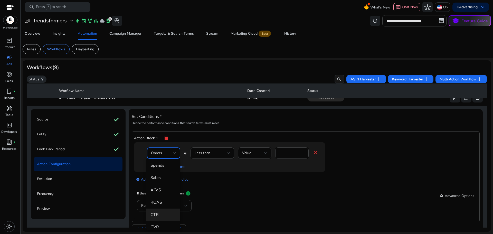
scroll to position [51, 0]
click at [163, 188] on span "ACoS" at bounding box center [162, 190] width 25 height 6
click at [294, 155] on input "*" at bounding box center [297, 153] width 13 height 6
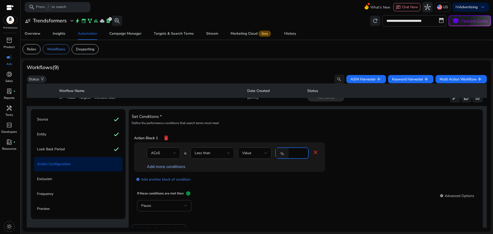
type input "**"
click at [175, 166] on link "Add more conditions" at bounding box center [166, 167] width 39 height 6
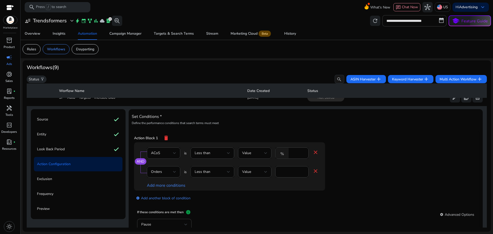
click at [210, 172] on div "Less than" at bounding box center [211, 172] width 32 height 6
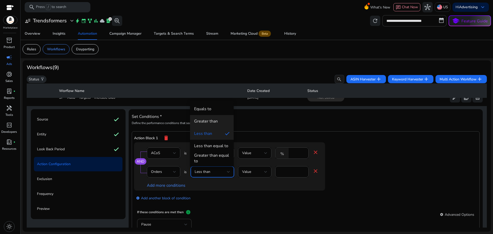
click at [216, 120] on div "Greater than" at bounding box center [206, 121] width 24 height 6
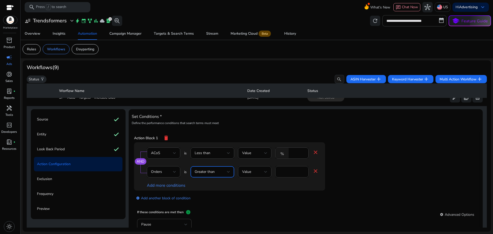
click at [285, 169] on input "*" at bounding box center [291, 172] width 25 height 6
type input "*"
click at [166, 198] on link "add_circle Add another block of condition" at bounding box center [163, 198] width 54 height 6
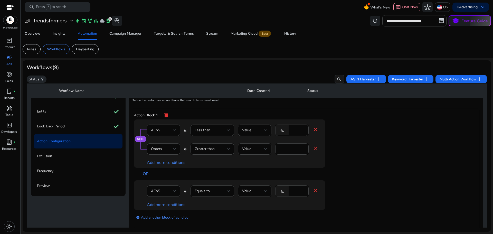
scroll to position [37, 0]
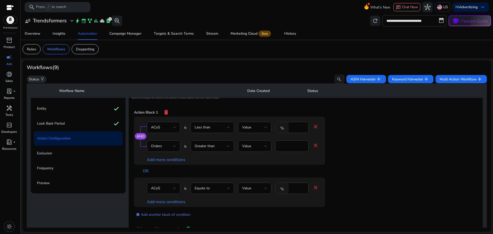
click at [166, 186] on div "ACoS" at bounding box center [162, 188] width 22 height 6
drag, startPoint x: 164, startPoint y: 163, endPoint x: 173, endPoint y: 167, distance: 10.1
click at [164, 163] on span "CVR" at bounding box center [162, 162] width 25 height 6
click at [210, 190] on div "Equals to" at bounding box center [211, 188] width 32 height 6
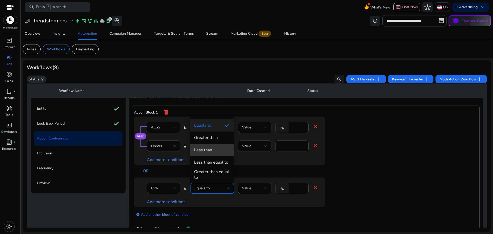
click at [215, 149] on span "Less than" at bounding box center [211, 150] width 35 height 6
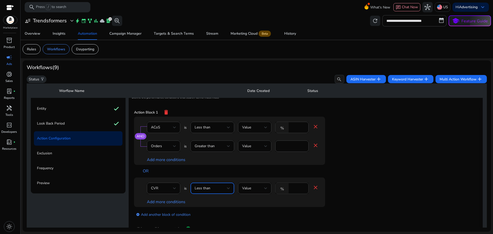
click at [295, 189] on input "****" at bounding box center [297, 188] width 13 height 6
type input "**"
click at [171, 202] on link "Add more conditions" at bounding box center [166, 202] width 39 height 6
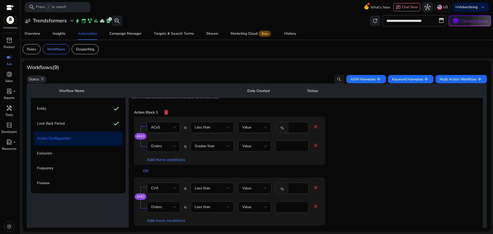
click at [165, 205] on div "Orders" at bounding box center [162, 207] width 22 height 6
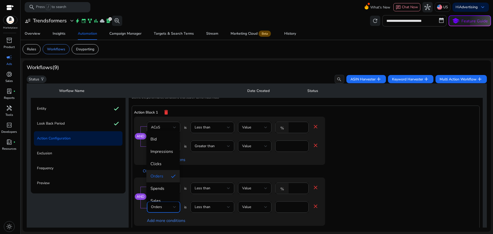
click at [162, 130] on div at bounding box center [246, 117] width 493 height 234
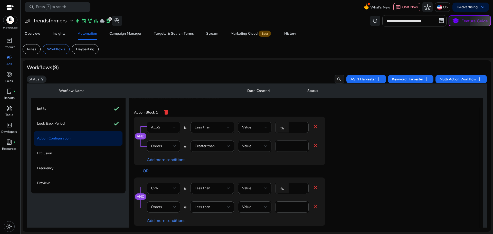
click at [164, 204] on div "Orders" at bounding box center [162, 207] width 22 height 6
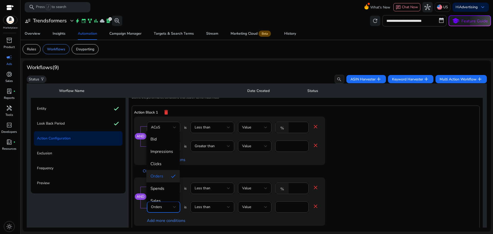
click at [163, 129] on div at bounding box center [246, 117] width 493 height 234
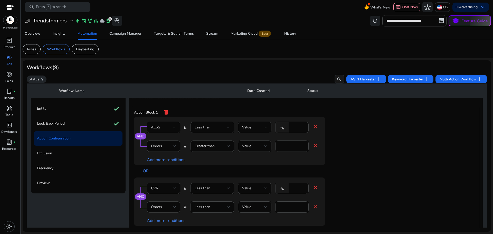
click at [167, 208] on div "Orders" at bounding box center [162, 207] width 22 height 6
click at [160, 161] on span "ACoS" at bounding box center [162, 162] width 25 height 6
click at [217, 205] on div "Less than" at bounding box center [211, 207] width 32 height 6
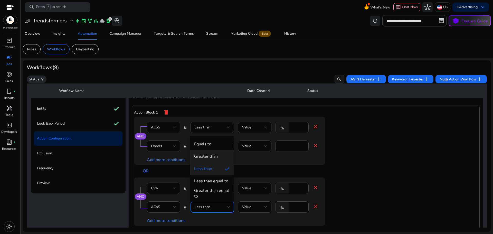
click at [213, 154] on div "Greater than" at bounding box center [206, 157] width 24 height 6
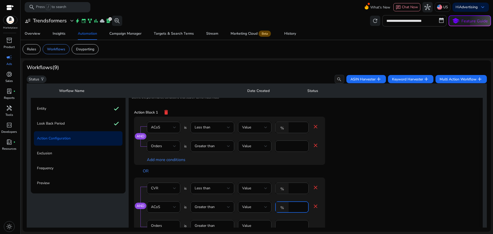
click at [295, 206] on input "*" at bounding box center [297, 207] width 13 height 6
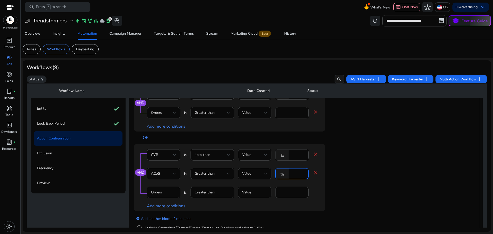
scroll to position [34, 0]
type input "**"
click at [208, 175] on span "Greater than" at bounding box center [205, 172] width 20 height 5
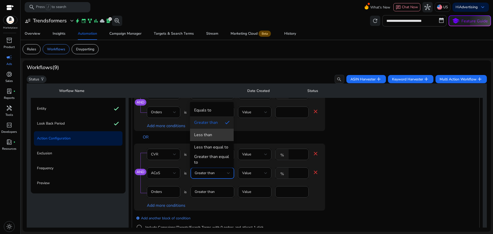
click at [208, 134] on div "Less than" at bounding box center [203, 135] width 18 height 6
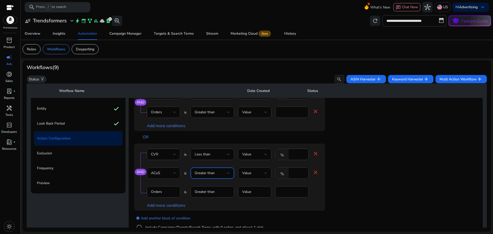
scroll to position [13, 0]
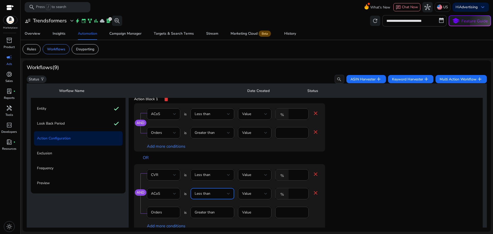
click at [214, 177] on div "Less than" at bounding box center [211, 175] width 32 height 6
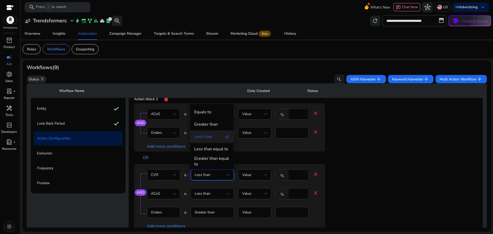
click at [213, 123] on div "Greater than" at bounding box center [206, 124] width 24 height 6
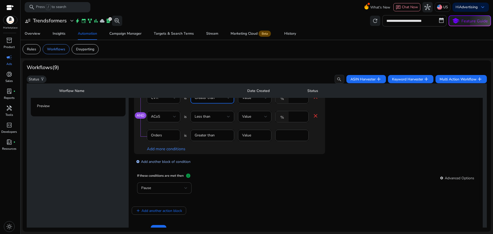
click at [162, 160] on link "add_circle Add another block of condition" at bounding box center [163, 161] width 54 height 6
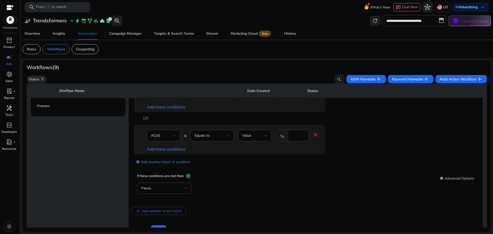
scroll to position [55, 0]
click at [168, 135] on div "ACoS" at bounding box center [162, 135] width 22 height 6
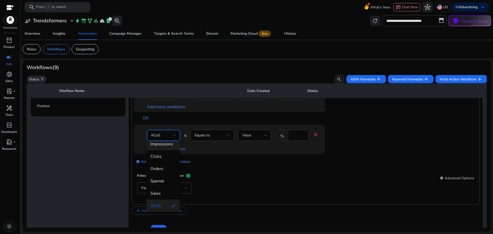
click at [166, 146] on span "Impressions" at bounding box center [162, 144] width 25 height 6
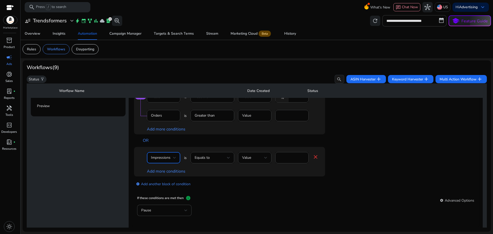
scroll to position [30, 0]
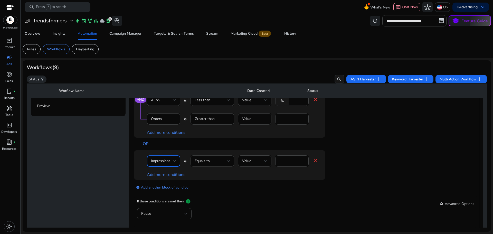
click at [221, 160] on div "Equals to" at bounding box center [211, 161] width 32 height 6
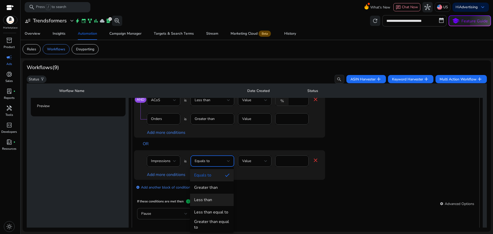
click at [213, 200] on span "Less than" at bounding box center [211, 200] width 35 height 6
click at [290, 159] on input "****" at bounding box center [291, 161] width 25 height 6
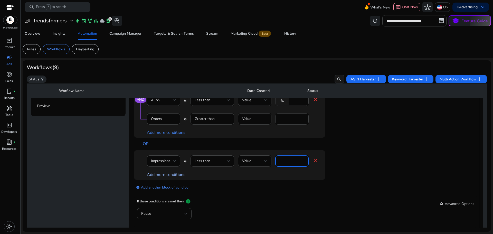
type input "***"
click at [175, 176] on link "Add more conditions" at bounding box center [166, 175] width 39 height 6
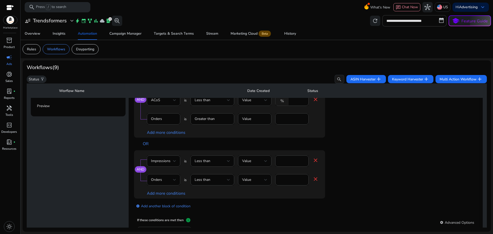
click at [169, 179] on div "Orders" at bounding box center [162, 180] width 22 height 6
click at [168, 135] on span "Clicks" at bounding box center [162, 137] width 25 height 6
click at [219, 178] on div "Less than" at bounding box center [211, 180] width 32 height 6
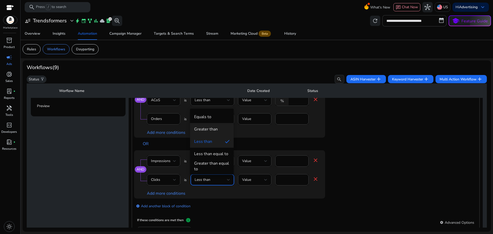
click at [214, 130] on div "Greater than" at bounding box center [206, 129] width 24 height 6
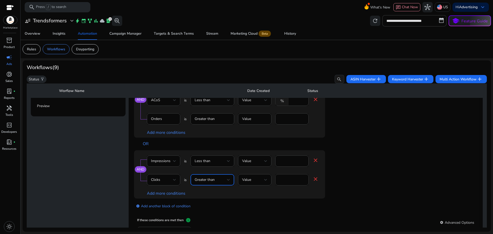
click at [284, 181] on input "*" at bounding box center [291, 180] width 25 height 6
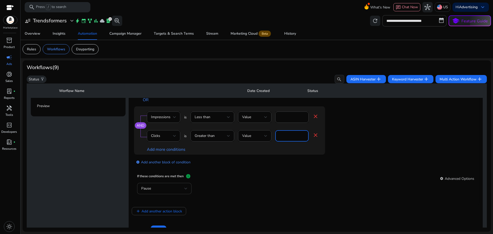
scroll to position [74, 0]
type input "*"
click at [169, 191] on div "Pause" at bounding box center [162, 188] width 43 height 6
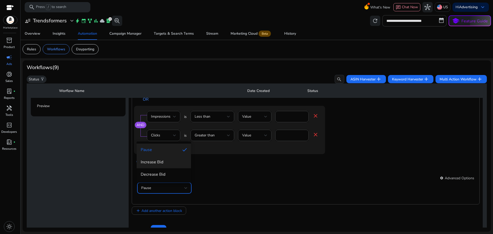
click at [166, 161] on span "Increase Bid" at bounding box center [164, 162] width 46 height 6
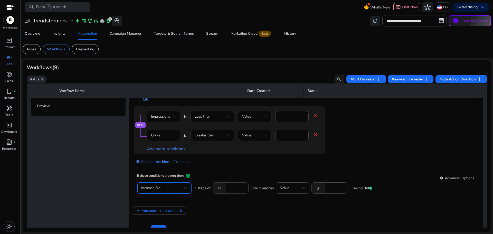
click at [237, 187] on input "****" at bounding box center [236, 188] width 16 height 6
click at [233, 190] on input "****" at bounding box center [236, 188] width 16 height 6
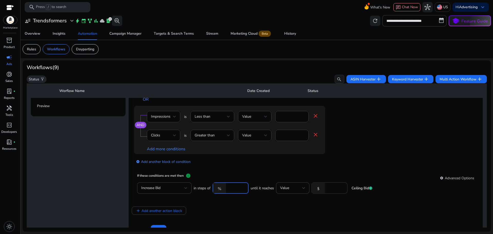
type input "**"
click at [340, 187] on input "****" at bounding box center [335, 188] width 16 height 6
type input "*"
click at [343, 171] on mat-card "If these conditions are met then info settings Advanced Options Increase Bid in…" at bounding box center [305, 186] width 343 height 32
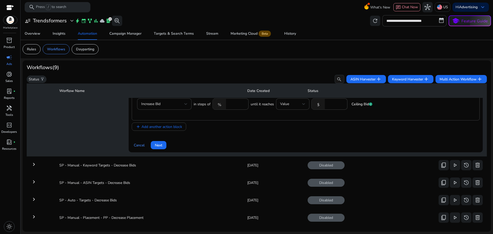
scroll to position [205, 0]
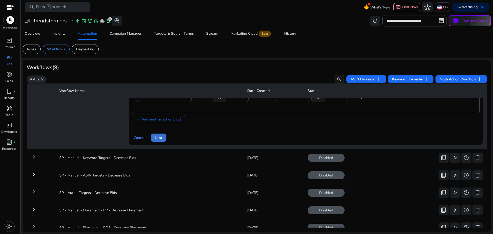
click at [158, 138] on span "Next" at bounding box center [158, 137] width 7 height 5
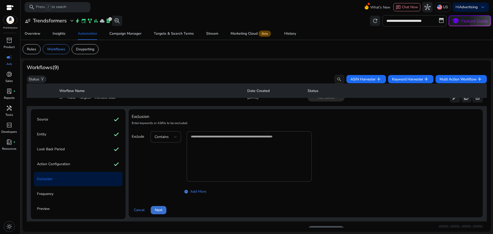
click at [158, 212] on span "Next" at bounding box center [158, 209] width 7 height 5
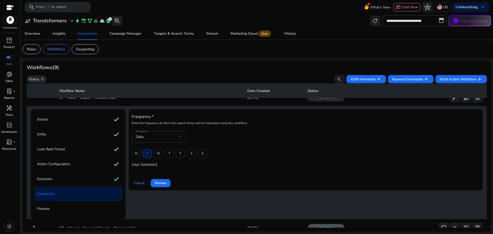
scroll to position [37, 0]
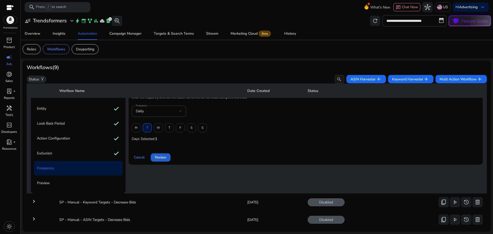
click at [161, 156] on span "Review" at bounding box center [161, 157] width 12 height 5
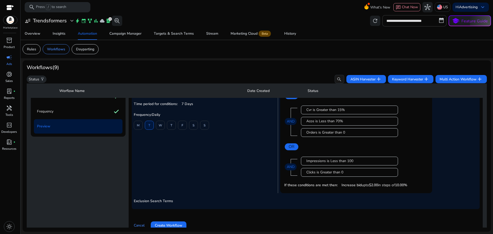
scroll to position [154, 0]
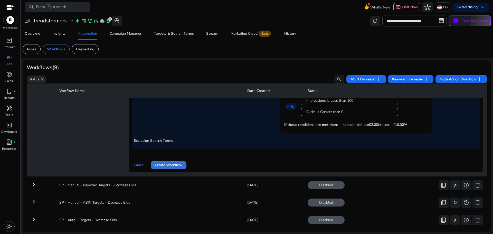
click at [166, 164] on span "Create Workflow" at bounding box center [168, 164] width 27 height 5
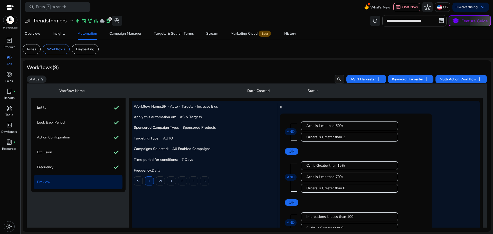
scroll to position [0, 0]
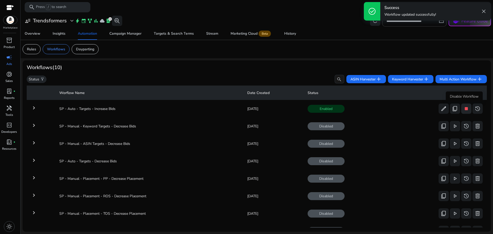
click at [464, 108] on span "stop" at bounding box center [466, 109] width 6 height 6
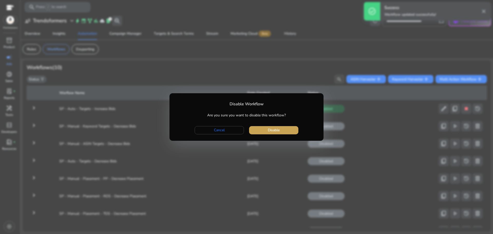
click at [280, 133] on span "button" at bounding box center [273, 130] width 49 height 12
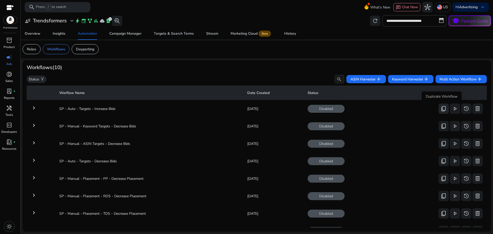
click at [443, 109] on span "content_copy" at bounding box center [443, 109] width 6 height 6
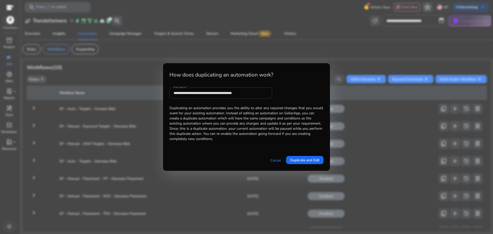
click at [234, 93] on input "**********" at bounding box center [221, 93] width 94 height 6
paste input "text"
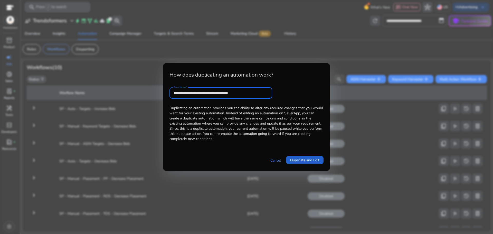
type input "**********"
click at [310, 160] on span "Duplicate and Edit" at bounding box center [304, 159] width 29 height 5
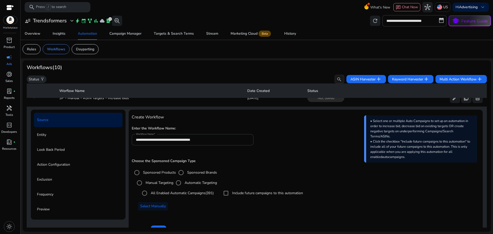
scroll to position [18, 0]
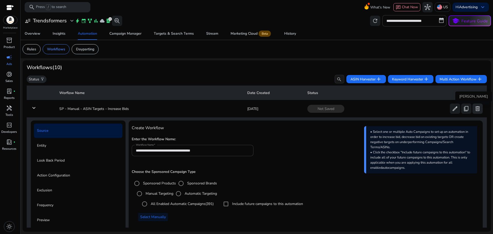
click at [476, 110] on span "delete" at bounding box center [477, 109] width 6 height 6
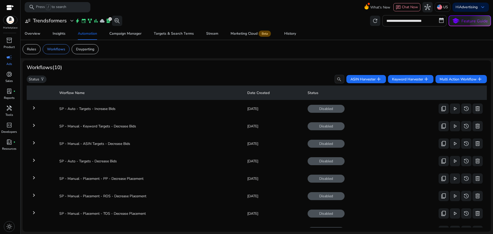
click at [35, 108] on mat-icon "keyboard_arrow_right" at bounding box center [34, 108] width 6 height 6
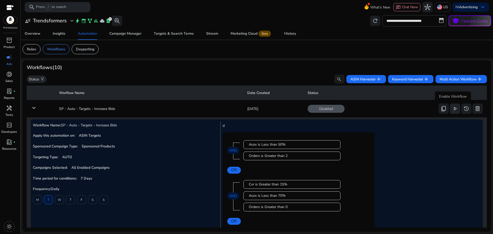
click at [455, 108] on span "play_arrow" at bounding box center [455, 109] width 6 height 6
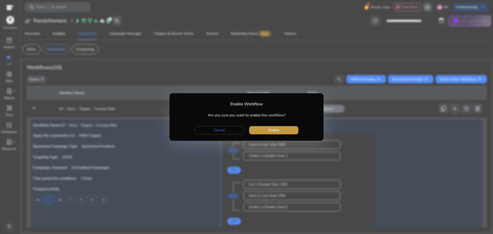
click at [272, 130] on span "Enable" at bounding box center [273, 129] width 11 height 5
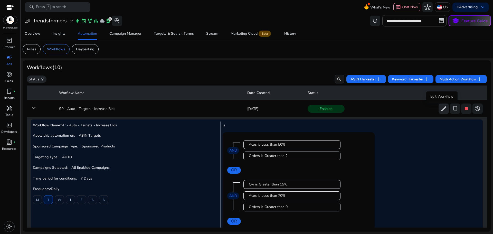
click at [444, 108] on span "edit" at bounding box center [443, 109] width 6 height 6
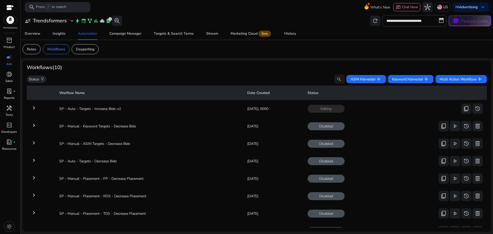
click at [32, 109] on mat-icon "keyboard_arrow_right" at bounding box center [34, 108] width 6 height 6
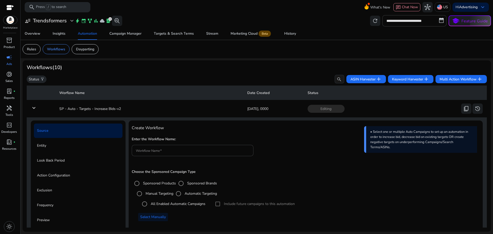
click at [34, 108] on mat-icon "keyboard_arrow_down" at bounding box center [34, 108] width 6 height 6
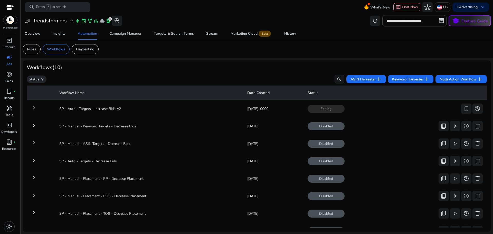
scroll to position [18, 0]
click at [466, 109] on span "stop" at bounding box center [466, 109] width 6 height 6
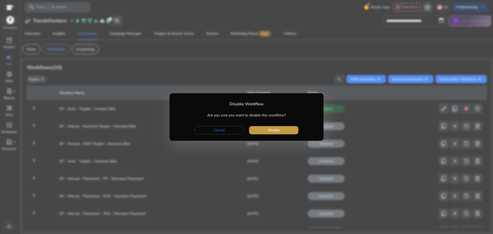
click at [288, 133] on span "button" at bounding box center [273, 130] width 49 height 12
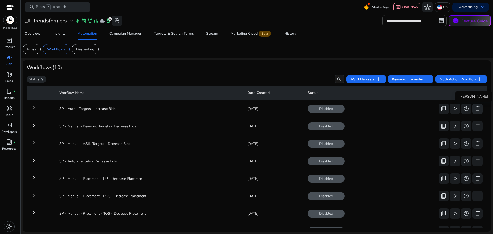
click at [474, 110] on span "delete" at bounding box center [477, 109] width 6 height 6
